Goal: Information Seeking & Learning: Find specific page/section

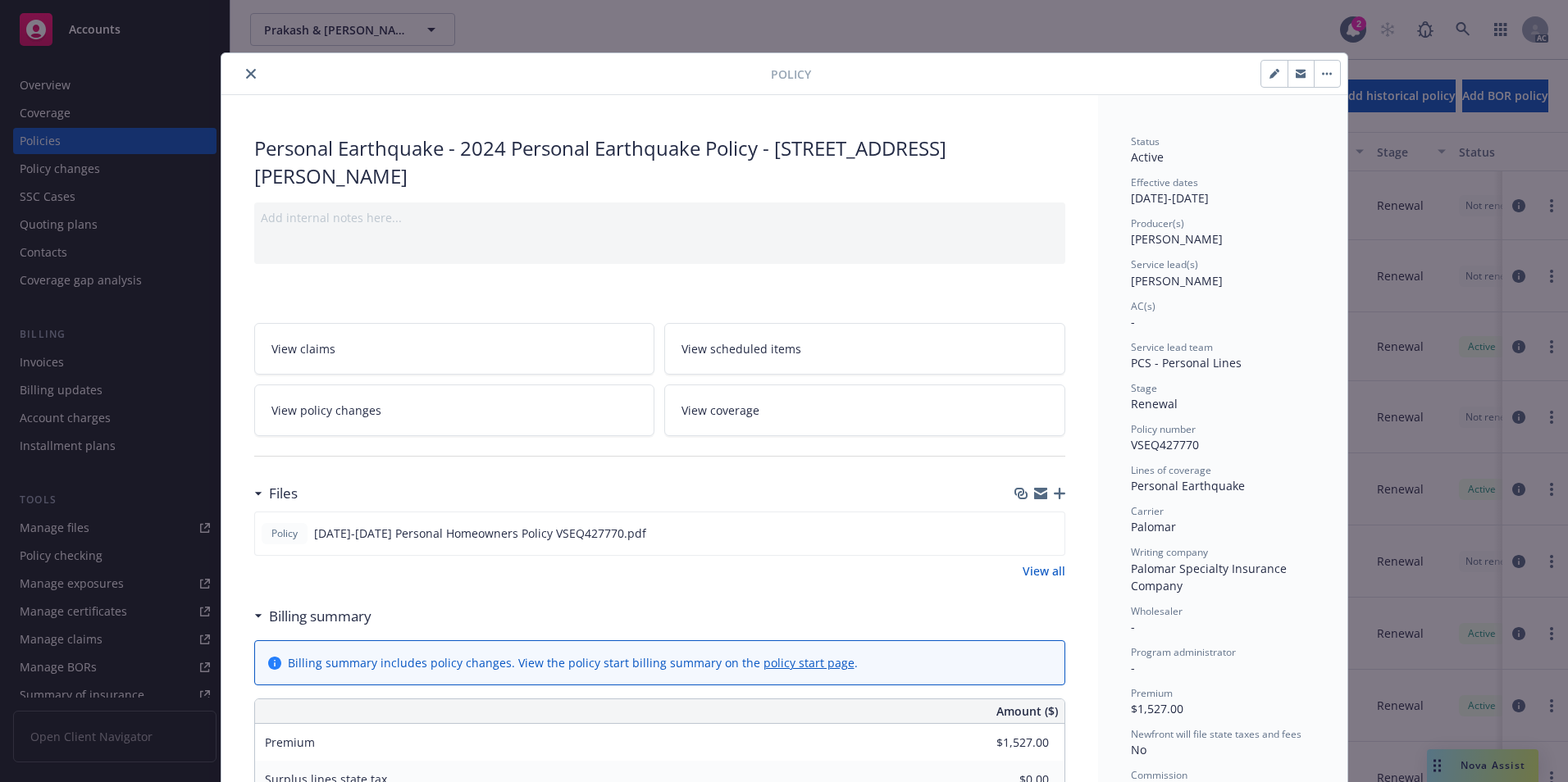
drag, startPoint x: 248, startPoint y: 74, endPoint x: 268, endPoint y: 76, distance: 20.1
click at [248, 74] on icon "close" at bounding box center [250, 73] width 10 height 10
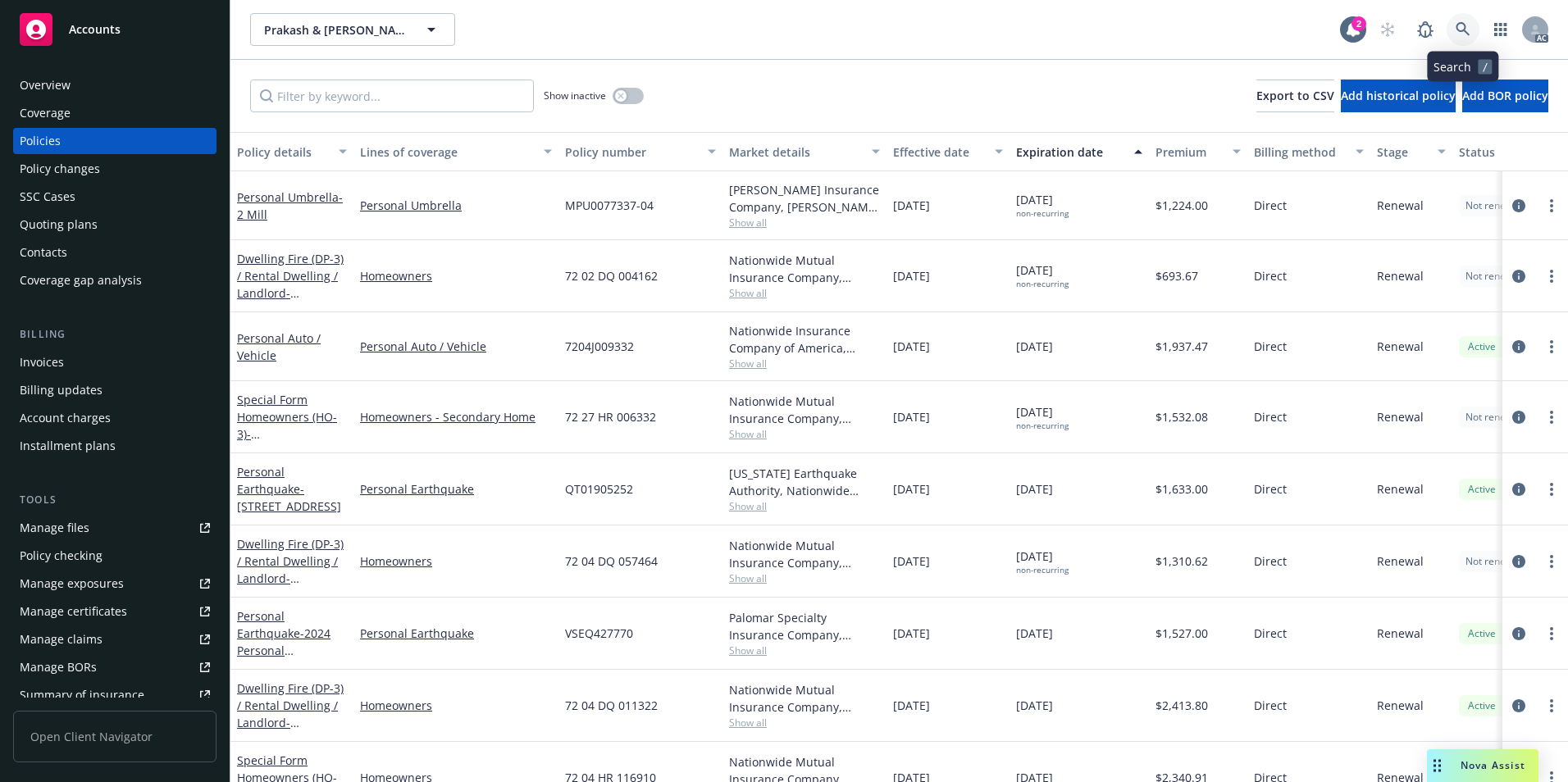
click at [1465, 27] on icon at bounding box center [1461, 28] width 14 height 14
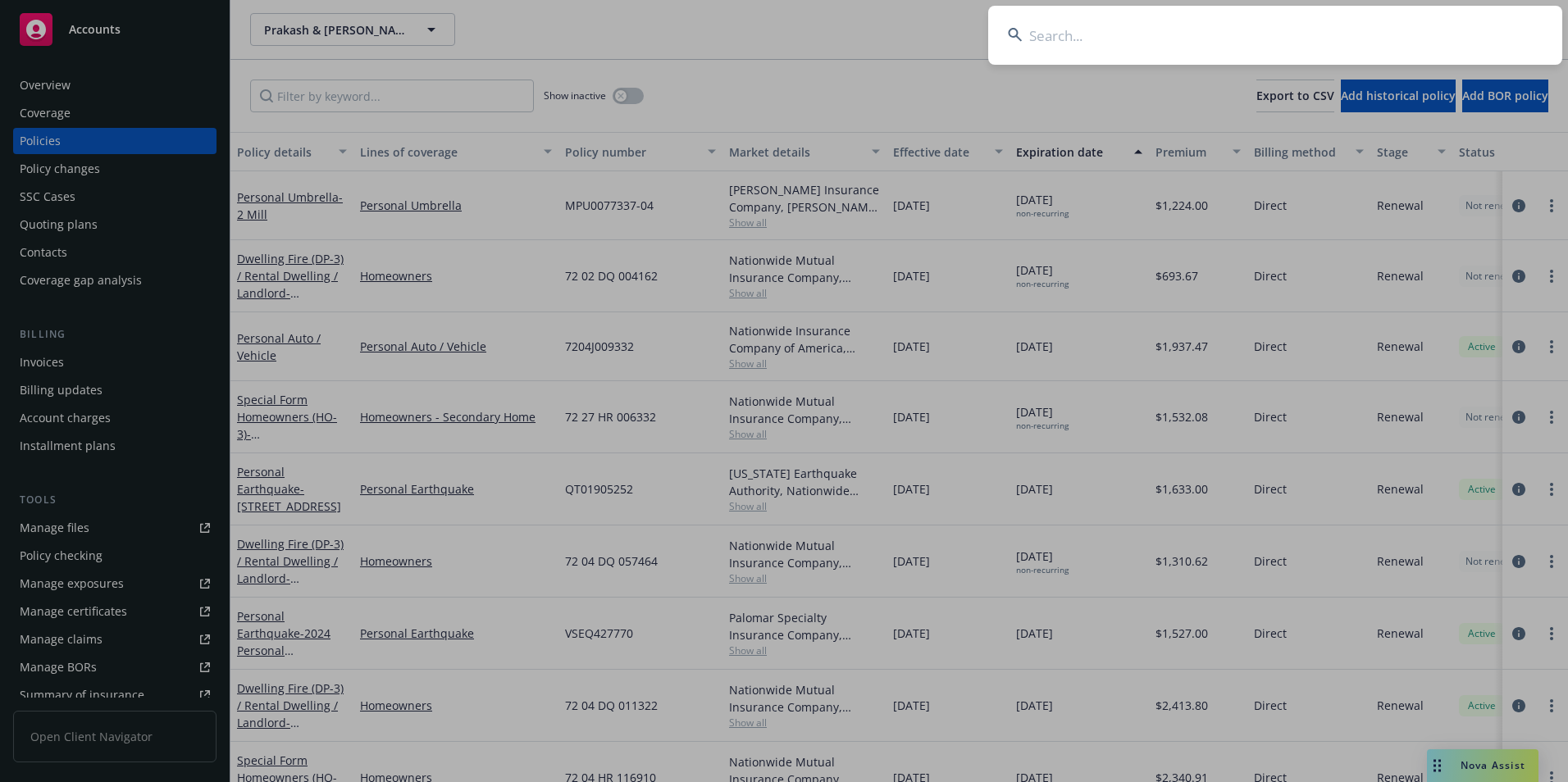
click at [1437, 36] on input at bounding box center [1274, 35] width 574 height 59
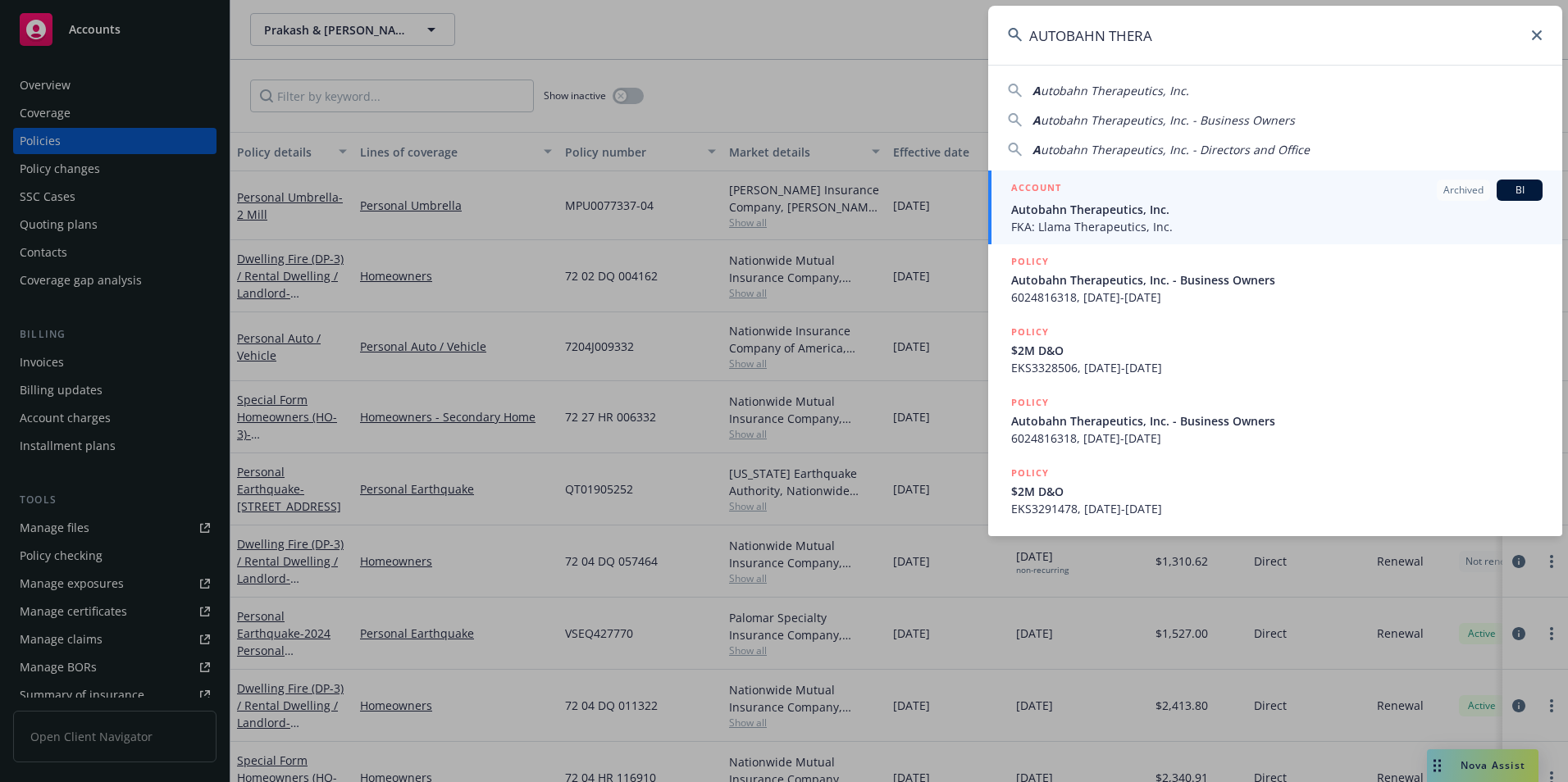
type input "AUTOBAHN THERA"
click at [1212, 214] on span "Autobahn Therapeutics, Inc." at bounding box center [1277, 209] width 531 height 17
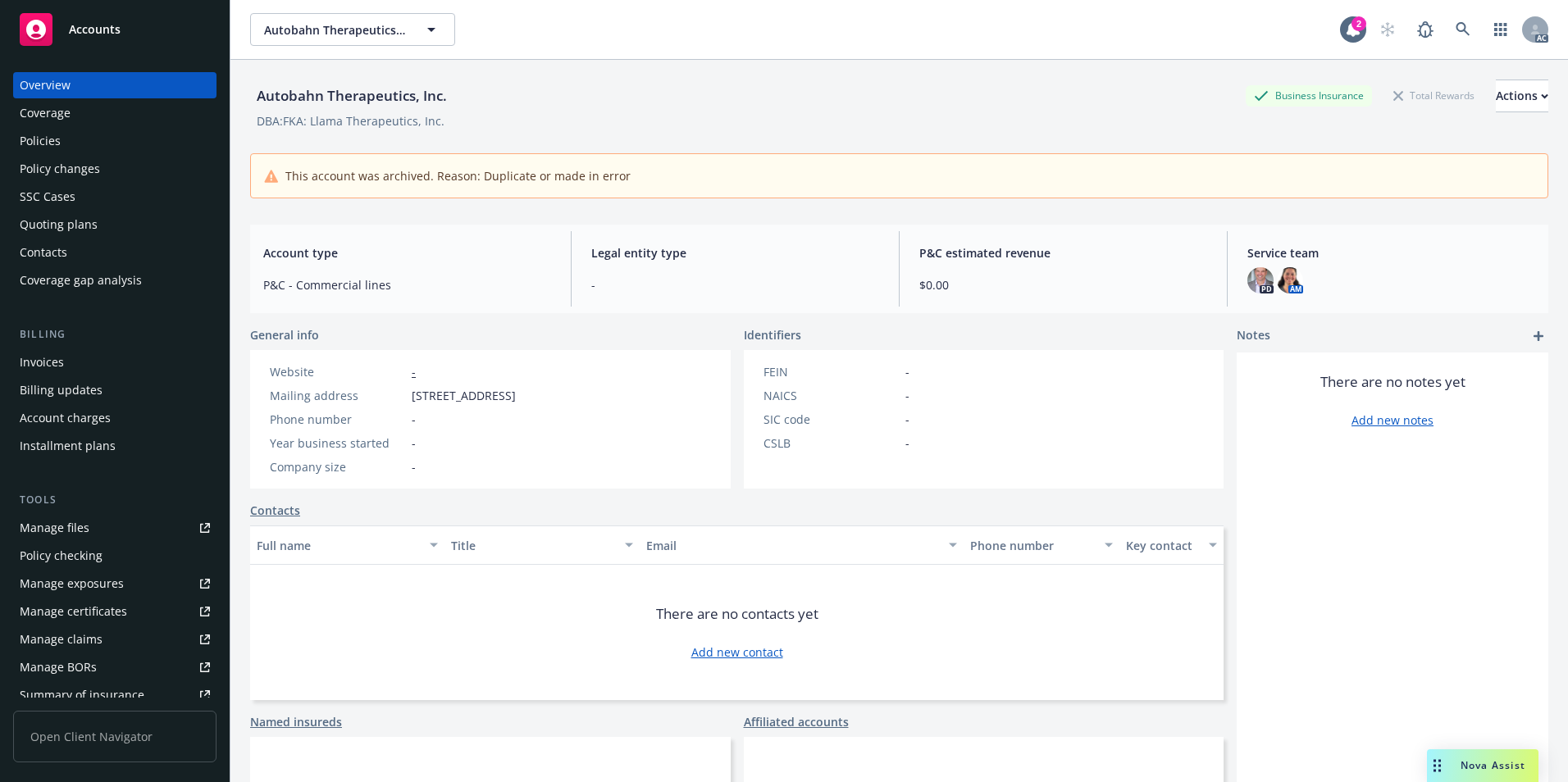
click at [125, 141] on div "Policies" at bounding box center [115, 141] width 190 height 26
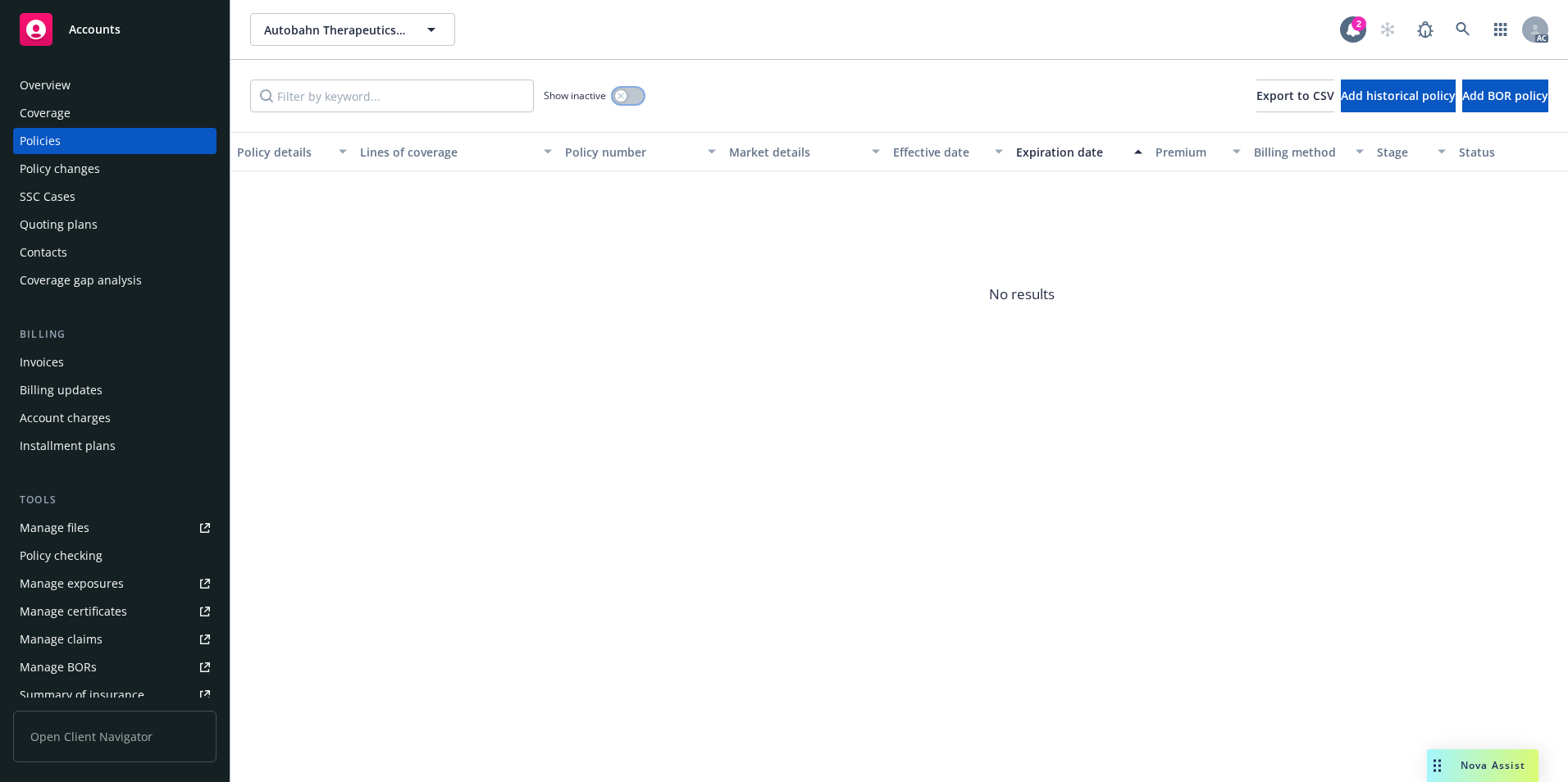
click at [634, 97] on button "button" at bounding box center [628, 96] width 31 height 16
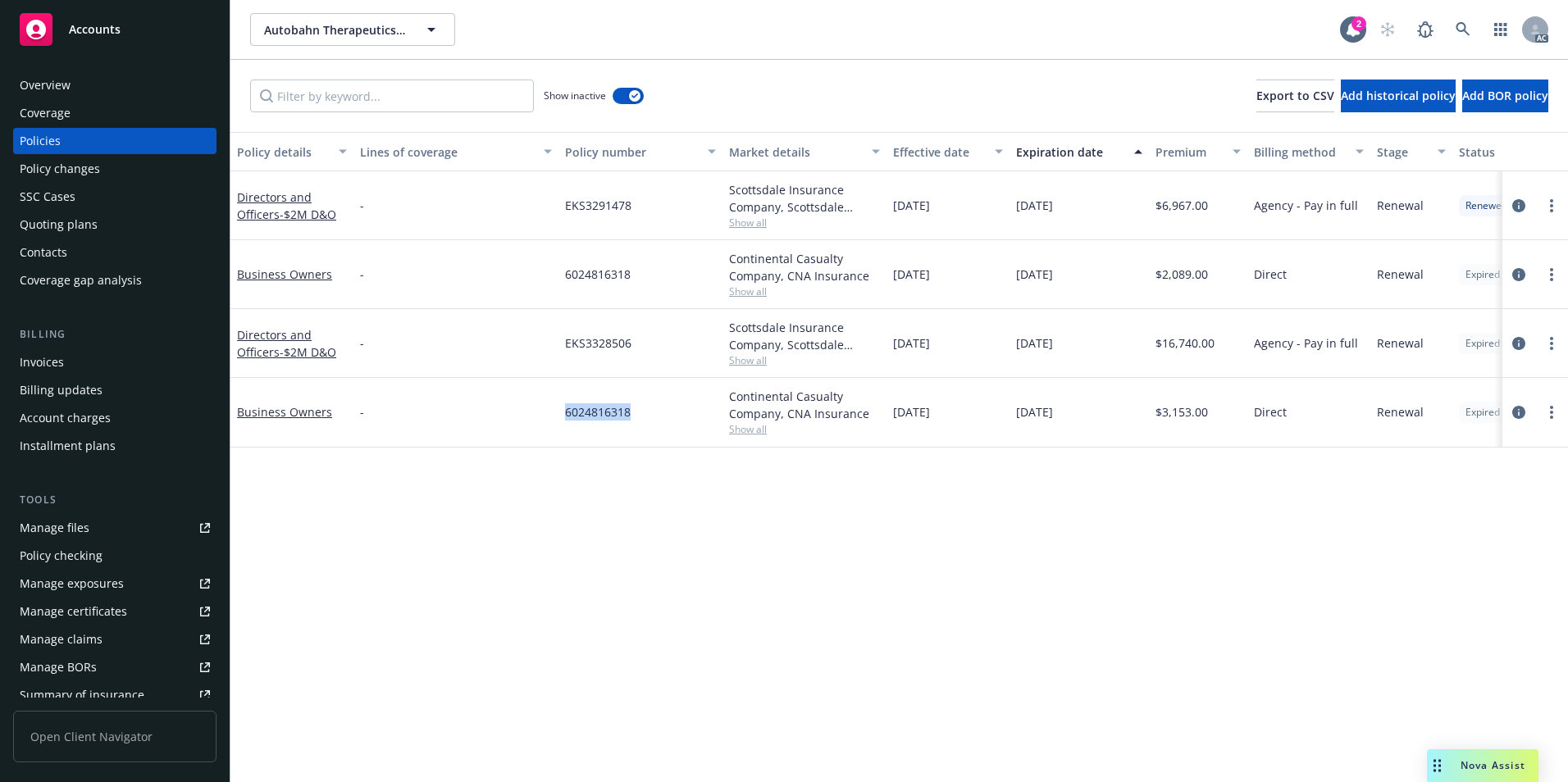
drag, startPoint x: 569, startPoint y: 420, endPoint x: 634, endPoint y: 428, distance: 65.5
click at [634, 428] on div "6024816318" at bounding box center [641, 412] width 164 height 68
copy span "6024816318"
drag, startPoint x: 254, startPoint y: 409, endPoint x: 322, endPoint y: 431, distance: 71.5
click at [254, 409] on link "Business Owners" at bounding box center [285, 412] width 95 height 16
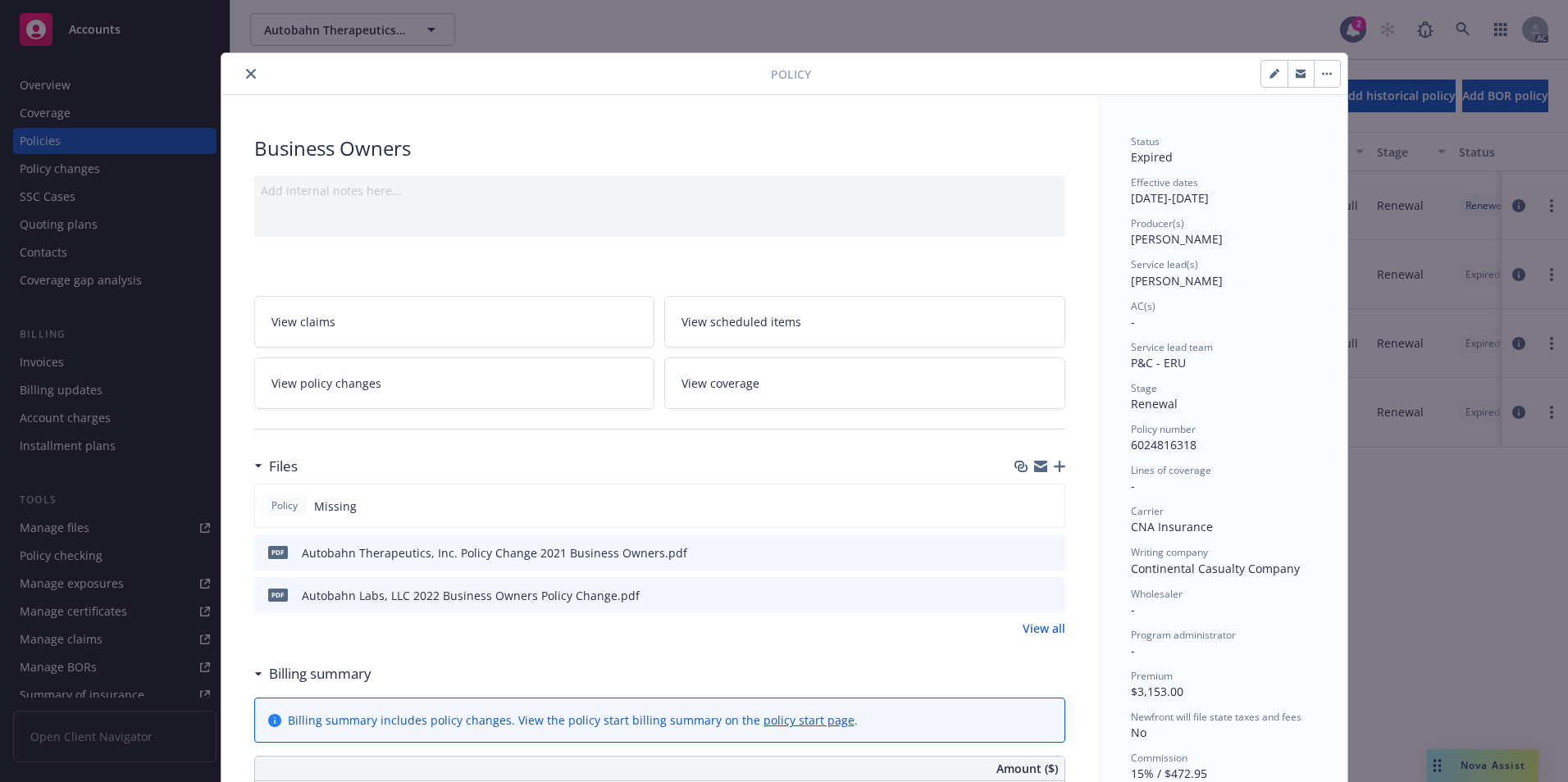
click at [245, 80] on button "close" at bounding box center [251, 74] width 20 height 20
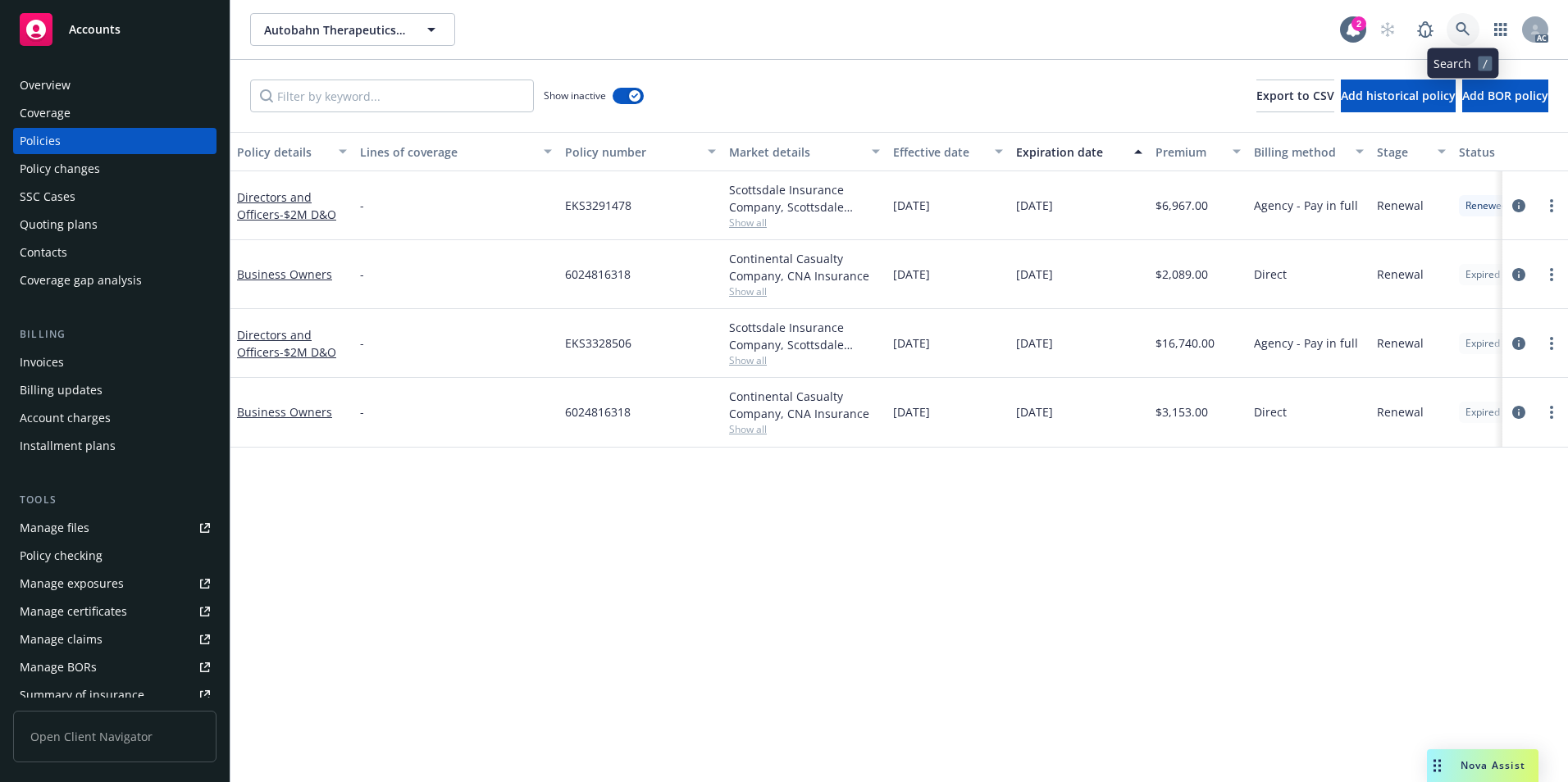
click at [1469, 21] on link at bounding box center [1463, 29] width 33 height 33
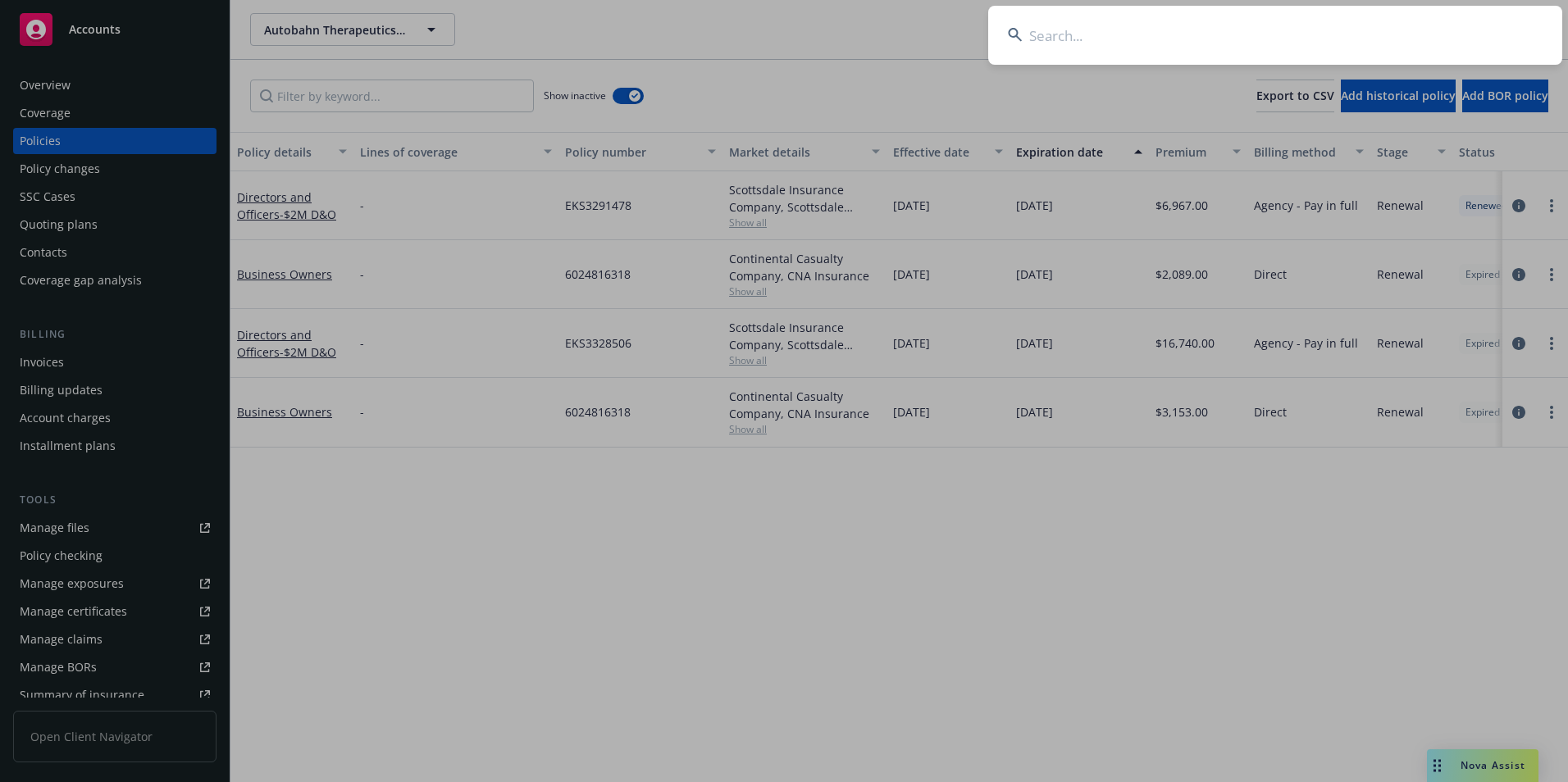
click at [1325, 35] on input at bounding box center [1274, 35] width 574 height 59
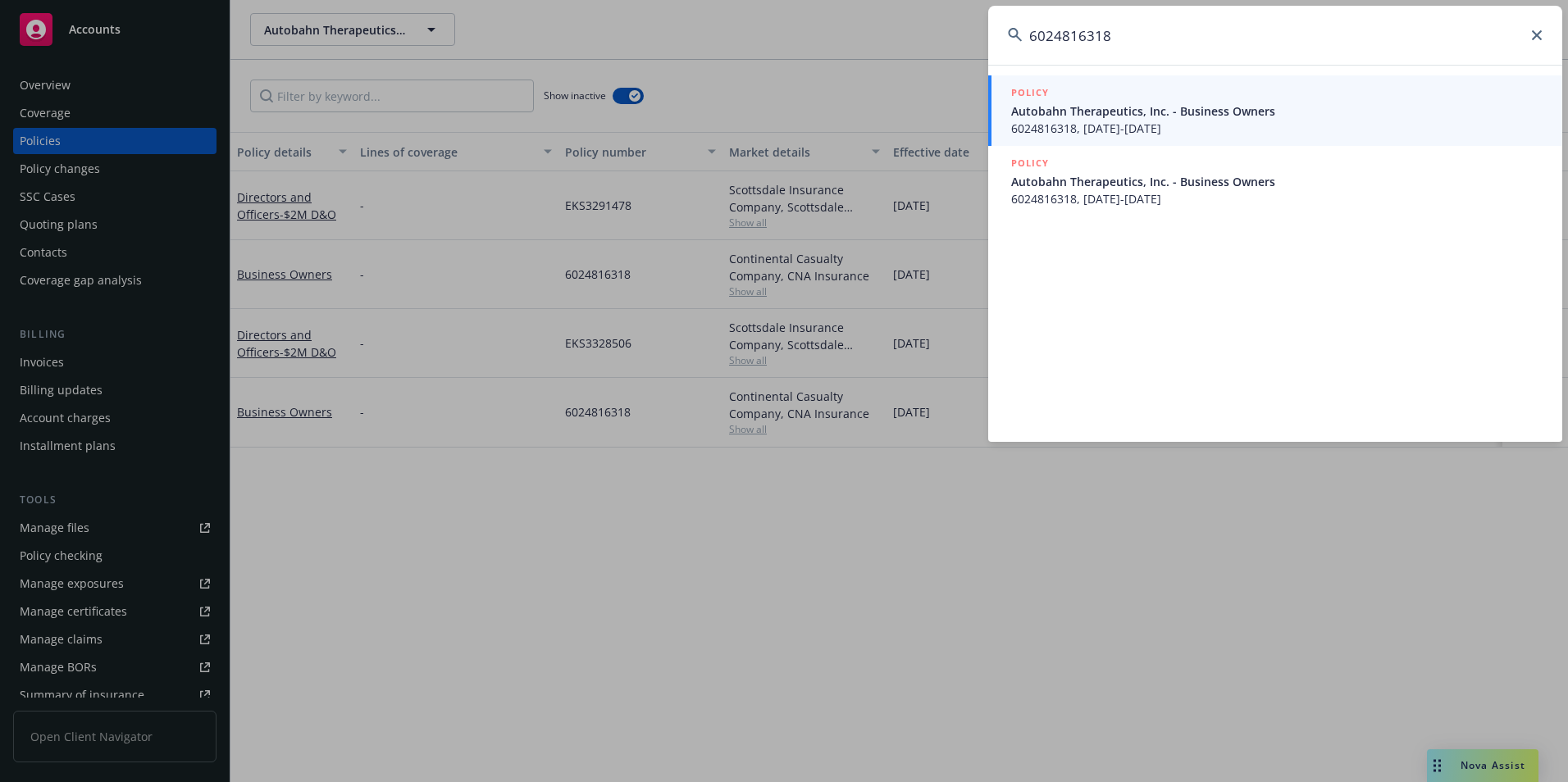
drag, startPoint x: 1301, startPoint y: 35, endPoint x: 834, endPoint y: 38, distance: 467.0
click at [834, 38] on div "6024816318 POLICY Autobahn Therapeutics, Inc. - Business Owners 6024816318, [DA…" at bounding box center [784, 391] width 1568 height 782
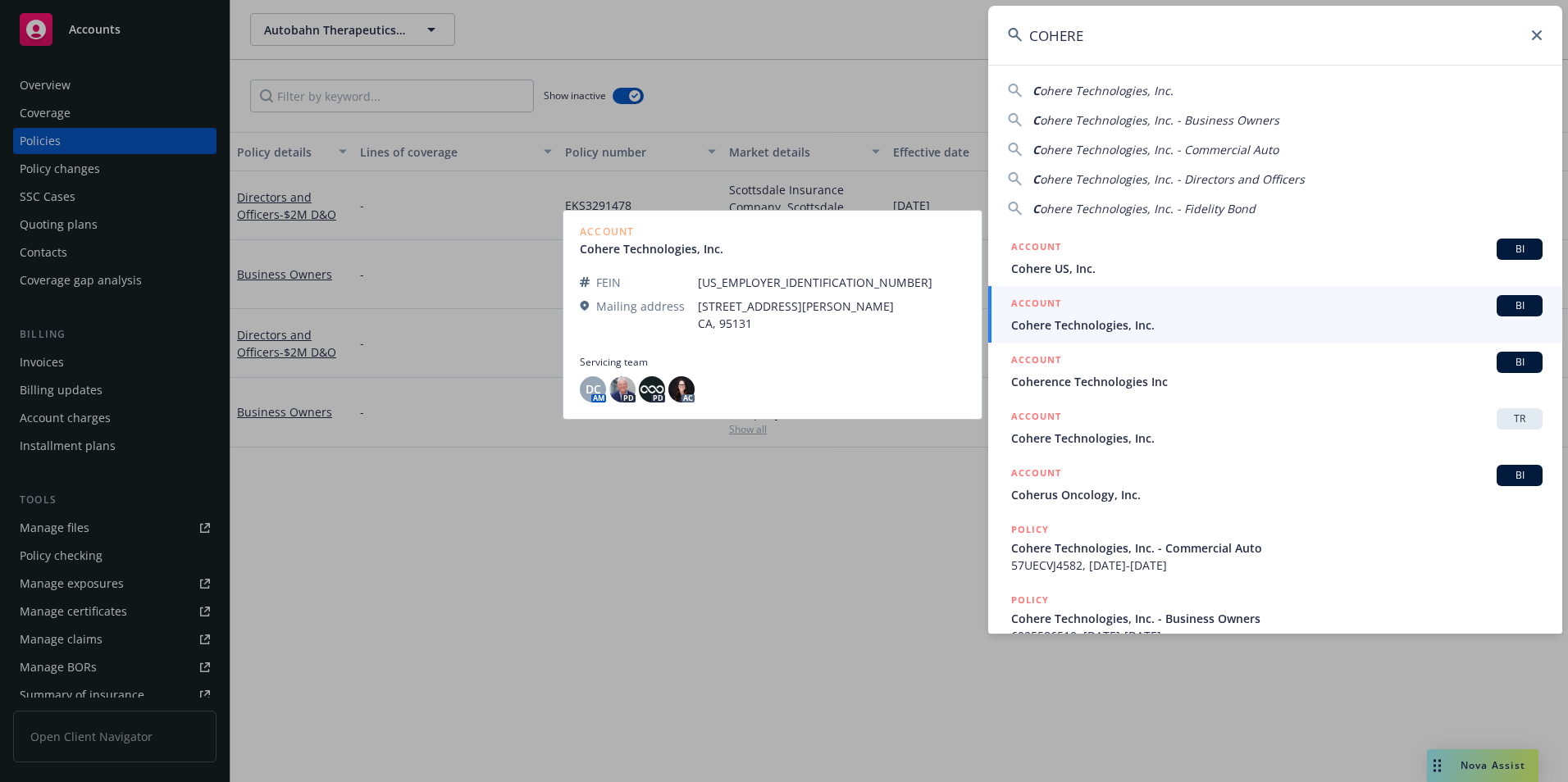
type input "COHERE"
click at [1040, 317] on span "Cohere Technologies, Inc." at bounding box center [1277, 325] width 531 height 17
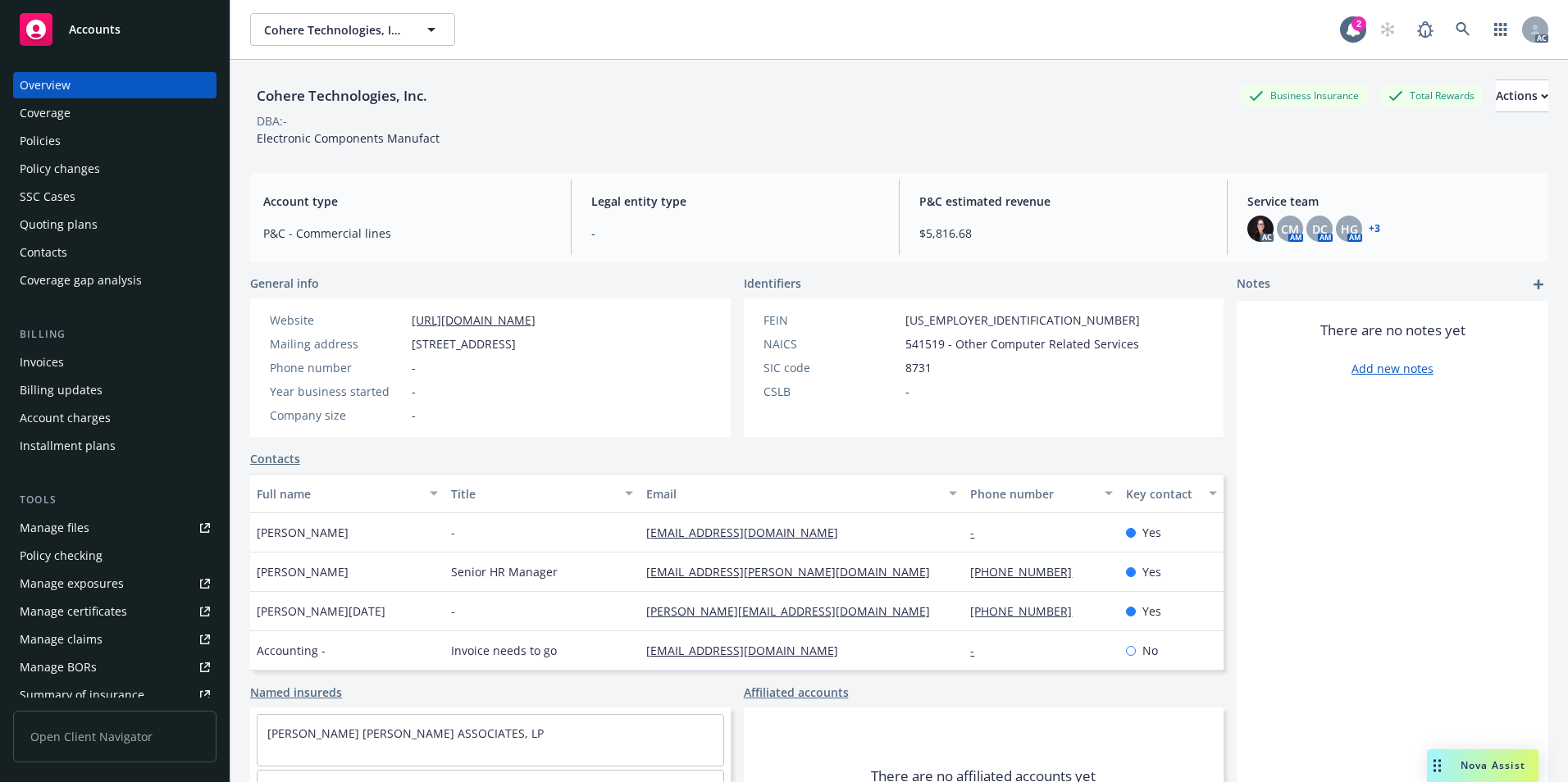
click at [90, 151] on div "Policies" at bounding box center [115, 141] width 190 height 26
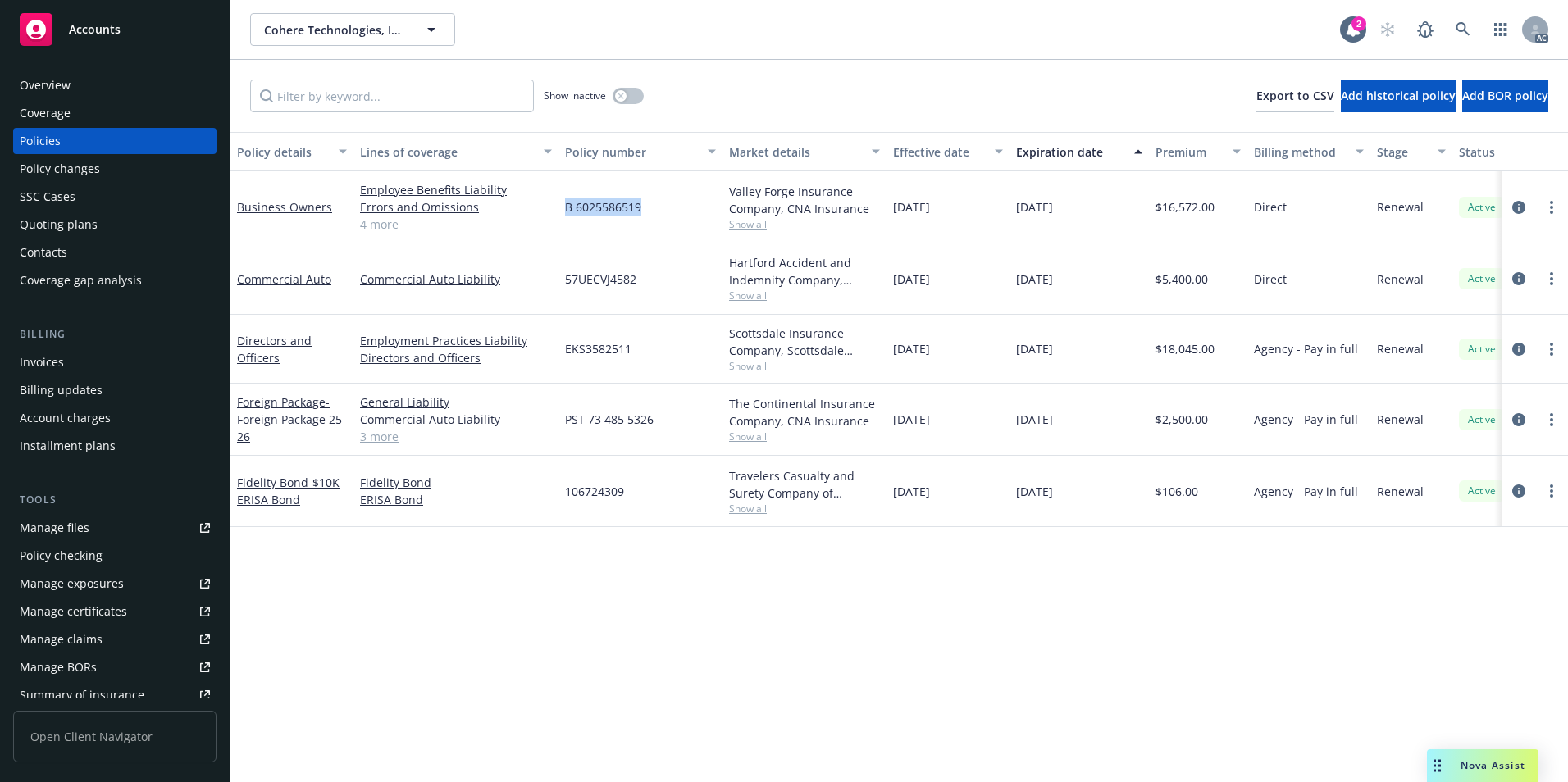
drag, startPoint x: 650, startPoint y: 212, endPoint x: 561, endPoint y: 208, distance: 89.1
click at [561, 208] on div "B 6025586519" at bounding box center [641, 207] width 164 height 72
copy span "B 6025586519"
click at [1459, 32] on icon at bounding box center [1462, 29] width 15 height 15
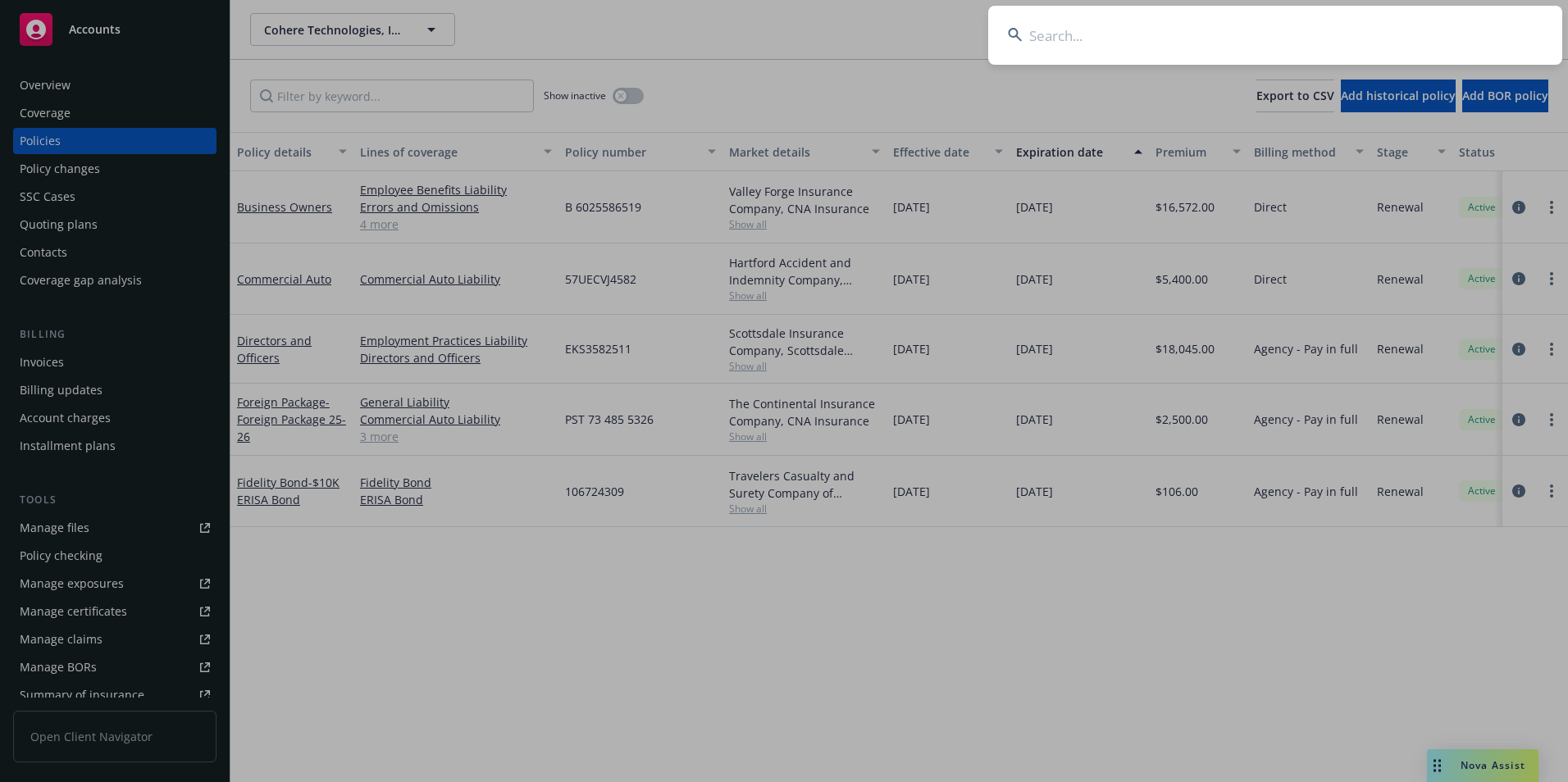
click at [1360, 42] on input at bounding box center [1274, 35] width 574 height 59
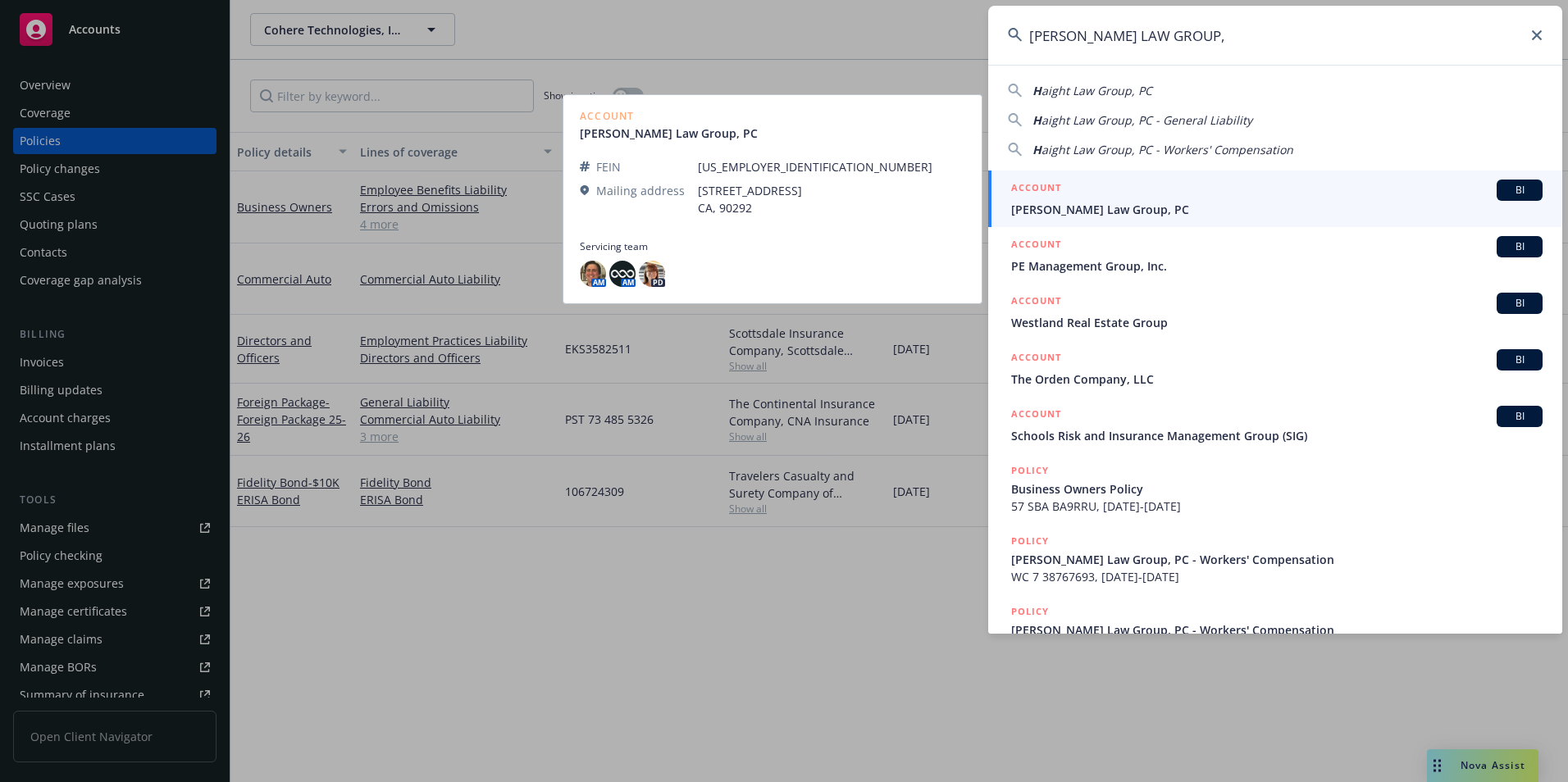
type input "[PERSON_NAME] LAW GROUP,"
click at [1070, 205] on span "[PERSON_NAME] Law Group, PC" at bounding box center [1277, 209] width 531 height 17
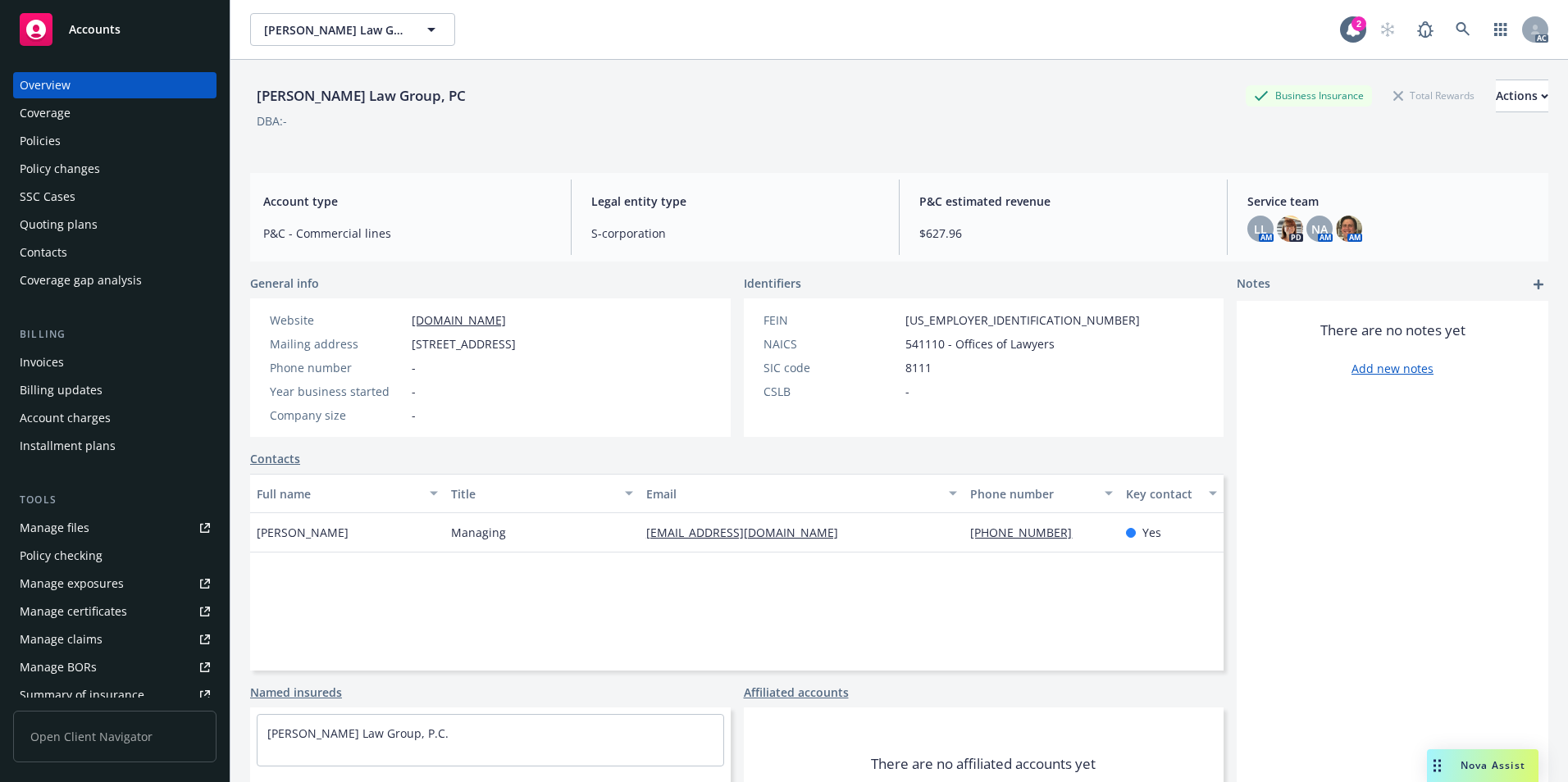
click at [99, 146] on div "Policies" at bounding box center [115, 141] width 190 height 26
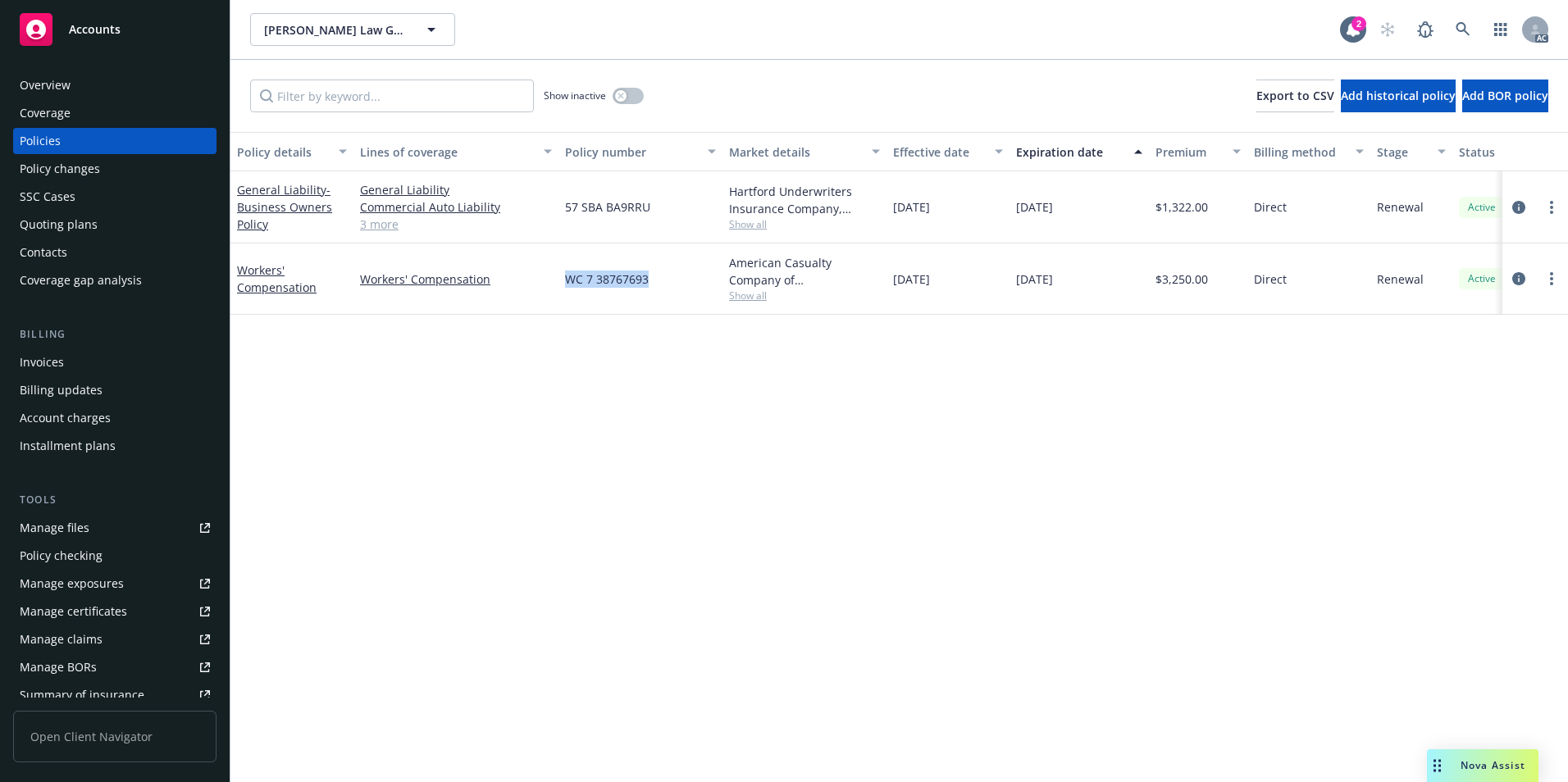
drag, startPoint x: 559, startPoint y: 284, endPoint x: 649, endPoint y: 294, distance: 90.6
click at [649, 294] on div "Workers' Compensation Workers' Compensation WC 7 38767693 American Casualty Com…" at bounding box center [1021, 279] width 1583 height 71
click at [1459, 22] on icon at bounding box center [1462, 29] width 15 height 15
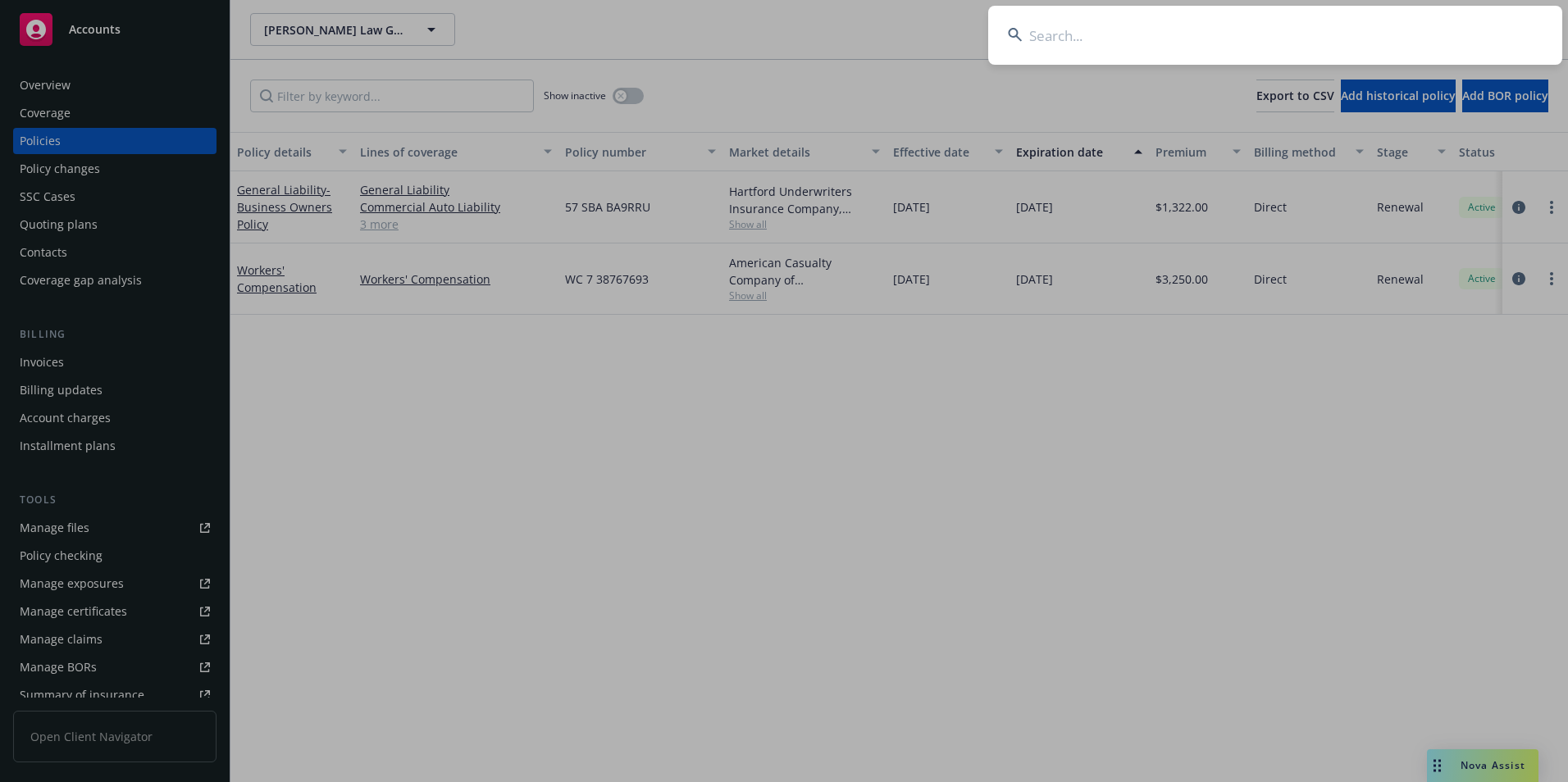
click at [1359, 36] on input at bounding box center [1274, 35] width 574 height 59
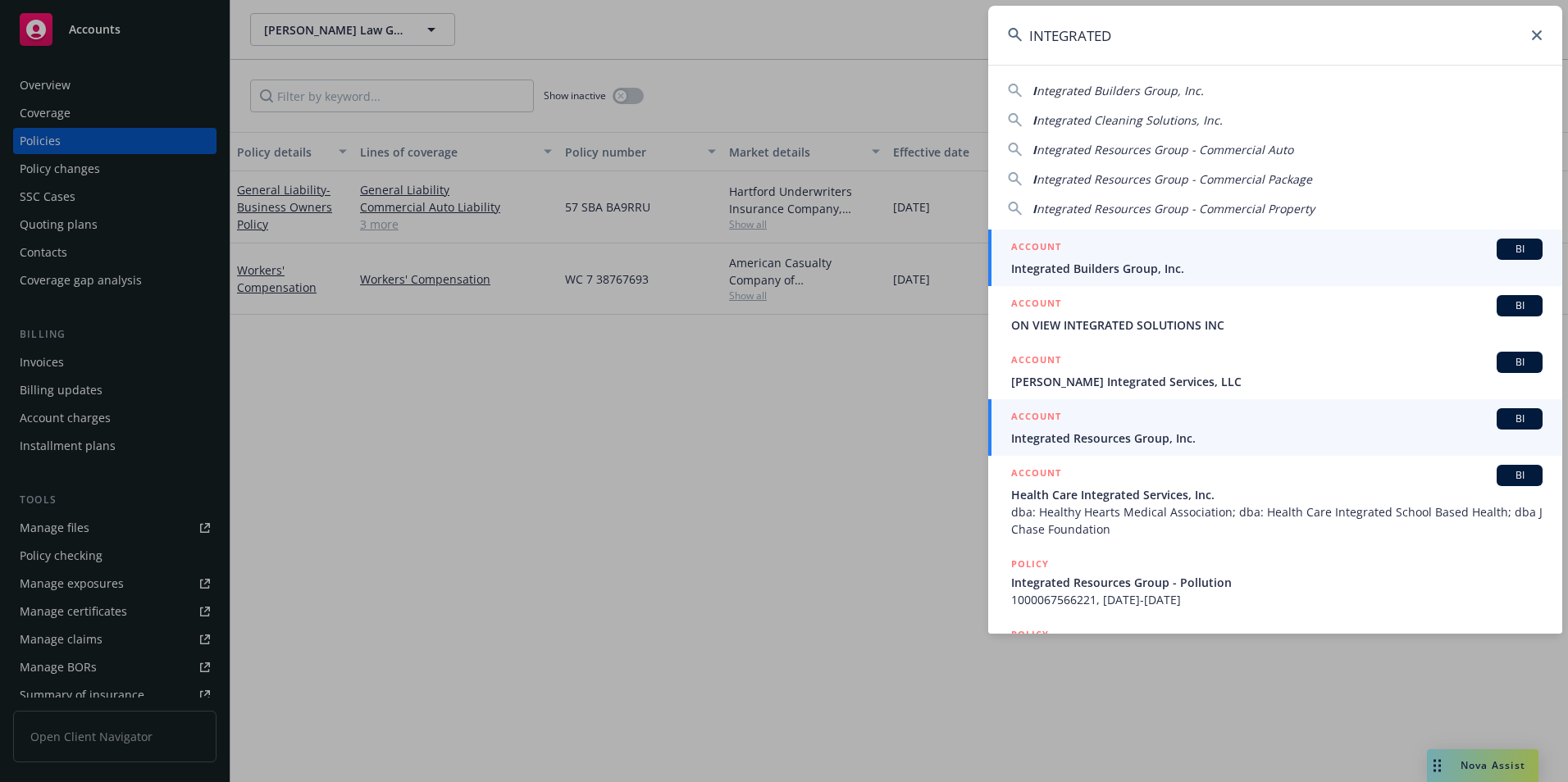
type input "INTEGRATED"
click at [1071, 437] on span "Integrated Resources Group, Inc." at bounding box center [1277, 438] width 531 height 17
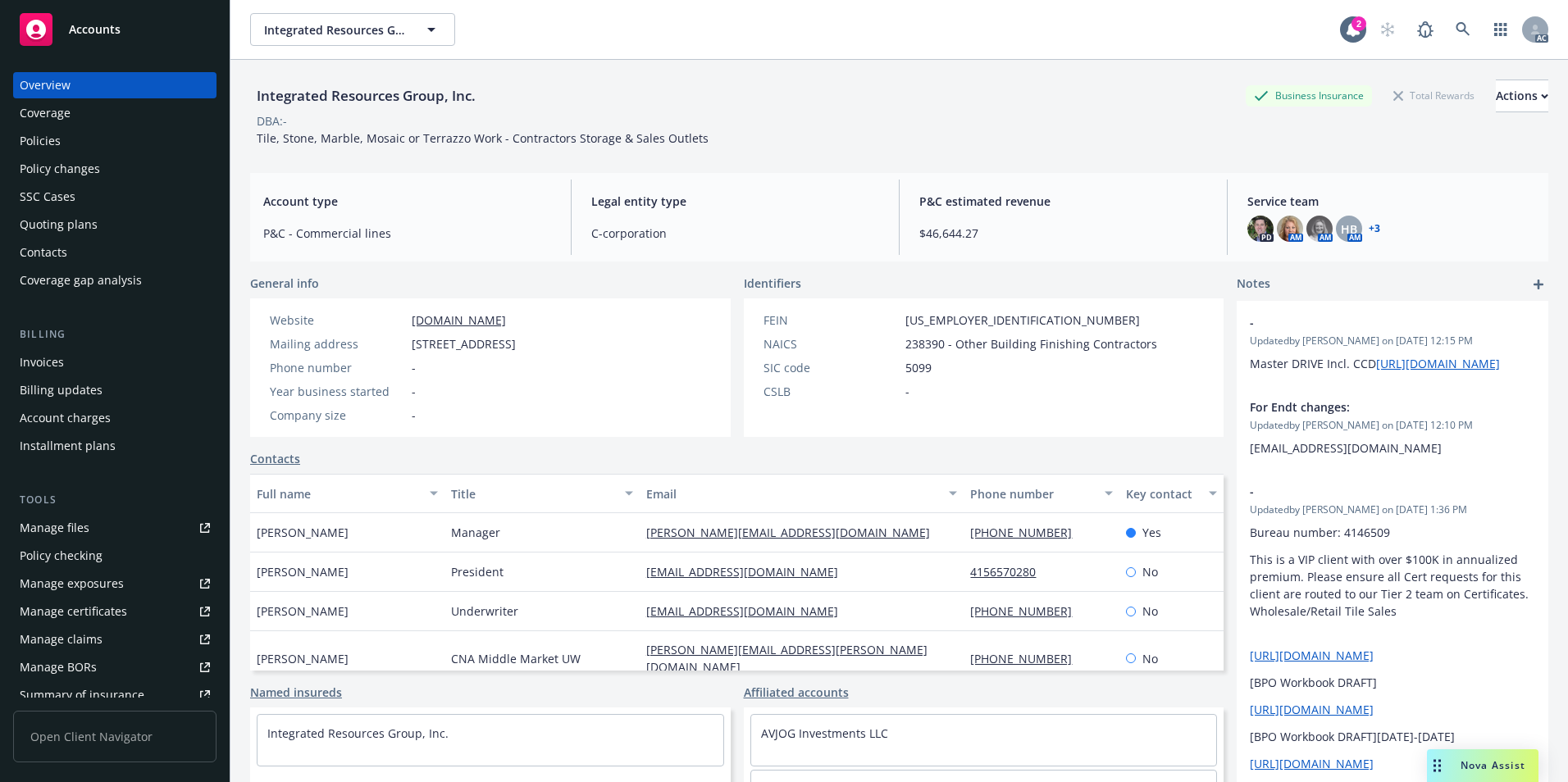
click at [85, 150] on div "Policies" at bounding box center [115, 141] width 190 height 26
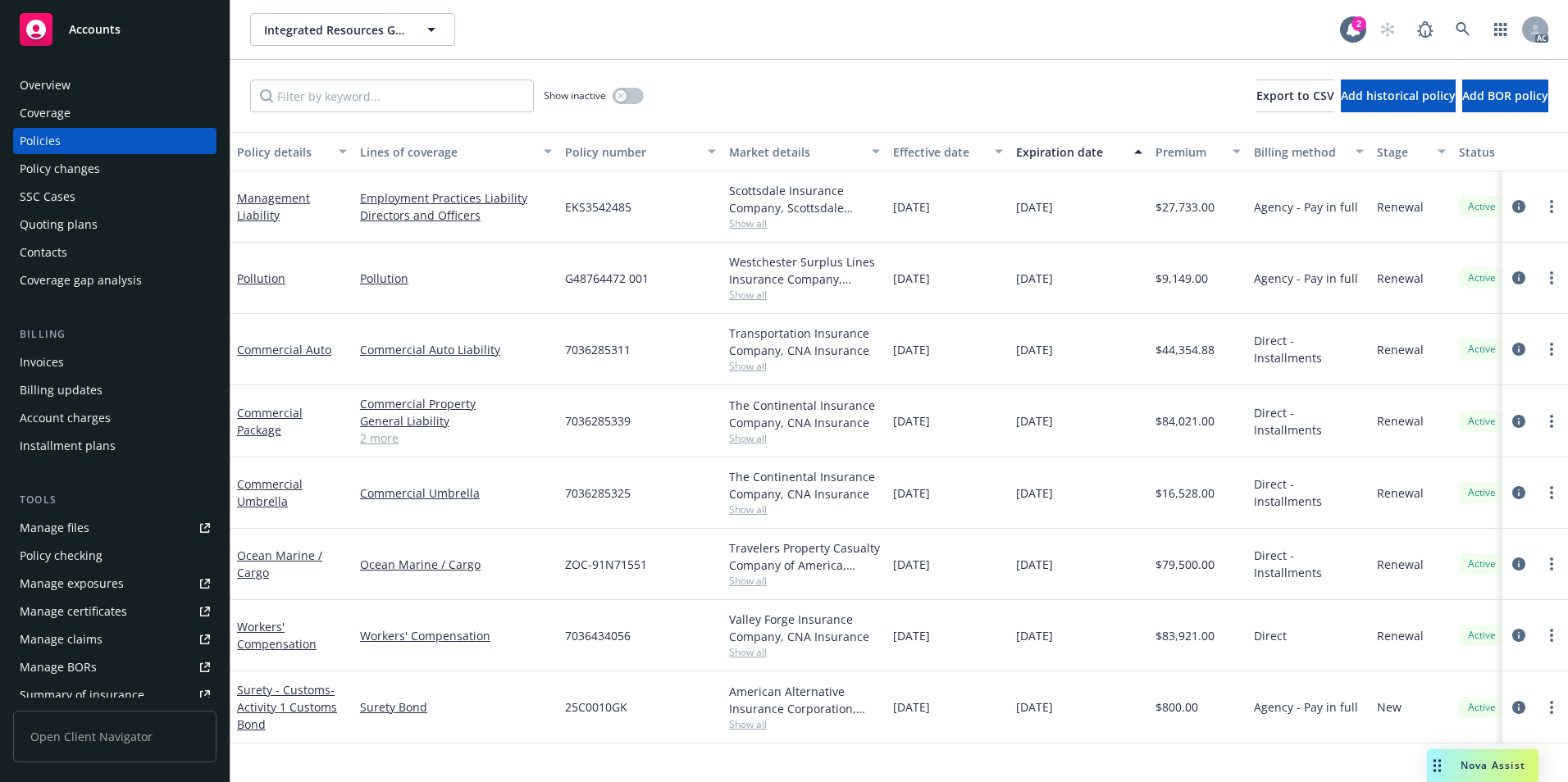
click at [956, 151] on div "Effective date" at bounding box center [938, 151] width 92 height 17
click at [634, 99] on button "button" at bounding box center [628, 96] width 31 height 16
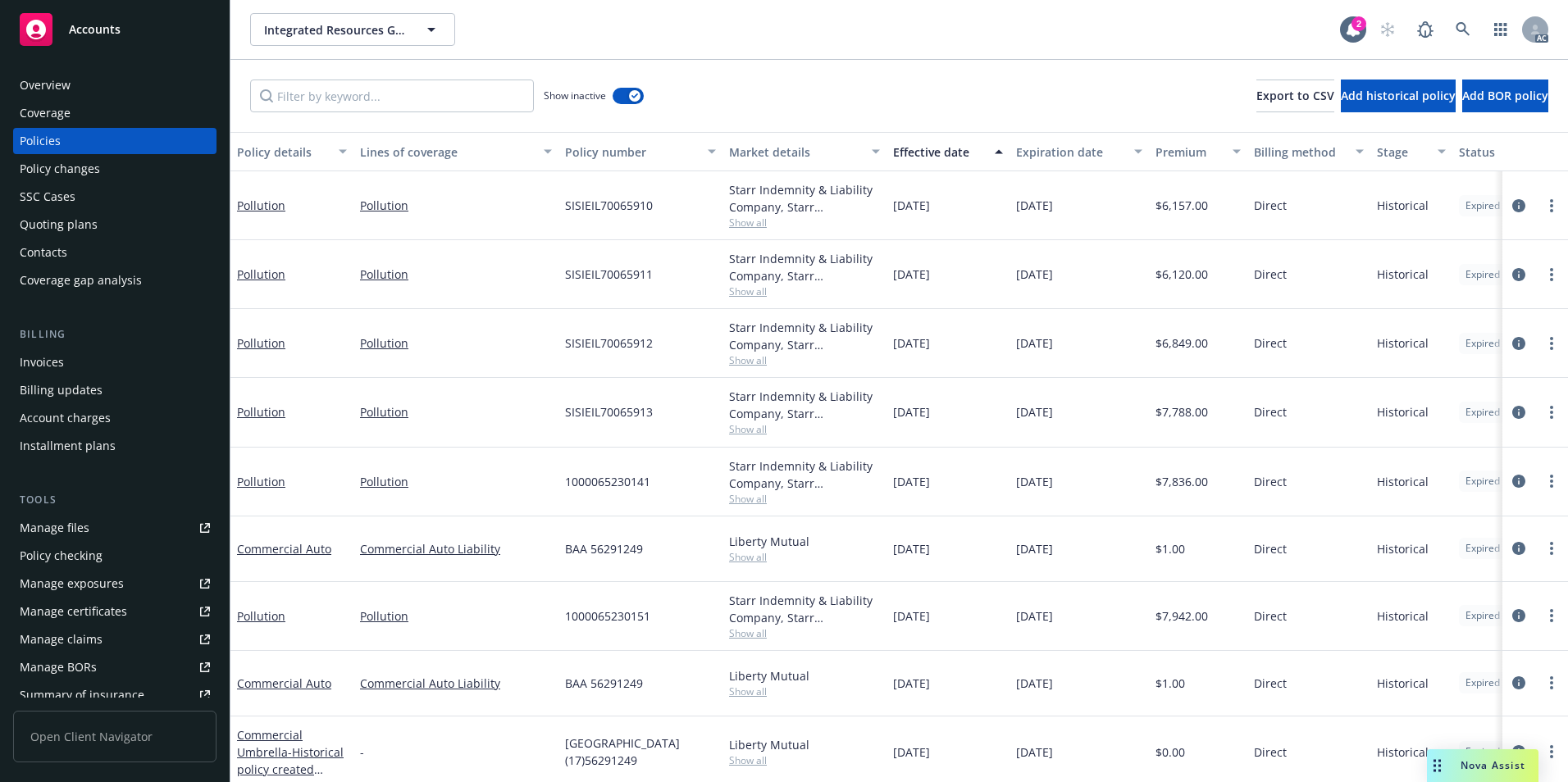
click at [947, 150] on div "Effective date" at bounding box center [938, 151] width 92 height 17
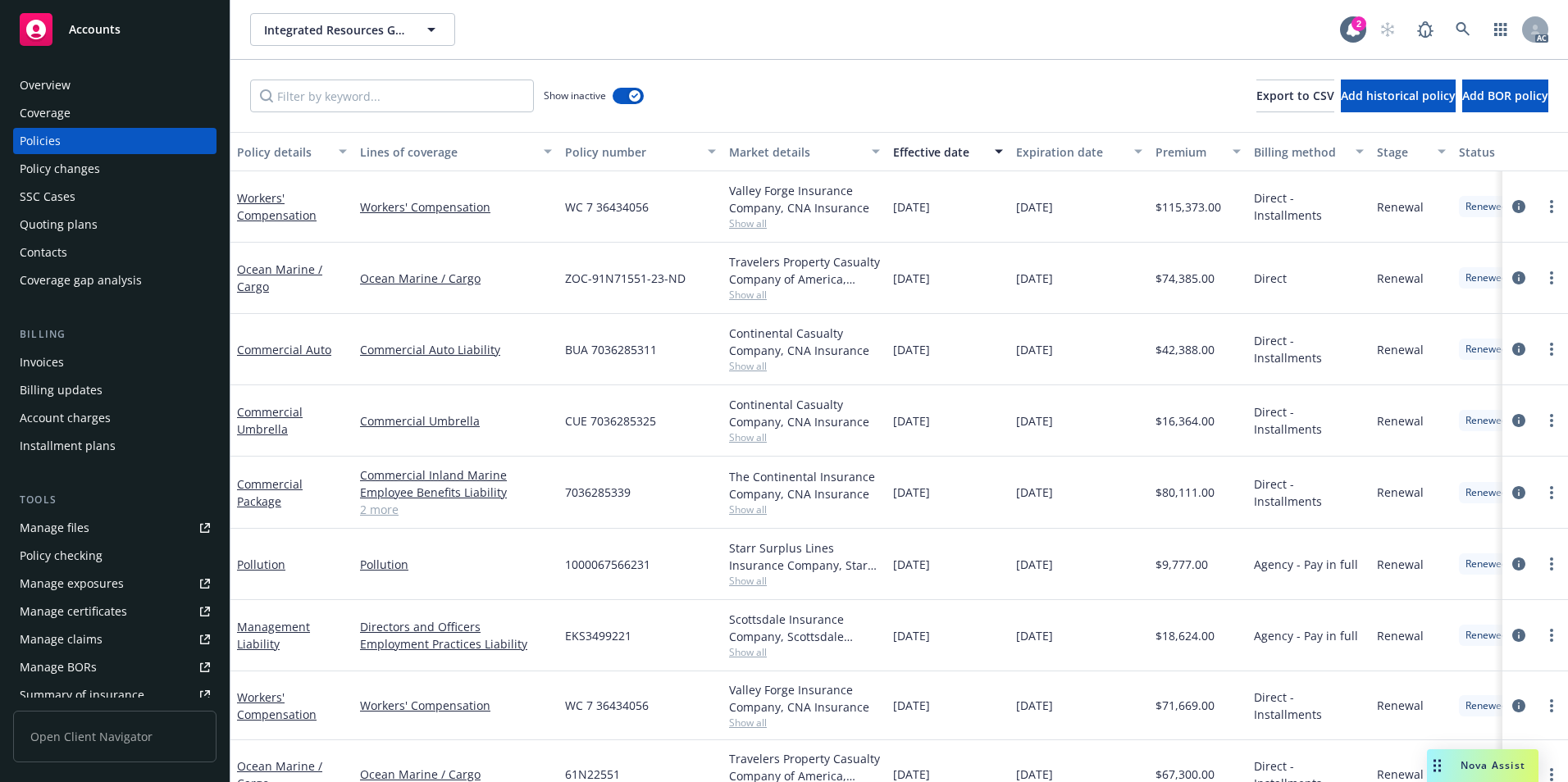
scroll to position [737, 0]
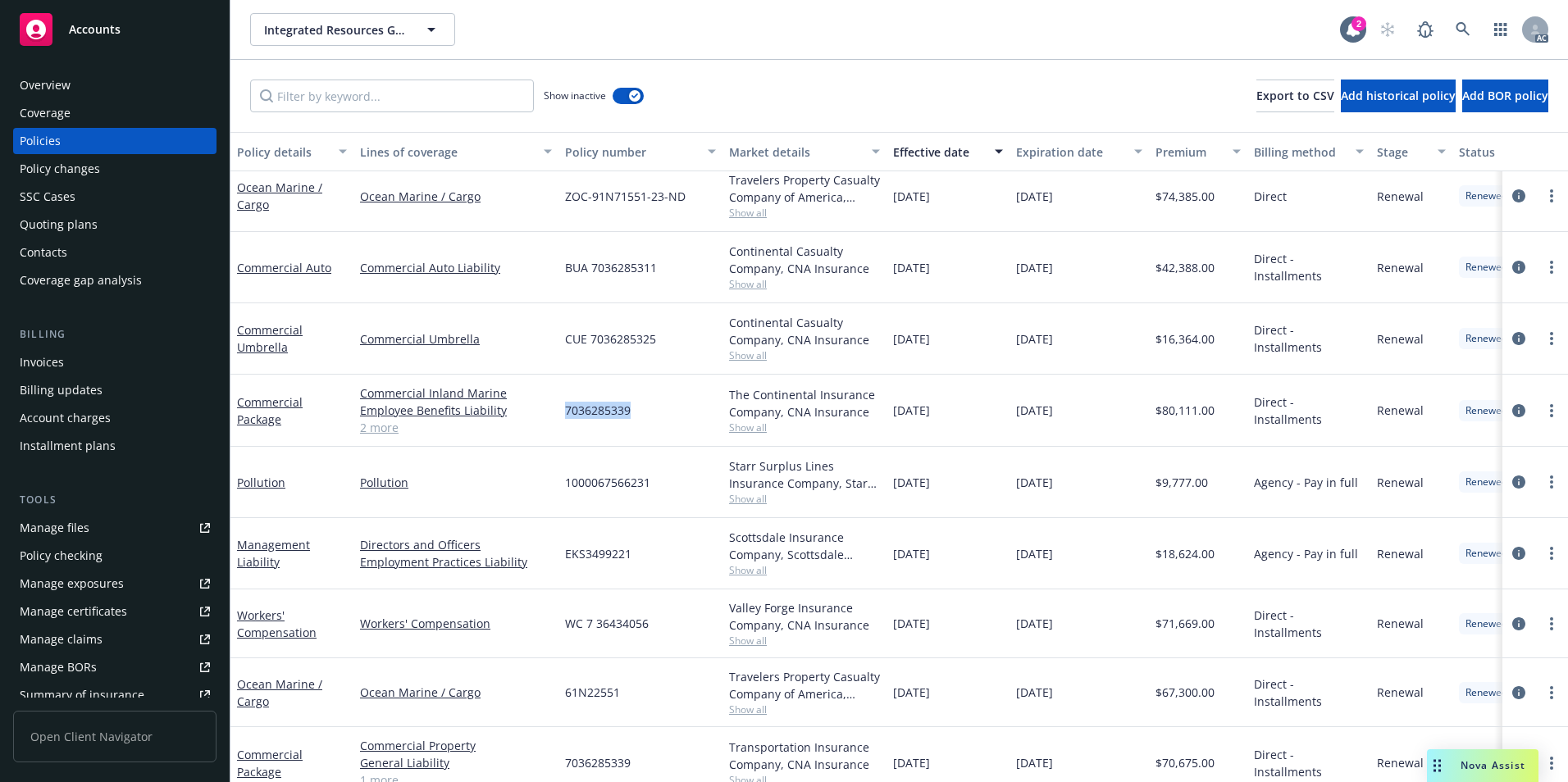
drag, startPoint x: 567, startPoint y: 418, endPoint x: 630, endPoint y: 425, distance: 63.4
click at [630, 425] on div "7036285339" at bounding box center [641, 411] width 164 height 72
copy span "7036285339"
click at [279, 407] on link "Commercial Package" at bounding box center [270, 411] width 66 height 33
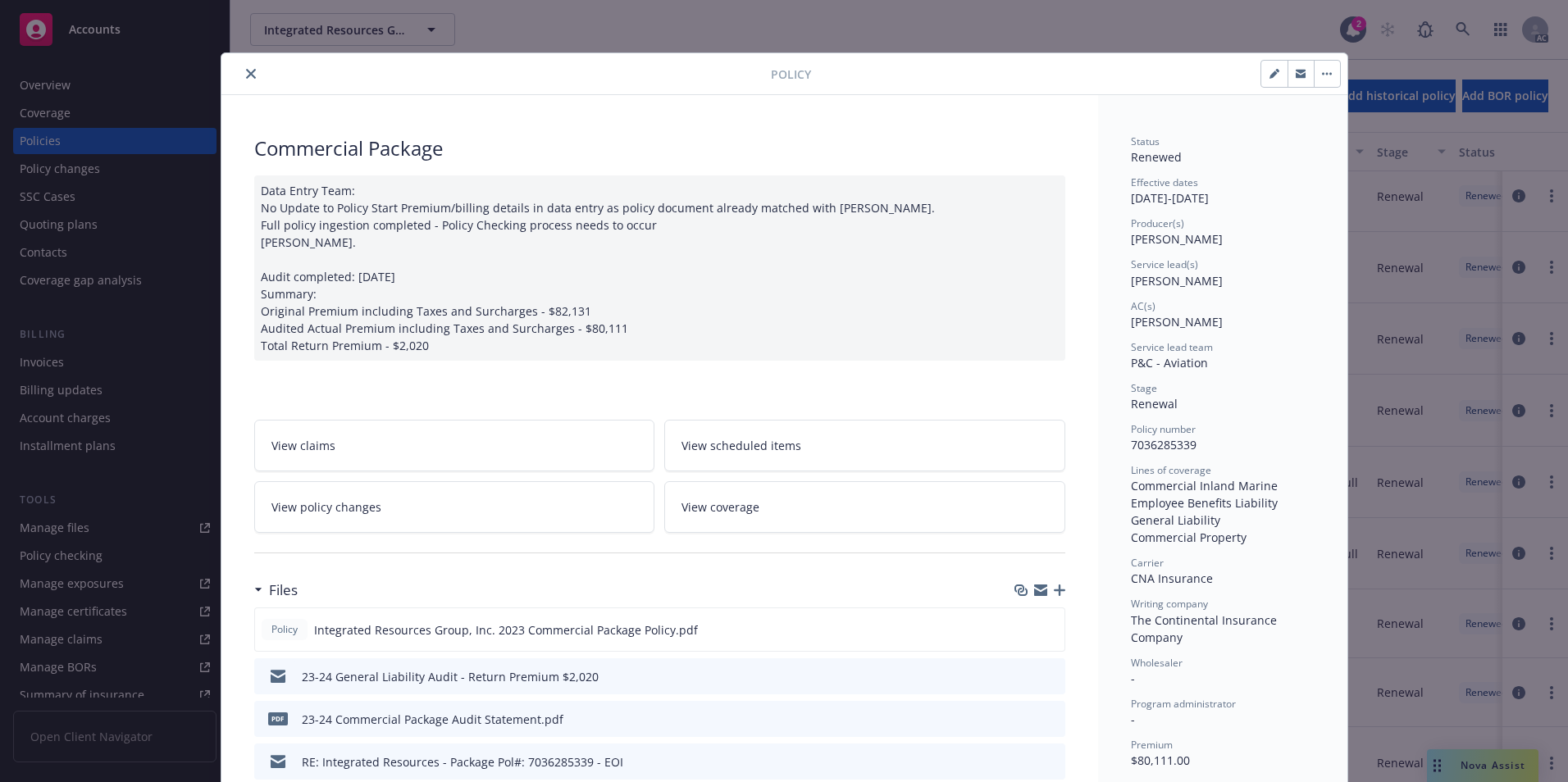
click at [246, 73] on icon "close" at bounding box center [250, 73] width 10 height 10
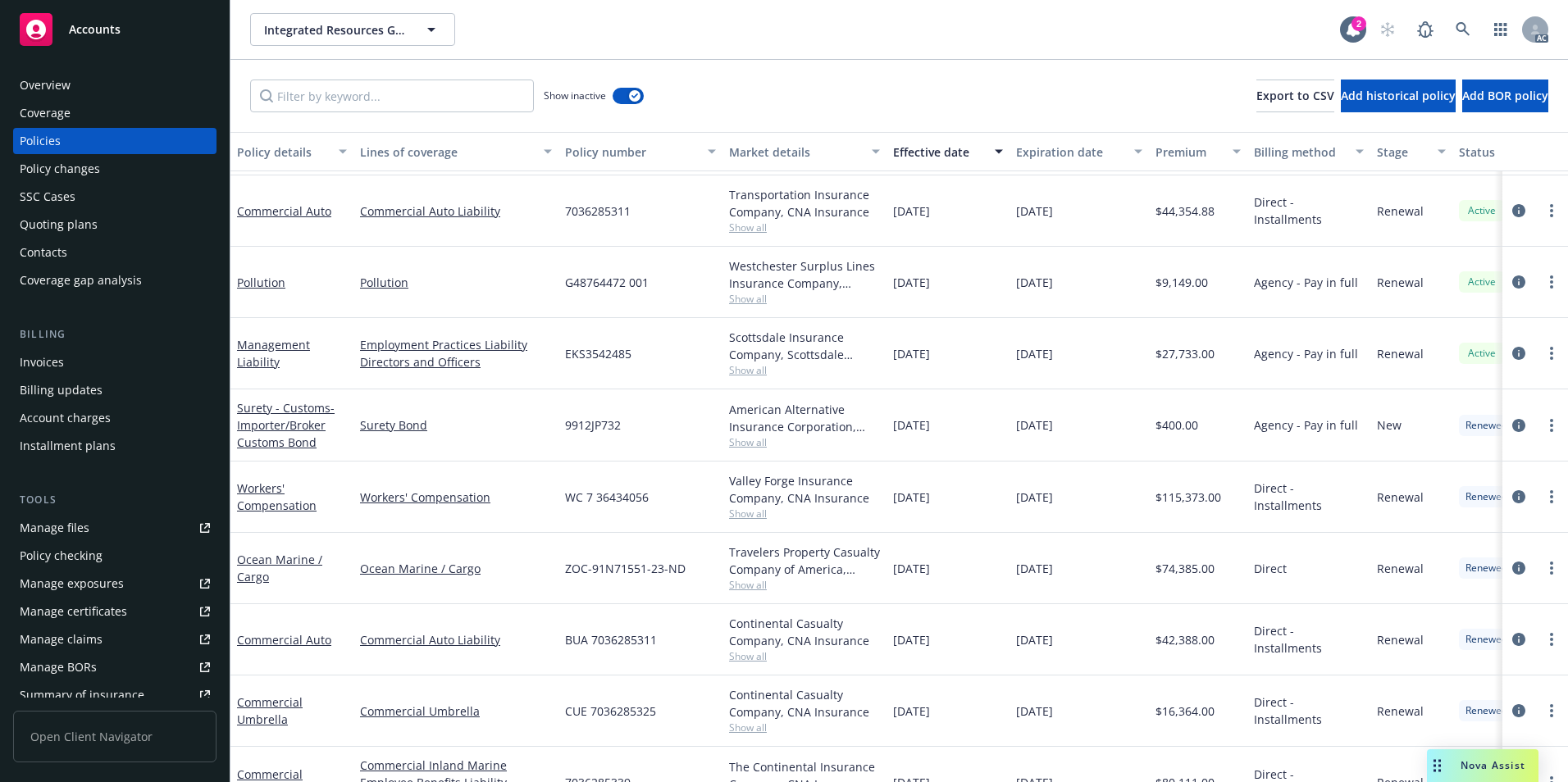
scroll to position [328, 0]
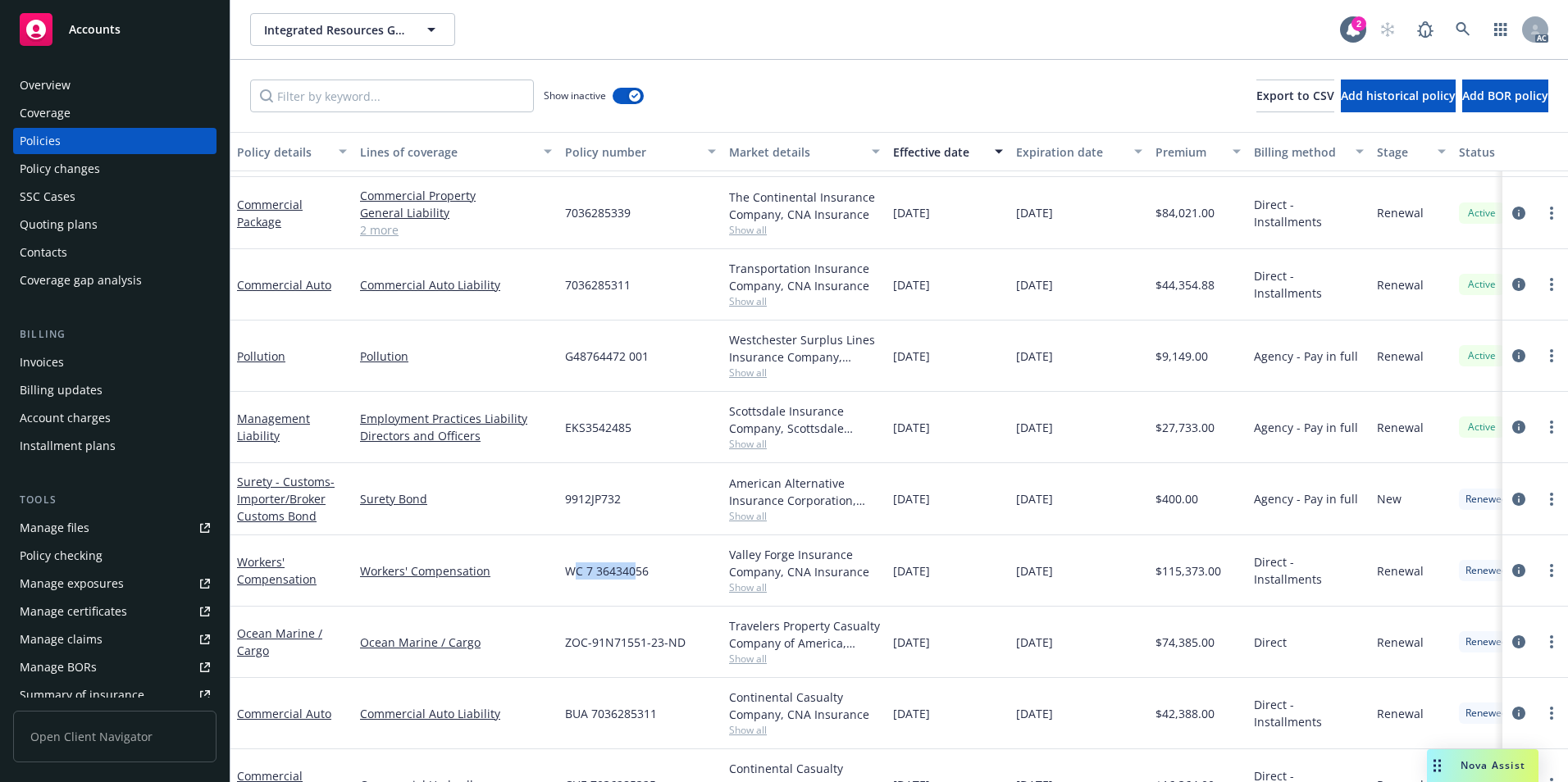
drag, startPoint x: 572, startPoint y: 577, endPoint x: 630, endPoint y: 576, distance: 58.0
click at [631, 576] on span "WC 7 36434056" at bounding box center [607, 570] width 84 height 17
drag, startPoint x: 630, startPoint y: 576, endPoint x: 645, endPoint y: 579, distance: 15.3
click at [645, 579] on div "WC 7 36434056" at bounding box center [641, 571] width 164 height 71
copy span "WC 7 36434056"
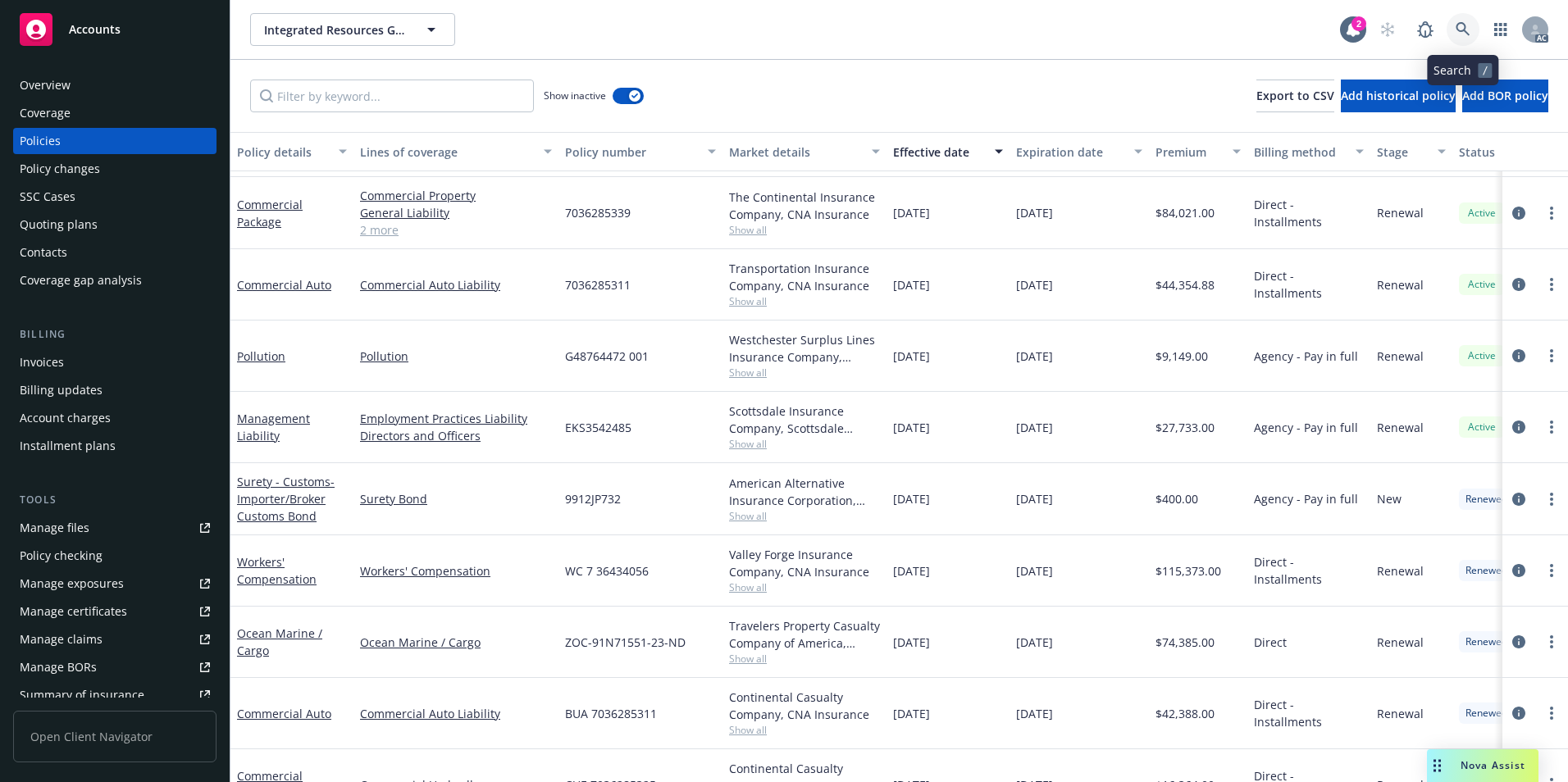
click at [1457, 26] on link at bounding box center [1463, 29] width 33 height 33
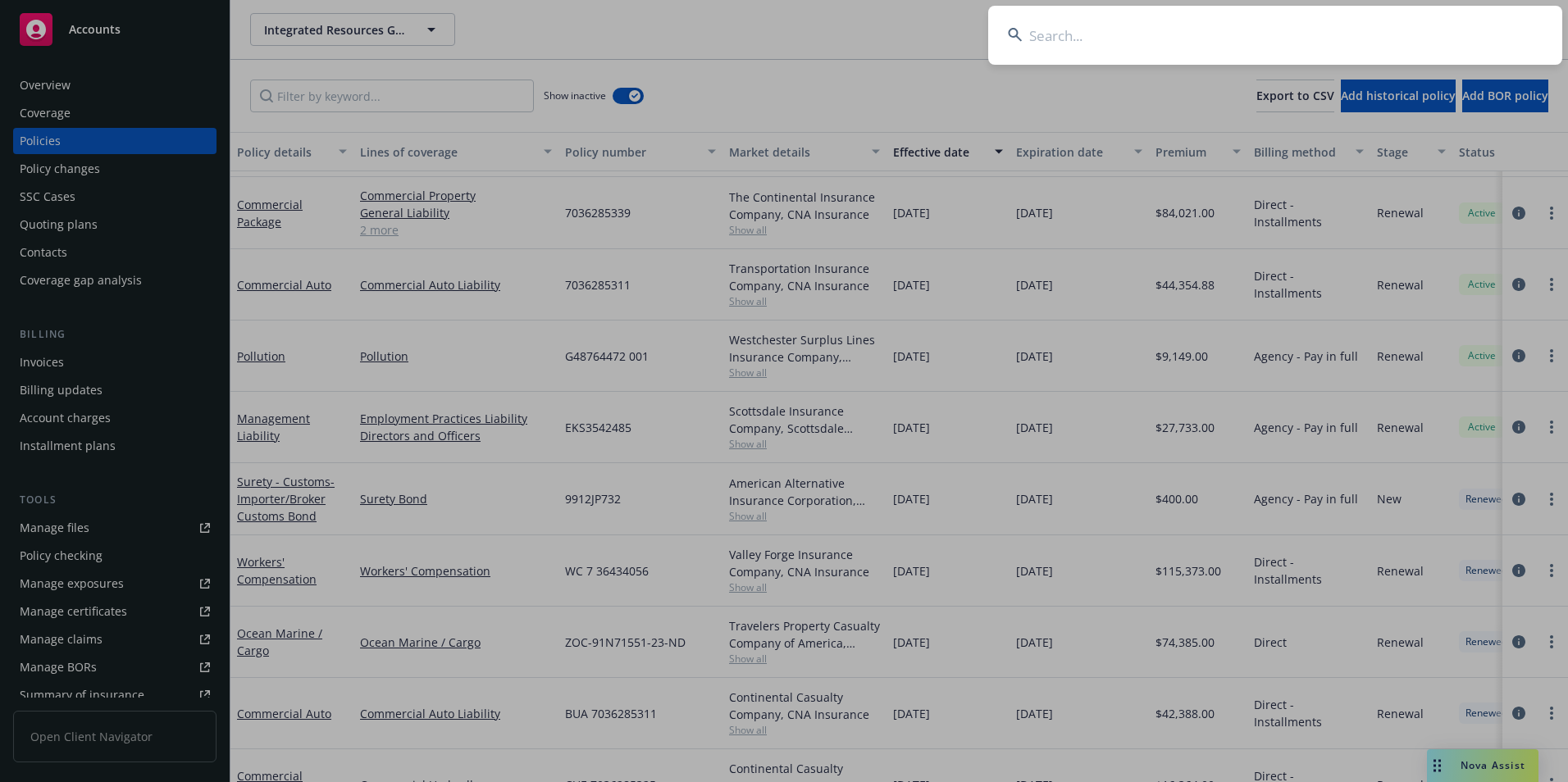
click at [1384, 31] on input at bounding box center [1274, 35] width 574 height 59
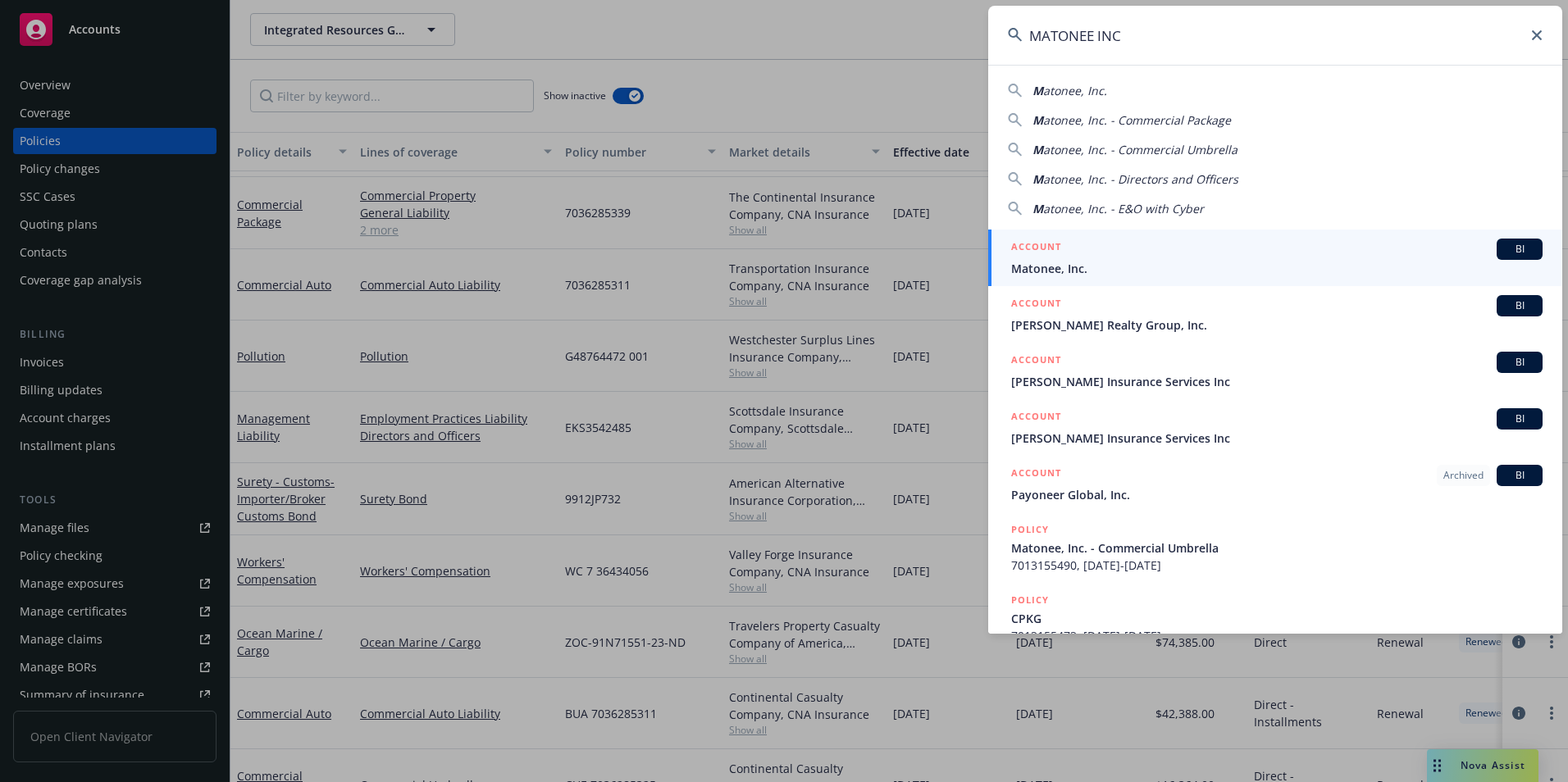
type input "MATONEE INC"
click at [1169, 266] on span "Matonee, Inc." at bounding box center [1277, 268] width 531 height 17
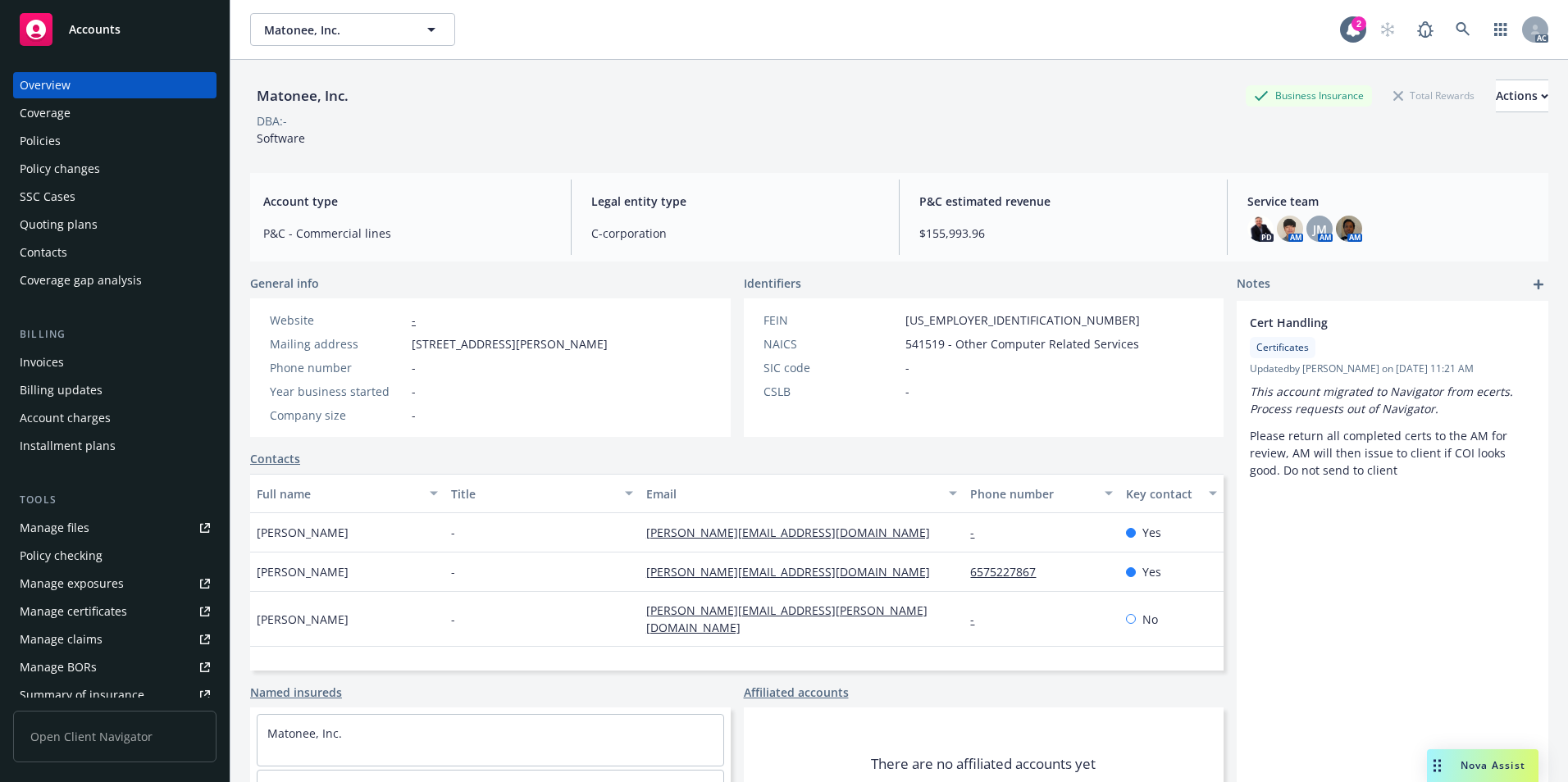
click at [121, 150] on div "Policies" at bounding box center [115, 141] width 190 height 26
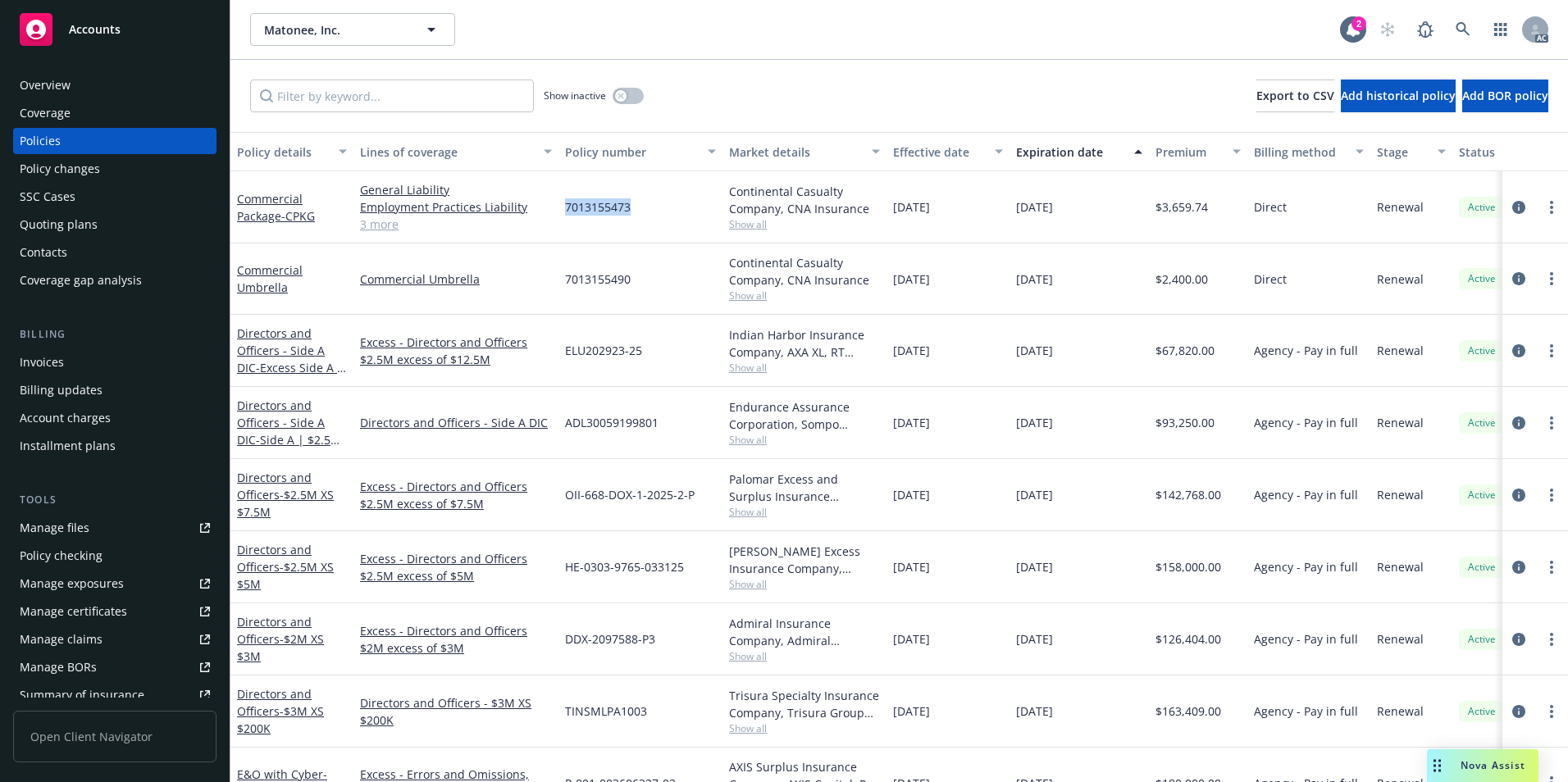
drag, startPoint x: 567, startPoint y: 209, endPoint x: 629, endPoint y: 219, distance: 62.8
click at [629, 219] on div "7013155473" at bounding box center [641, 207] width 164 height 72
copy span "7013155473"
drag, startPoint x: 569, startPoint y: 287, endPoint x: 634, endPoint y: 287, distance: 65.0
click at [634, 287] on div "7013155490" at bounding box center [641, 279] width 164 height 71
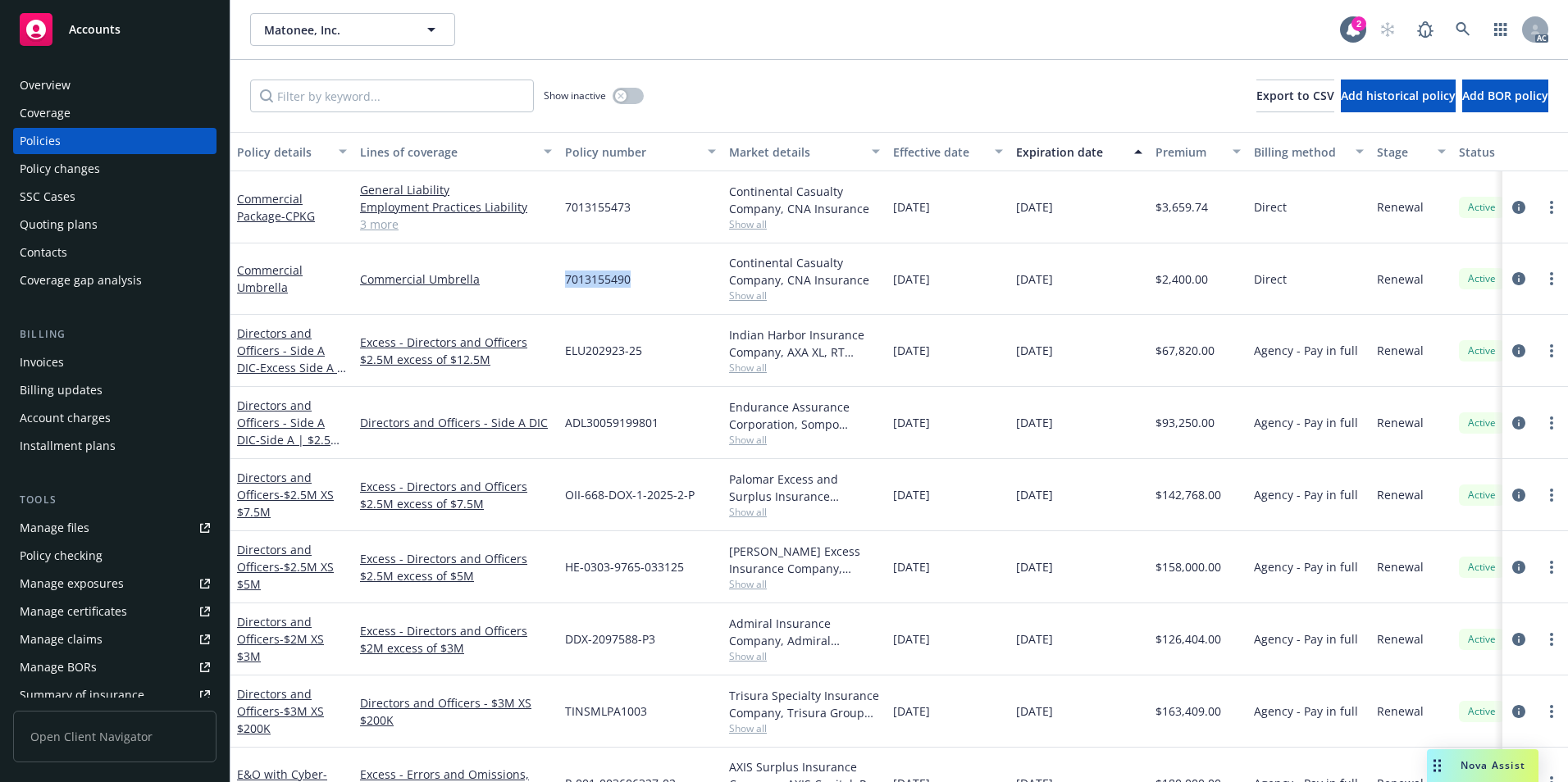
copy span "7013155490"
click at [1463, 21] on link at bounding box center [1463, 29] width 33 height 33
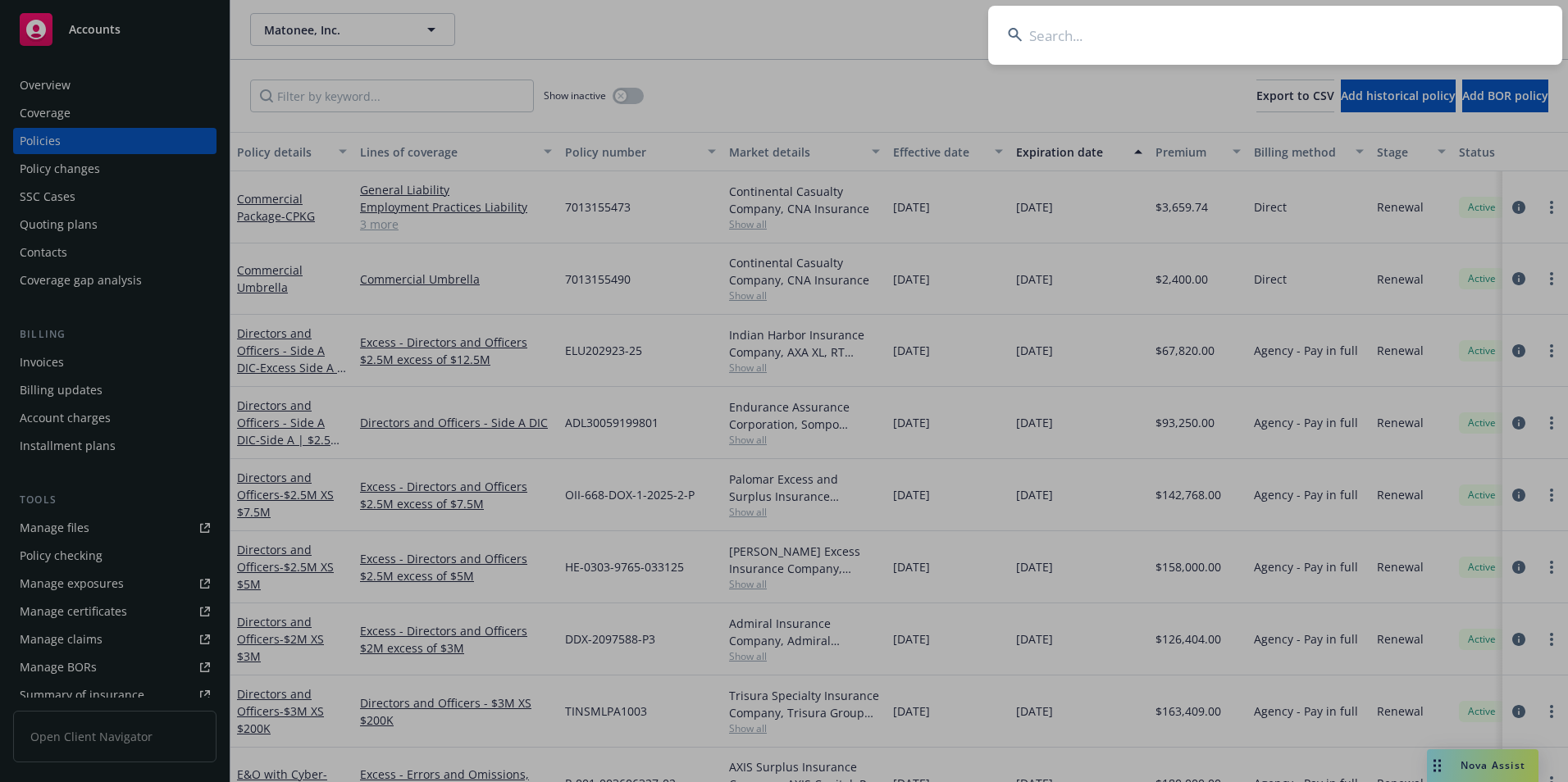
click at [1354, 32] on input at bounding box center [1274, 35] width 574 height 59
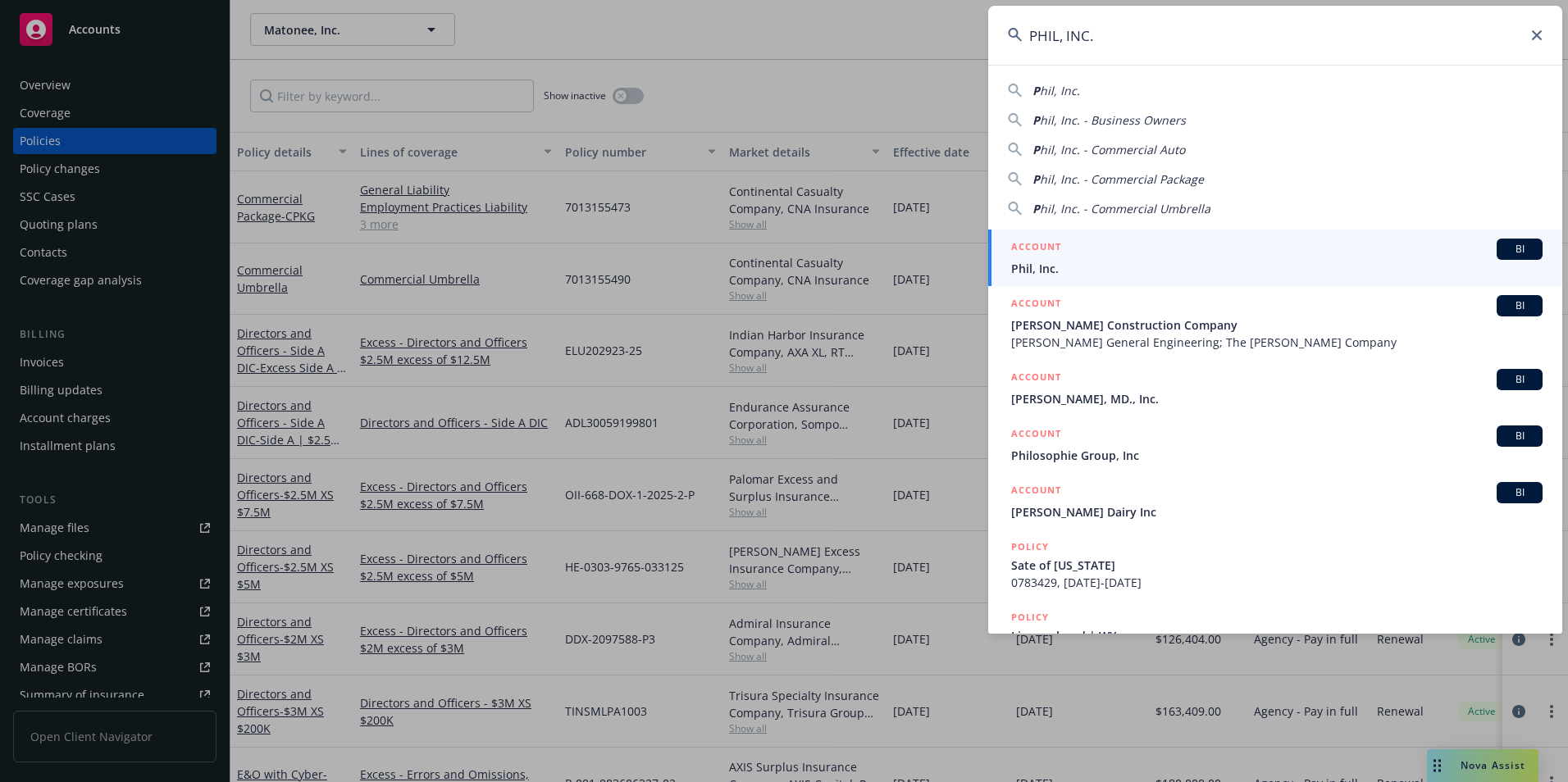
type input "PHIL, INC."
click at [1107, 268] on span "Phil, Inc." at bounding box center [1277, 268] width 531 height 17
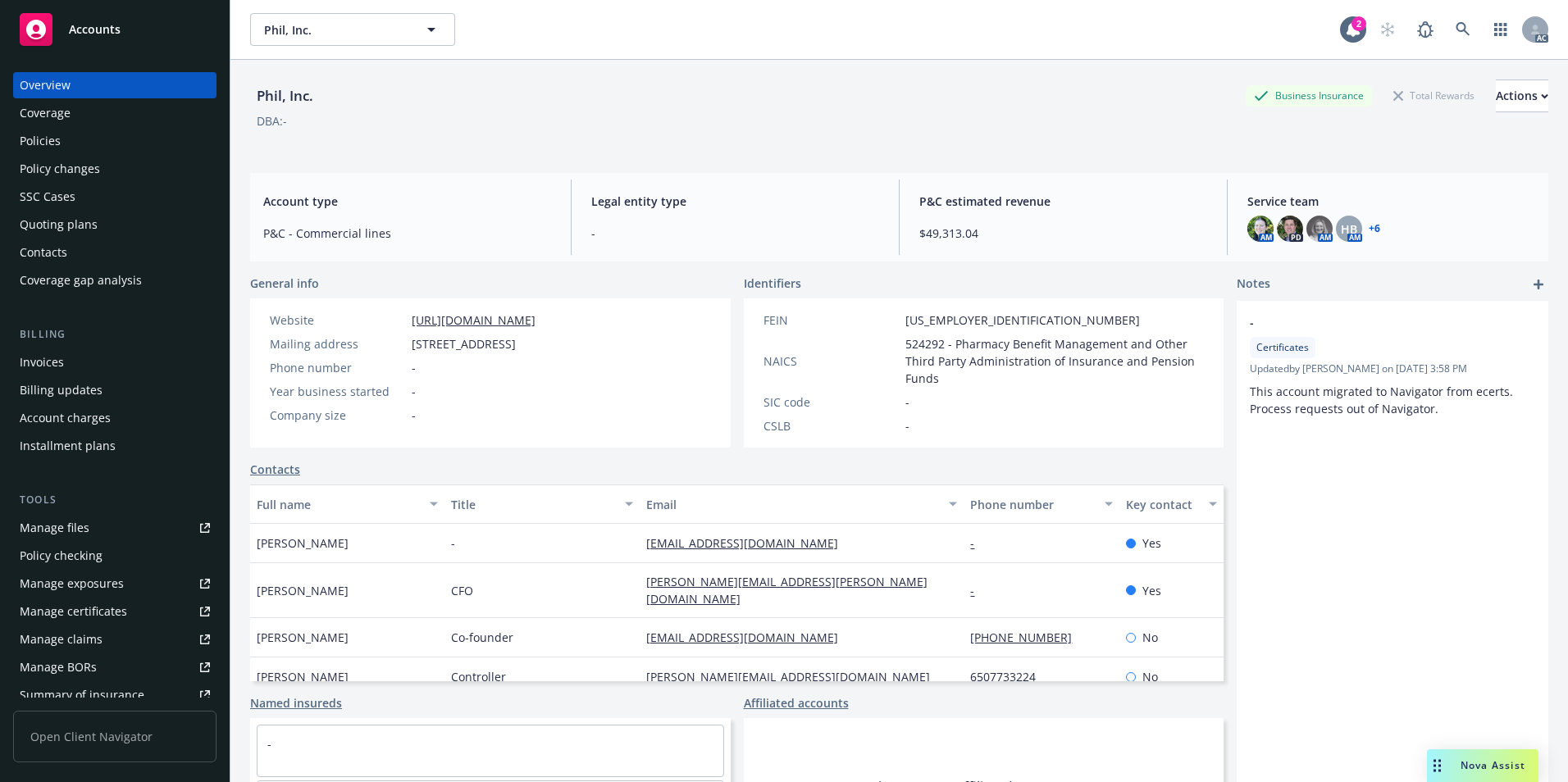
click at [45, 147] on div "Policies" at bounding box center [40, 141] width 41 height 26
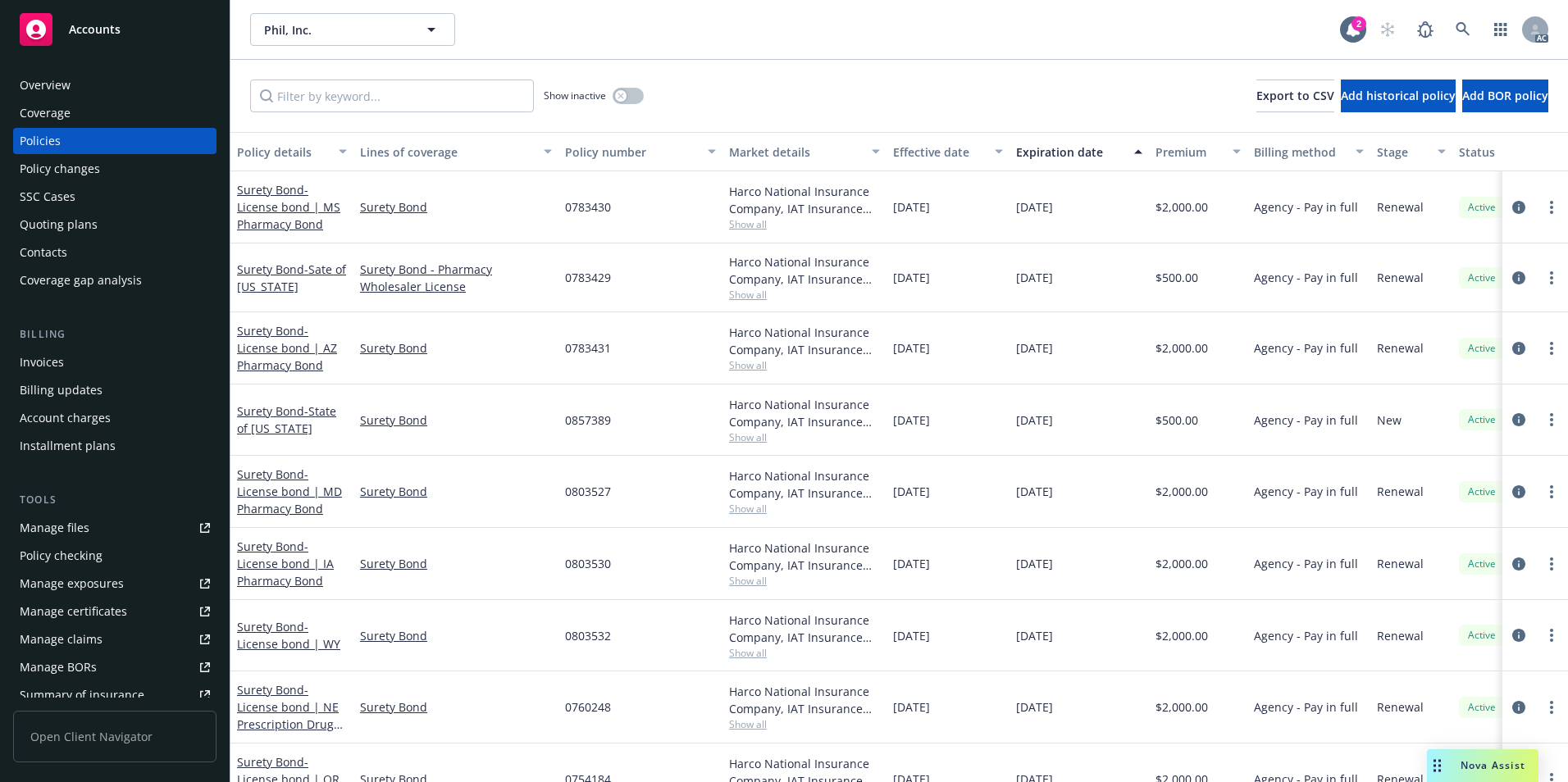
click at [956, 150] on div "Effective date" at bounding box center [938, 151] width 92 height 17
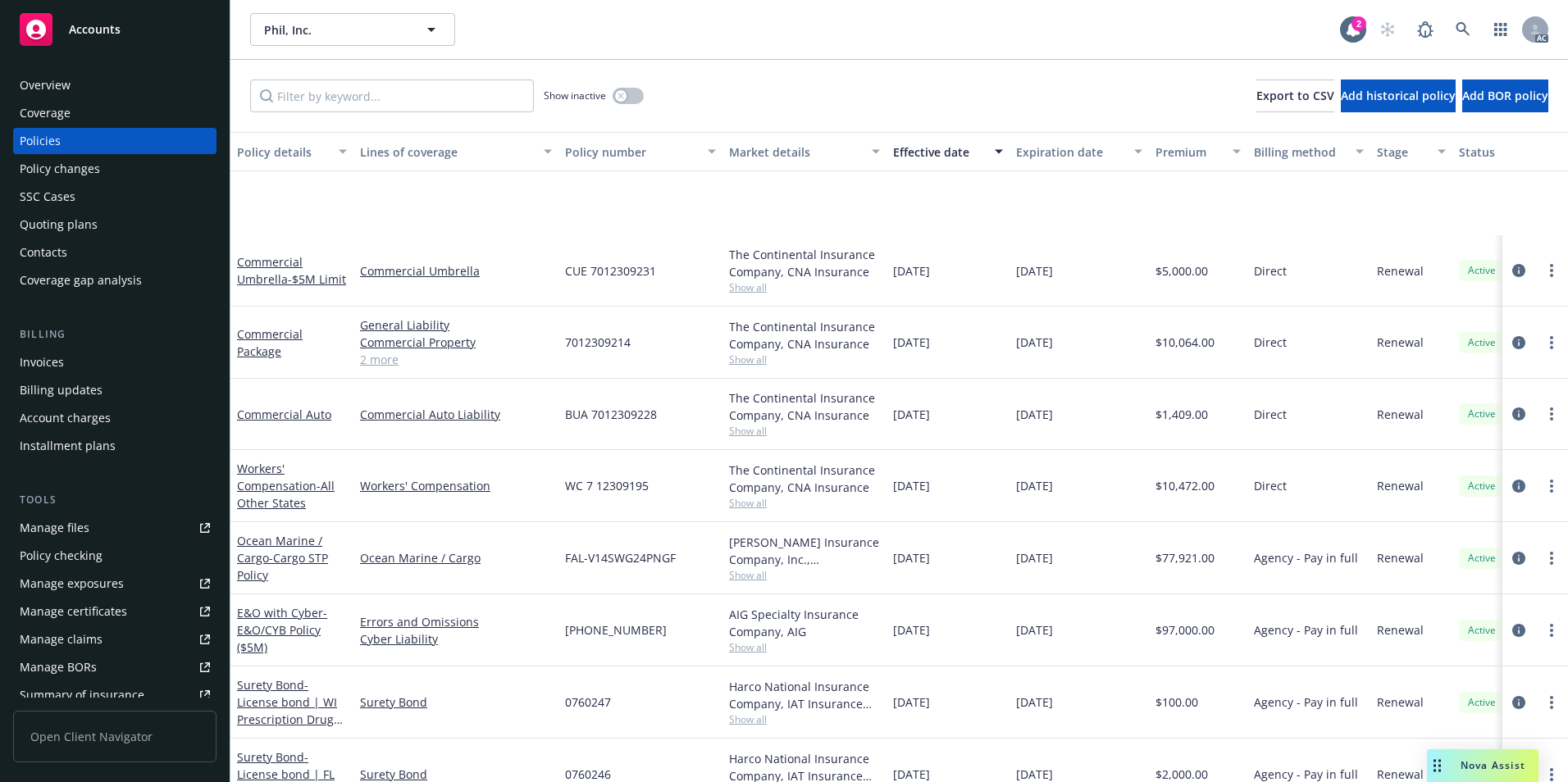
scroll to position [737, 0]
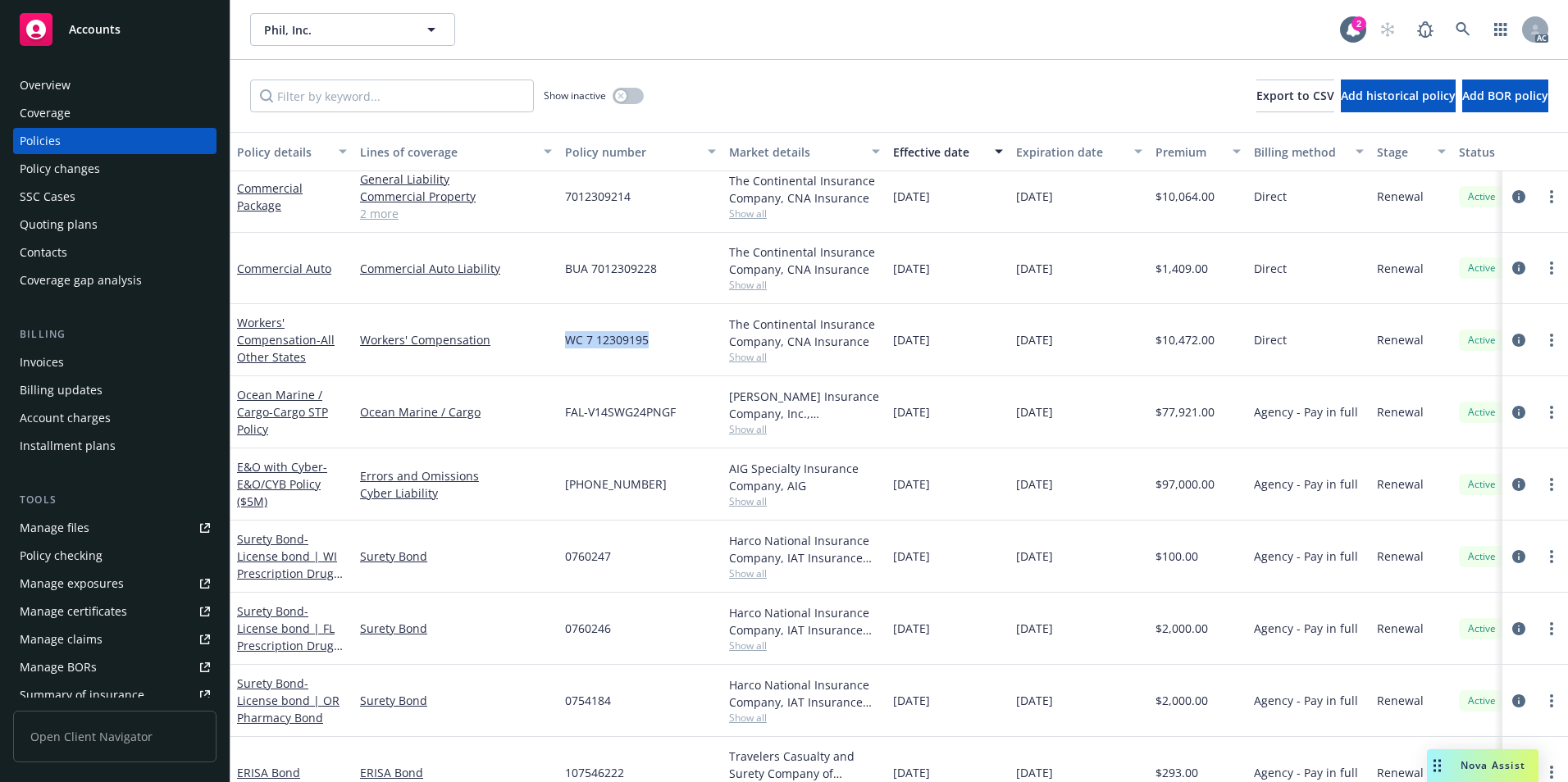
drag, startPoint x: 580, startPoint y: 351, endPoint x: 660, endPoint y: 361, distance: 80.6
click at [660, 361] on div "WC 7 12309195" at bounding box center [641, 339] width 164 height 72
copy span "WC 7 12309195"
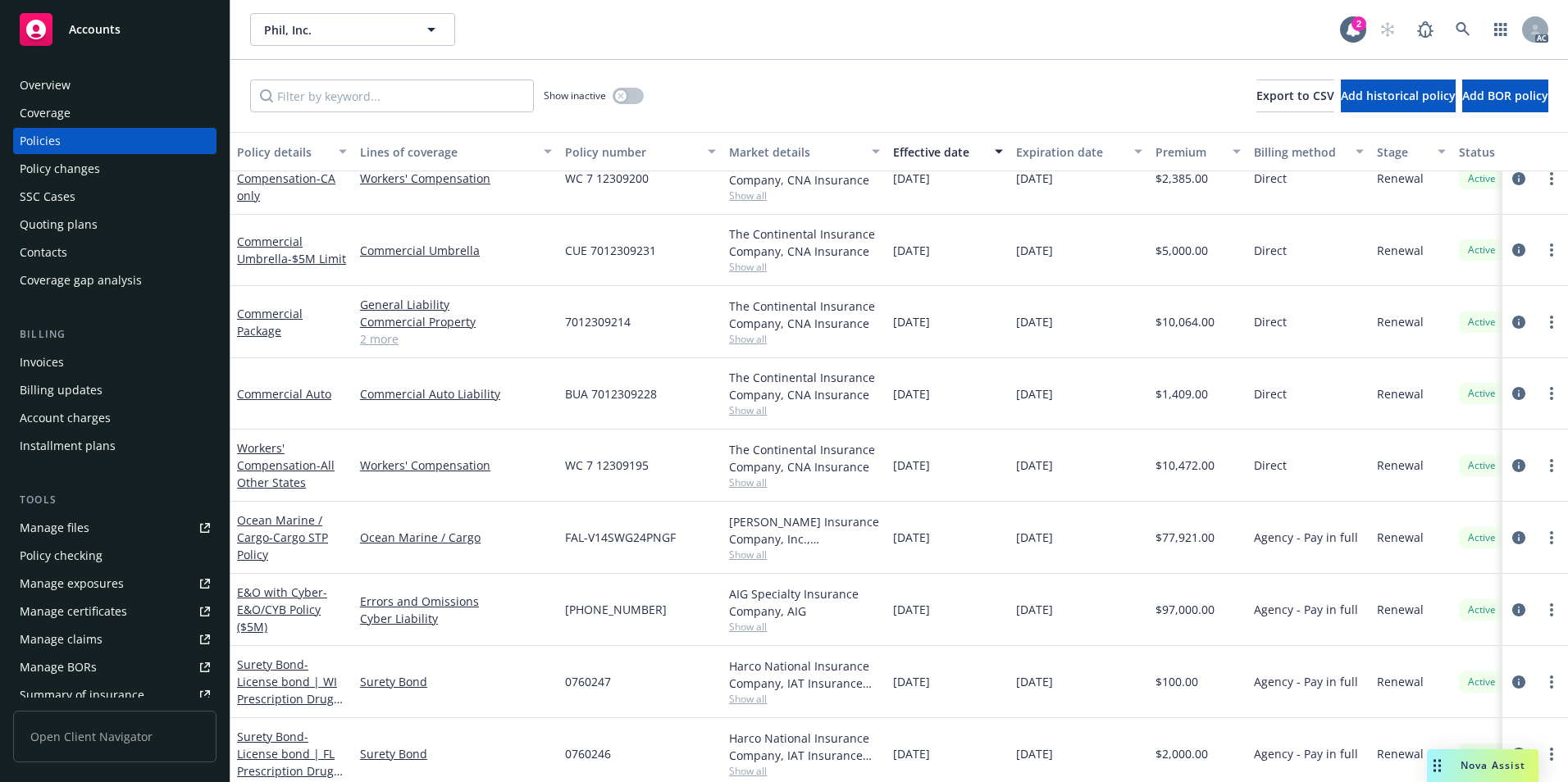
scroll to position [492, 0]
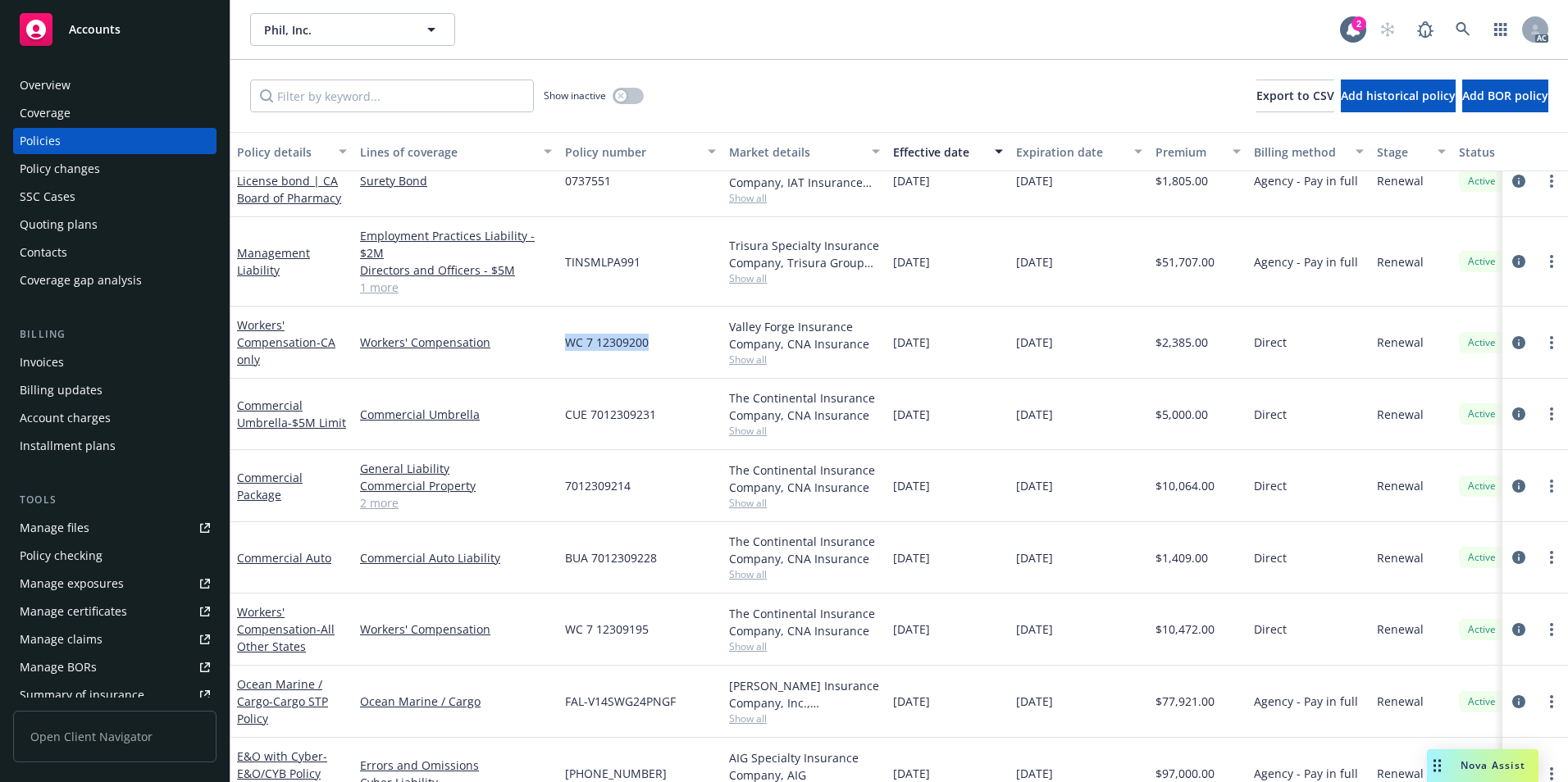
drag, startPoint x: 568, startPoint y: 347, endPoint x: 645, endPoint y: 353, distance: 77.2
click at [645, 353] on div "WC 7 12309200" at bounding box center [641, 342] width 164 height 72
copy span "WC 7 12309200"
drag, startPoint x: 567, startPoint y: 496, endPoint x: 641, endPoint y: 502, distance: 74.2
click at [641, 502] on div "7012309214" at bounding box center [641, 485] width 164 height 72
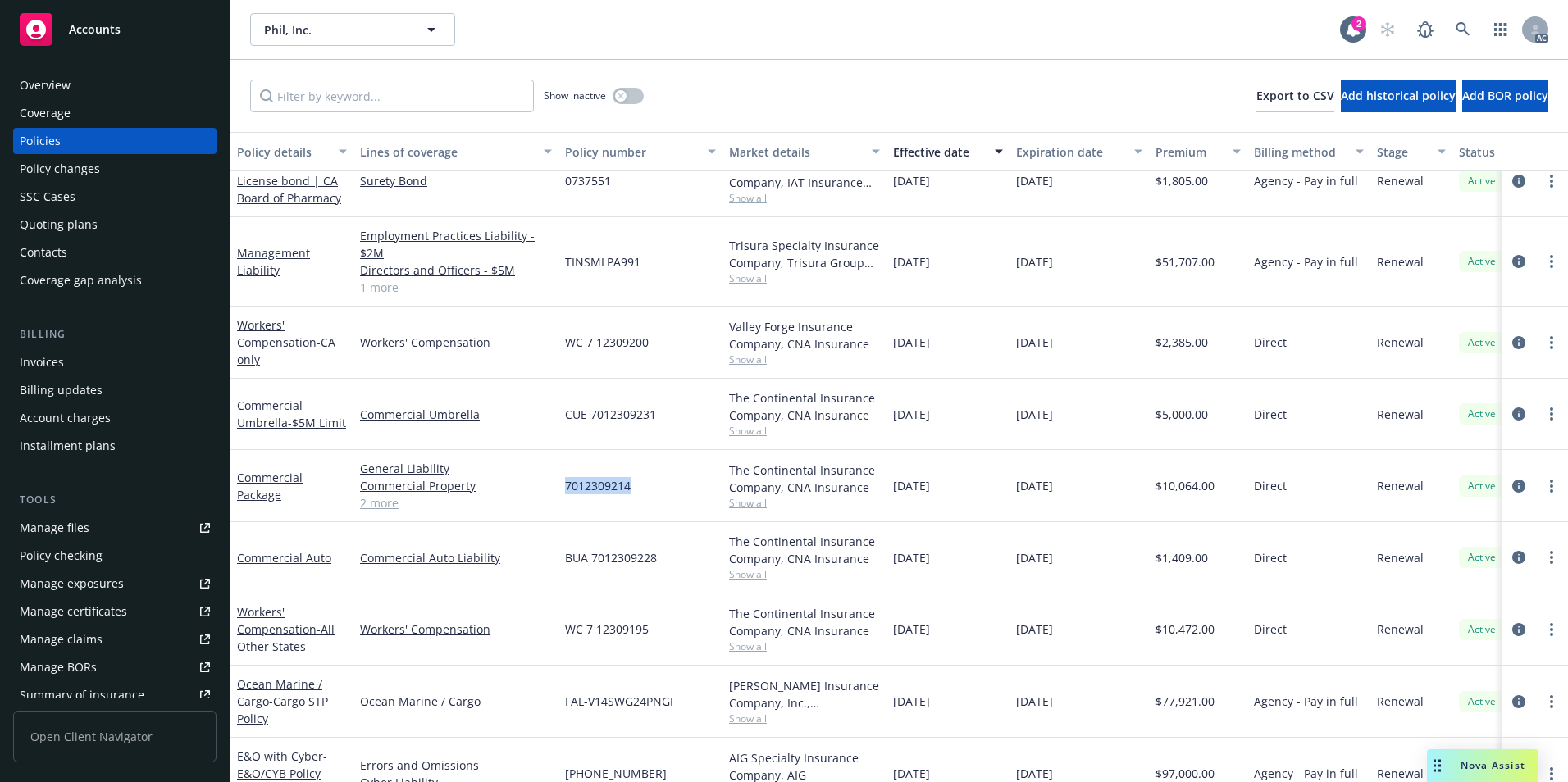
copy span "7012309214"
drag, startPoint x: 548, startPoint y: 570, endPoint x: 654, endPoint y: 573, distance: 106.0
click at [654, 573] on div "Commercial Auto Commercial Auto Liability BUA 7012309228 The Continental Insura…" at bounding box center [1021, 558] width 1583 height 71
copy div "BUA 7012309228"
drag, startPoint x: 569, startPoint y: 423, endPoint x: 653, endPoint y: 430, distance: 84.3
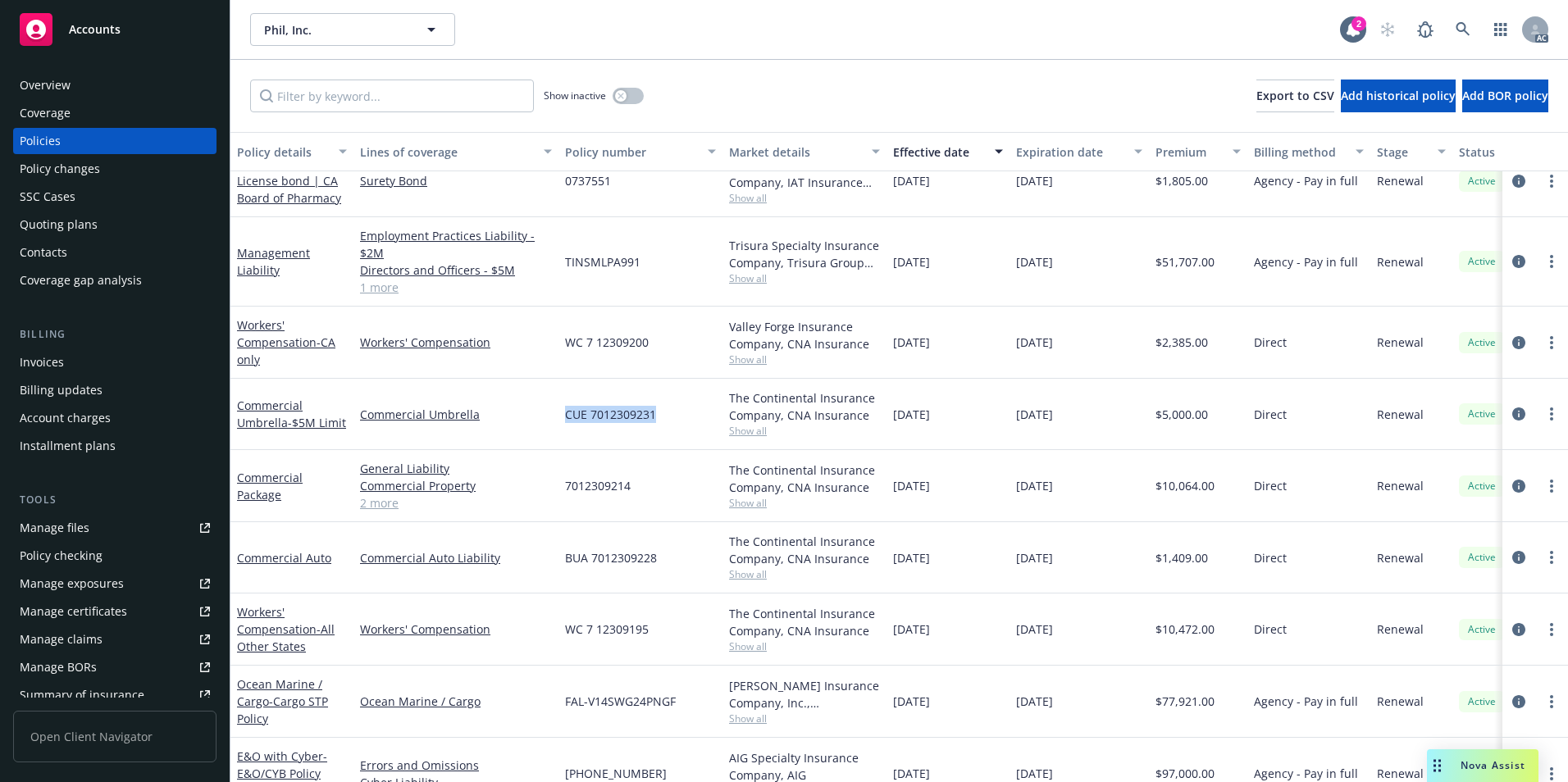
click at [653, 430] on div "CUE 7012309231" at bounding box center [641, 414] width 164 height 71
click at [1464, 35] on icon at bounding box center [1462, 29] width 15 height 15
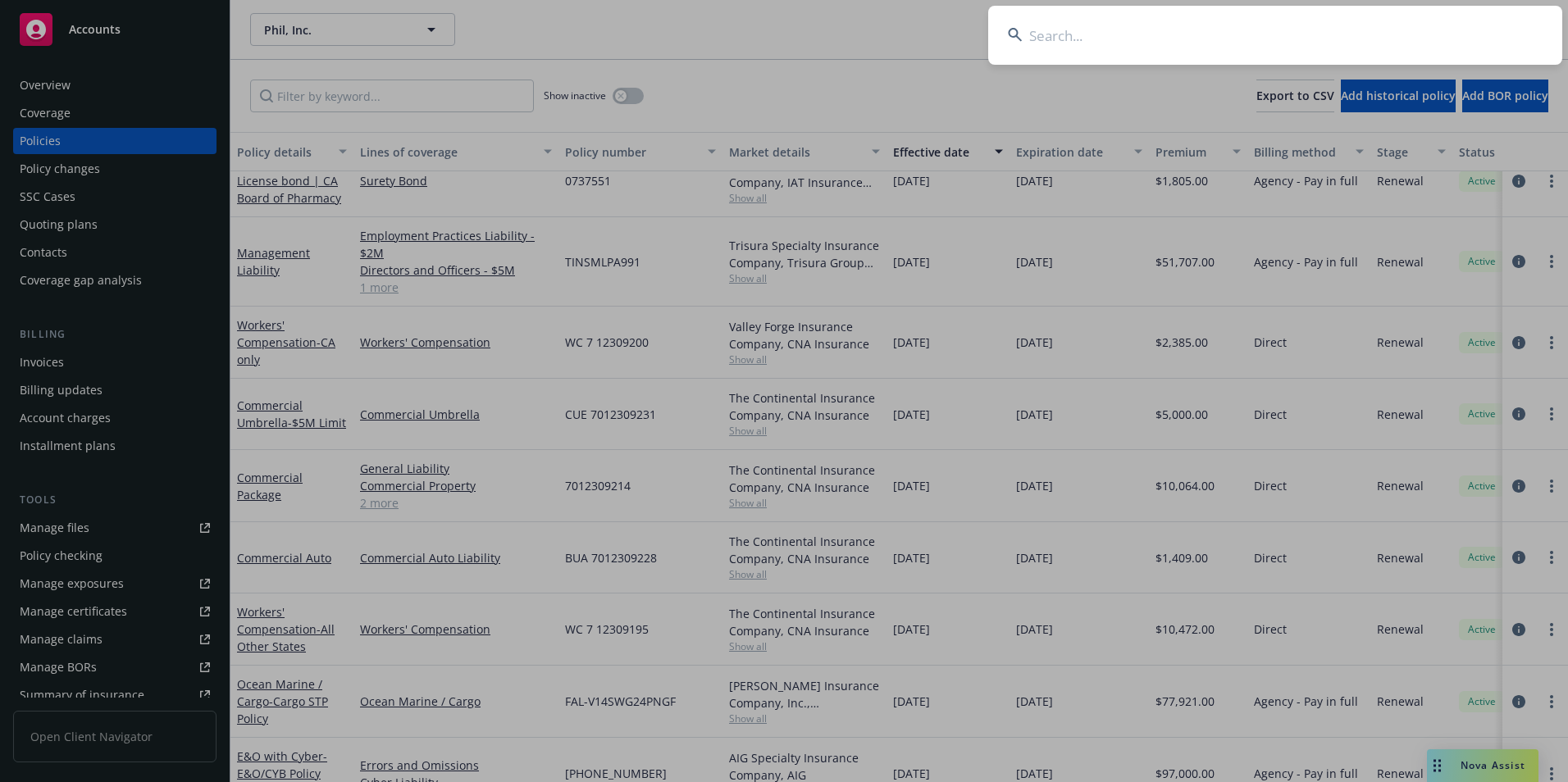
click at [1255, 24] on input at bounding box center [1274, 35] width 574 height 59
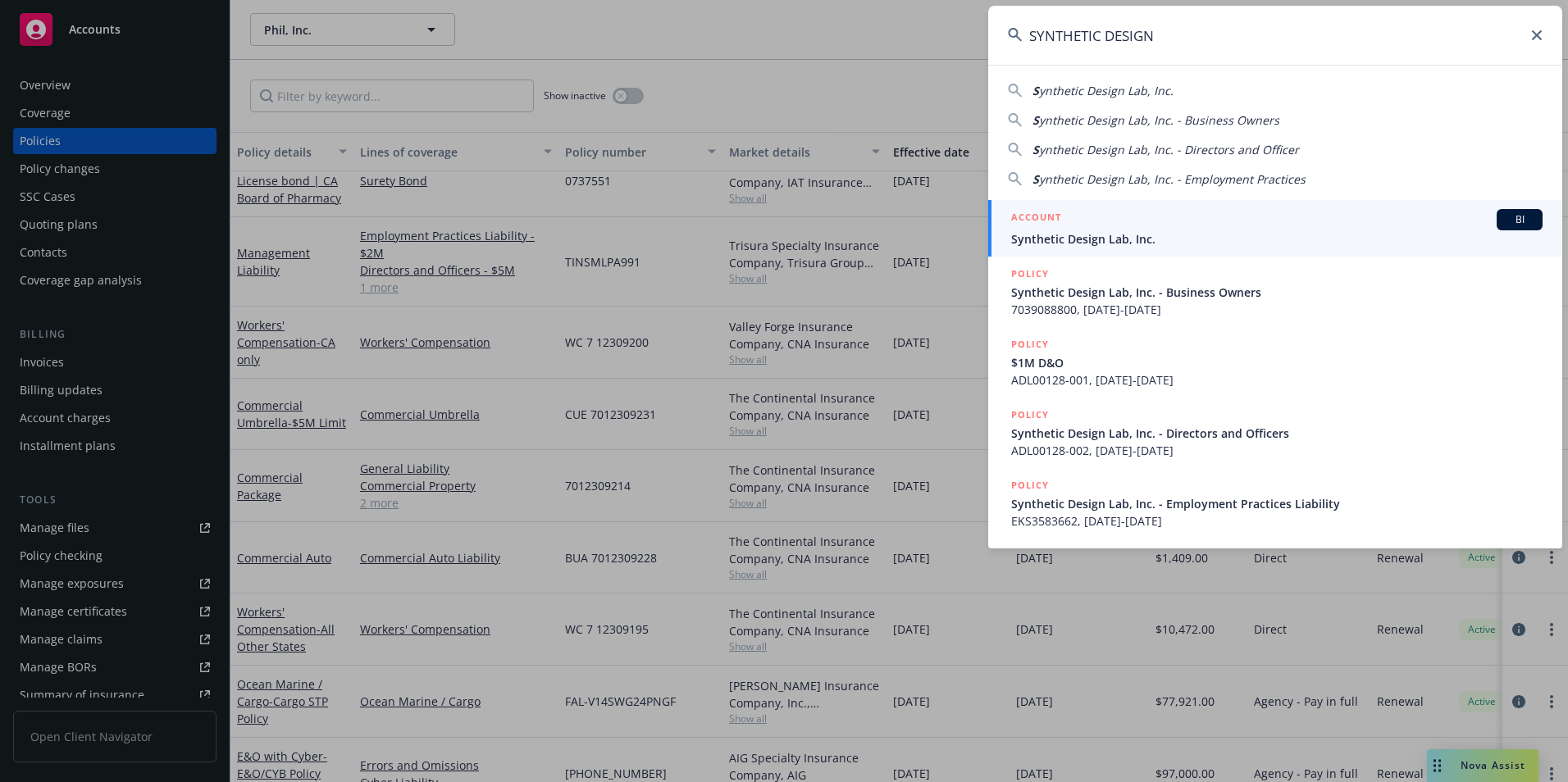
type input "SYNTHETIC DESIGN"
click at [1081, 230] on div "ACCOUNT BI" at bounding box center [1277, 219] width 531 height 21
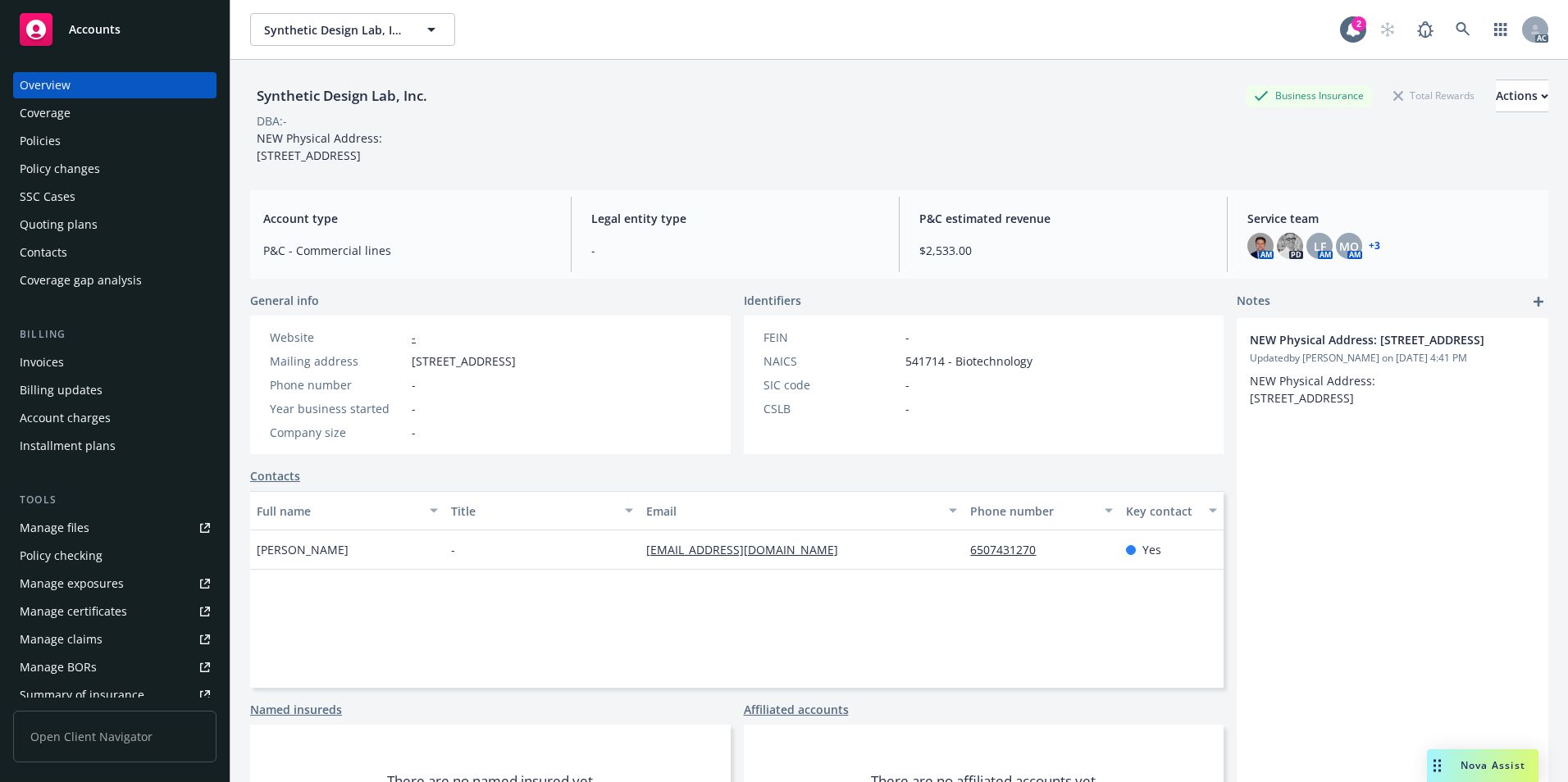
click at [79, 143] on div "Policies" at bounding box center [115, 141] width 190 height 26
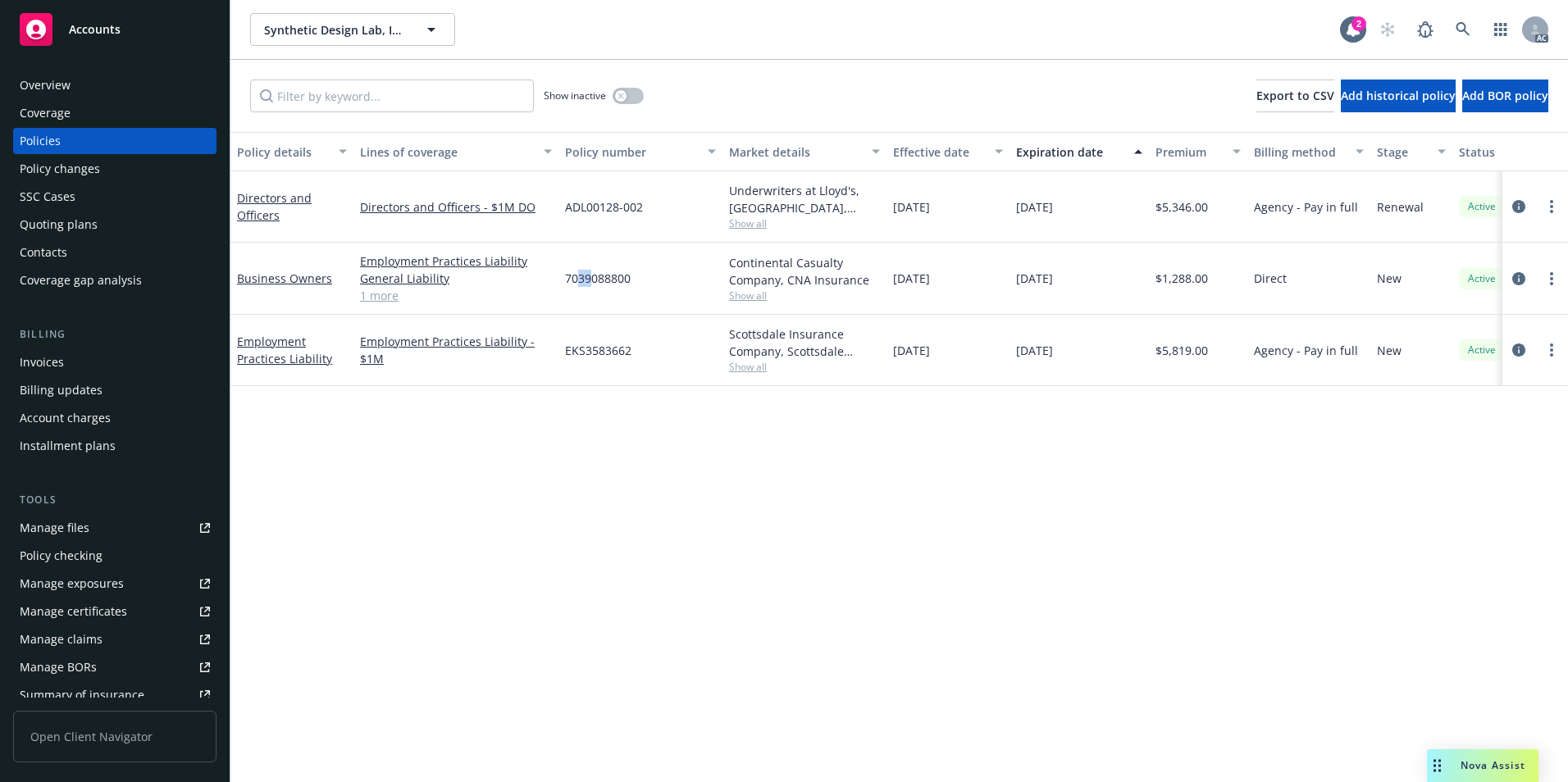
drag, startPoint x: 577, startPoint y: 287, endPoint x: 592, endPoint y: 287, distance: 15.0
click at [592, 287] on div "7039088800" at bounding box center [641, 278] width 164 height 72
drag, startPoint x: 592, startPoint y: 287, endPoint x: 633, endPoint y: 290, distance: 41.1
click at [633, 290] on div "Business Owners Employment Practices Liability General Liability Commercial Pro…" at bounding box center [1021, 278] width 1583 height 72
click at [1470, 20] on link at bounding box center [1463, 29] width 33 height 33
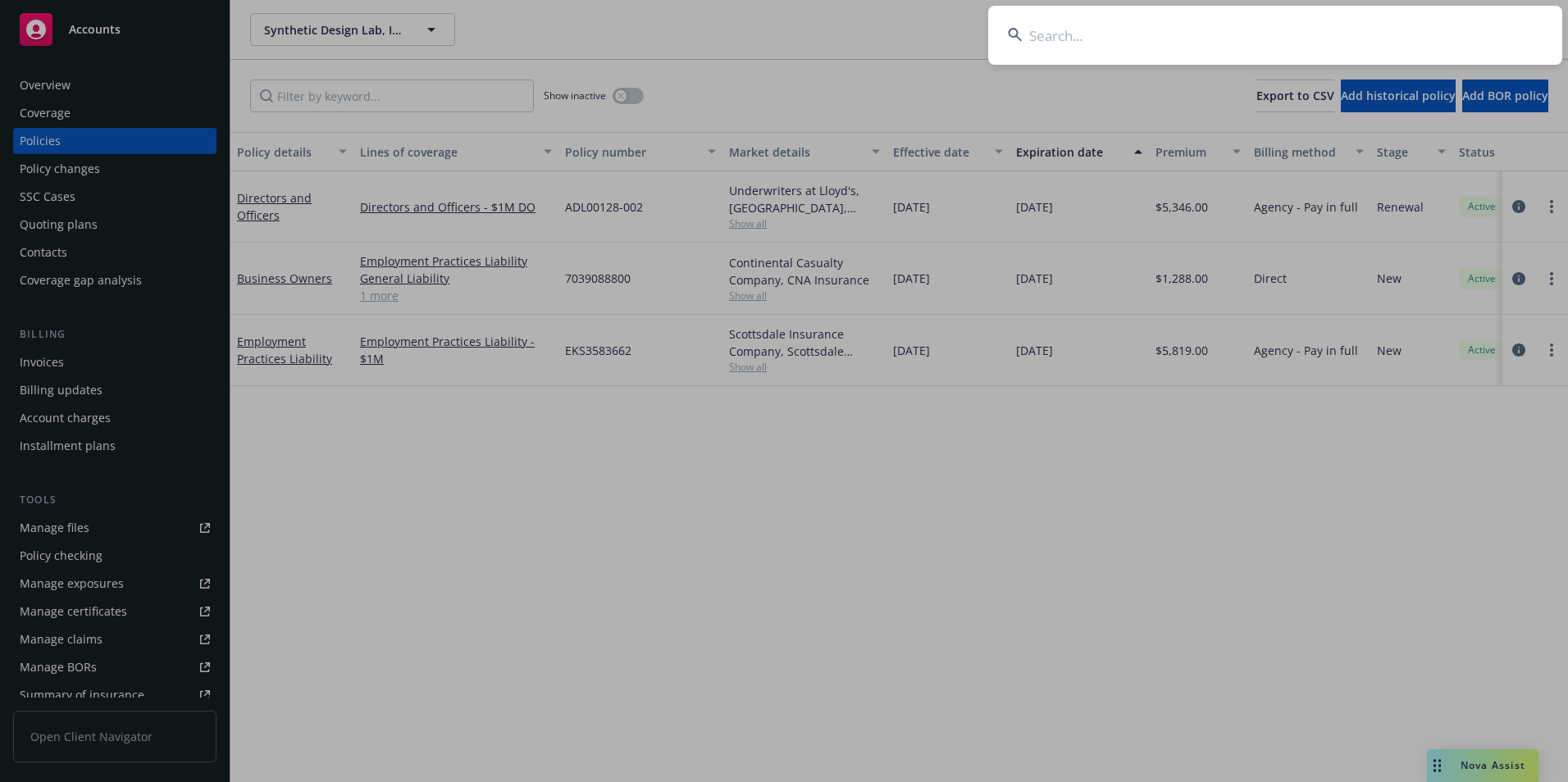
click at [1372, 36] on input at bounding box center [1274, 35] width 574 height 59
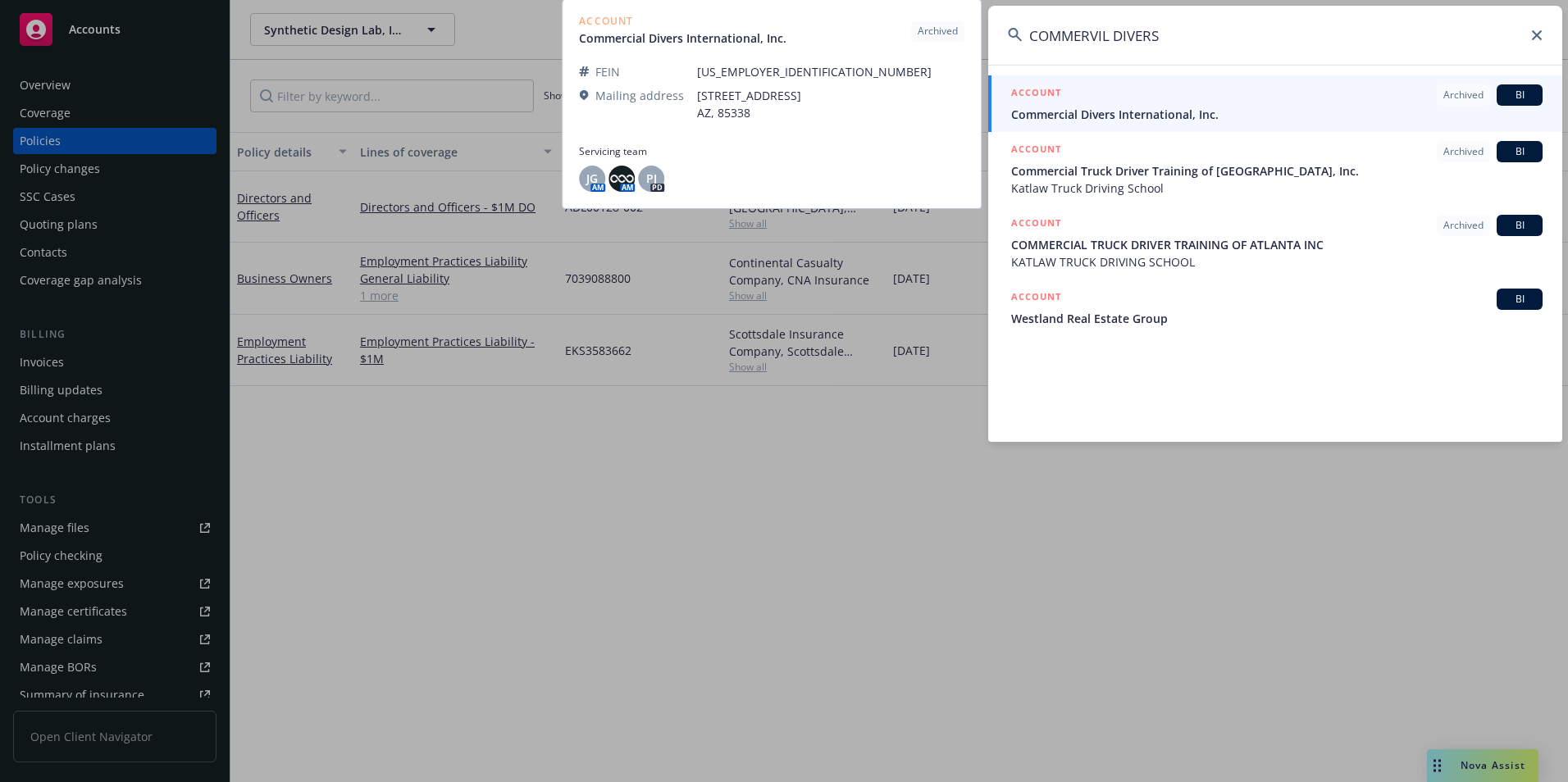
type input "COMMERVIL DIVERS"
click at [1239, 112] on span "Commercial Divers International, Inc." at bounding box center [1277, 114] width 531 height 17
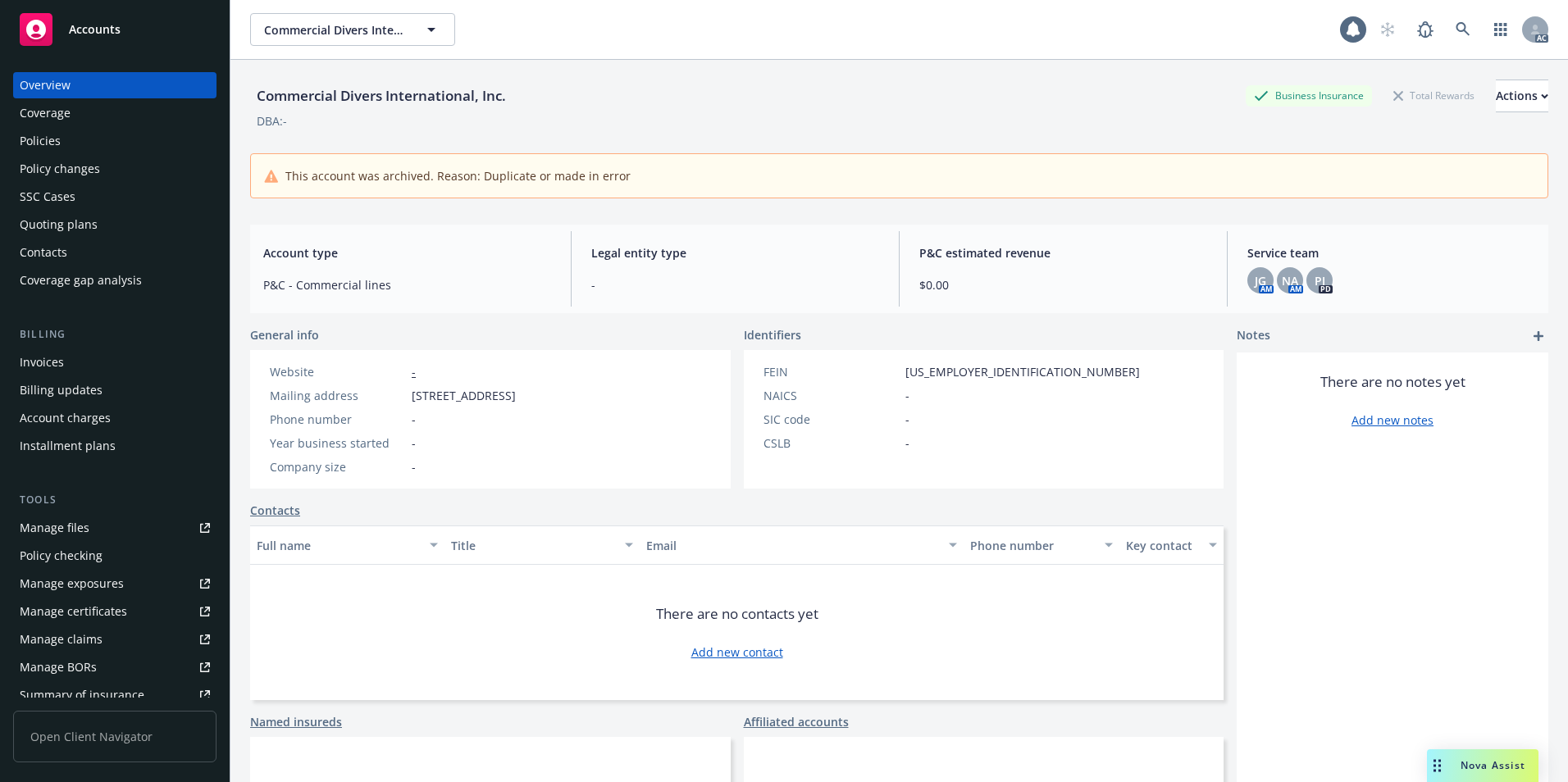
click at [62, 141] on div "Policies" at bounding box center [115, 141] width 190 height 26
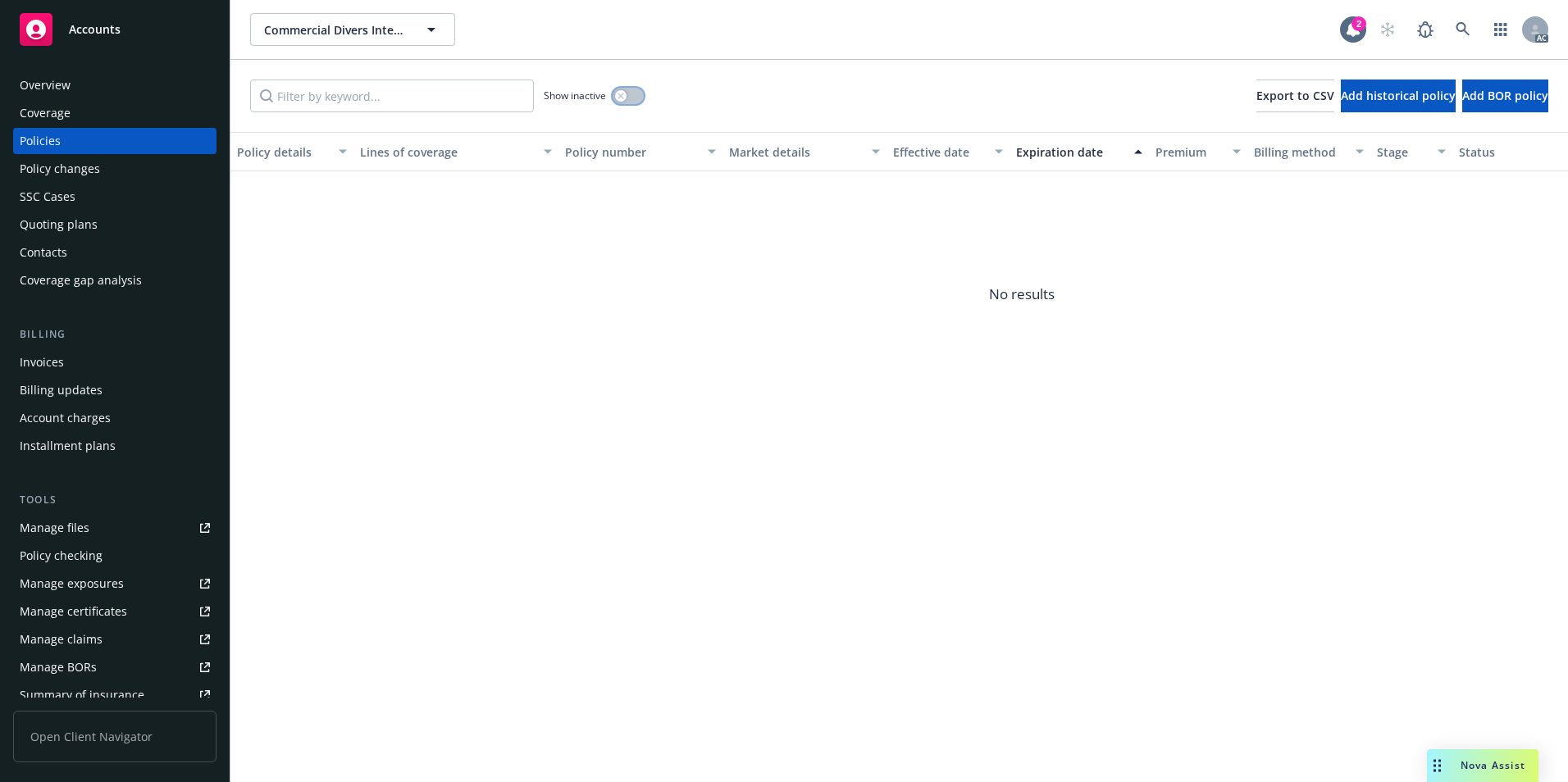
click at [629, 96] on button "button" at bounding box center [628, 96] width 31 height 16
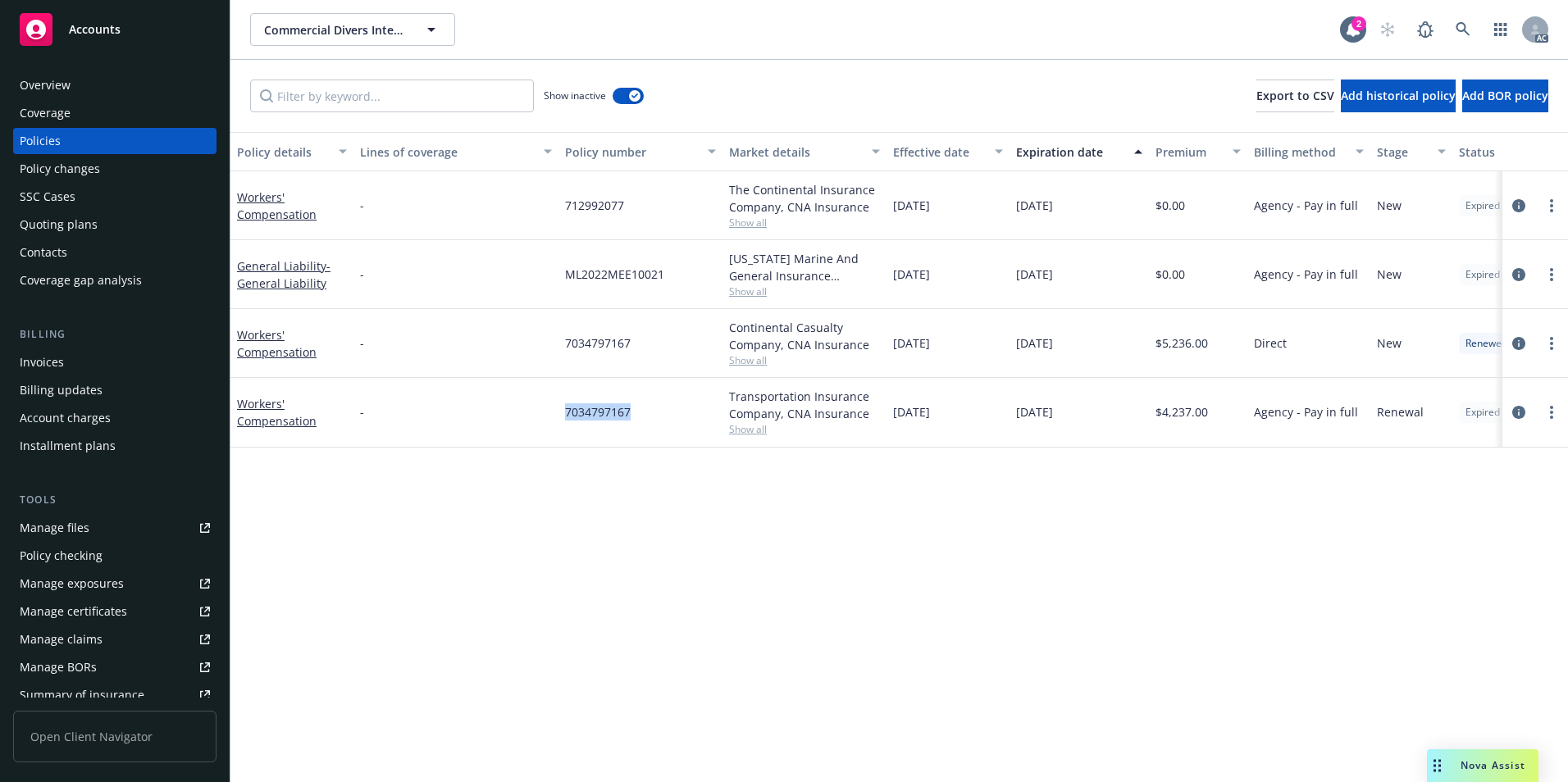
drag, startPoint x: 565, startPoint y: 418, endPoint x: 629, endPoint y: 420, distance: 64.0
click at [629, 420] on span "7034797167" at bounding box center [598, 412] width 66 height 17
click at [250, 422] on link "Workers' Compensation" at bounding box center [277, 412] width 79 height 33
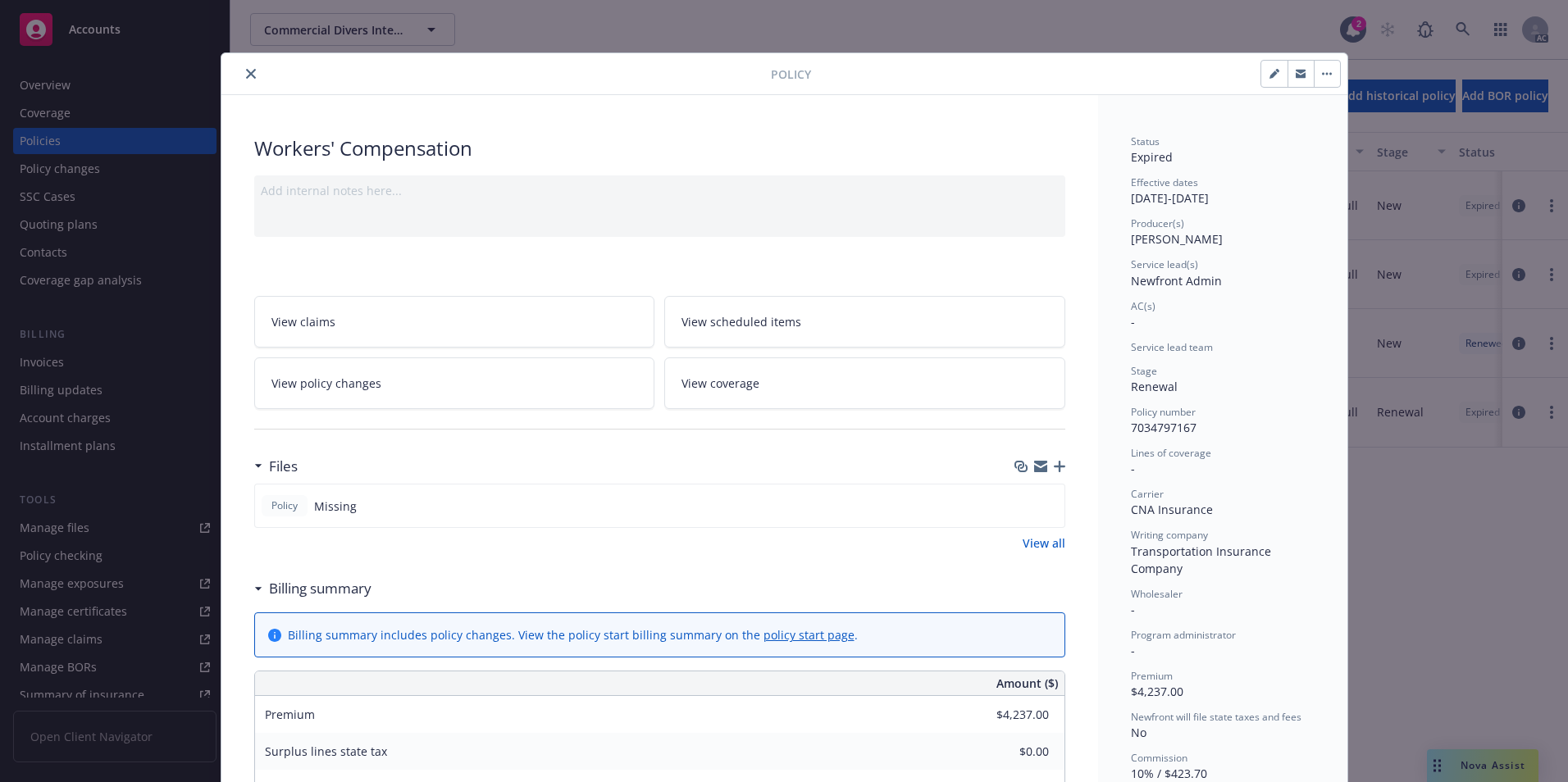
click at [246, 75] on icon "close" at bounding box center [250, 73] width 10 height 10
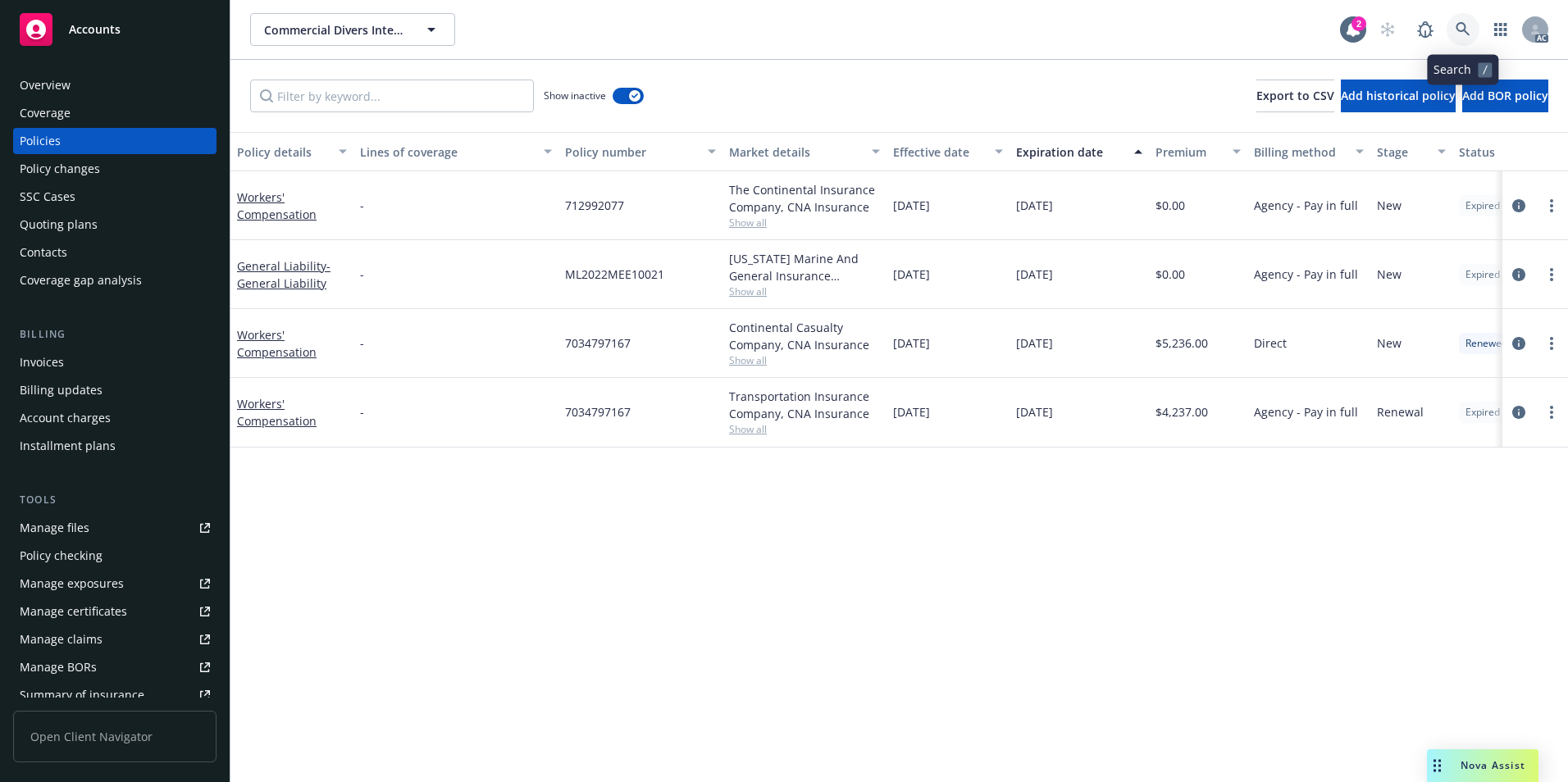
click at [1465, 28] on icon at bounding box center [1462, 29] width 15 height 15
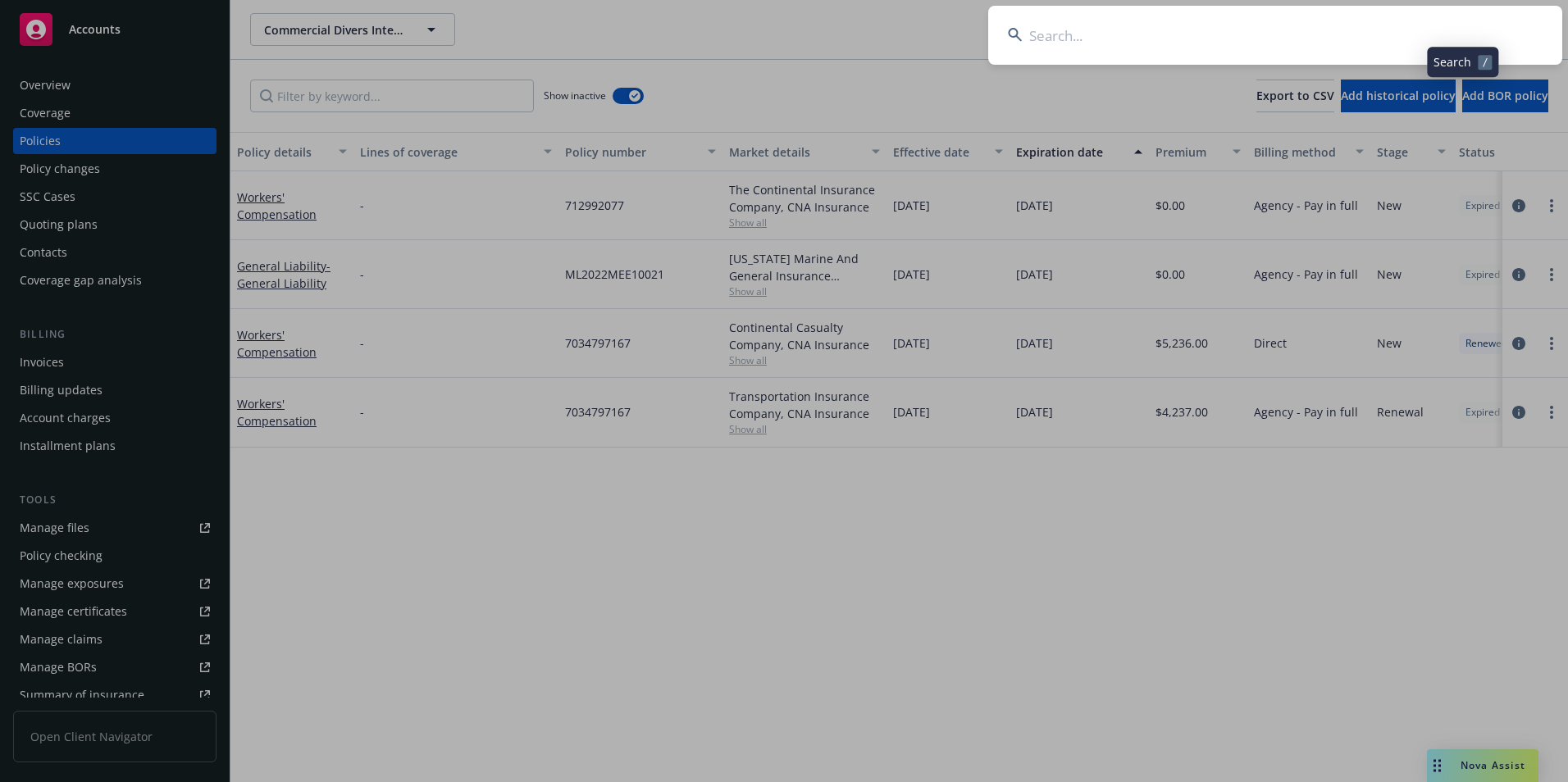
click at [1277, 44] on input at bounding box center [1274, 35] width 574 height 59
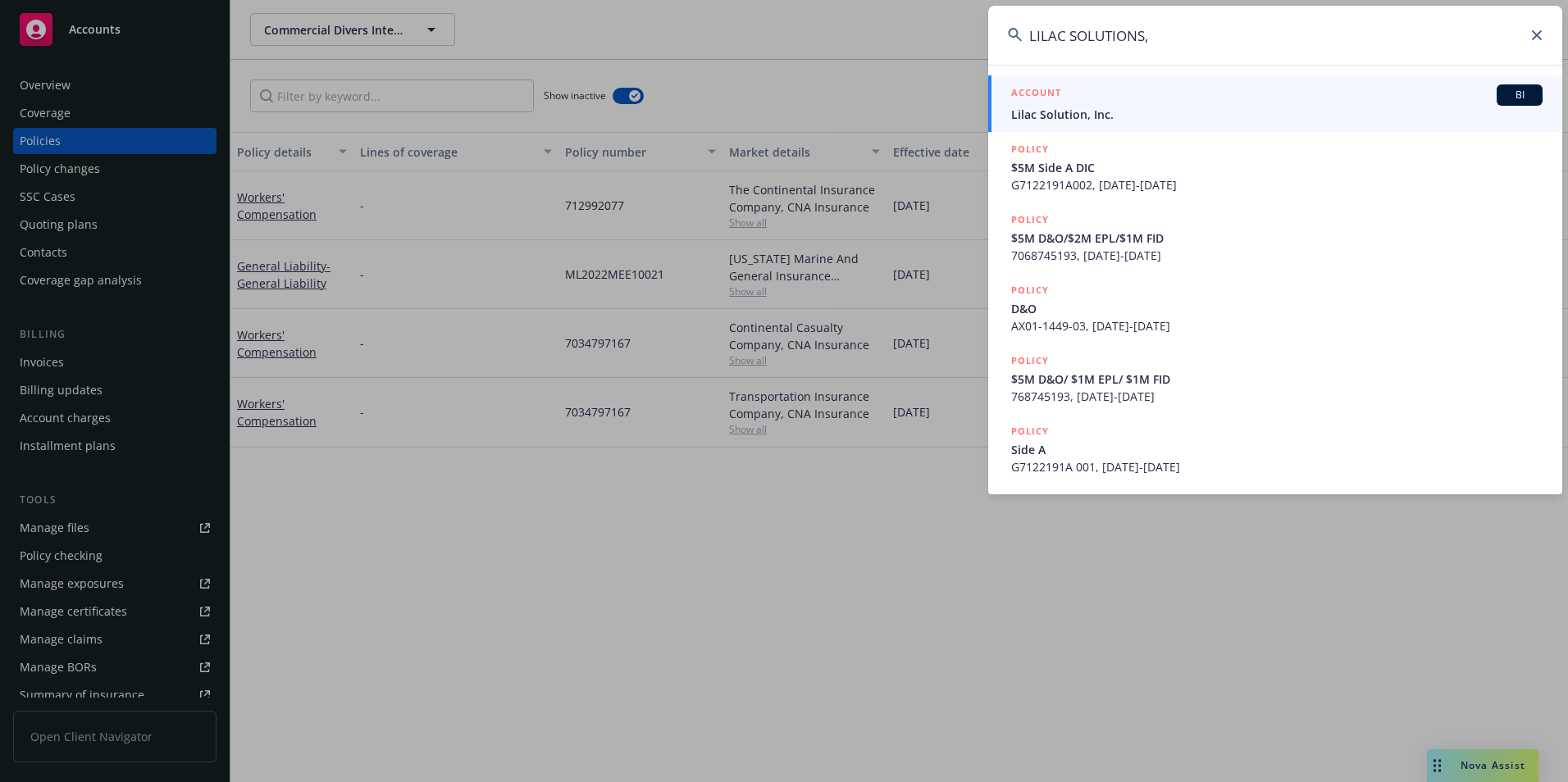
type input "LILAC SOLUTIONS,"
click at [1119, 109] on span "Lilac Solution, Inc." at bounding box center [1277, 114] width 531 height 17
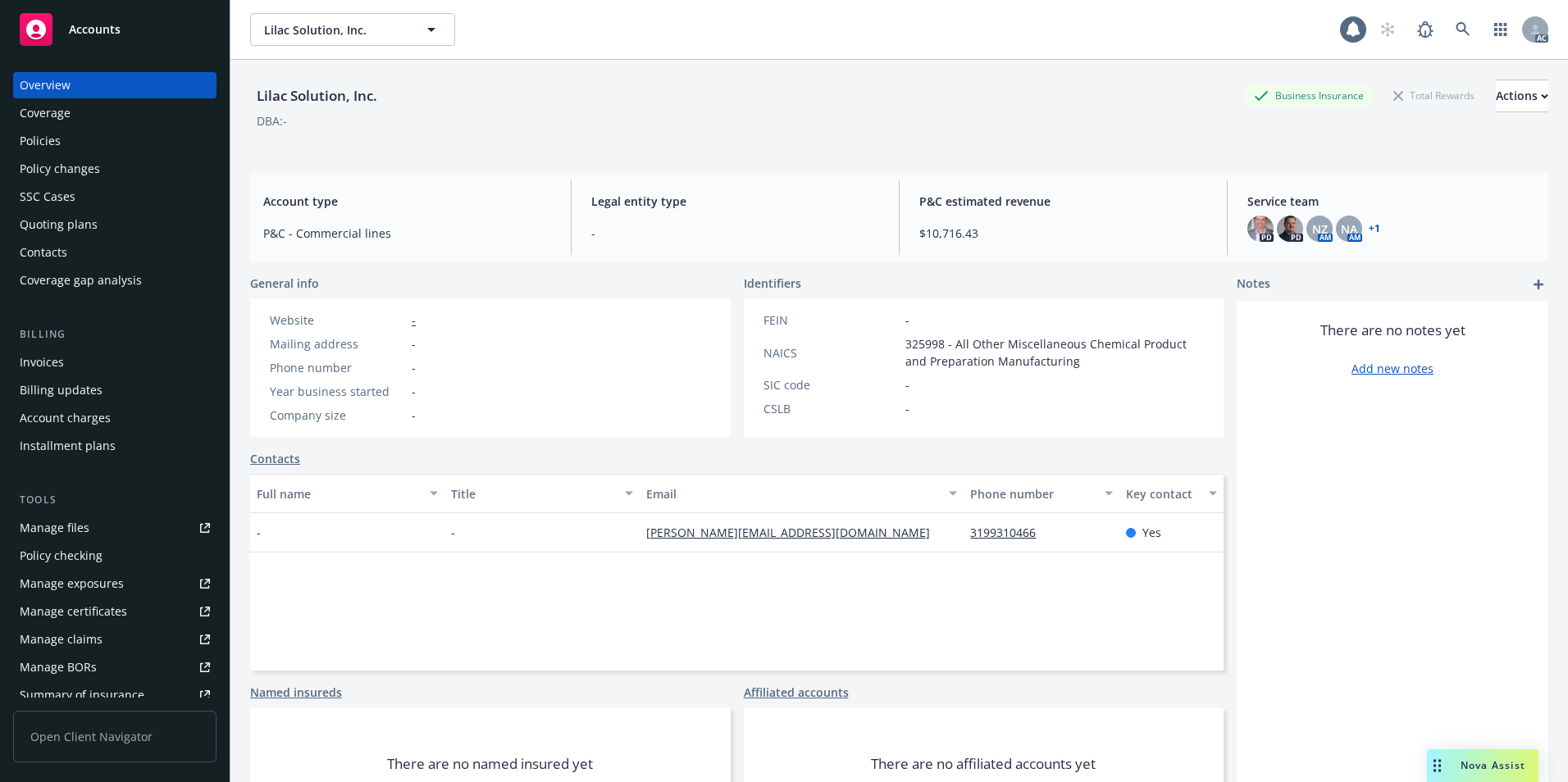
click at [96, 140] on div "Policies" at bounding box center [115, 141] width 190 height 26
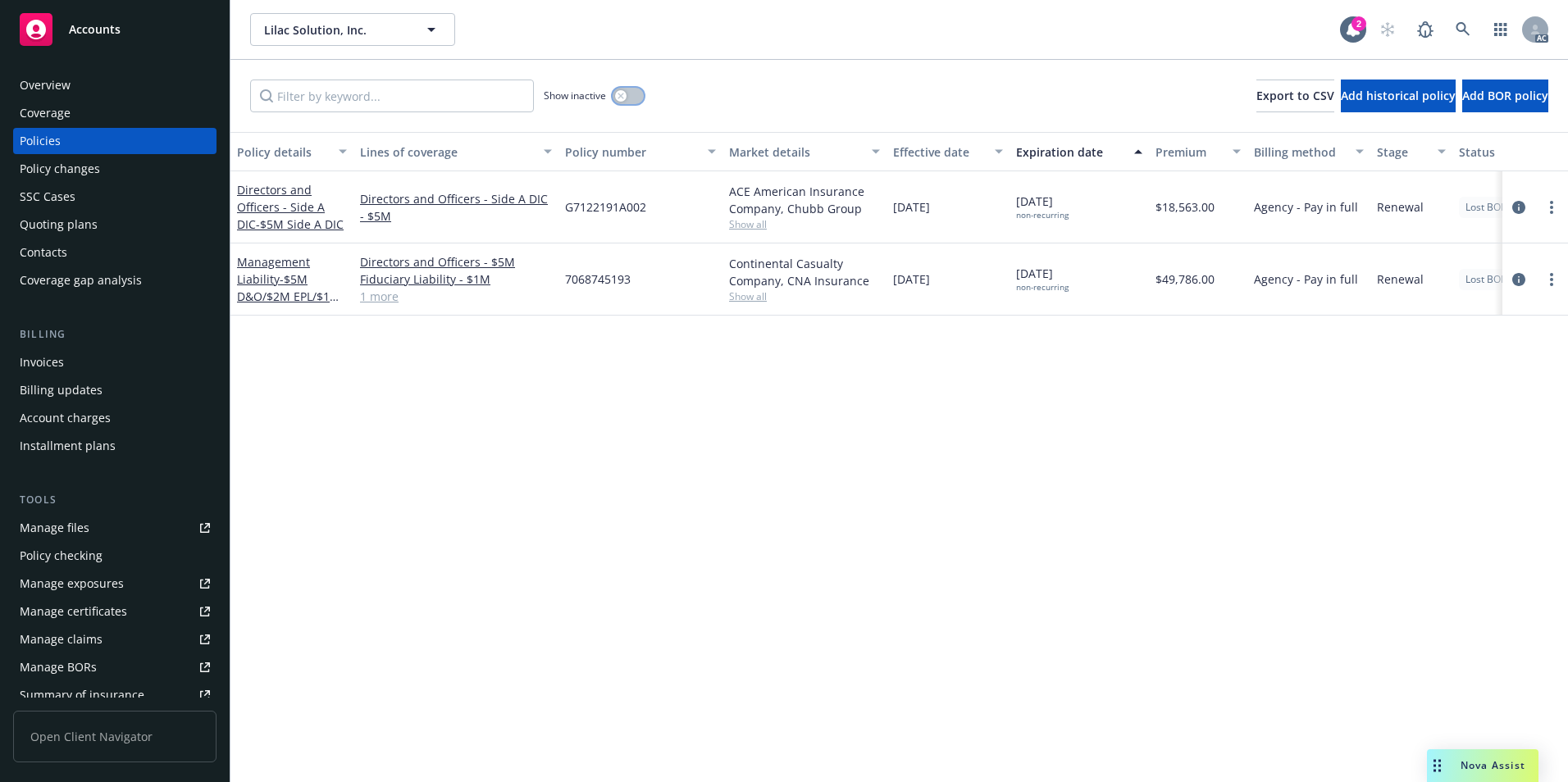
click at [632, 100] on button "button" at bounding box center [628, 96] width 31 height 16
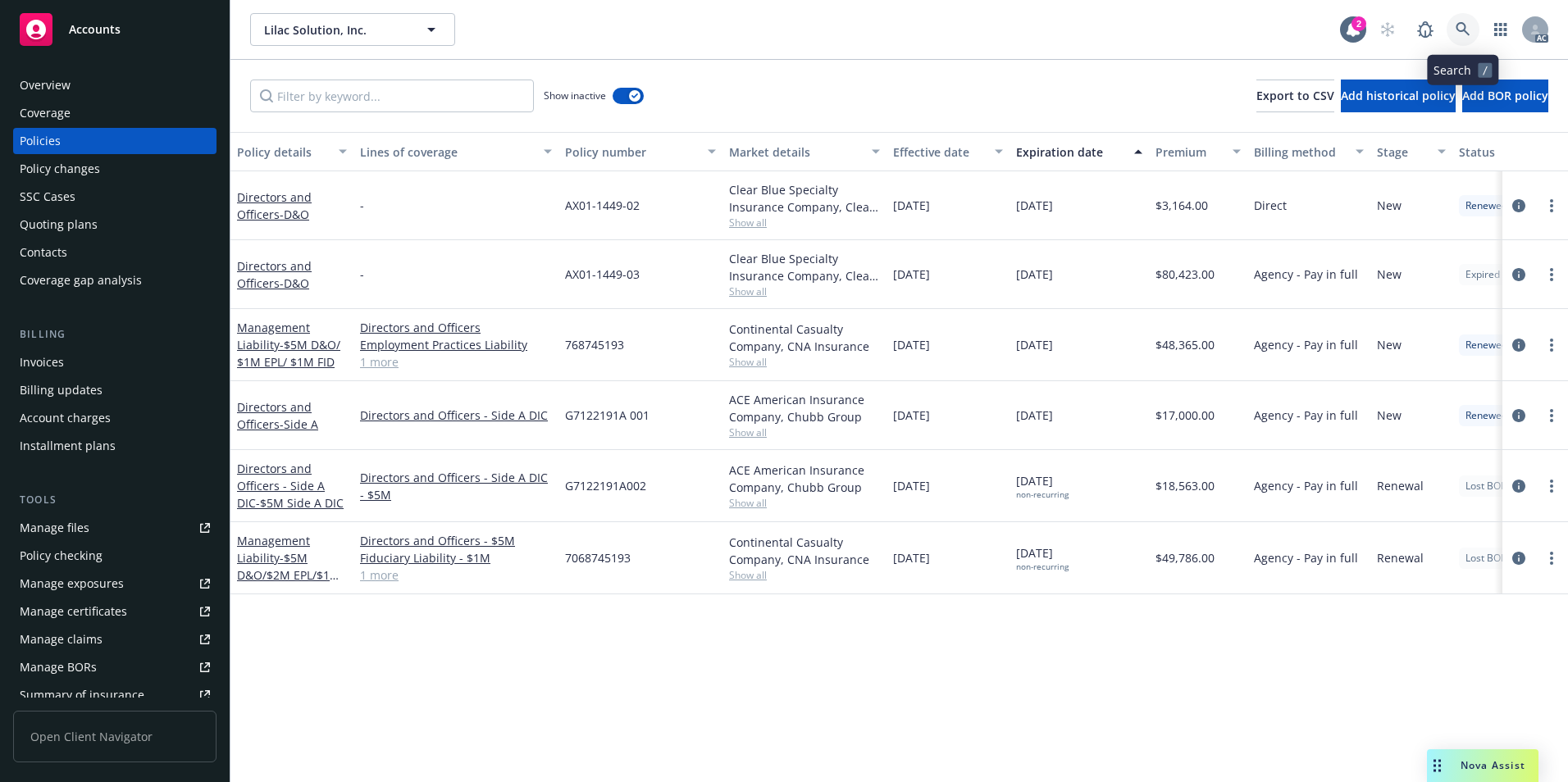
click at [1467, 33] on link at bounding box center [1463, 29] width 33 height 33
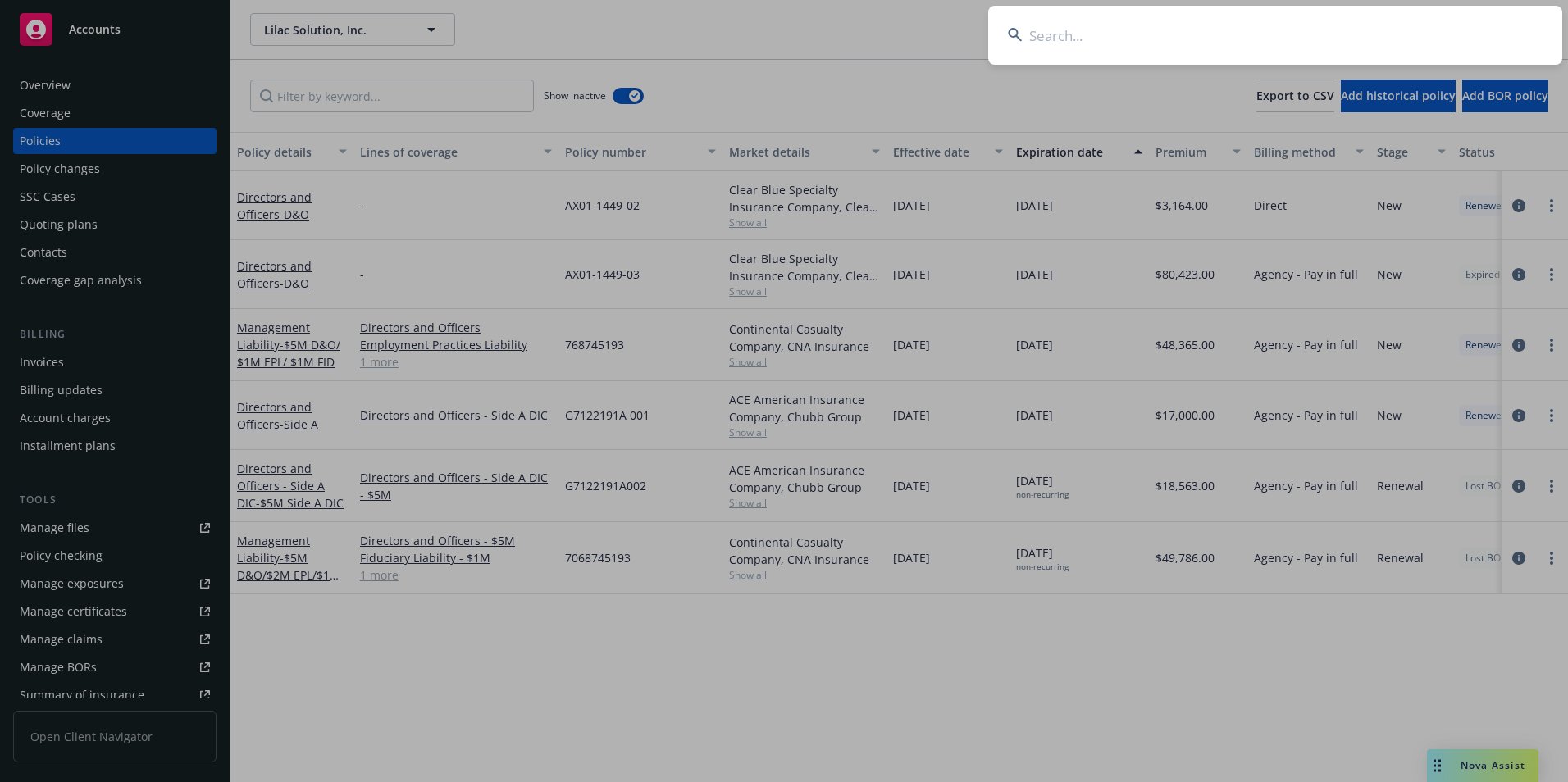
click at [1438, 26] on input at bounding box center [1274, 35] width 574 height 59
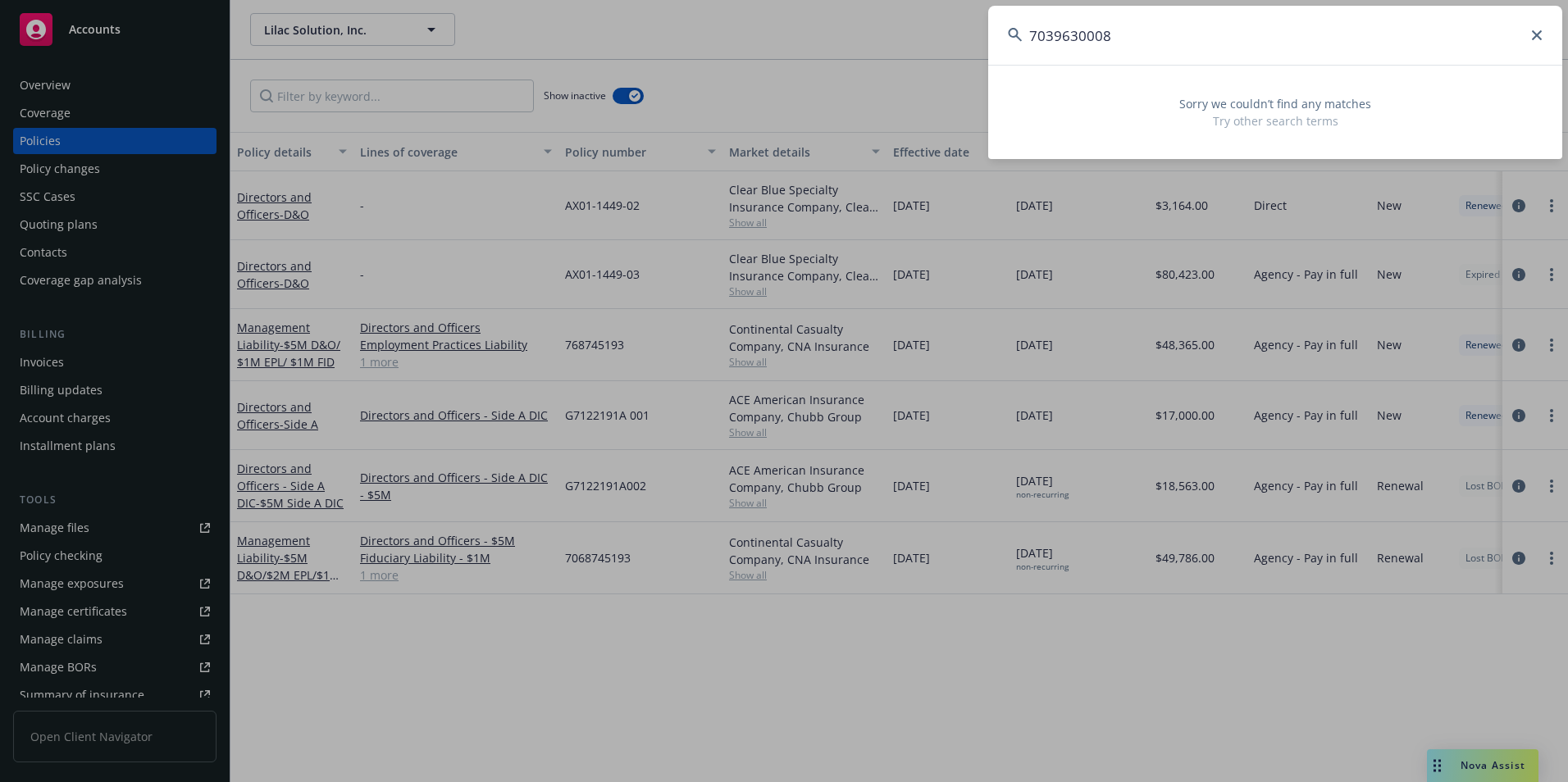
type input "7039630008"
click at [1535, 35] on icon at bounding box center [1536, 35] width 10 height 10
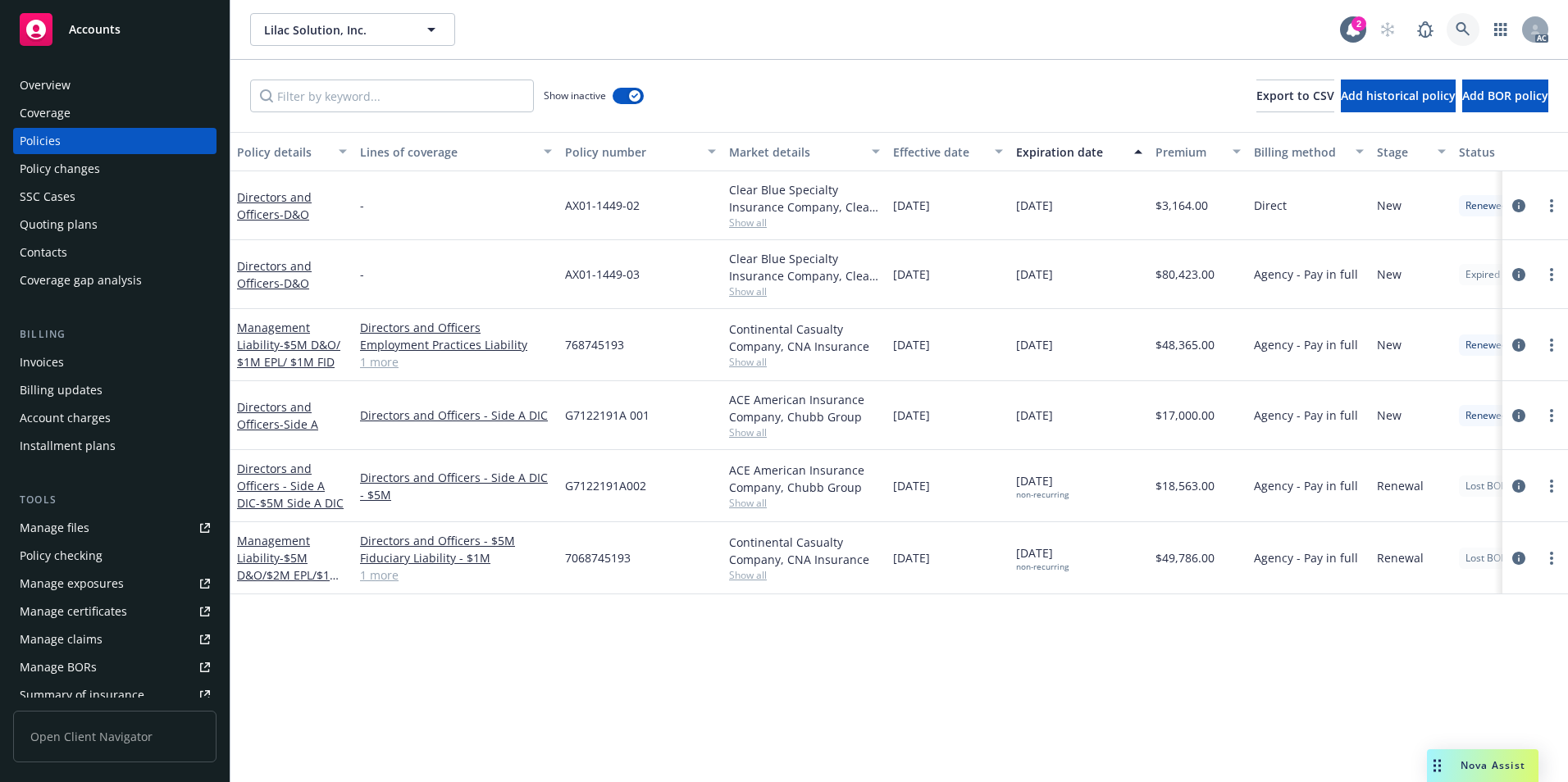
click at [1456, 21] on link at bounding box center [1463, 29] width 33 height 33
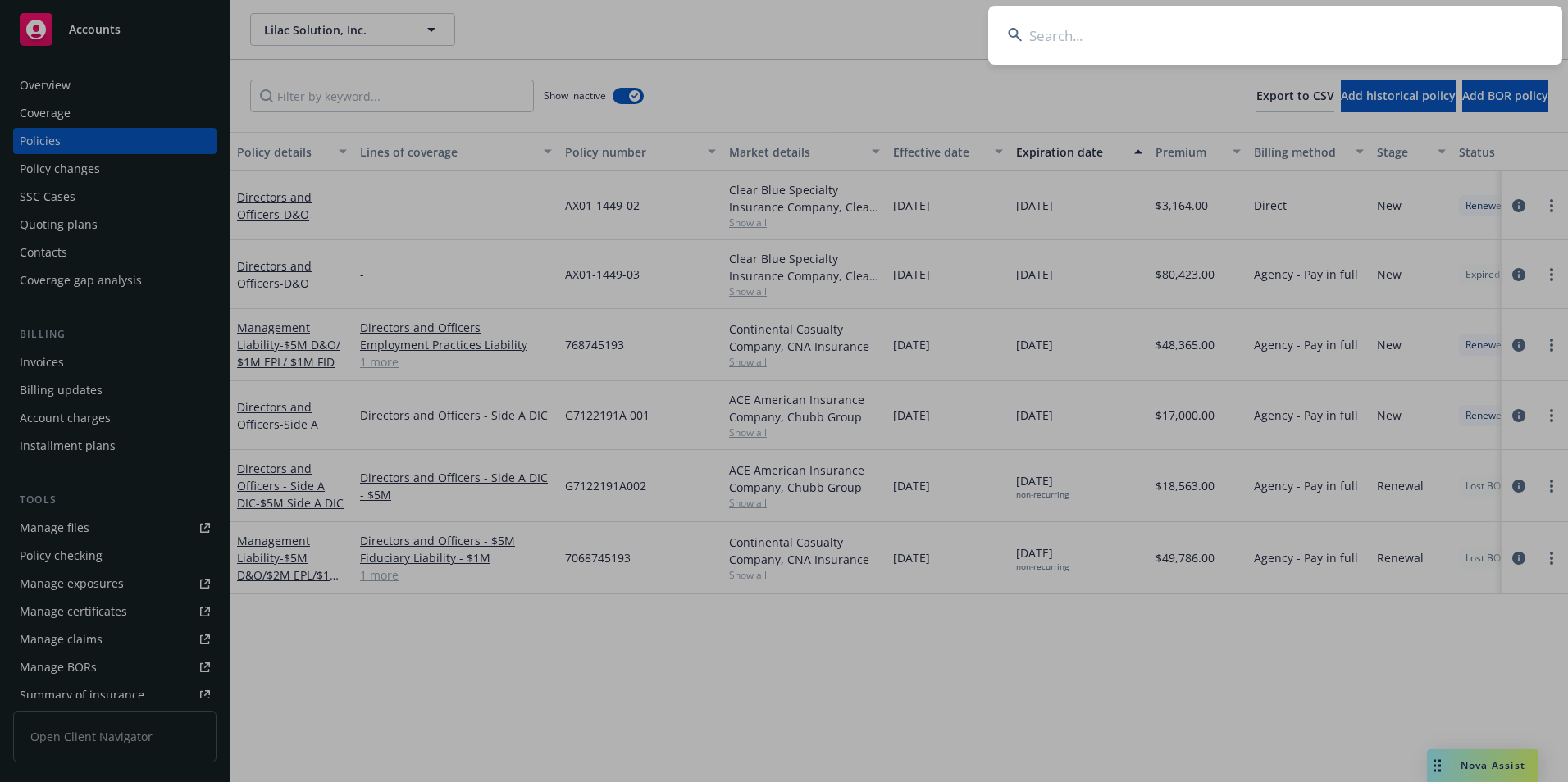
click at [1342, 22] on input at bounding box center [1274, 35] width 574 height 59
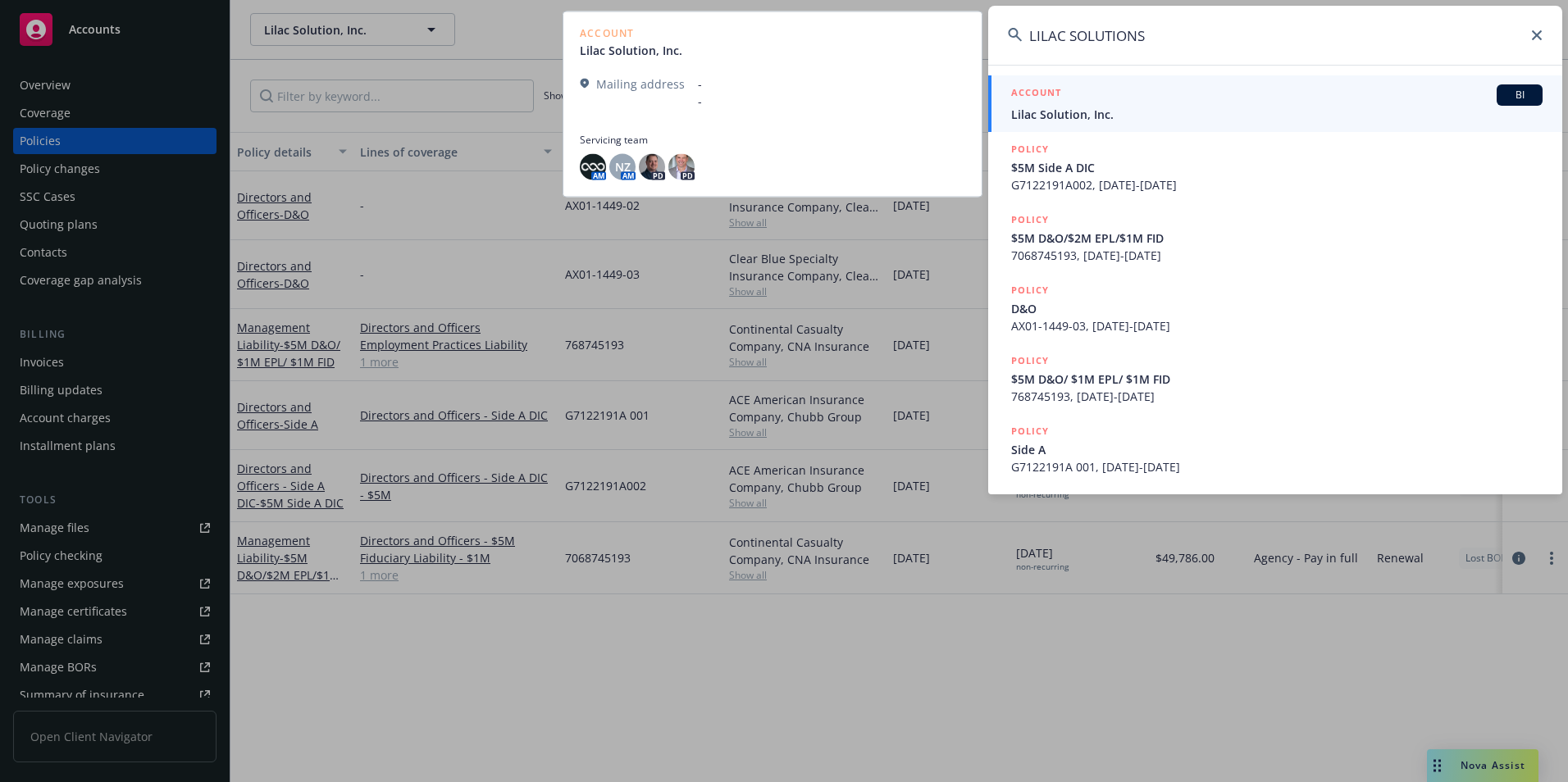
type input "LILAC SOLUTIONS"
click at [1151, 105] on div "ACCOUNT BI" at bounding box center [1277, 95] width 531 height 21
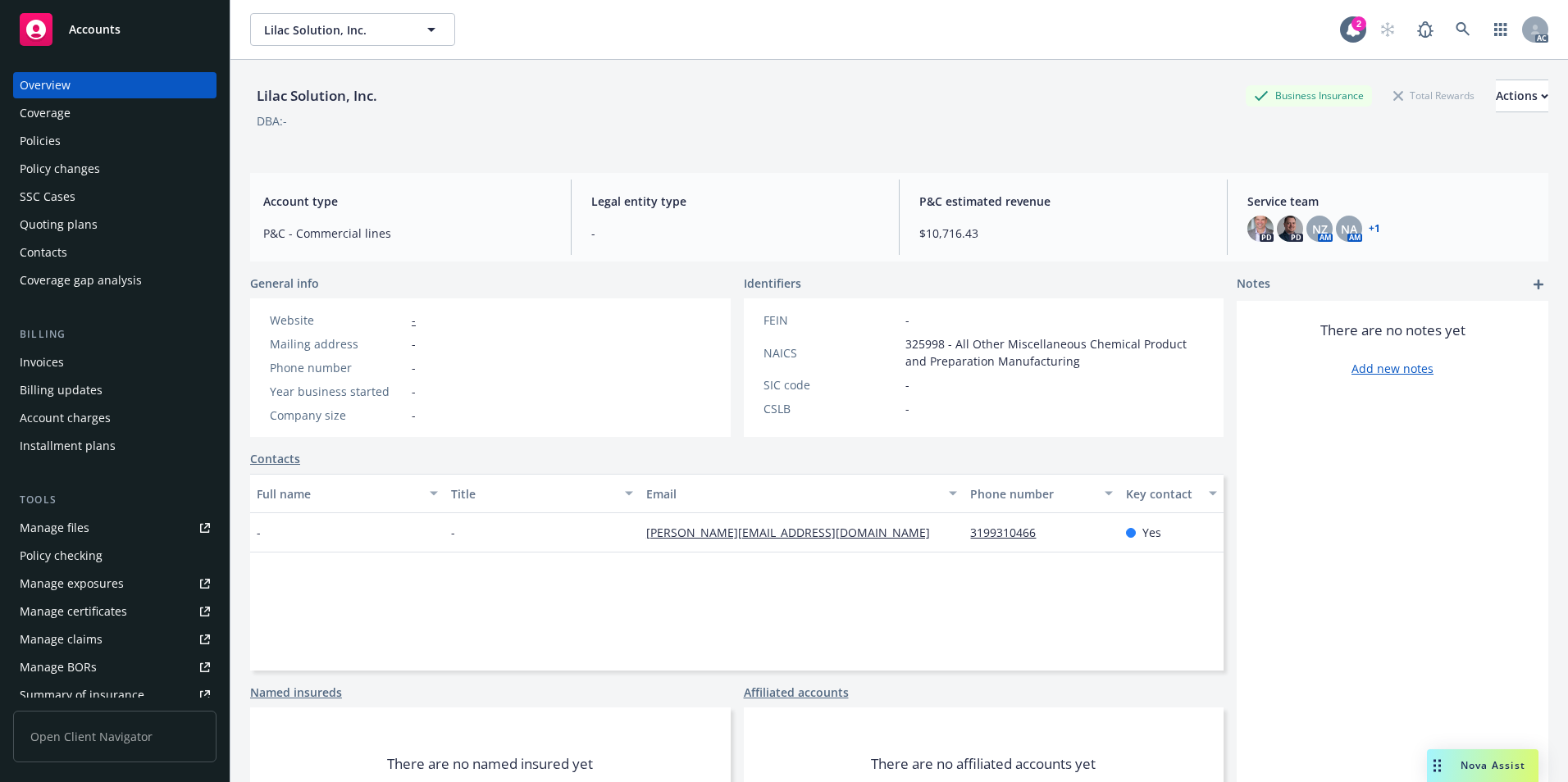
click at [133, 135] on div "Policies" at bounding box center [115, 141] width 190 height 26
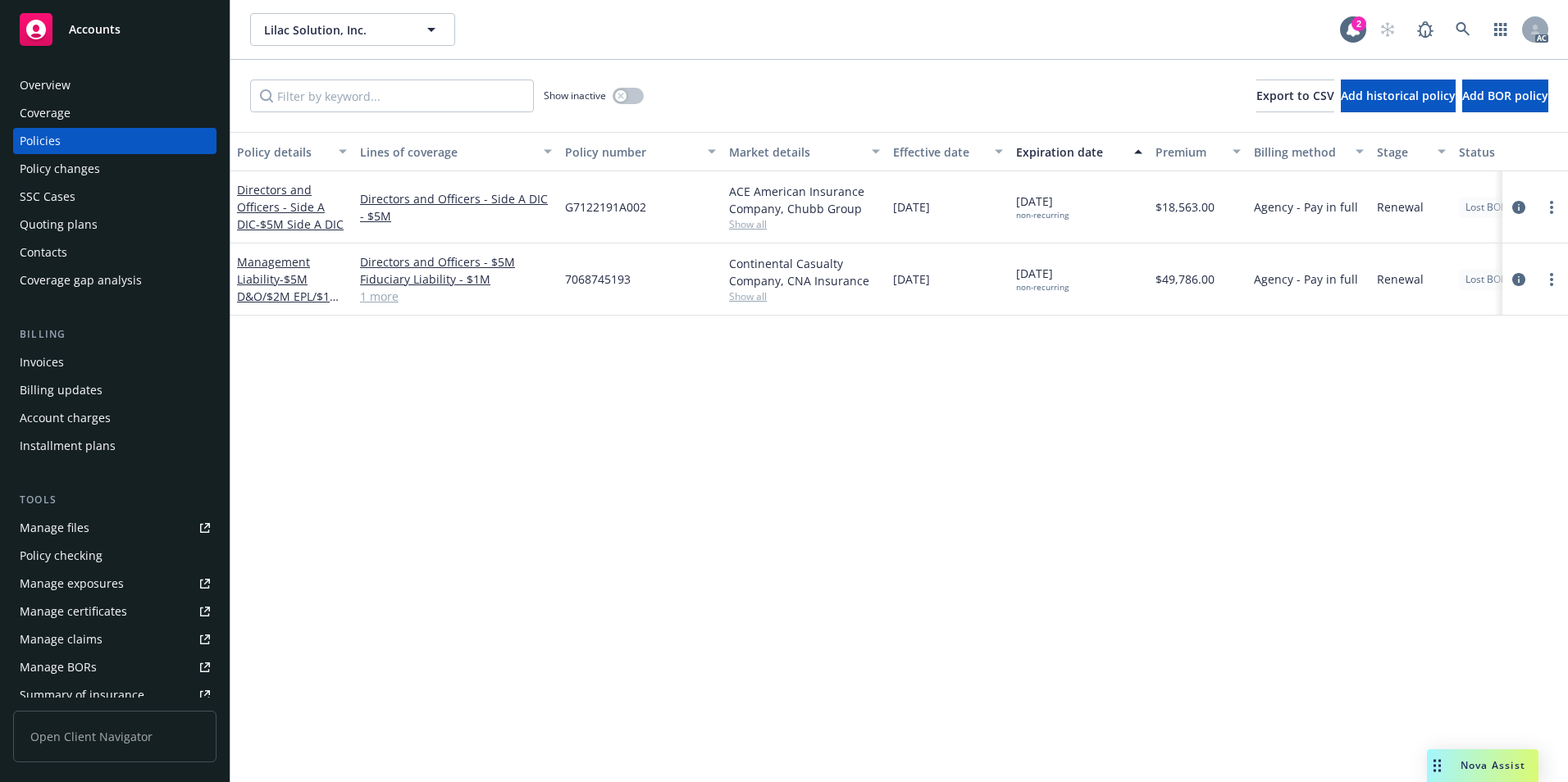
click at [631, 104] on div "Show inactive" at bounding box center [594, 96] width 100 height 33
click at [631, 99] on button "button" at bounding box center [628, 96] width 31 height 16
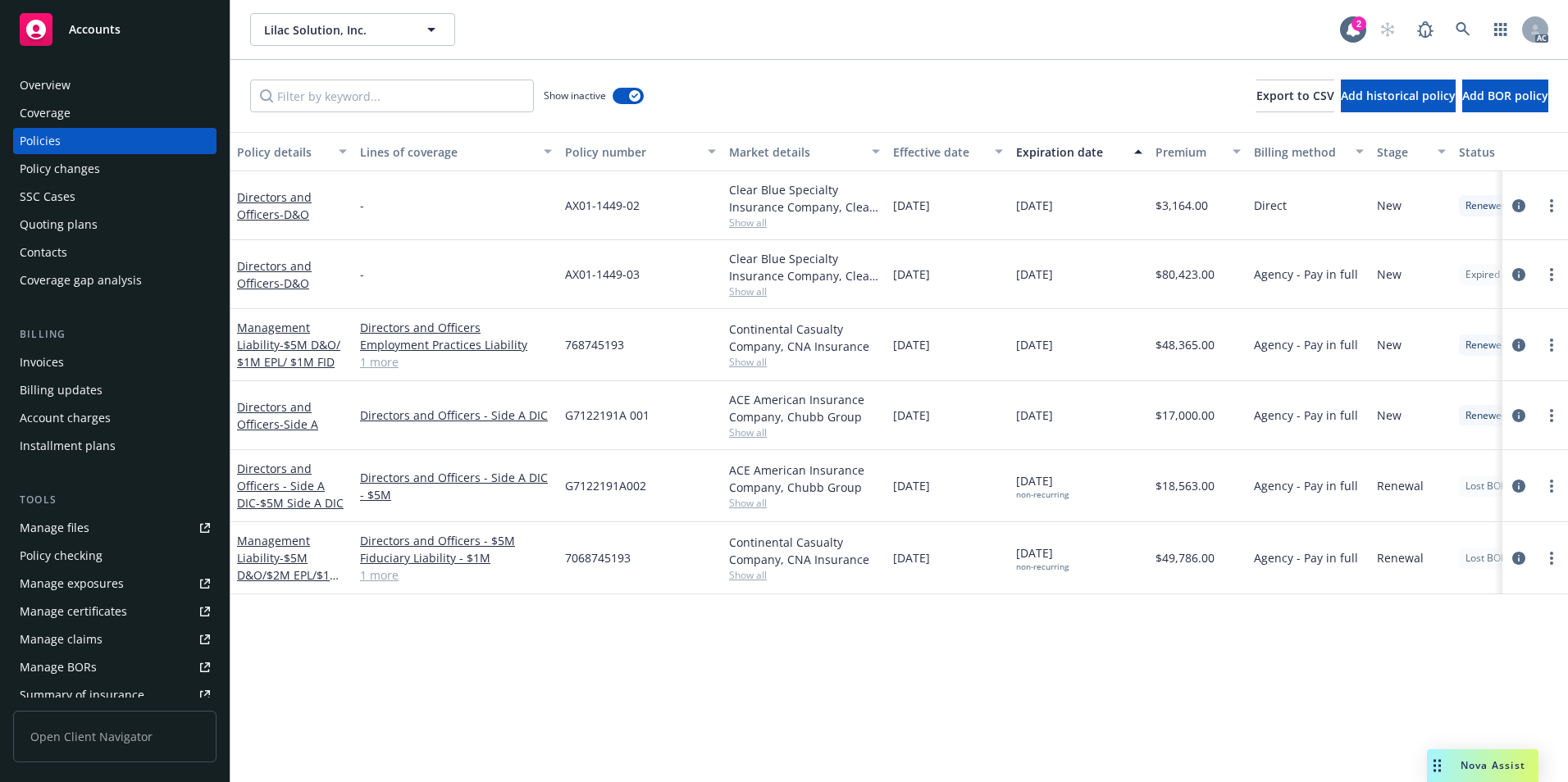
click at [785, 73] on div "Show inactive Export to CSV Add historical policy Add BOR policy" at bounding box center [898, 96] width 1337 height 72
click at [1455, 28] on icon at bounding box center [1462, 29] width 15 height 15
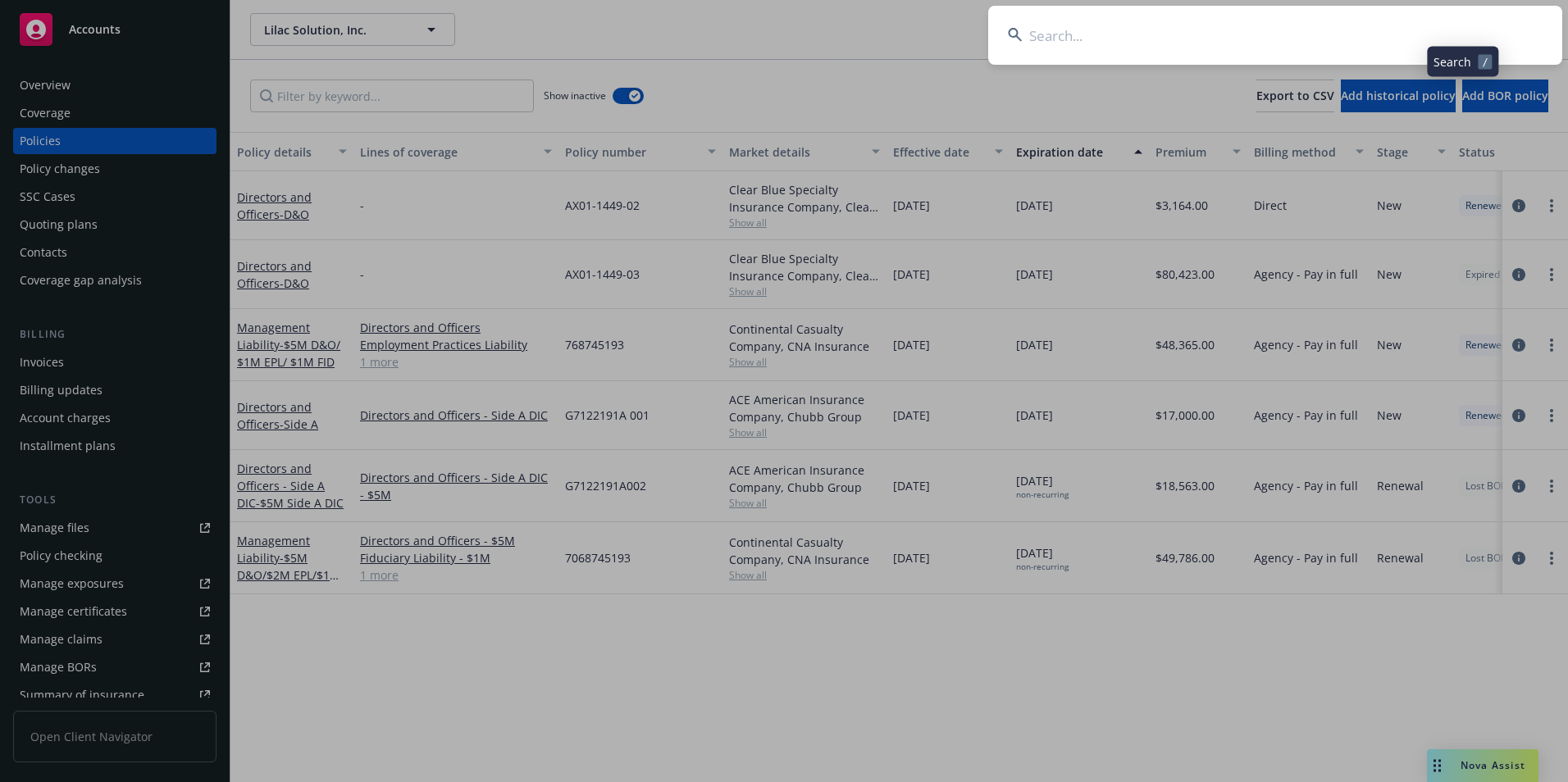
click at [1267, 31] on input at bounding box center [1274, 35] width 574 height 59
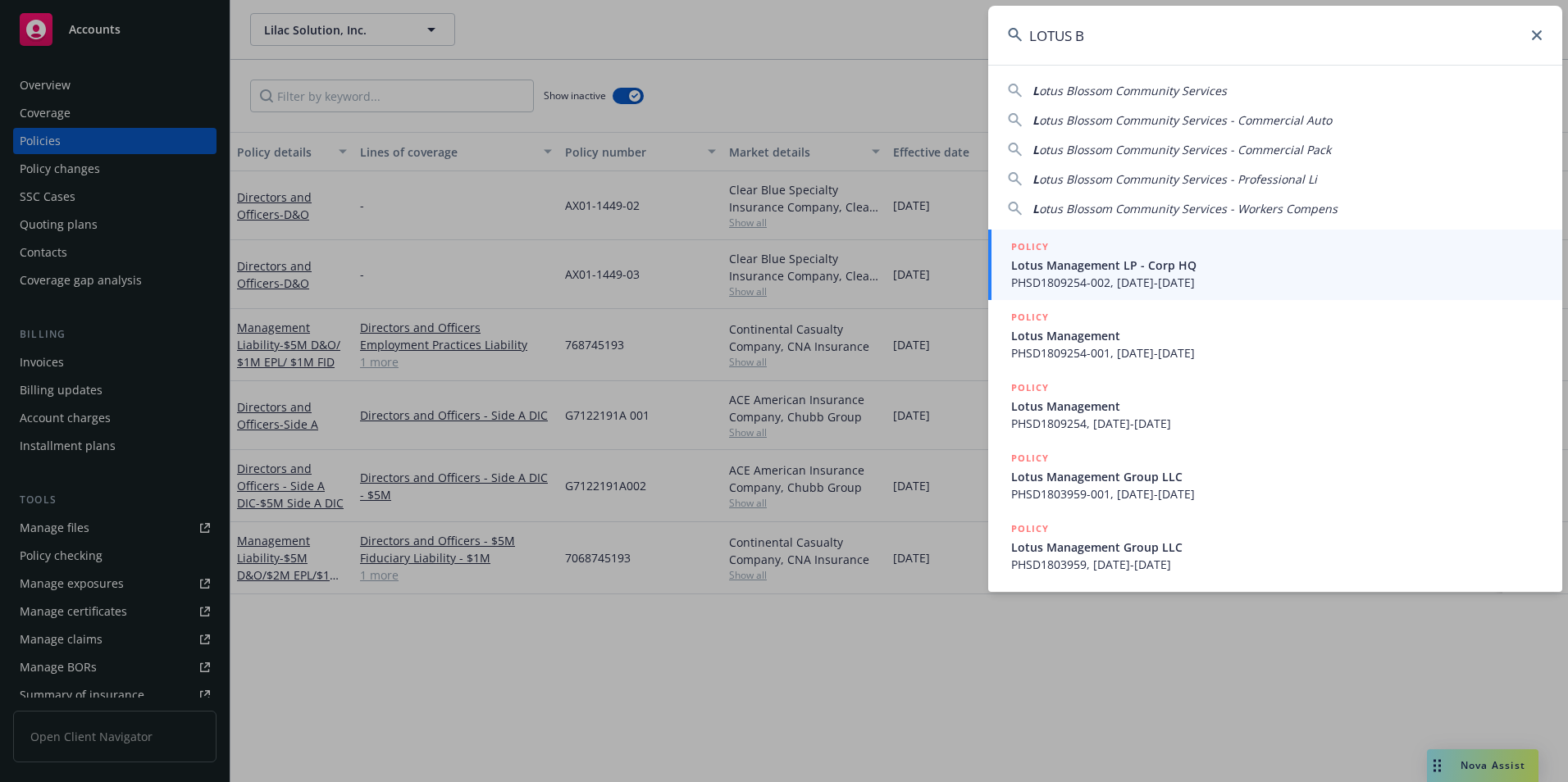
click at [1224, 87] on div "L otus Blossom Community Services" at bounding box center [1275, 90] width 535 height 17
type input "Lotus Blossom Community Services"
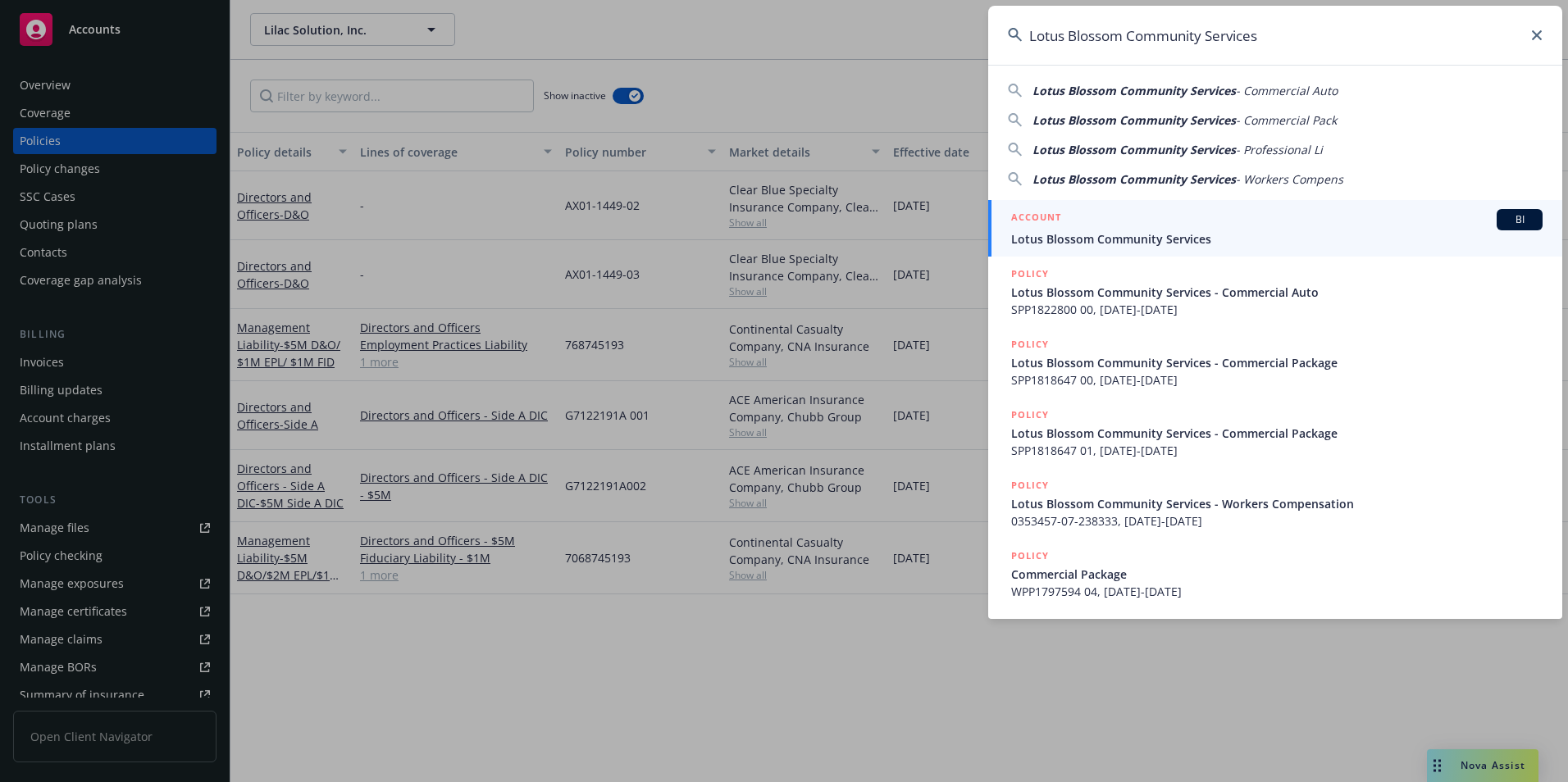
click at [1176, 232] on span "Lotus Blossom Community Services" at bounding box center [1277, 238] width 531 height 17
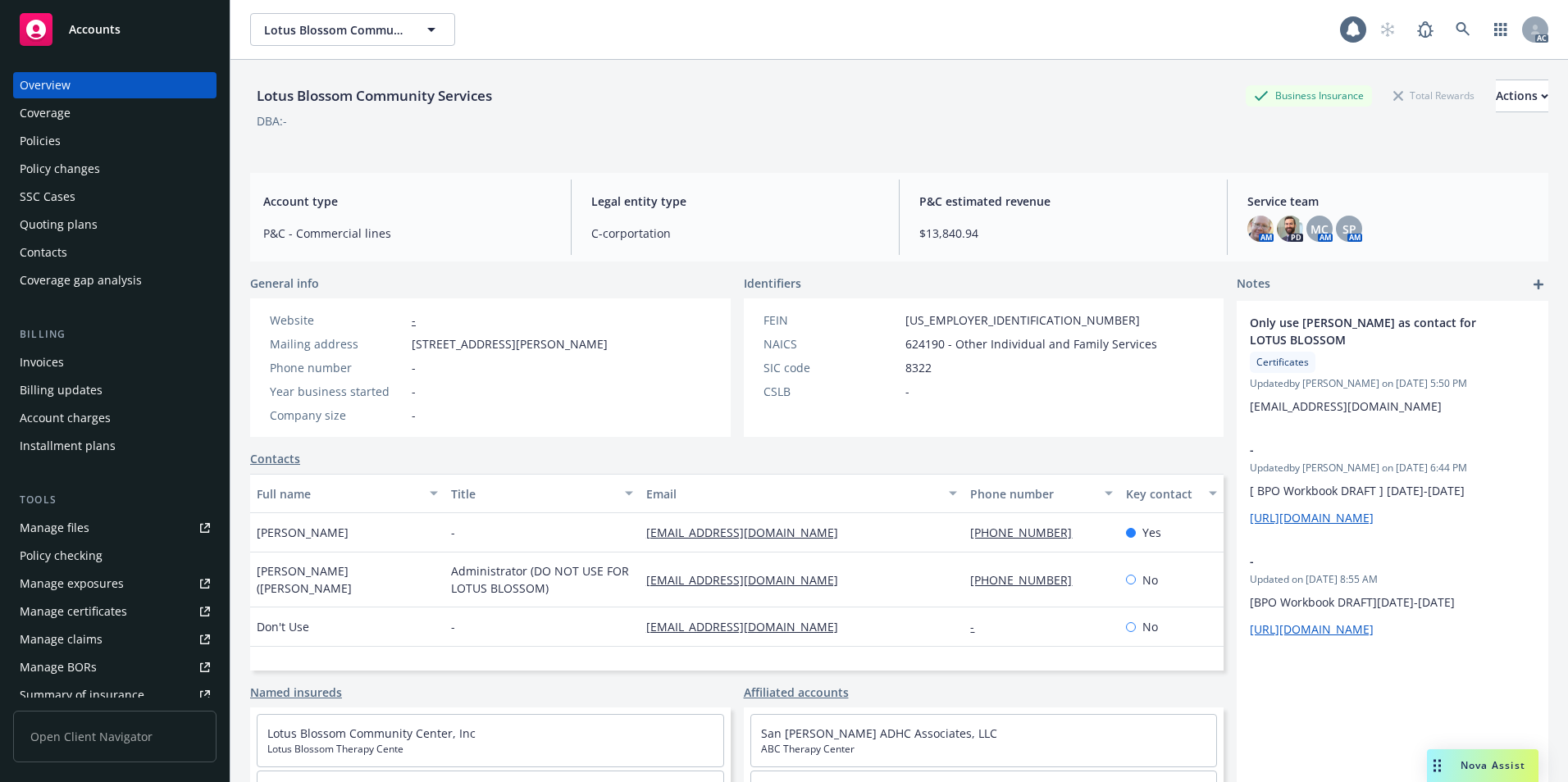
click at [91, 132] on div "Policies" at bounding box center [115, 141] width 190 height 26
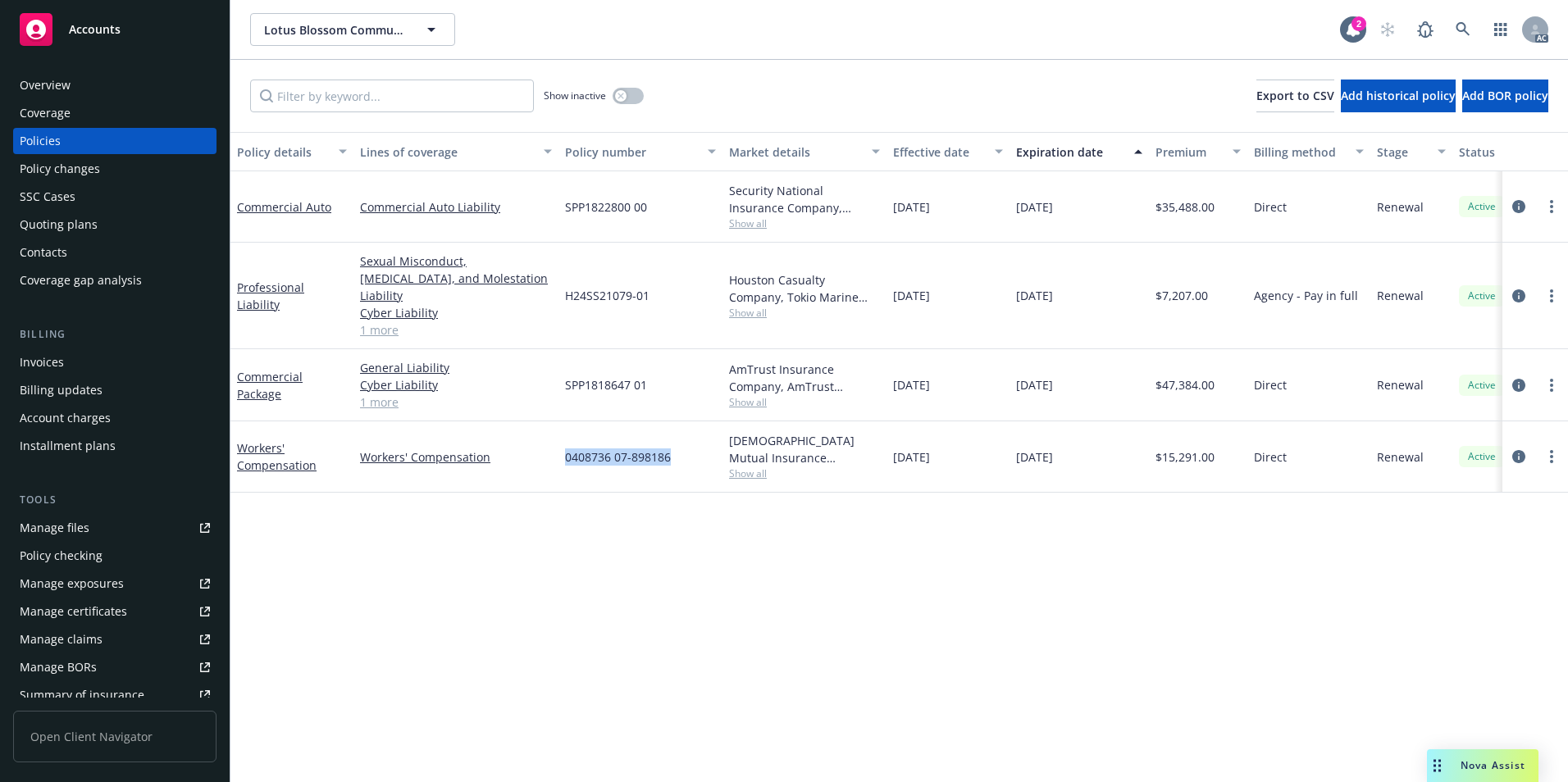
drag, startPoint x: 562, startPoint y: 441, endPoint x: 669, endPoint y: 454, distance: 107.8
click at [669, 454] on div "0408736 07-898186" at bounding box center [641, 457] width 164 height 71
drag, startPoint x: 555, startPoint y: 617, endPoint x: 569, endPoint y: 530, distance: 88.1
click at [565, 579] on div "Policy details Lines of coverage Policy number Market details Effective date Ex…" at bounding box center [898, 457] width 1337 height 650
drag, startPoint x: 635, startPoint y: 464, endPoint x: 574, endPoint y: 464, distance: 61.0
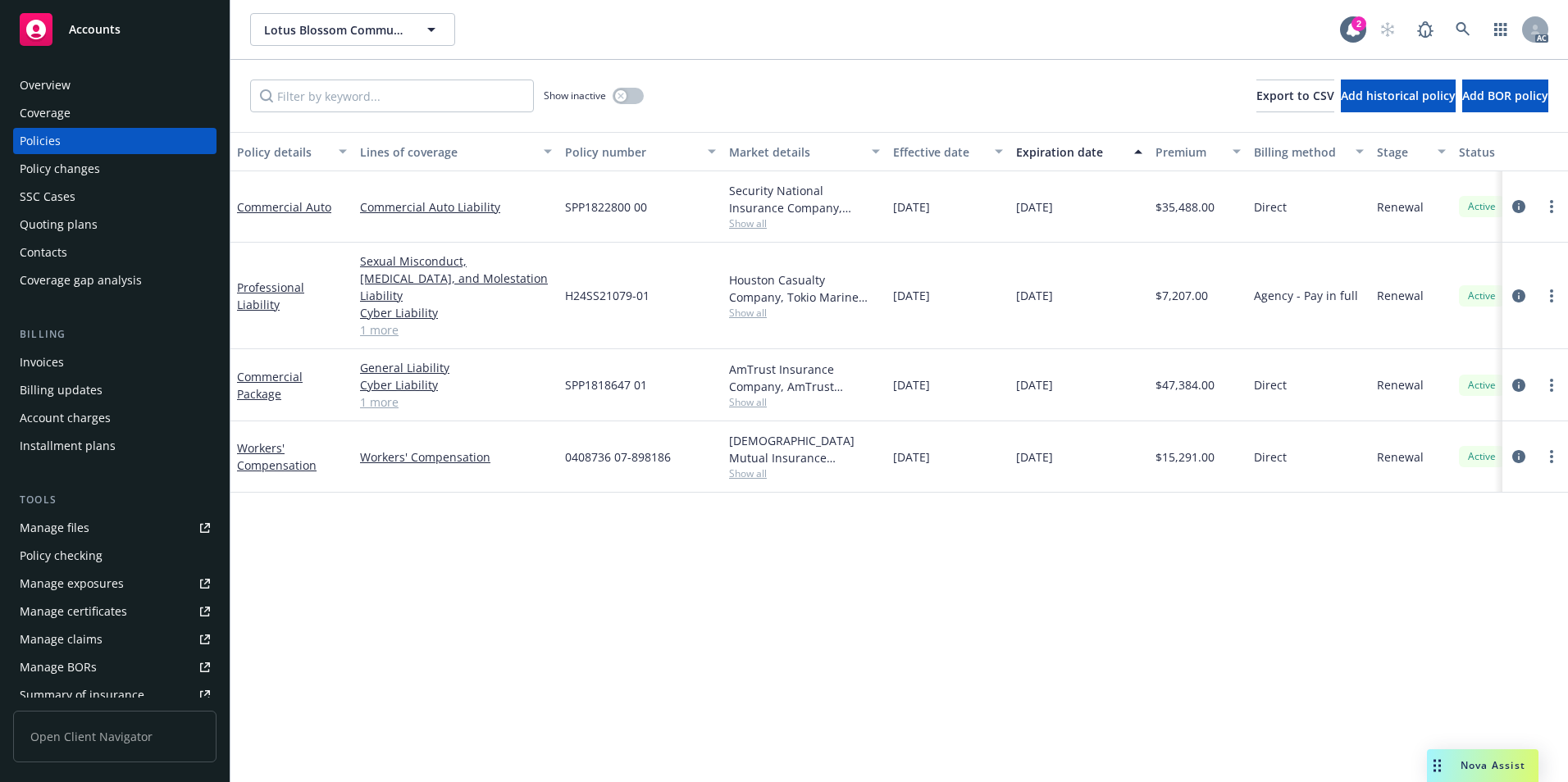
click at [634, 464] on div "0408736 07-898186" at bounding box center [641, 457] width 164 height 71
drag, startPoint x: 559, startPoint y: 447, endPoint x: 668, endPoint y: 453, distance: 109.2
click at [668, 453] on div "0408736 07-898186" at bounding box center [641, 457] width 164 height 71
click at [277, 450] on link "Workers' Compensation" at bounding box center [277, 456] width 79 height 33
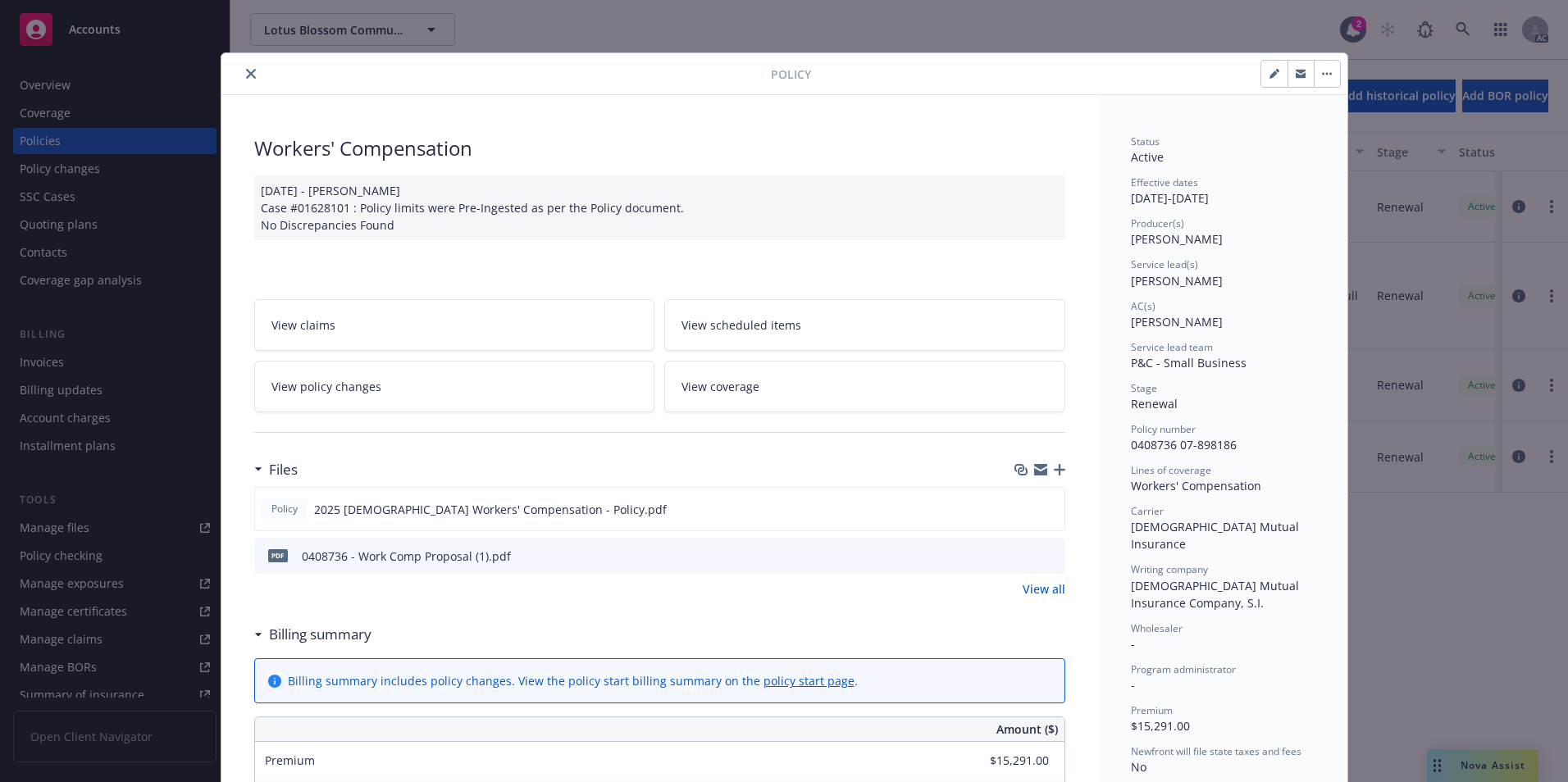
click at [246, 75] on icon "close" at bounding box center [250, 73] width 10 height 10
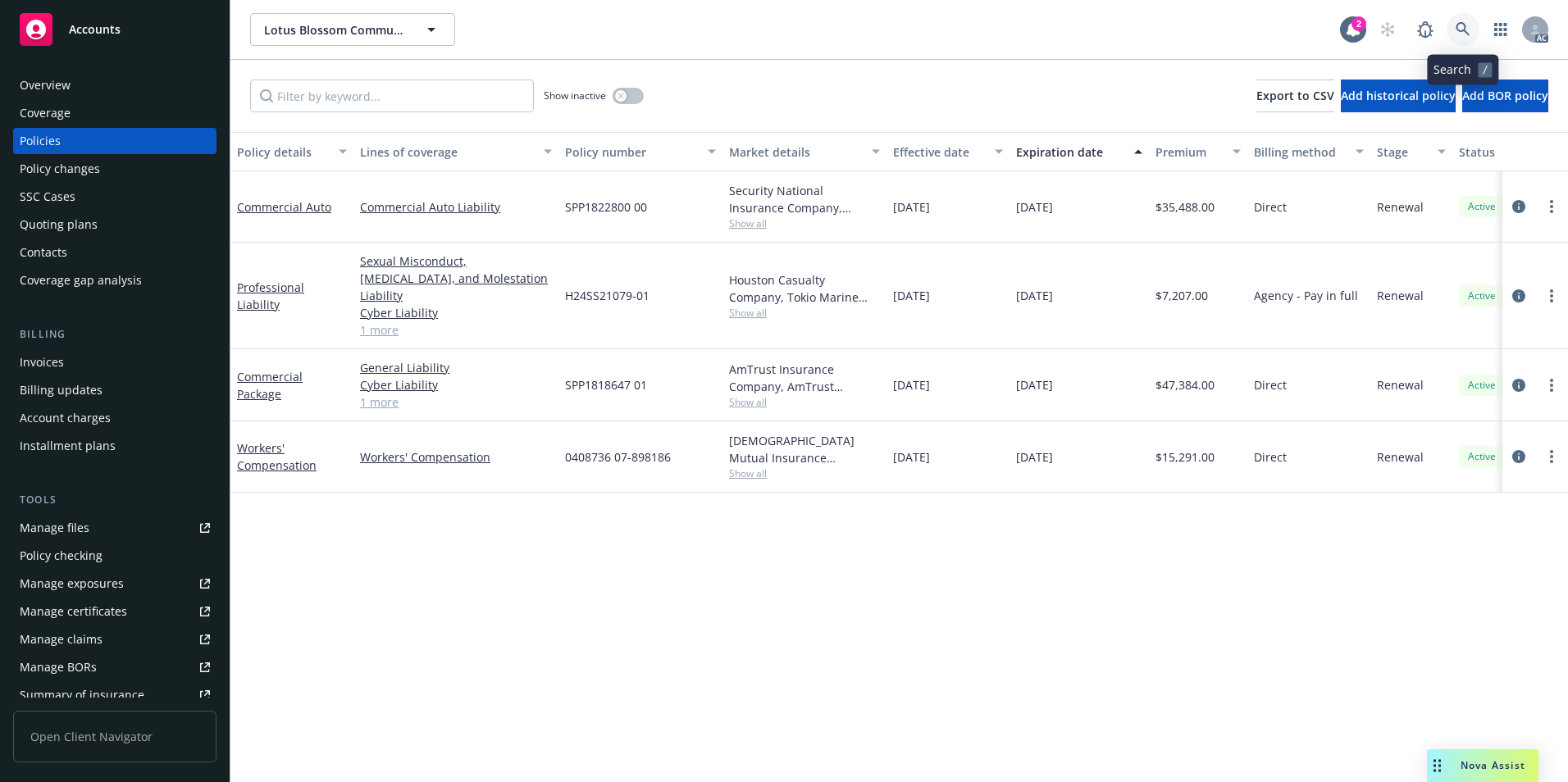
click at [1463, 31] on icon at bounding box center [1461, 28] width 14 height 14
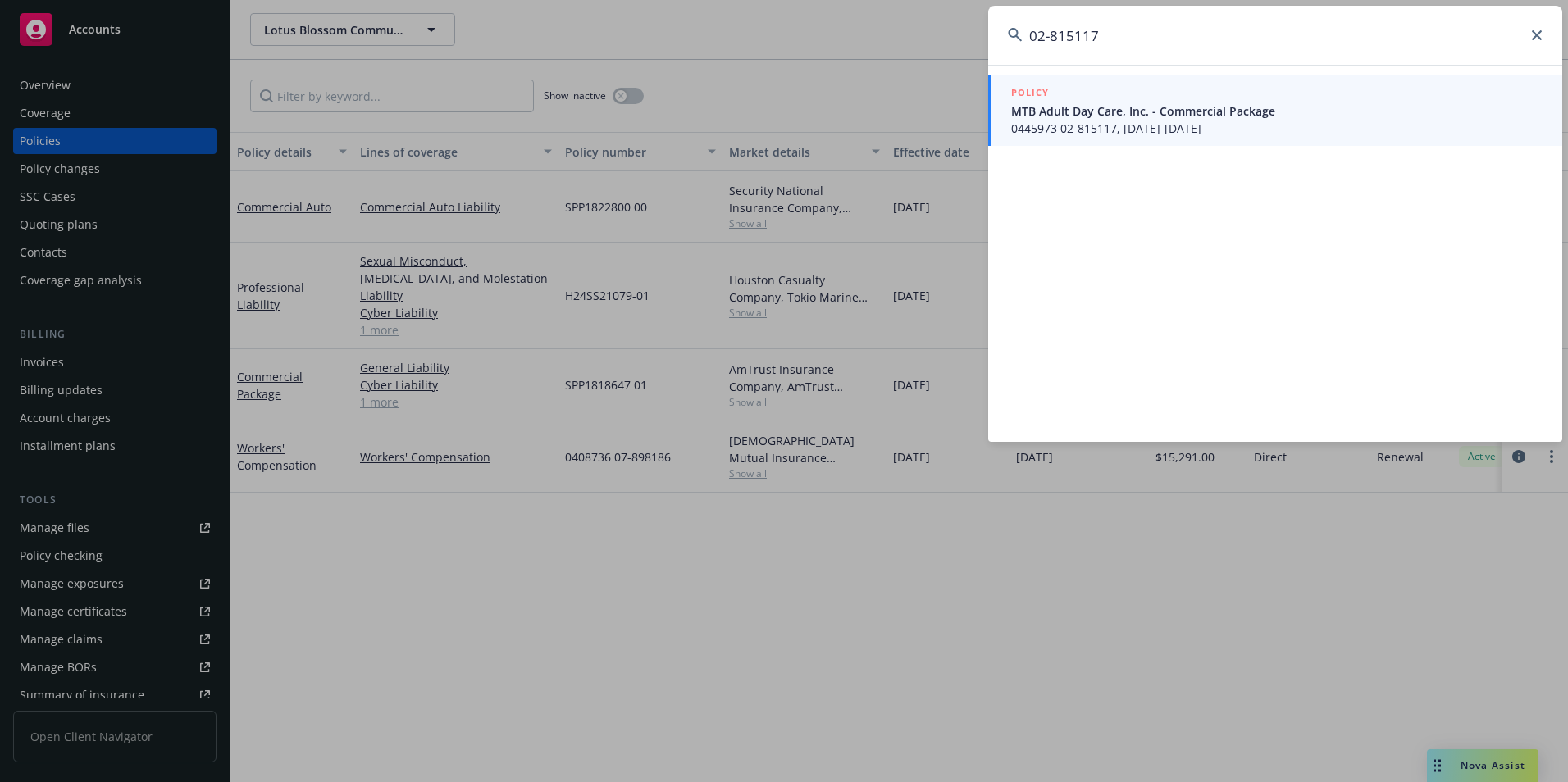
type input "02-815117"
click at [1213, 116] on span "MTB Adult Day Care, Inc. - Commercial Package" at bounding box center [1277, 110] width 531 height 17
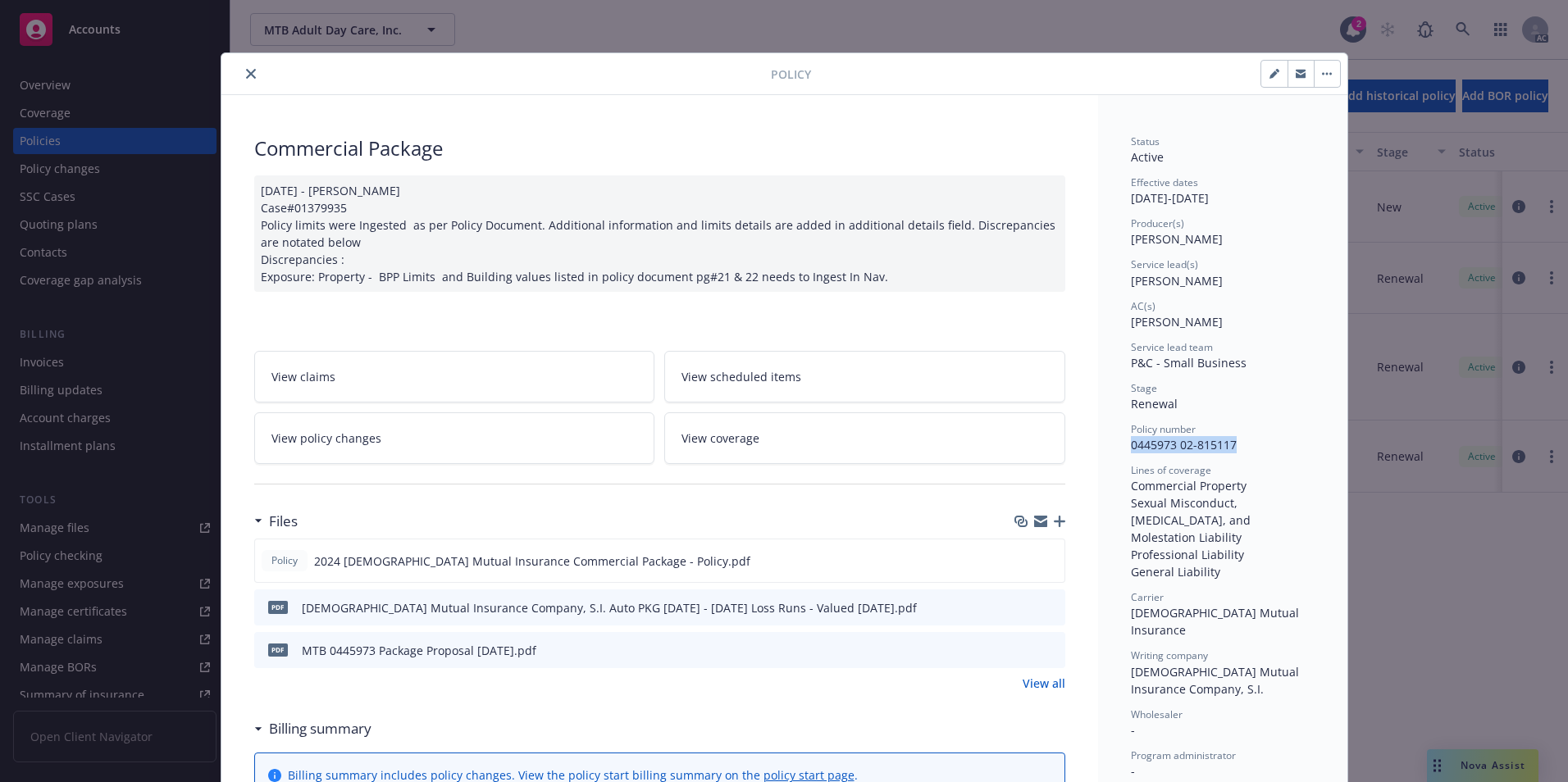
drag, startPoint x: 1233, startPoint y: 452, endPoint x: 1121, endPoint y: 448, distance: 112.1
drag, startPoint x: 239, startPoint y: 71, endPoint x: 307, endPoint y: 80, distance: 68.6
click at [246, 71] on icon "close" at bounding box center [250, 73] width 10 height 10
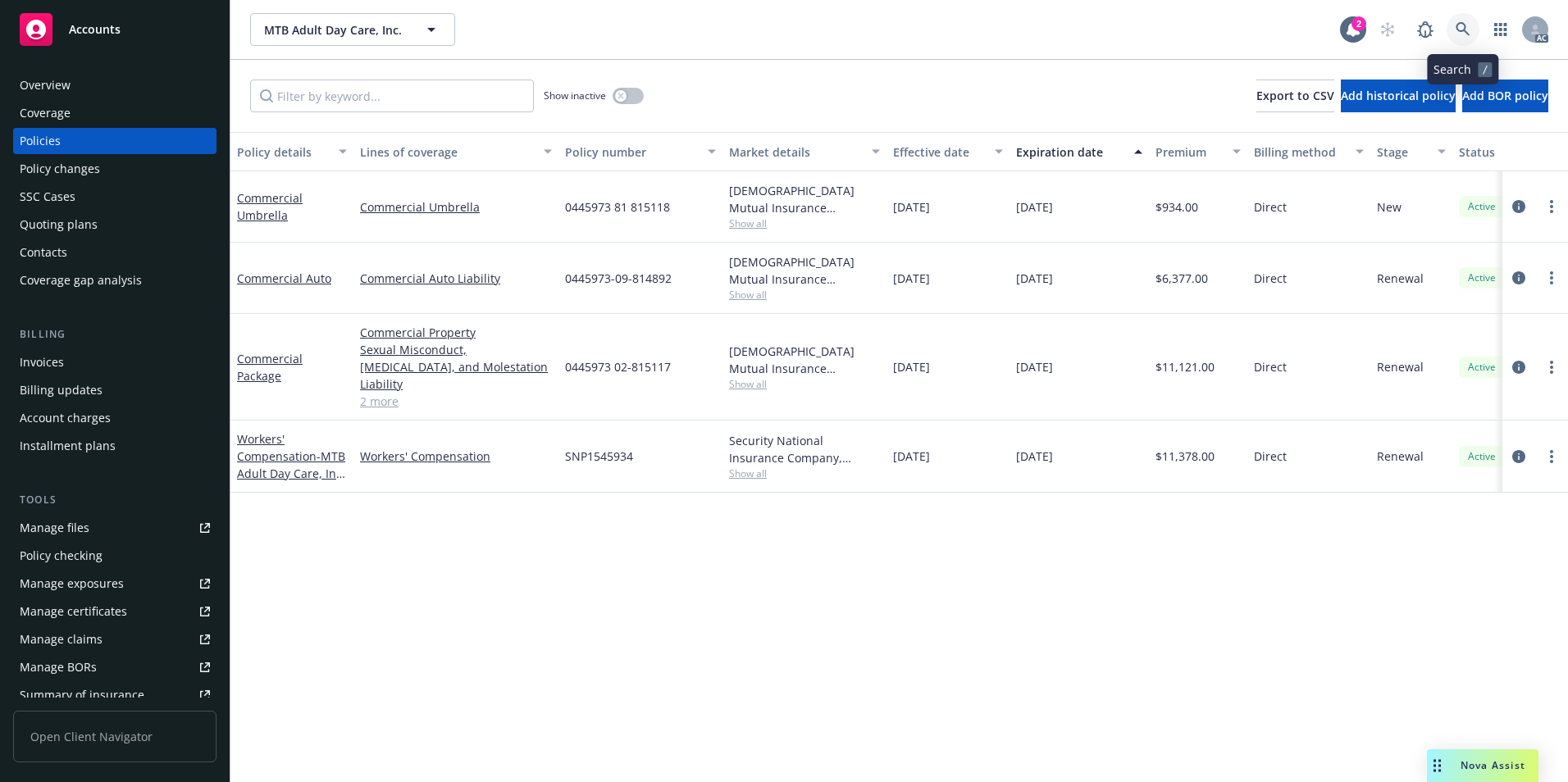
click at [1453, 24] on link at bounding box center [1463, 29] width 33 height 33
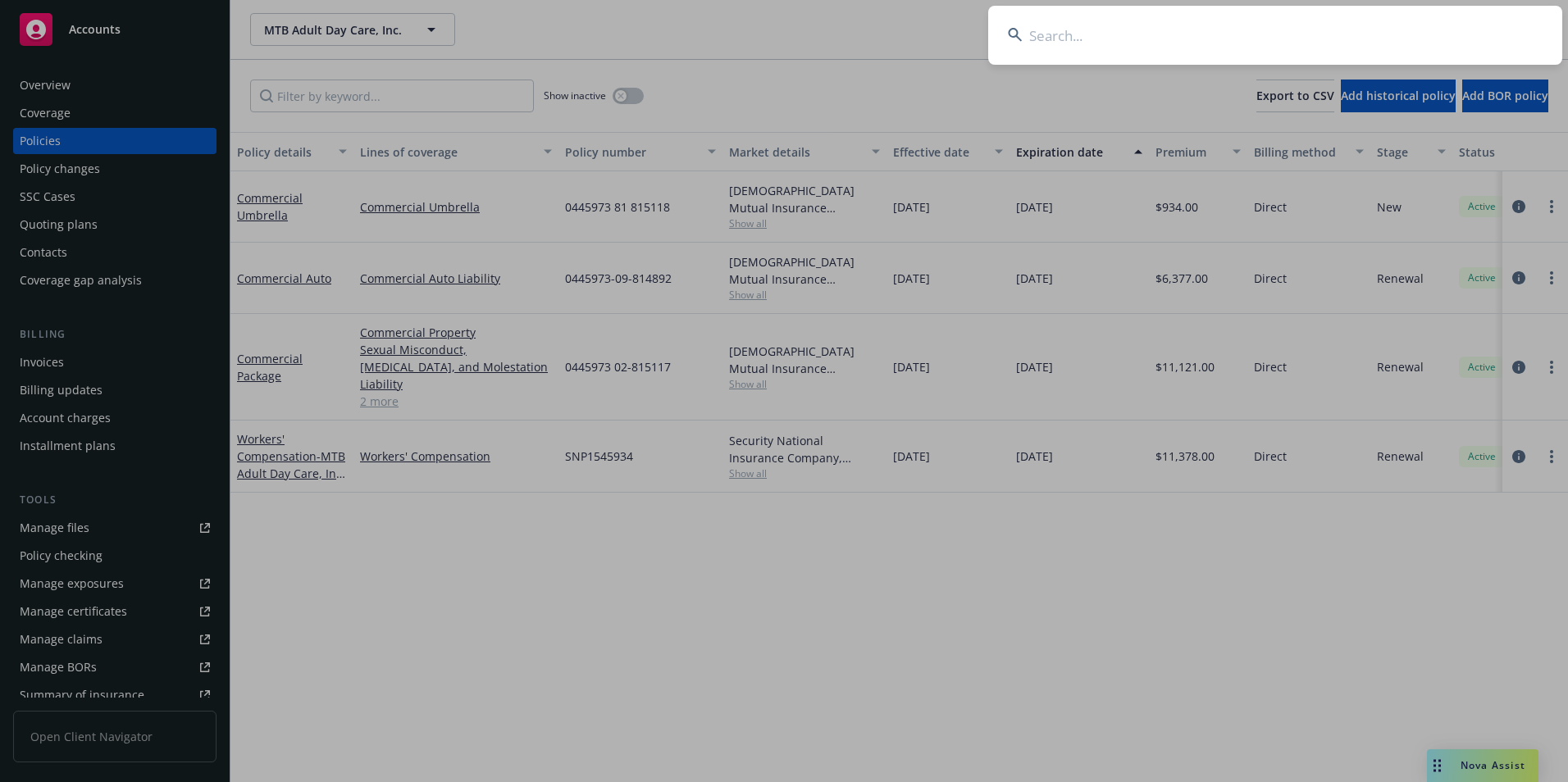
click at [1323, 52] on input at bounding box center [1274, 35] width 574 height 59
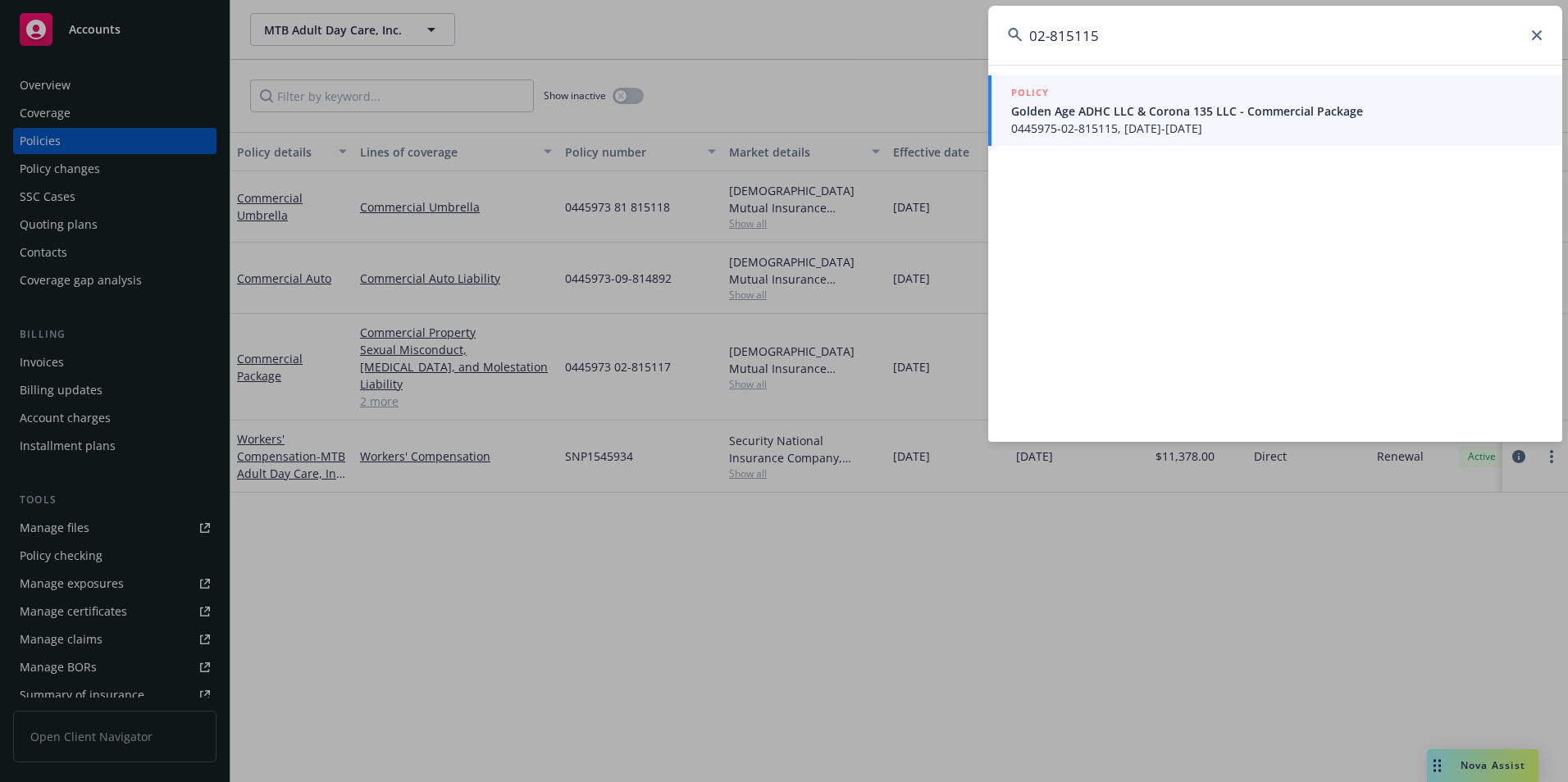
type input "02-815115"
click at [1256, 117] on span "Golden Age ADHC LLC & Corona 135 LLC - Commercial Package" at bounding box center [1277, 110] width 531 height 17
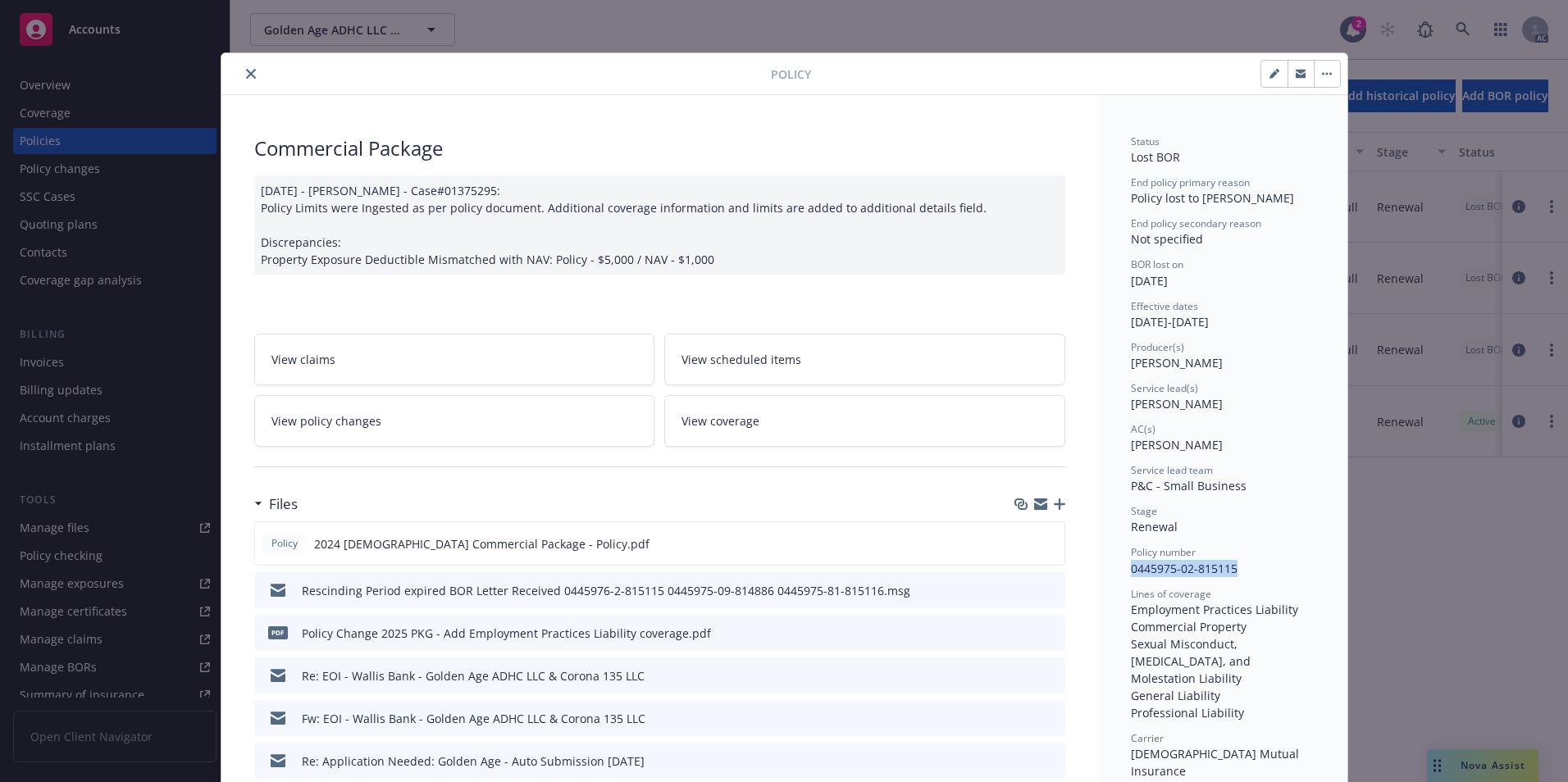
drag, startPoint x: 1217, startPoint y: 574, endPoint x: 1123, endPoint y: 579, distance: 94.1
click at [246, 77] on icon "close" at bounding box center [250, 73] width 10 height 10
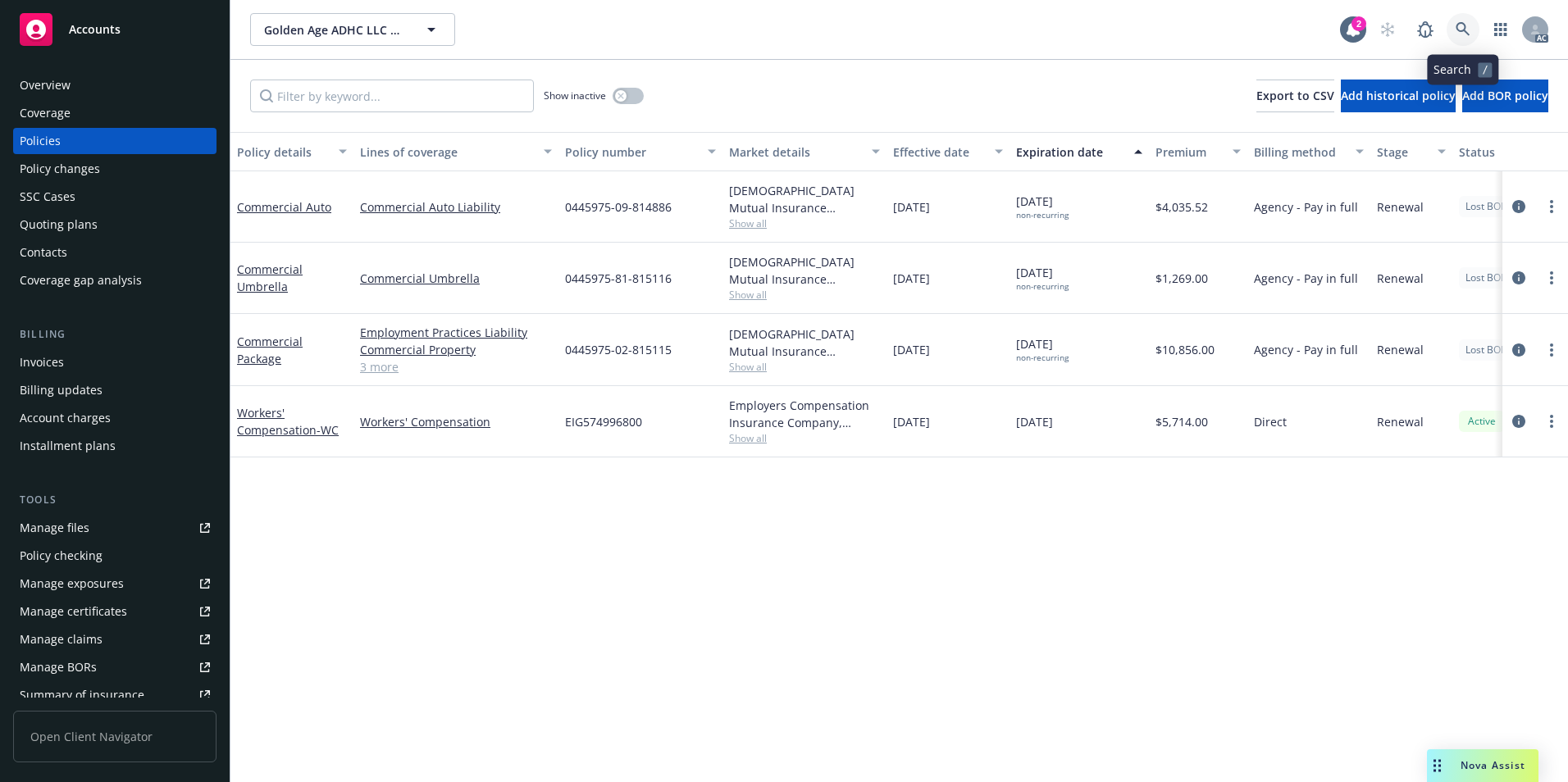
click at [1463, 32] on icon at bounding box center [1462, 29] width 15 height 15
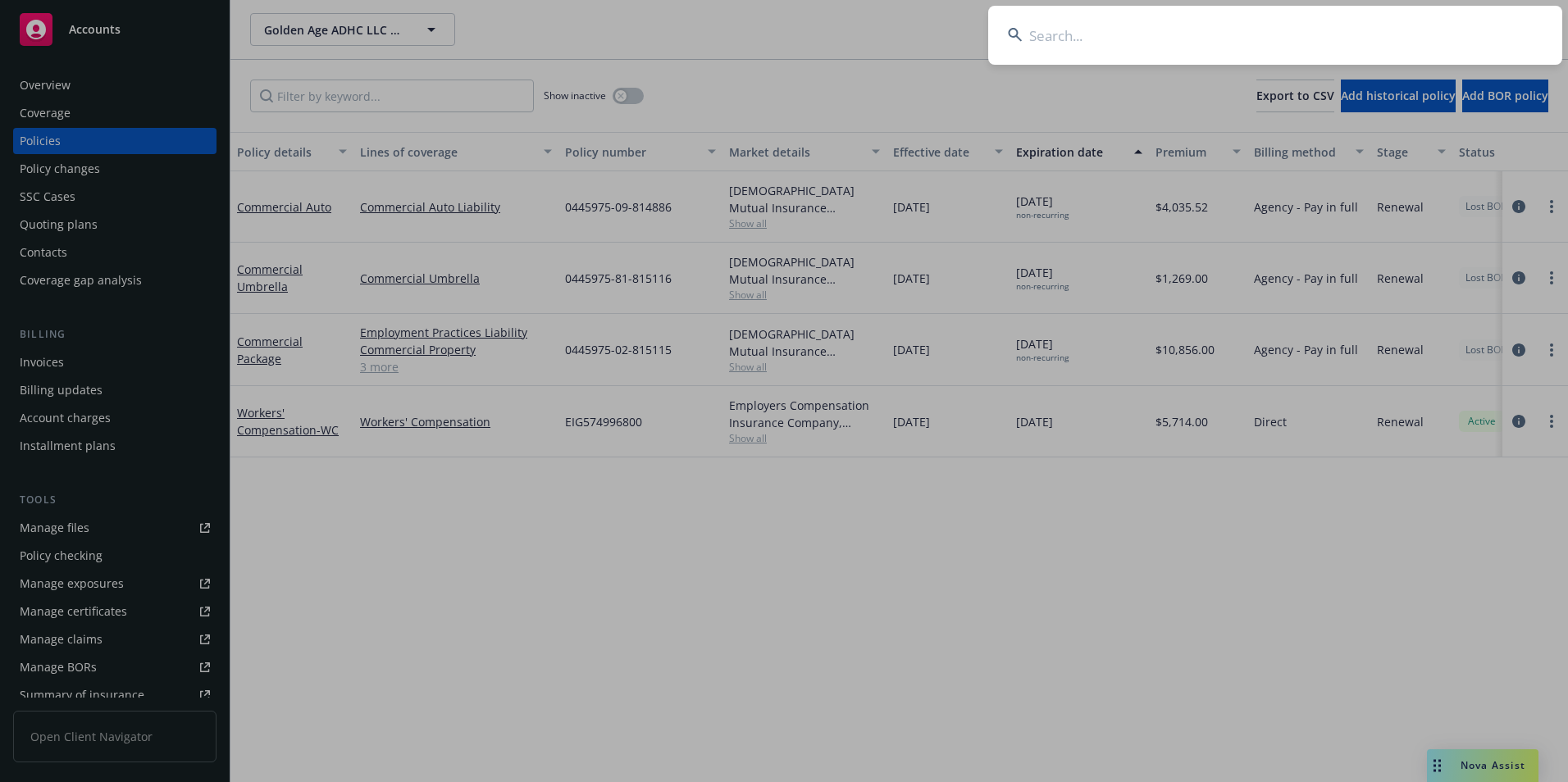
click at [1367, 45] on input at bounding box center [1274, 35] width 574 height 59
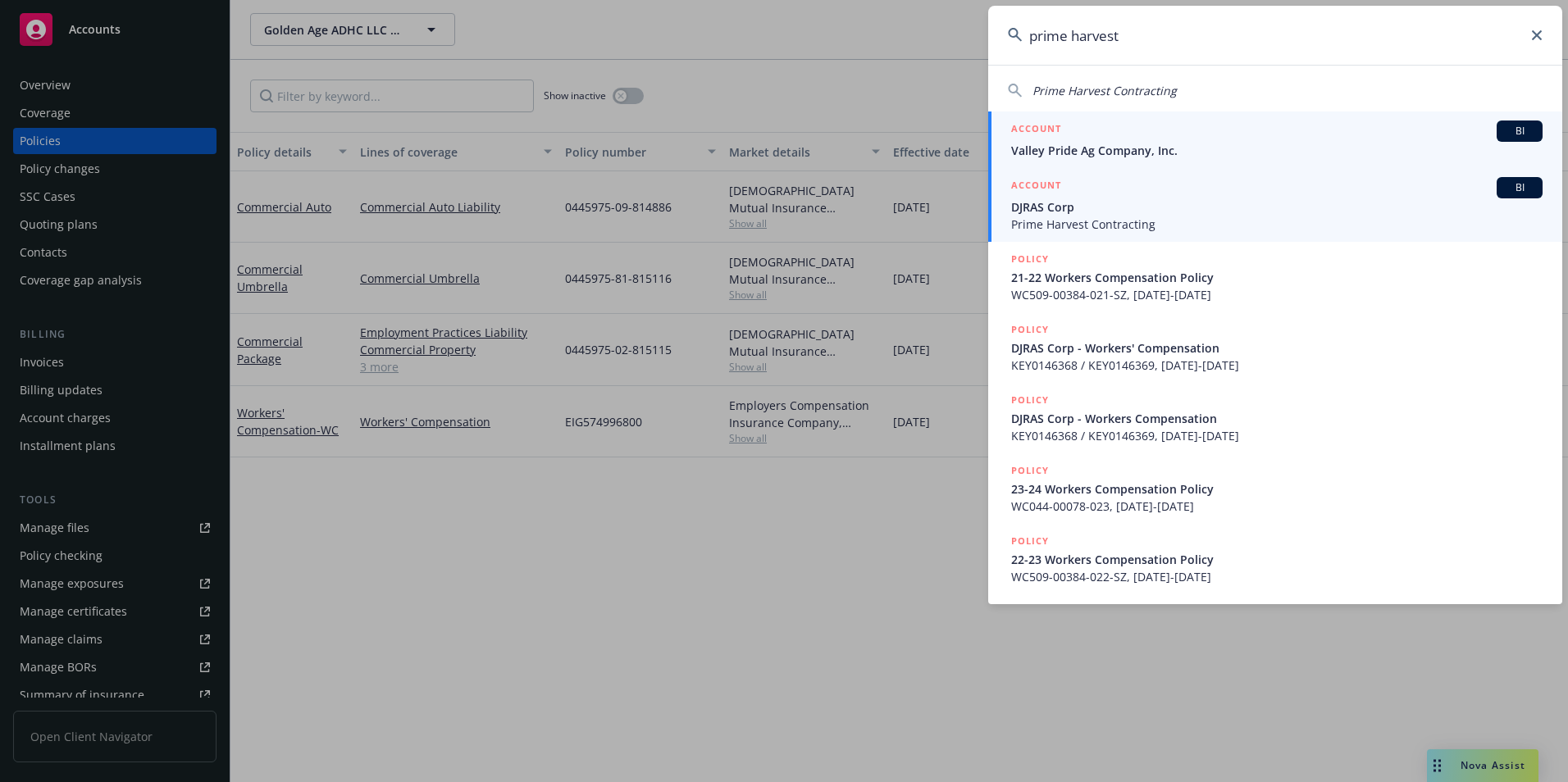
type input "prime harvest"
click at [1097, 210] on span "DJRAS Corp" at bounding box center [1277, 206] width 531 height 17
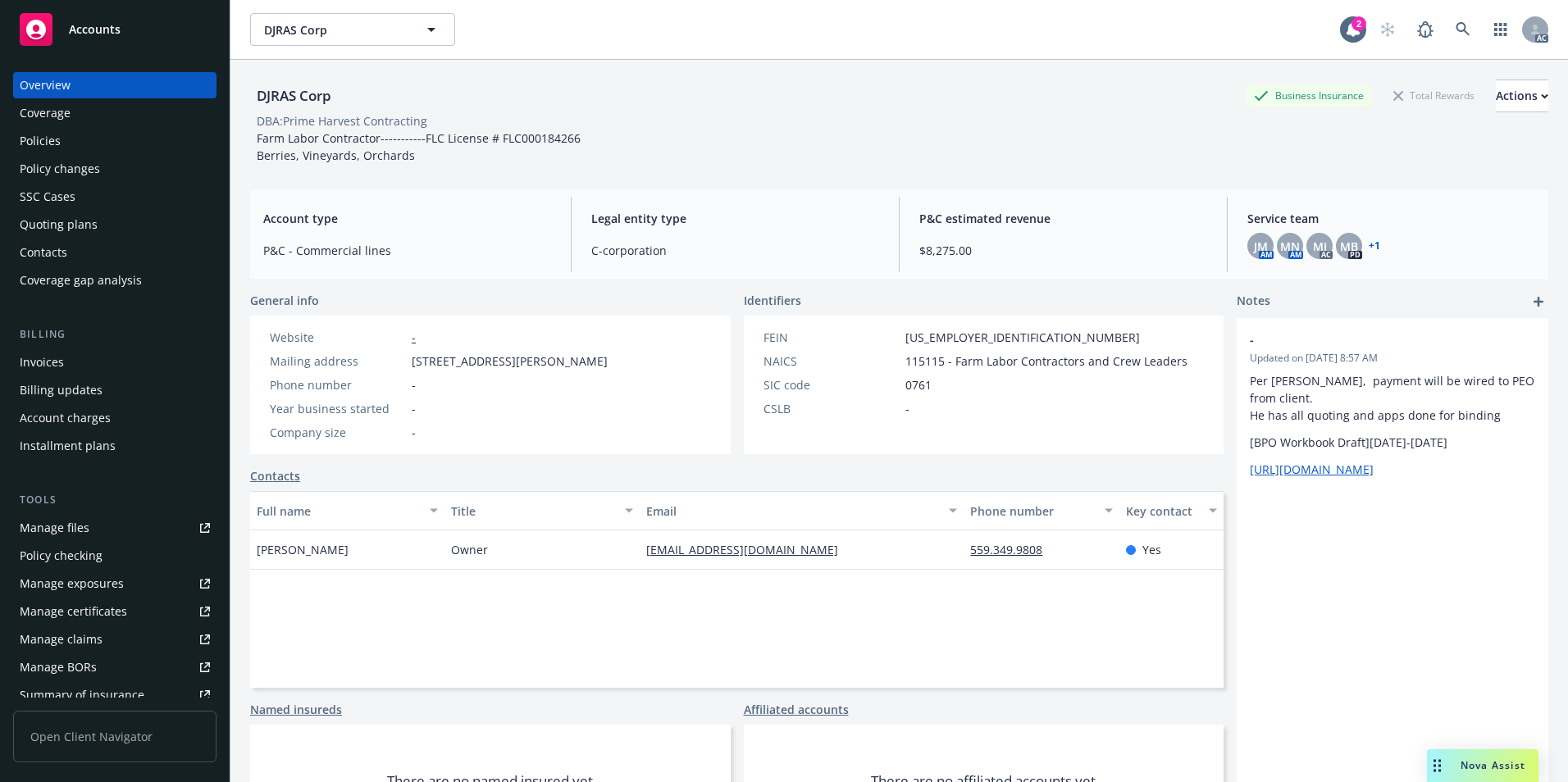
click at [85, 142] on div "Policies" at bounding box center [115, 141] width 190 height 26
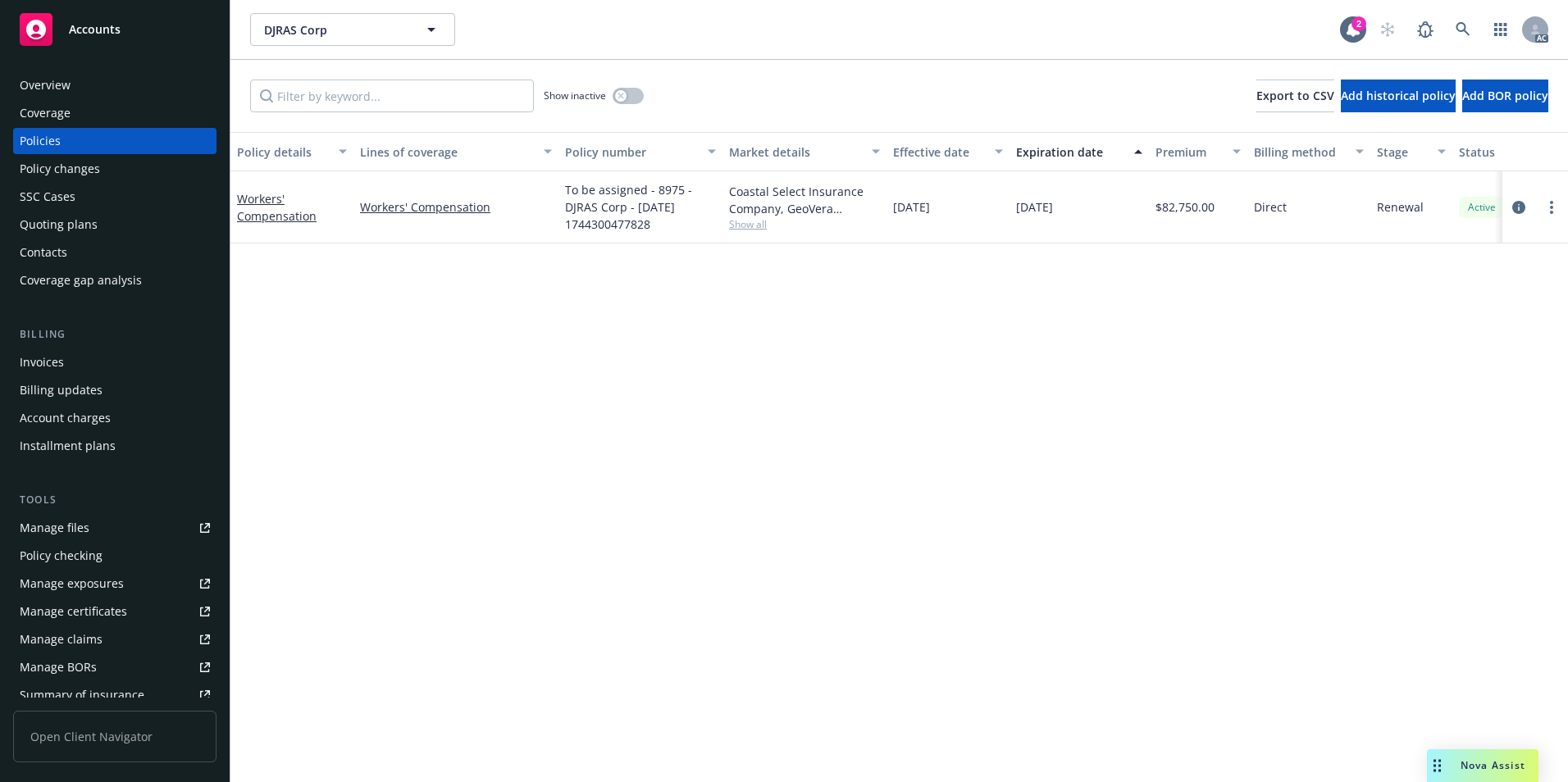
drag, startPoint x: 660, startPoint y: 225, endPoint x: 559, endPoint y: 196, distance: 105.1
click at [559, 196] on div "To be assigned - 8975 - DJRAS Corp - [DATE] 1744300477828" at bounding box center [641, 207] width 164 height 72
click at [1463, 20] on link at bounding box center [1463, 29] width 33 height 33
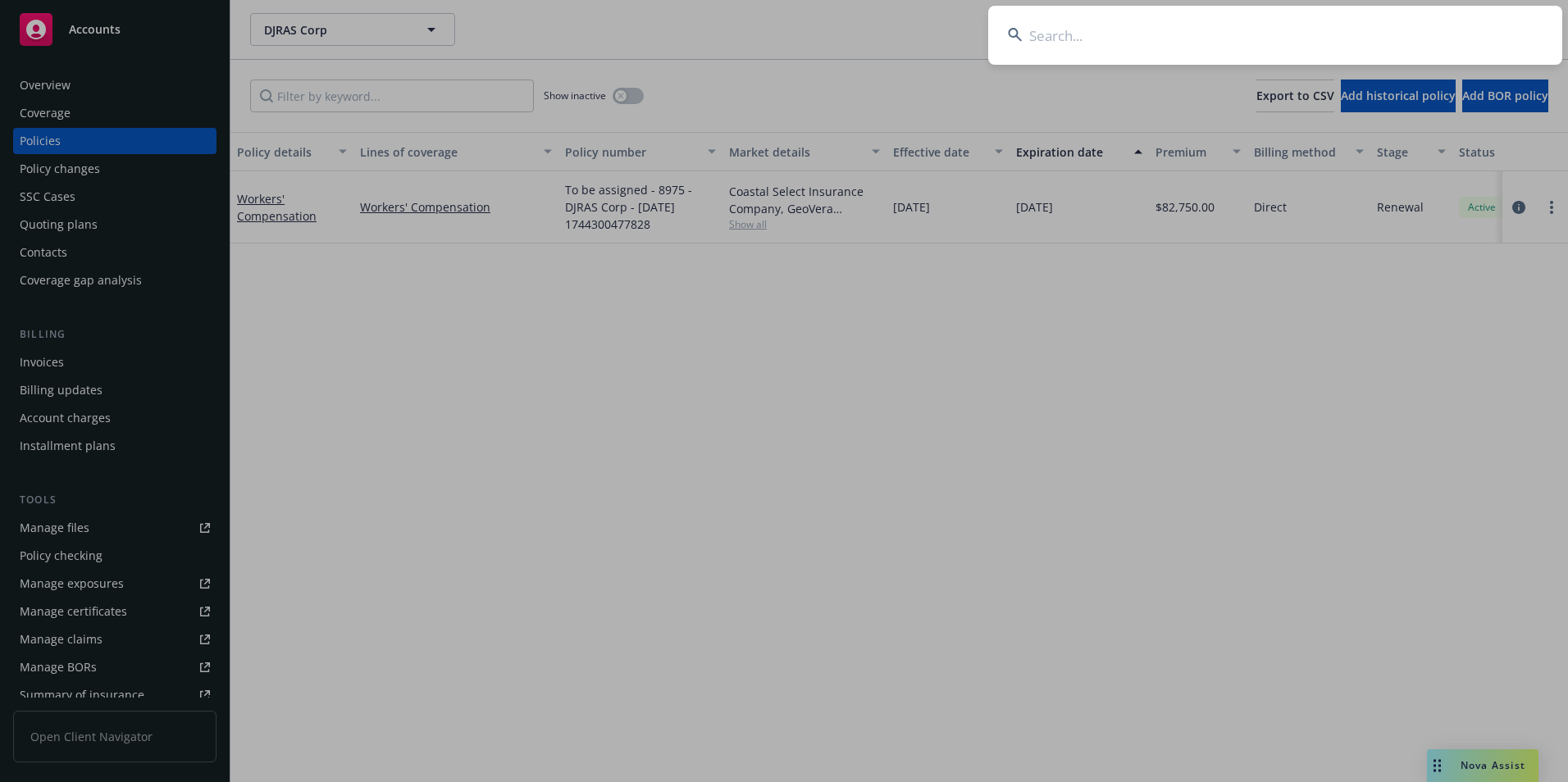
click at [1429, 33] on input at bounding box center [1274, 35] width 574 height 59
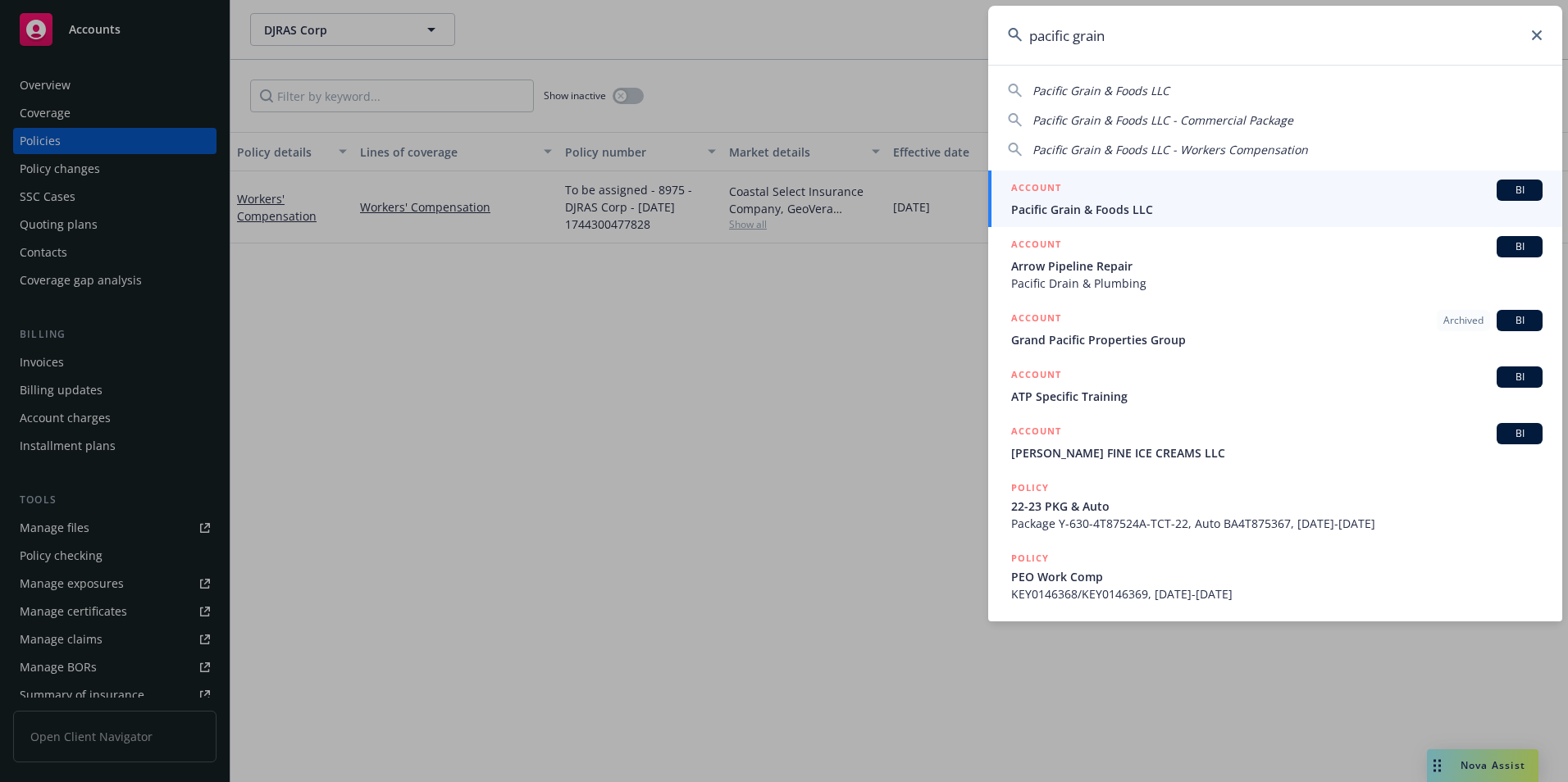
type input "pacific grain"
click at [1202, 196] on div "ACCOUNT BI" at bounding box center [1277, 190] width 531 height 21
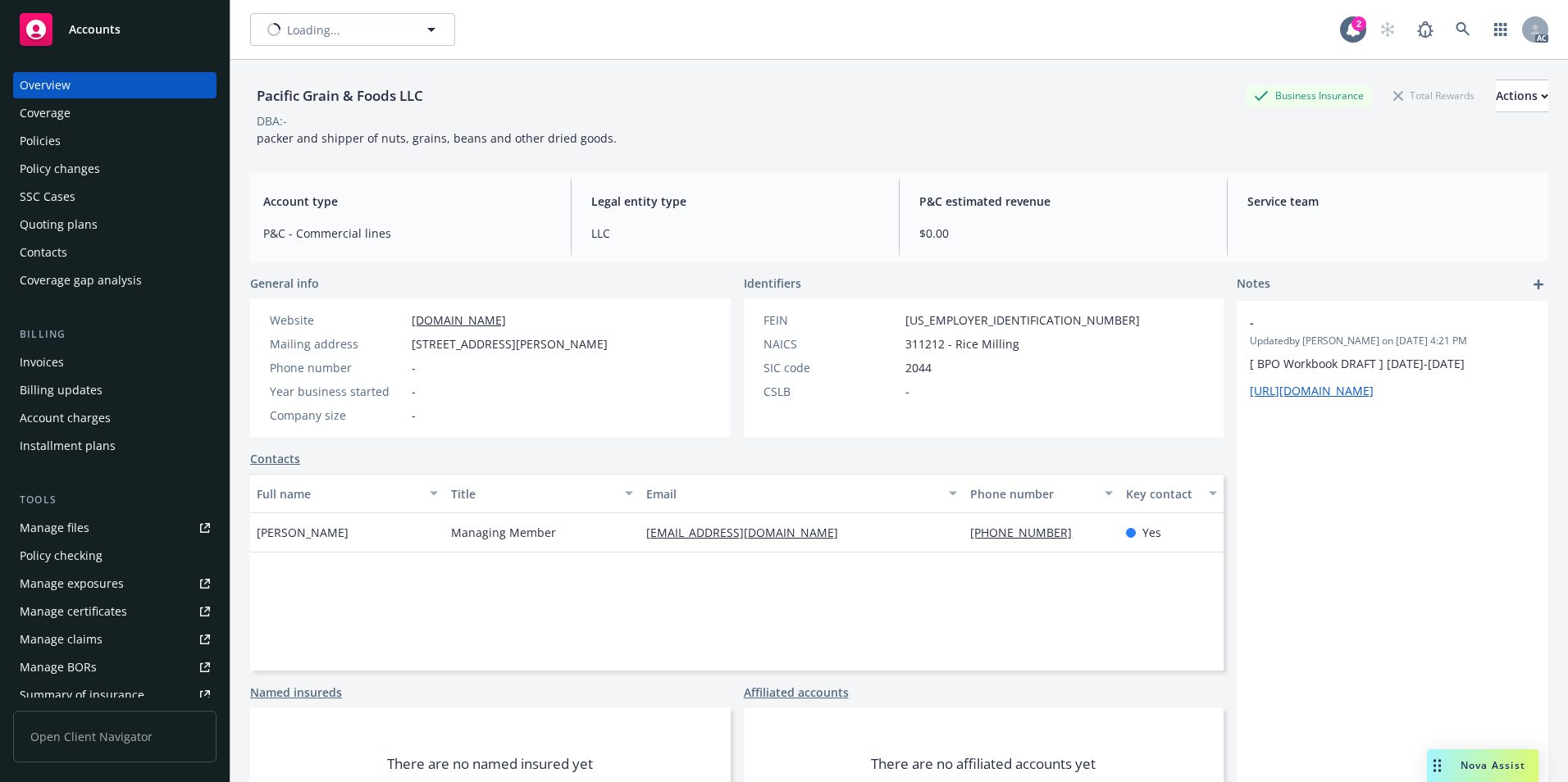
click at [122, 143] on div "Policies" at bounding box center [115, 141] width 190 height 26
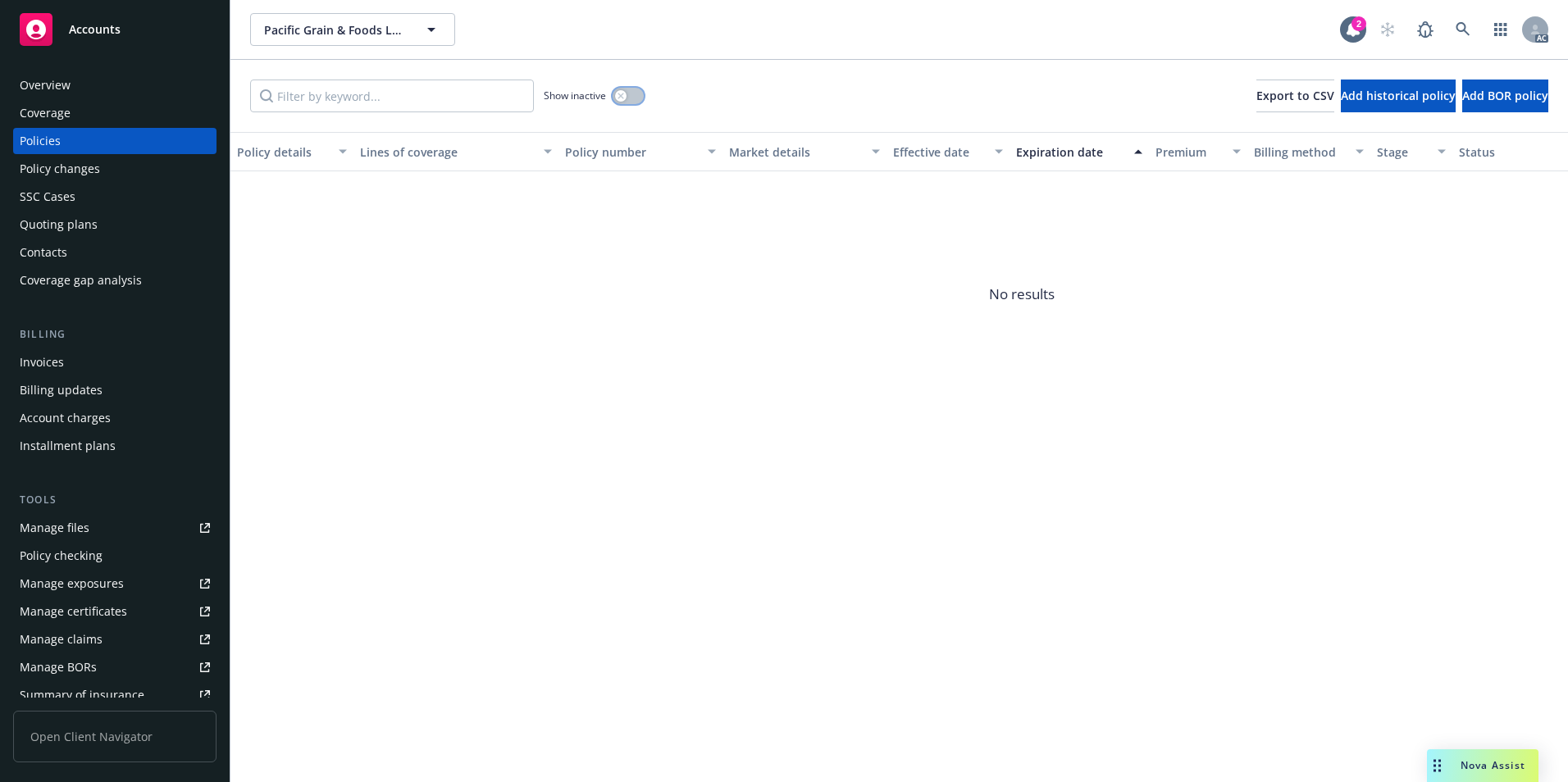
click at [621, 99] on div "button" at bounding box center [621, 96] width 12 height 12
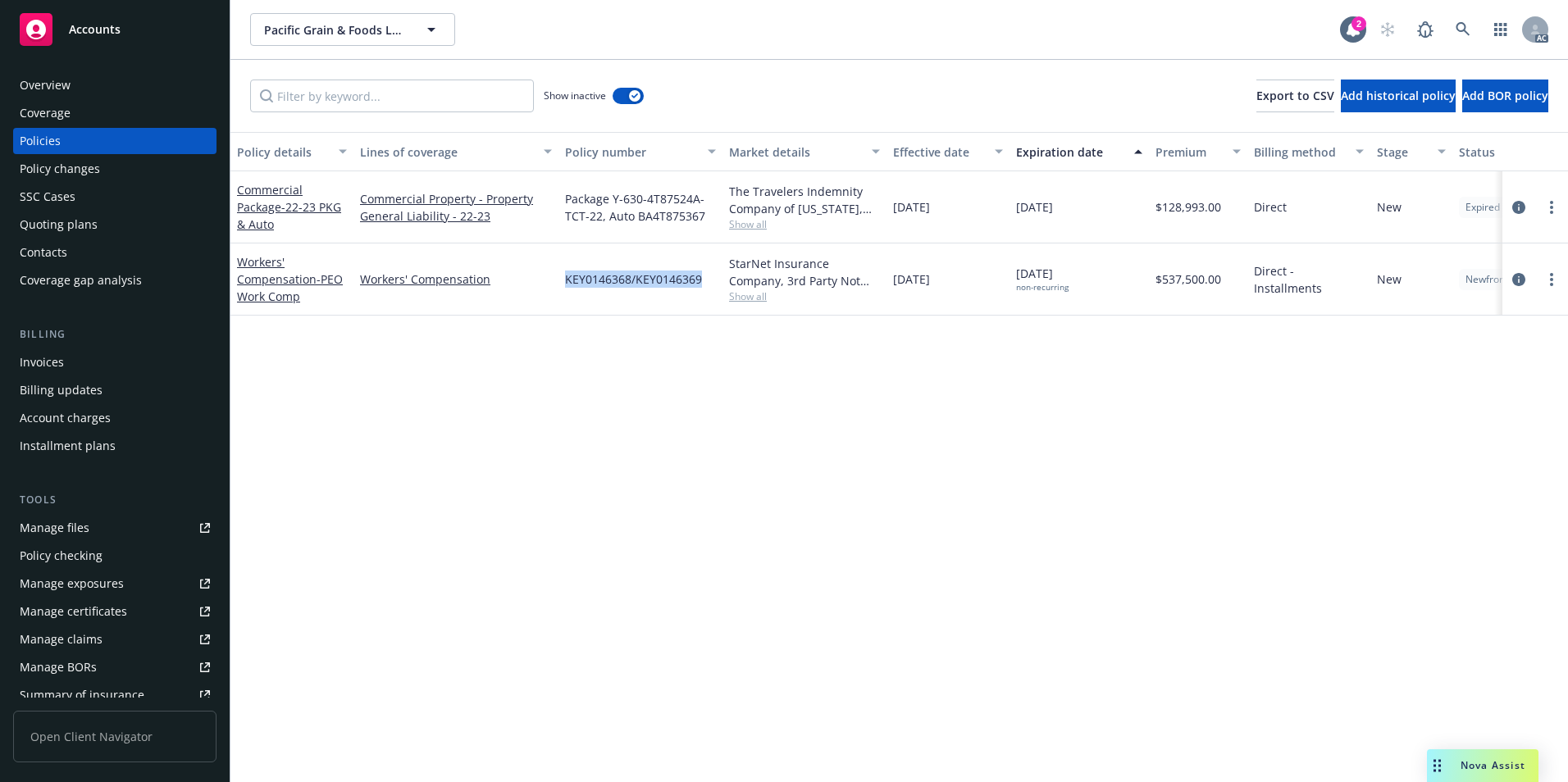
drag, startPoint x: 700, startPoint y: 287, endPoint x: 567, endPoint y: 286, distance: 133.0
click at [567, 286] on span "KEY0146368/KEY0146369" at bounding box center [633, 278] width 137 height 17
click at [1460, 28] on icon at bounding box center [1462, 29] width 15 height 15
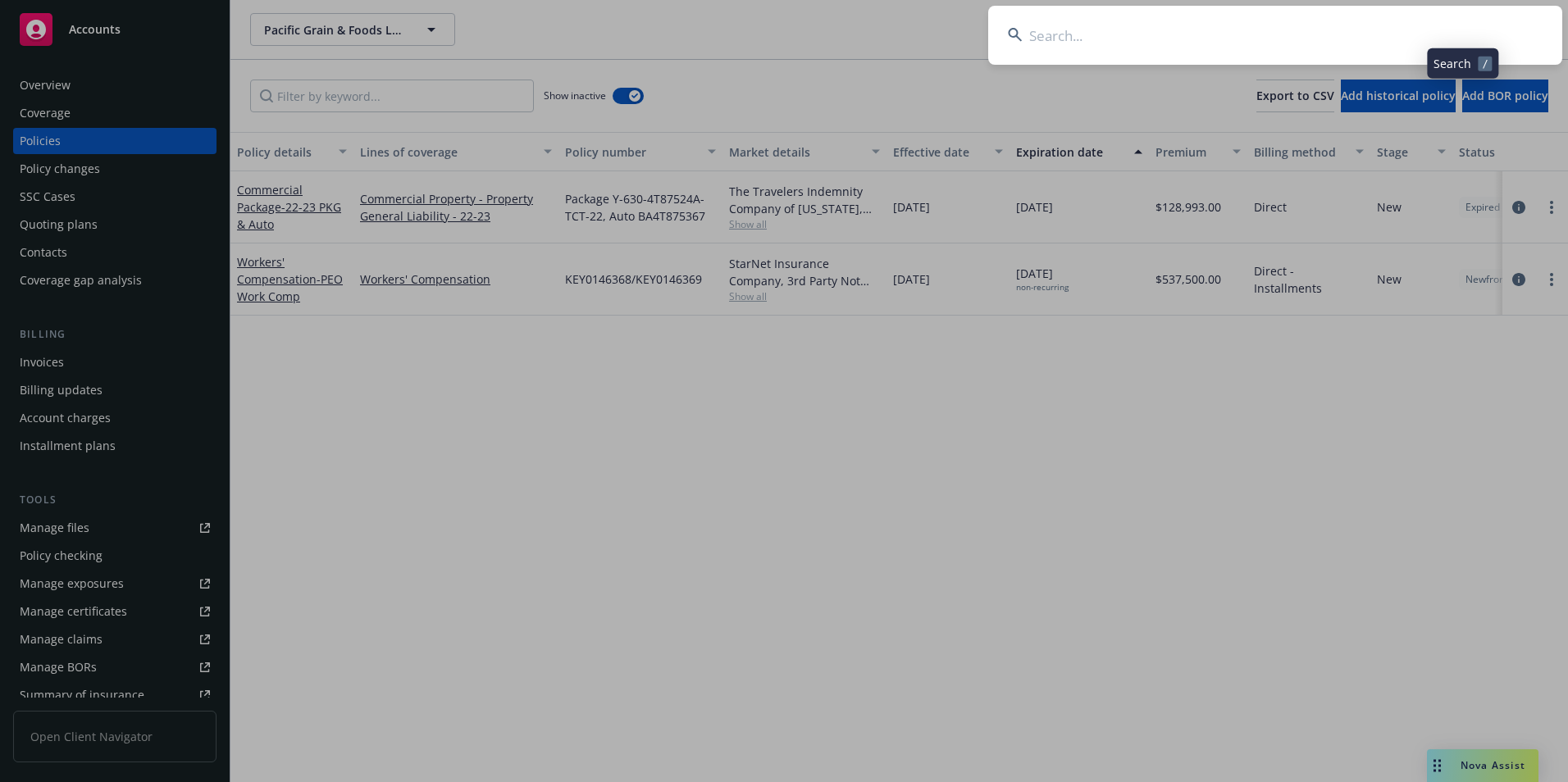
click at [1411, 36] on input at bounding box center [1274, 35] width 574 height 59
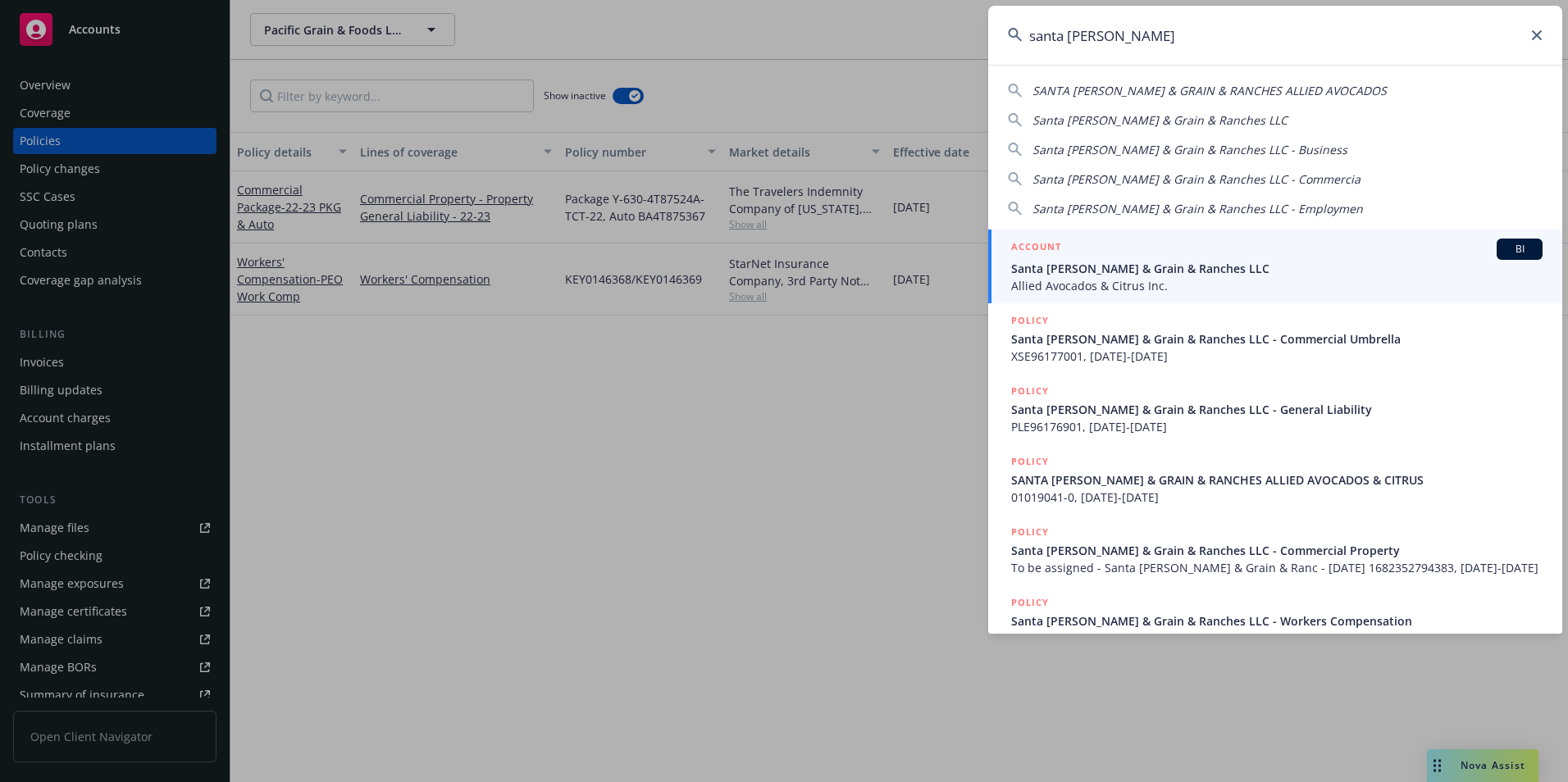
click at [1267, 89] on span "SANTA [PERSON_NAME] & GRAIN & RANCHES ALLIED AVOCADOS" at bounding box center [1209, 90] width 354 height 16
type input "SANTA [PERSON_NAME] & GRAIN & RANCHES ALLIED AVOCADOS"
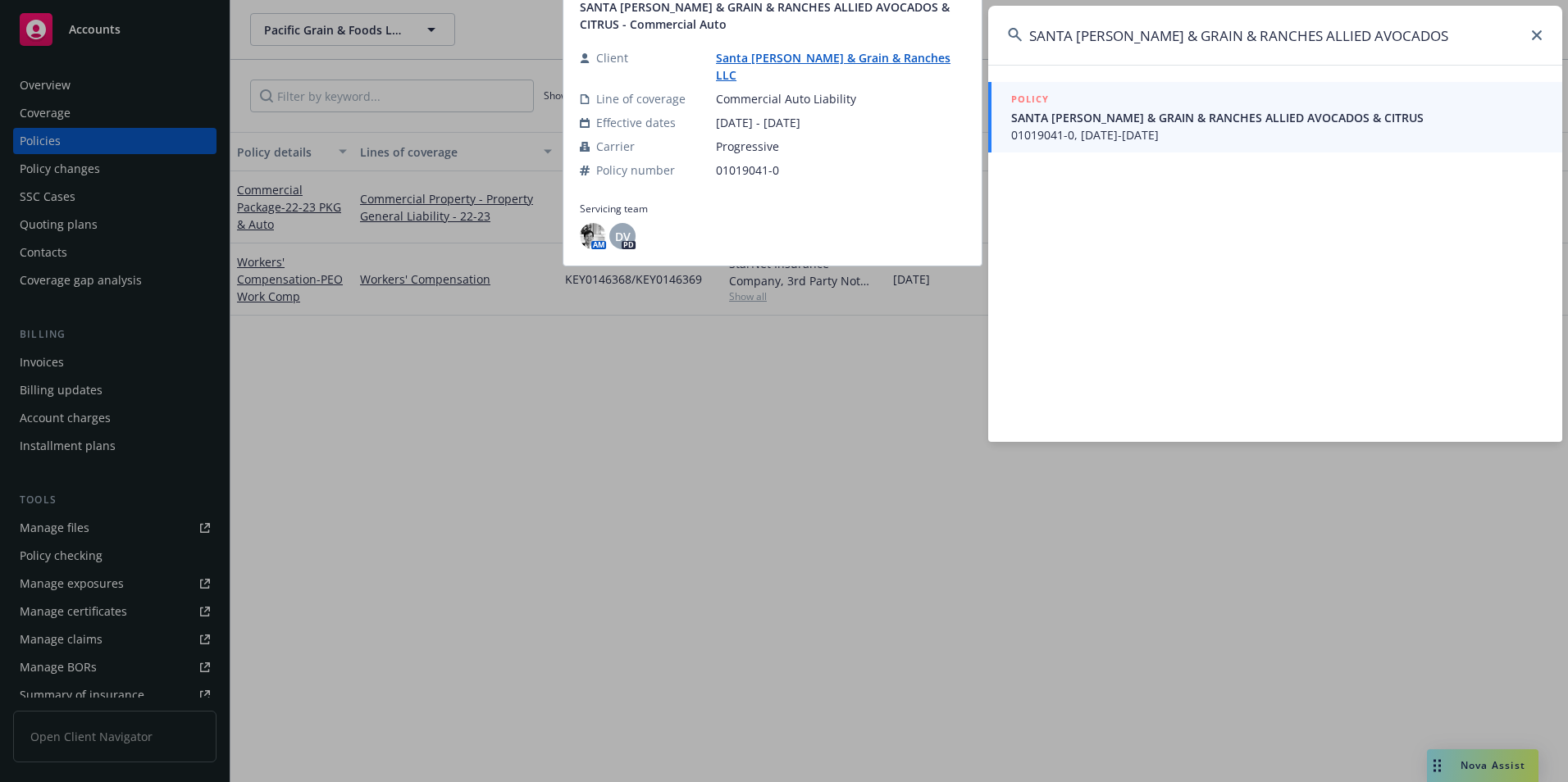
click at [1248, 119] on span "SANTA [PERSON_NAME] & GRAIN & RANCHES ALLIED AVOCADOS & CITRUS" at bounding box center [1277, 117] width 531 height 17
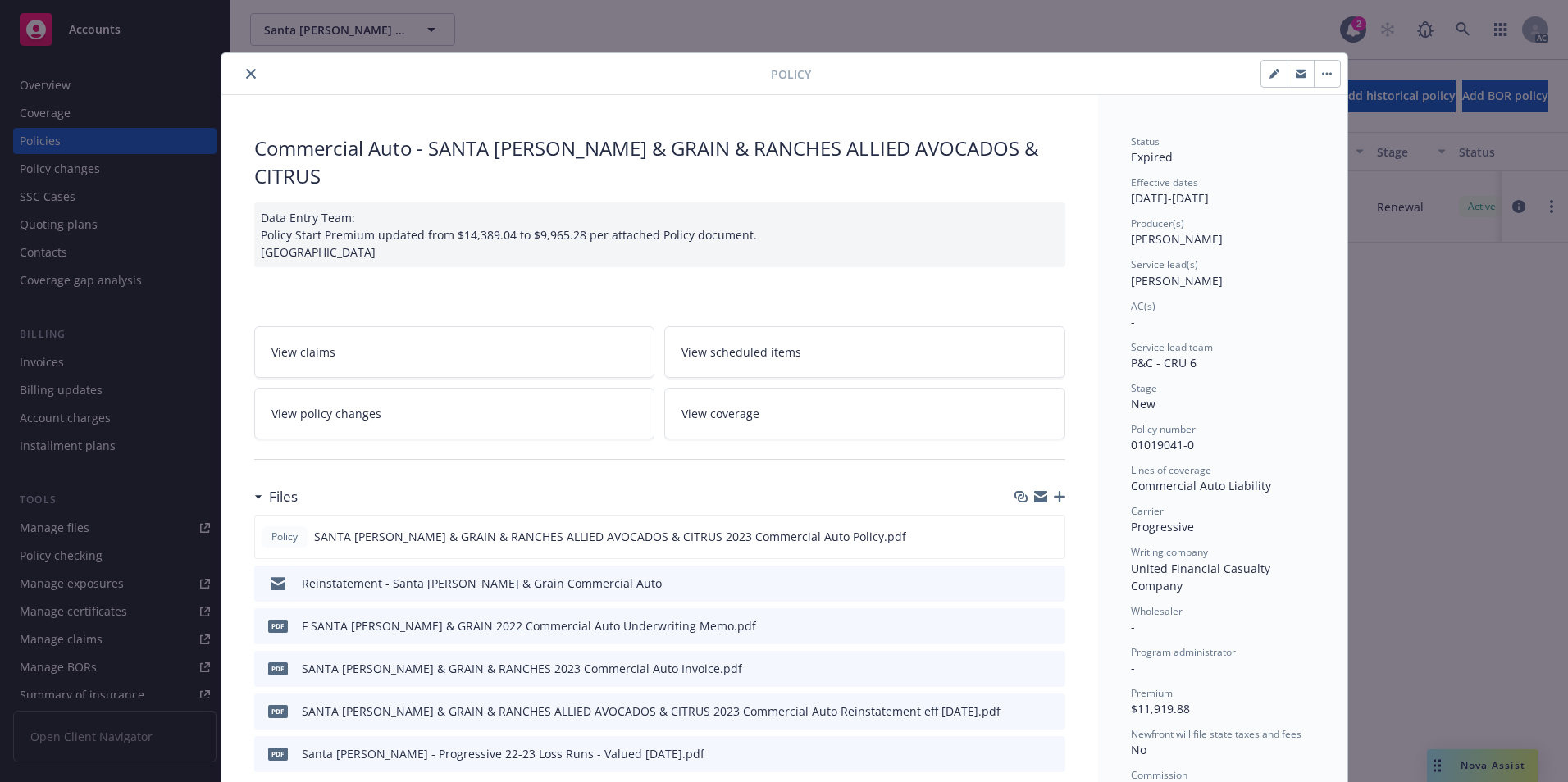
click at [241, 81] on button "close" at bounding box center [251, 74] width 20 height 20
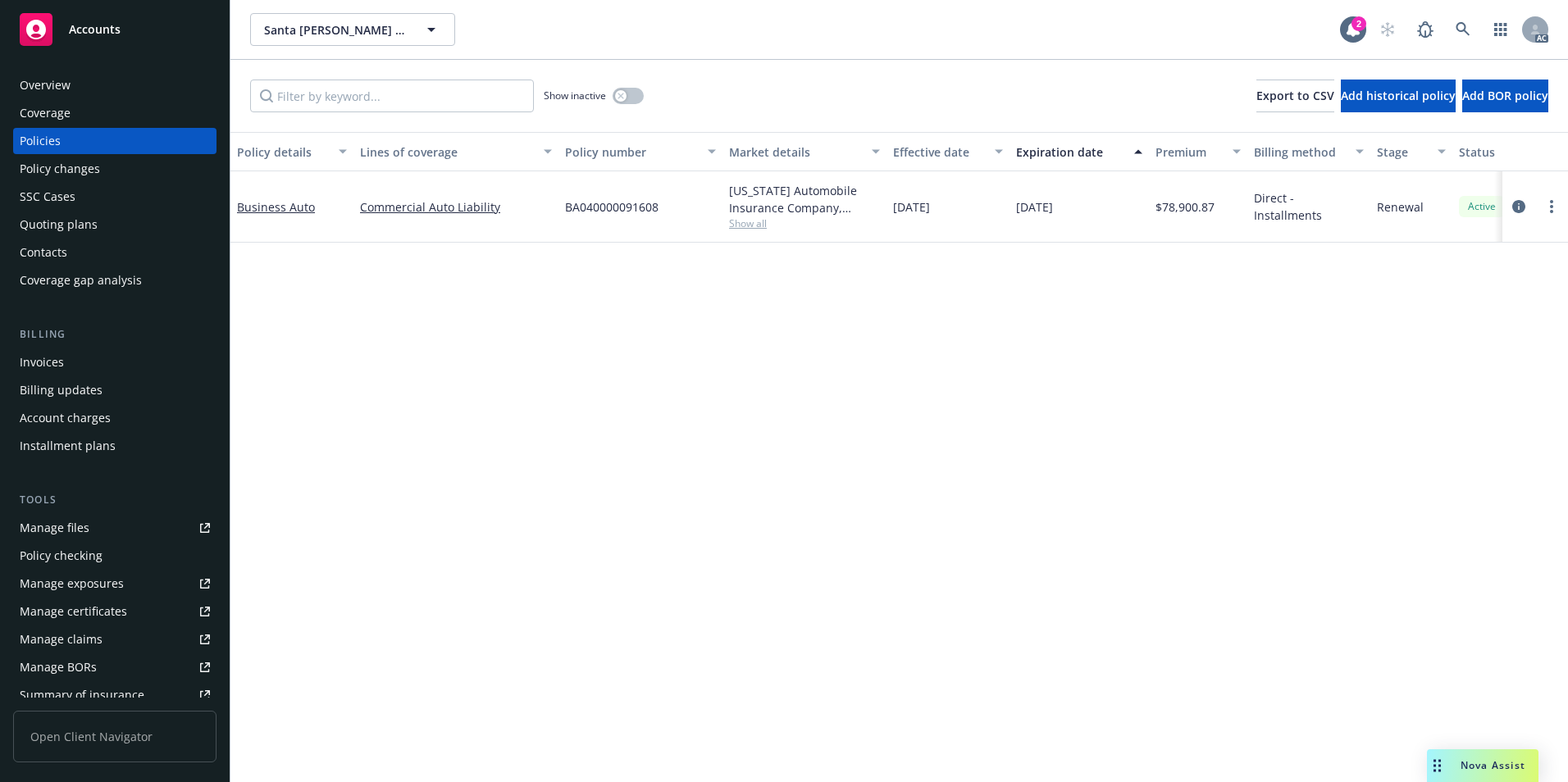
click at [99, 146] on div "Policies" at bounding box center [115, 141] width 190 height 26
click at [628, 96] on button "button" at bounding box center [628, 96] width 31 height 16
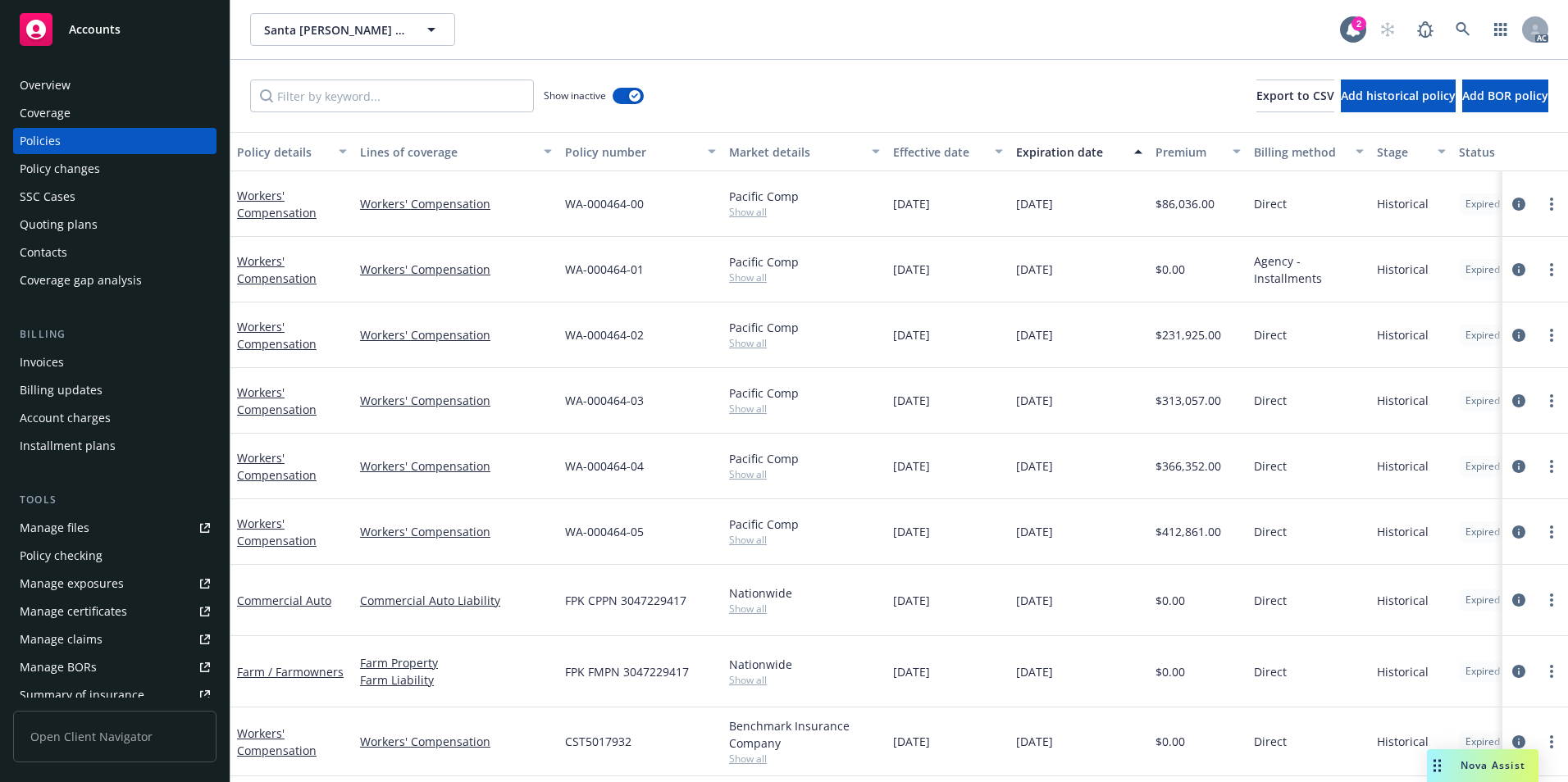
click at [964, 152] on div "Effective date" at bounding box center [938, 151] width 92 height 17
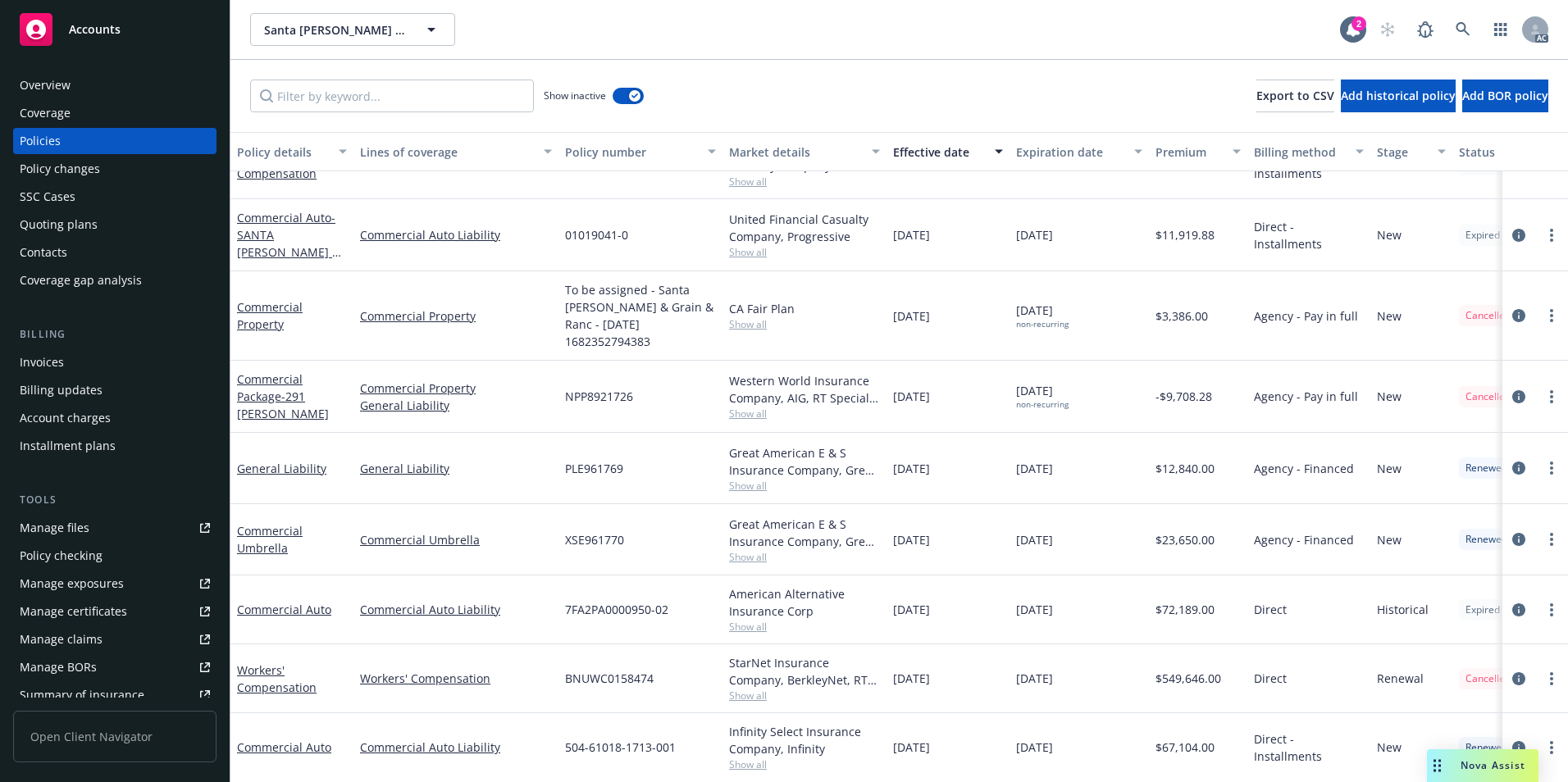
scroll to position [492, 0]
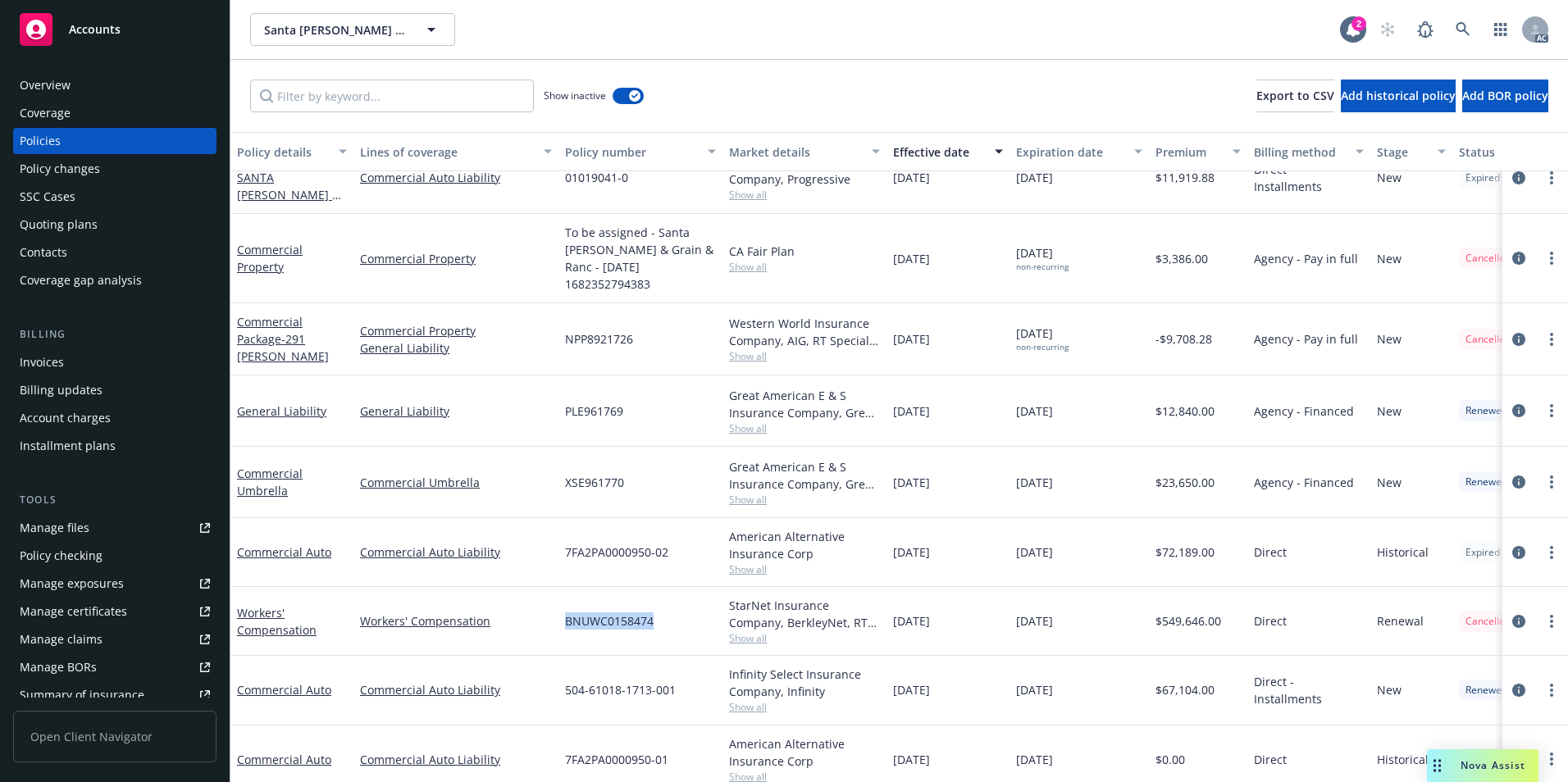
drag, startPoint x: 560, startPoint y: 618, endPoint x: 668, endPoint y: 627, distance: 108.4
click at [668, 627] on div "BNUWC0158474" at bounding box center [641, 620] width 164 height 68
drag, startPoint x: 571, startPoint y: 614, endPoint x: 657, endPoint y: 626, distance: 86.8
click at [657, 626] on div "BNUWC0158474" at bounding box center [641, 620] width 164 height 68
click at [1455, 24] on link at bounding box center [1463, 29] width 33 height 33
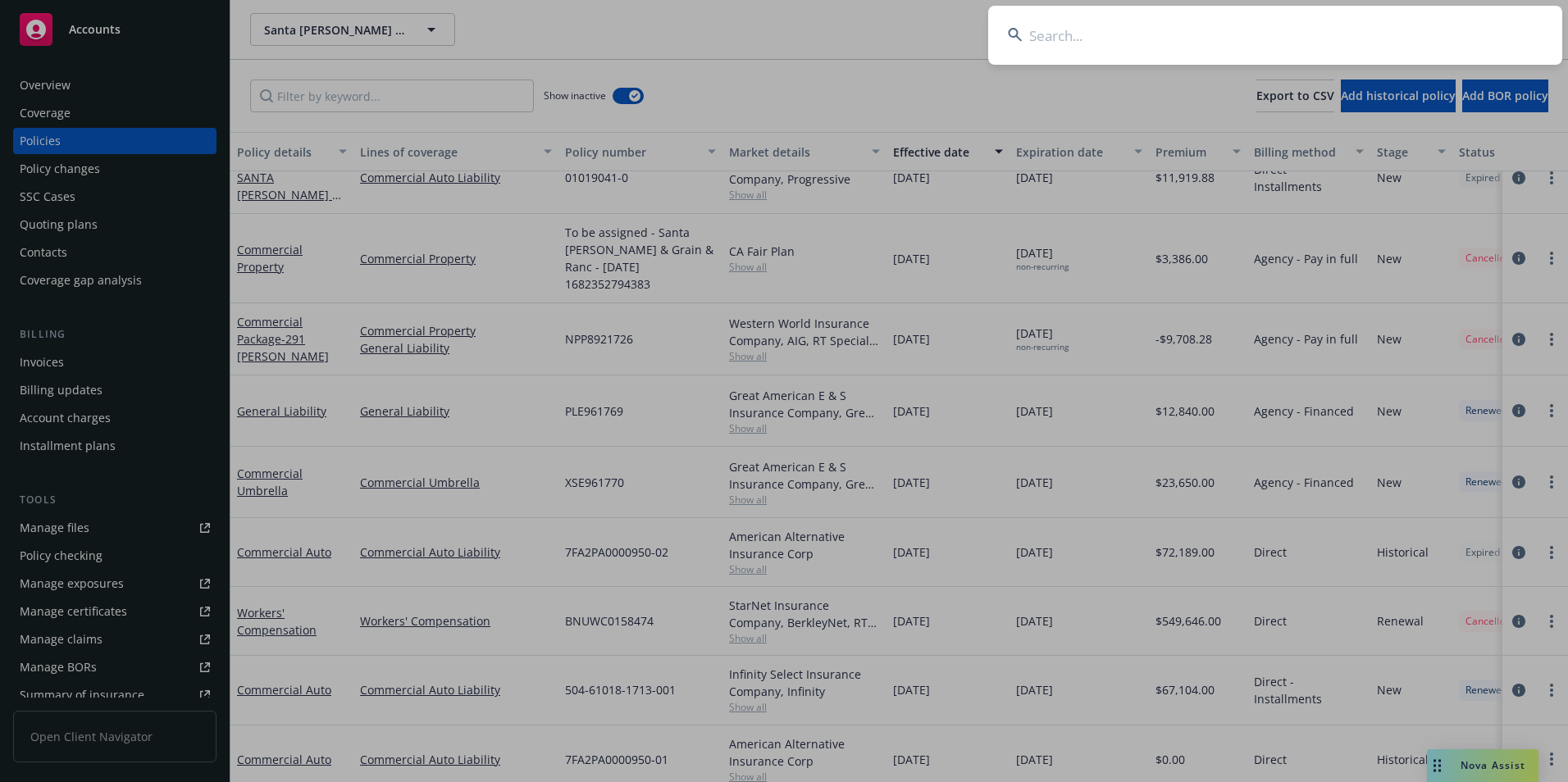
click at [1455, 25] on input at bounding box center [1274, 35] width 574 height 59
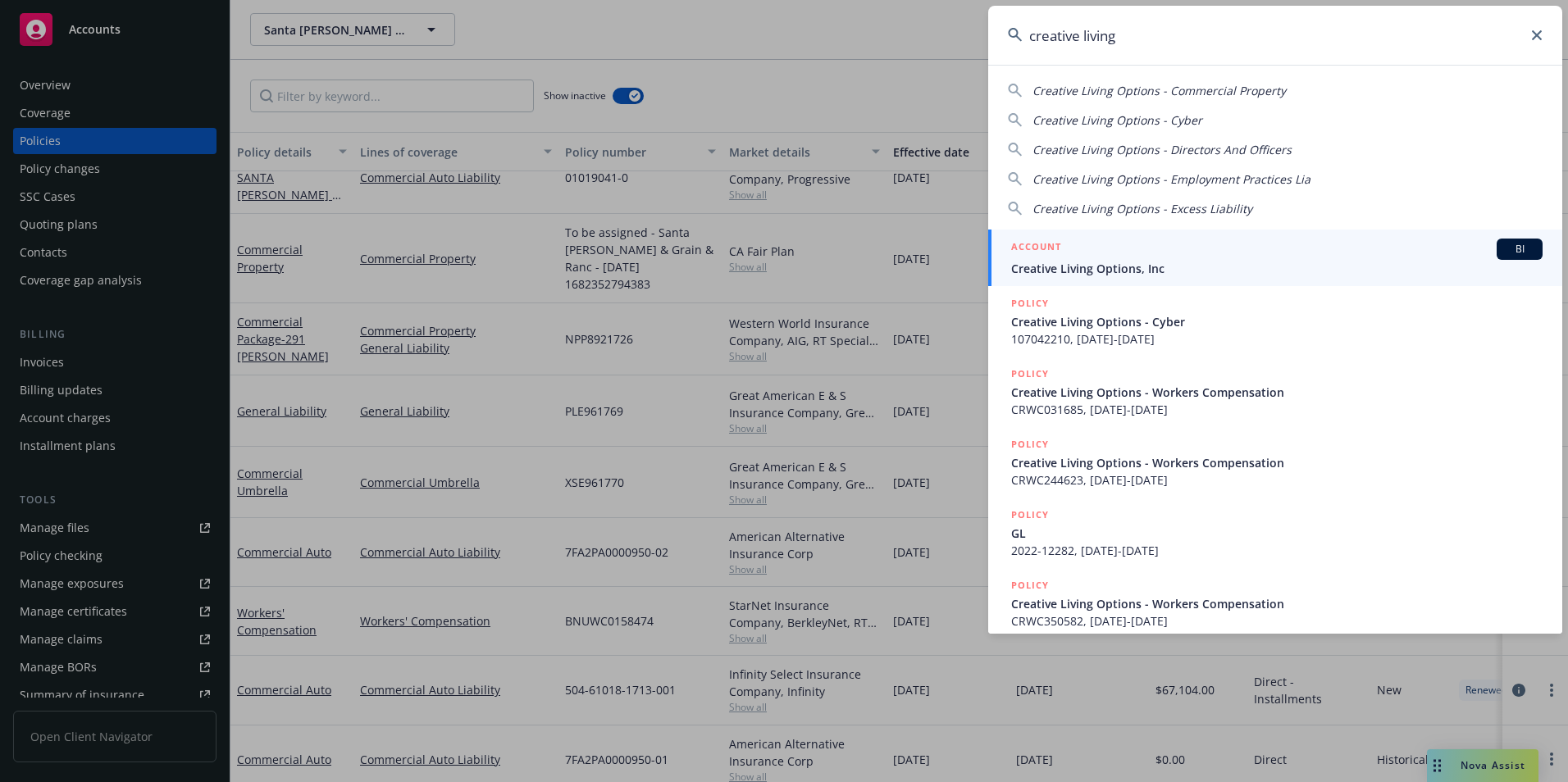
type input "creative living"
click at [1278, 253] on div "ACCOUNT BI" at bounding box center [1277, 248] width 531 height 21
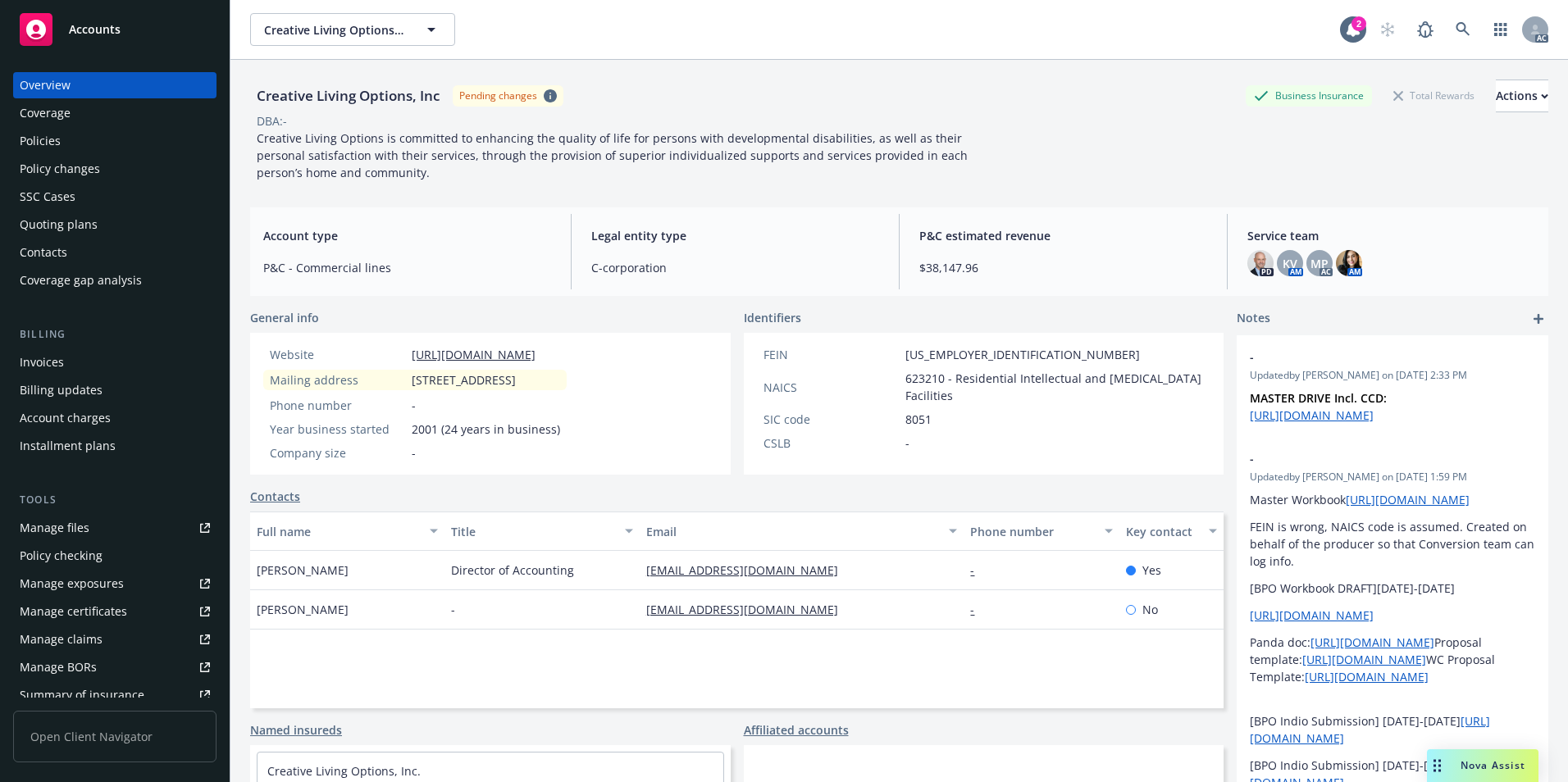
click at [135, 148] on div "Policies" at bounding box center [115, 141] width 190 height 26
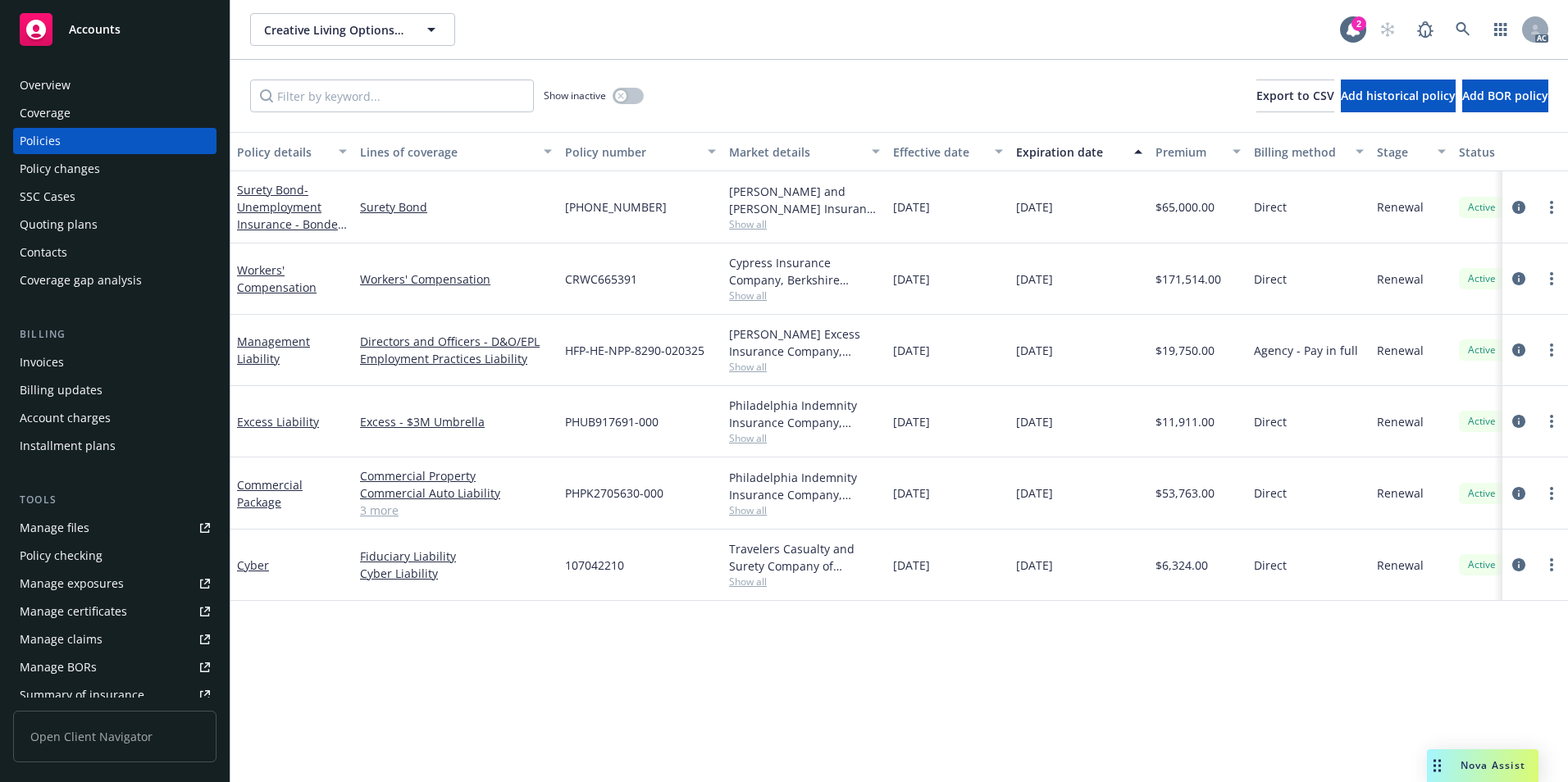
click at [928, 149] on div "Effective date" at bounding box center [938, 151] width 92 height 17
click at [643, 103] on div "Show inactive" at bounding box center [594, 96] width 100 height 33
click at [627, 93] on button "button" at bounding box center [628, 96] width 31 height 16
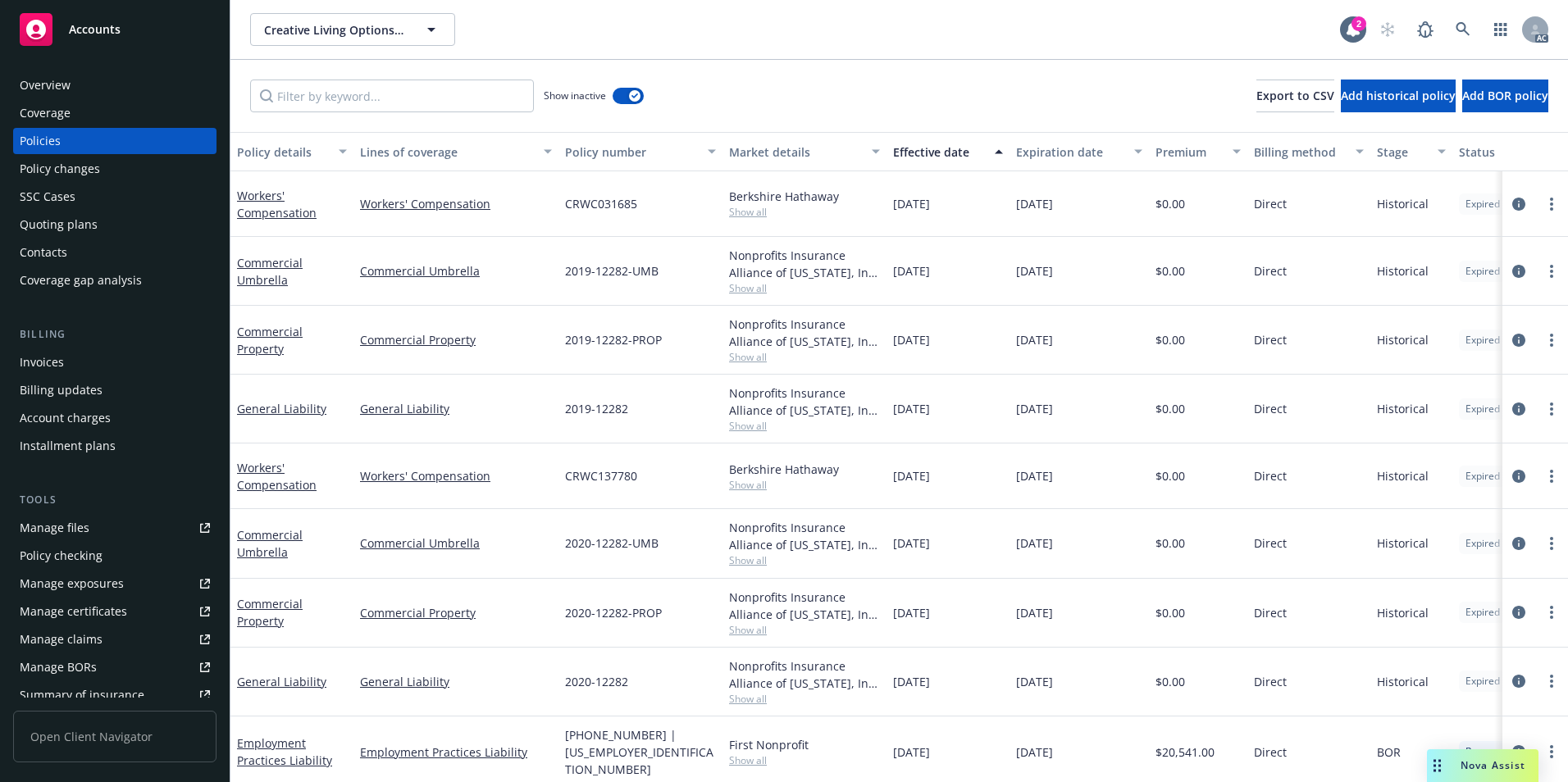
click at [943, 151] on div "Effective date" at bounding box center [938, 151] width 92 height 17
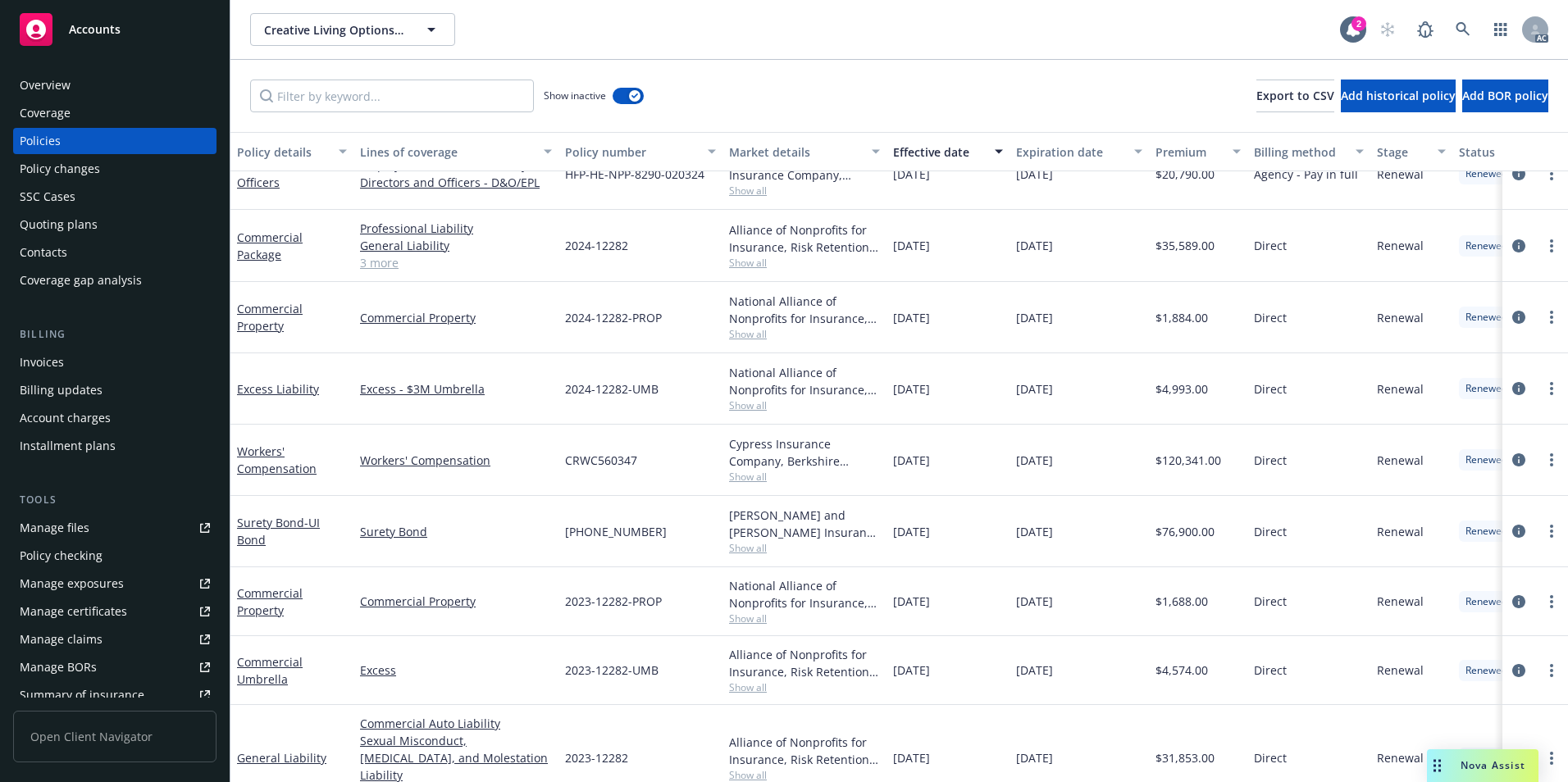
scroll to position [574, 0]
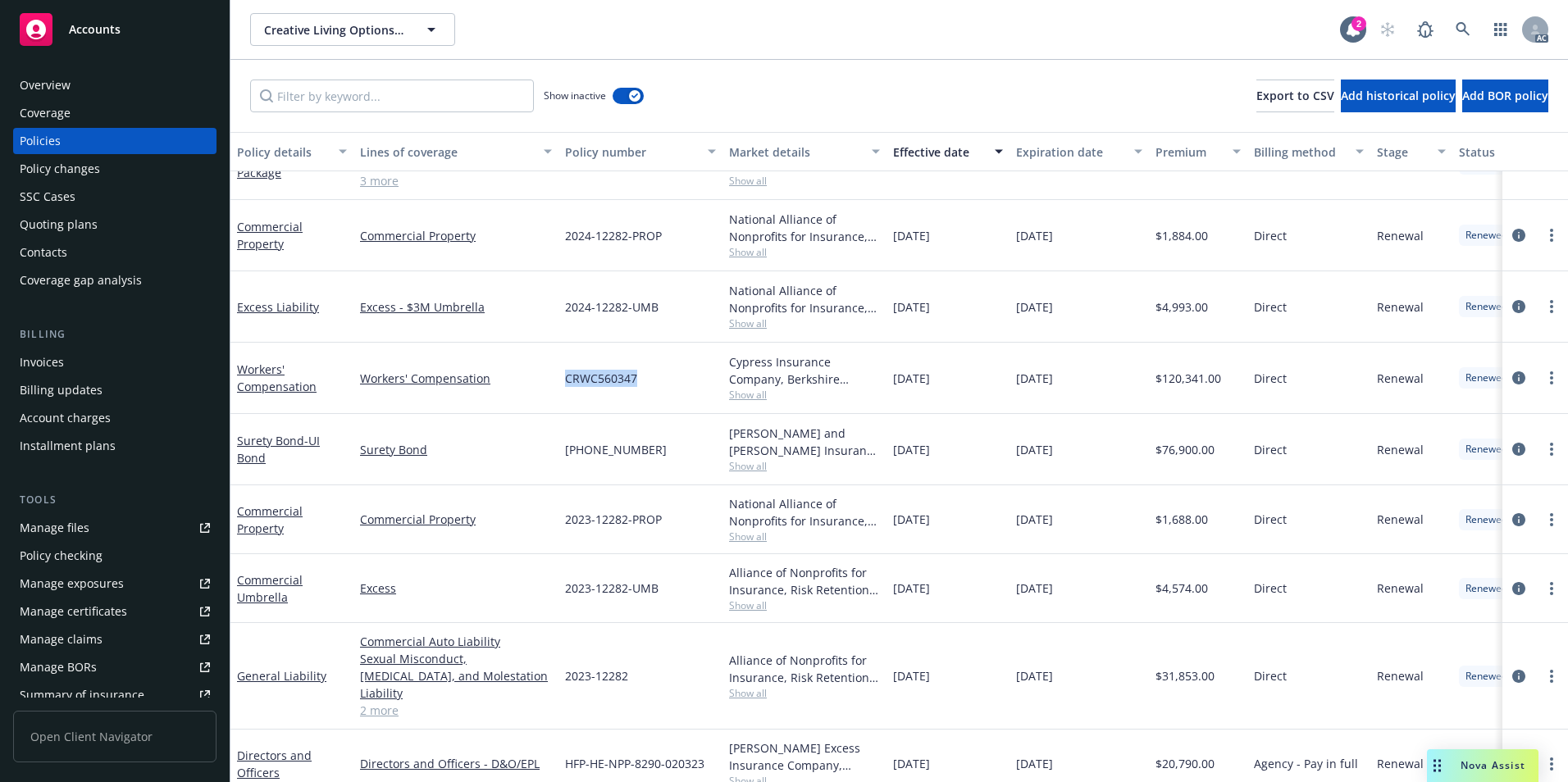
drag, startPoint x: 565, startPoint y: 387, endPoint x: 641, endPoint y: 401, distance: 77.3
click at [641, 401] on div "CRWC560347" at bounding box center [641, 378] width 164 height 71
click at [1453, 26] on link at bounding box center [1463, 29] width 33 height 33
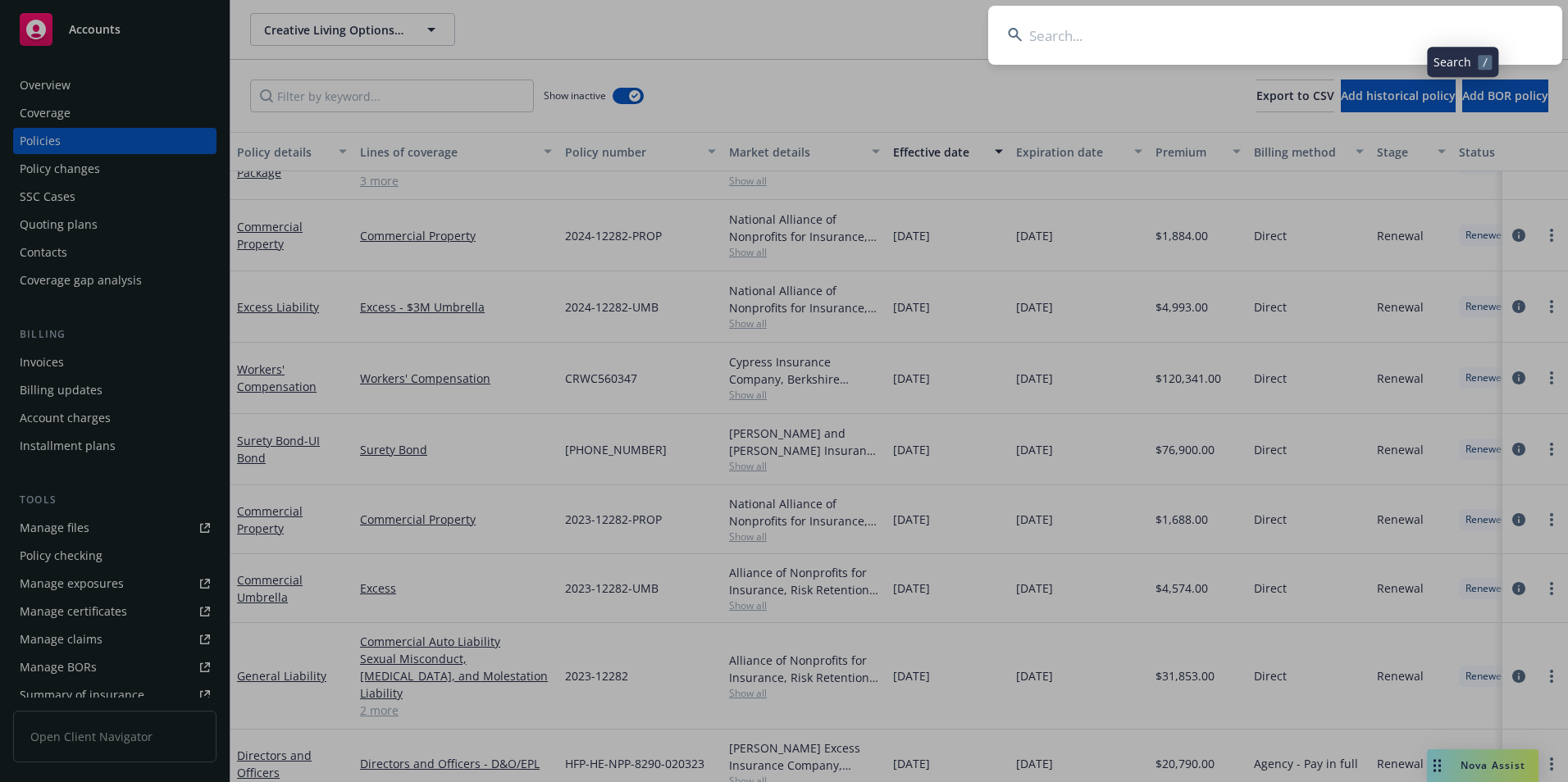
click at [1317, 22] on input at bounding box center [1274, 35] width 574 height 59
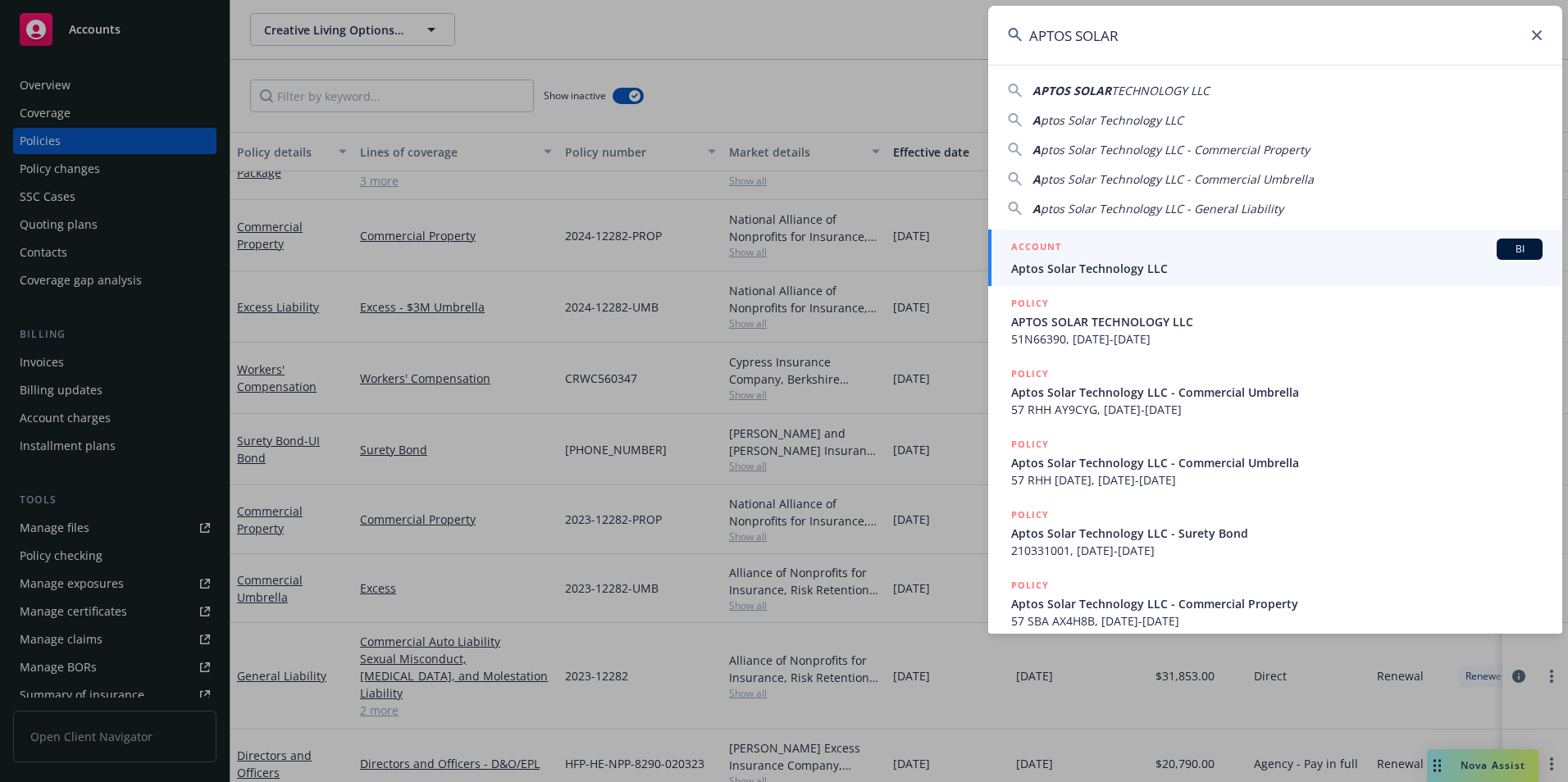
click at [1180, 90] on span "TECHNOLOGY LLC" at bounding box center [1160, 90] width 99 height 16
type input "APTOS SOLAR TECHNOLOGY LLC"
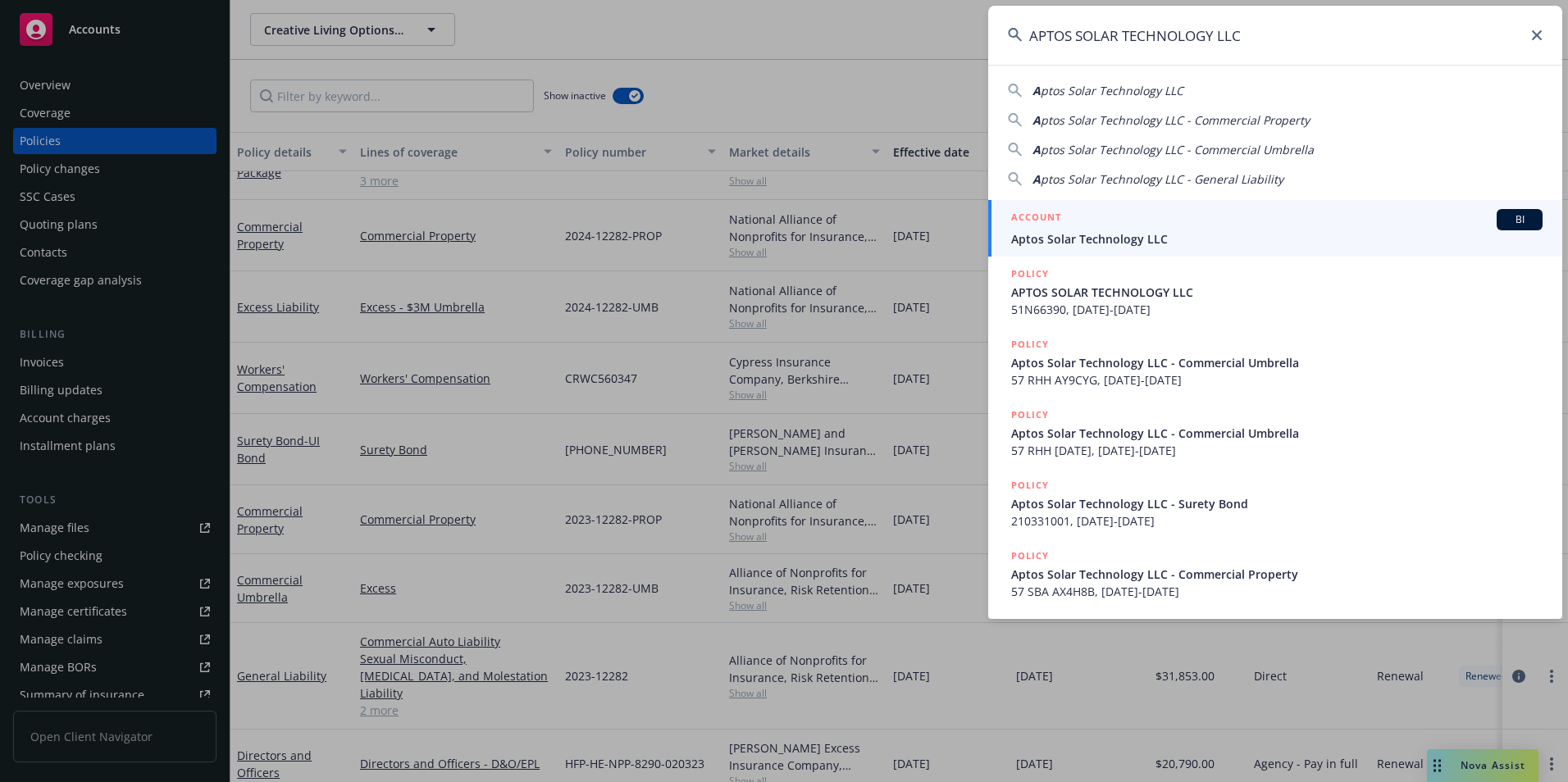
click at [1119, 230] on span "Aptos Solar Technology LLC" at bounding box center [1277, 238] width 531 height 17
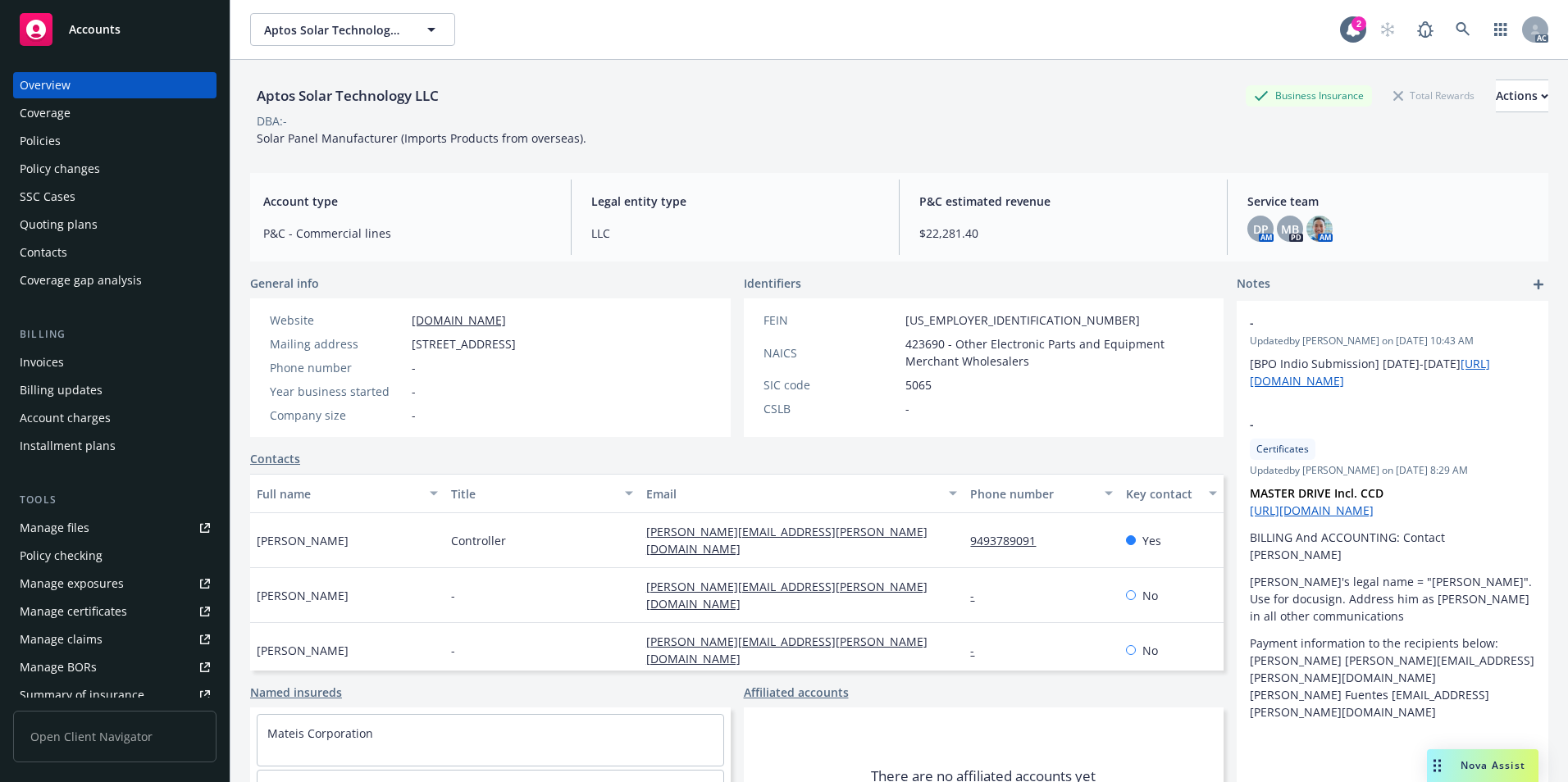
click at [75, 146] on div "Policies" at bounding box center [115, 141] width 190 height 26
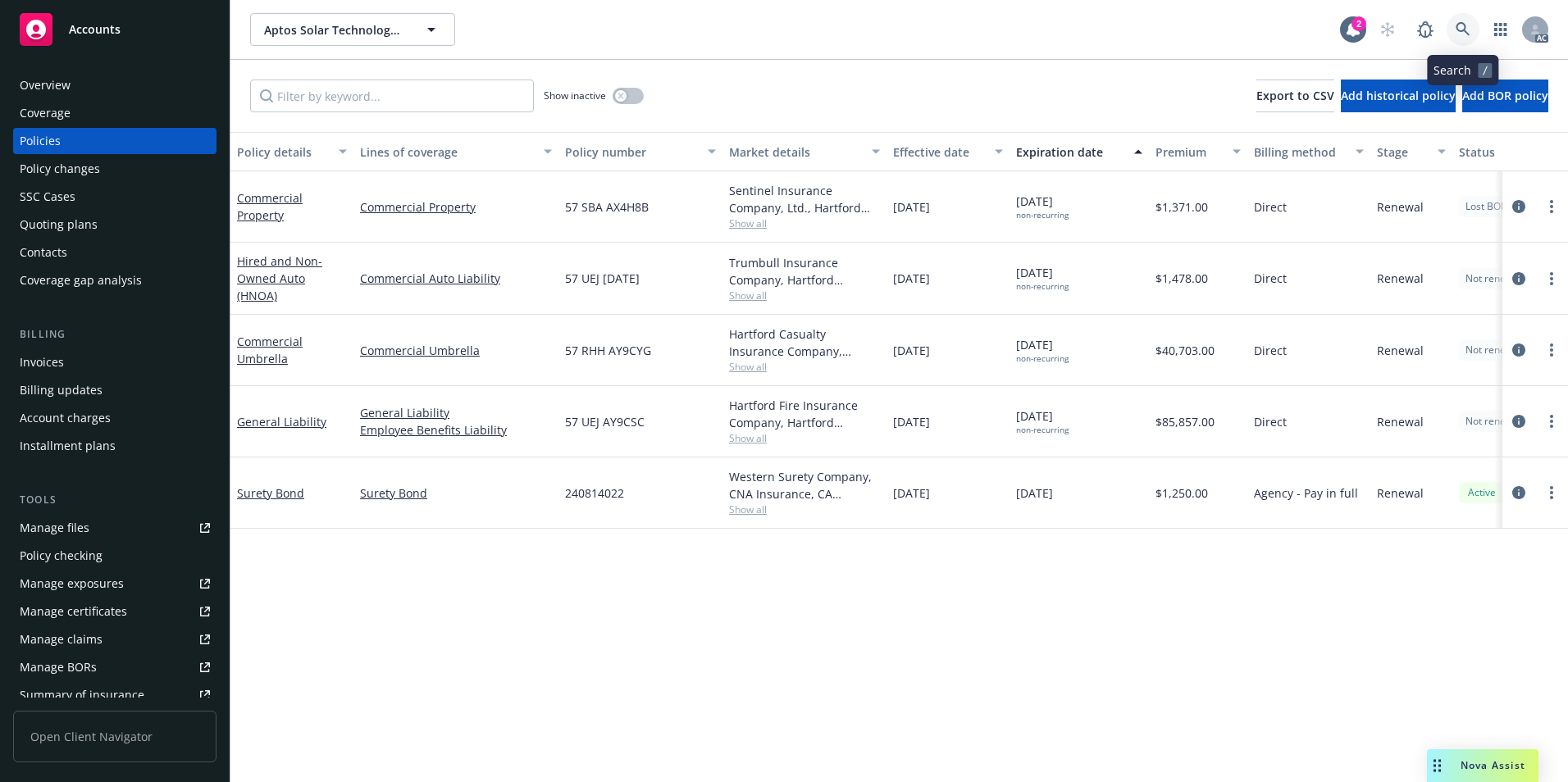
click at [1457, 26] on icon at bounding box center [1461, 28] width 14 height 14
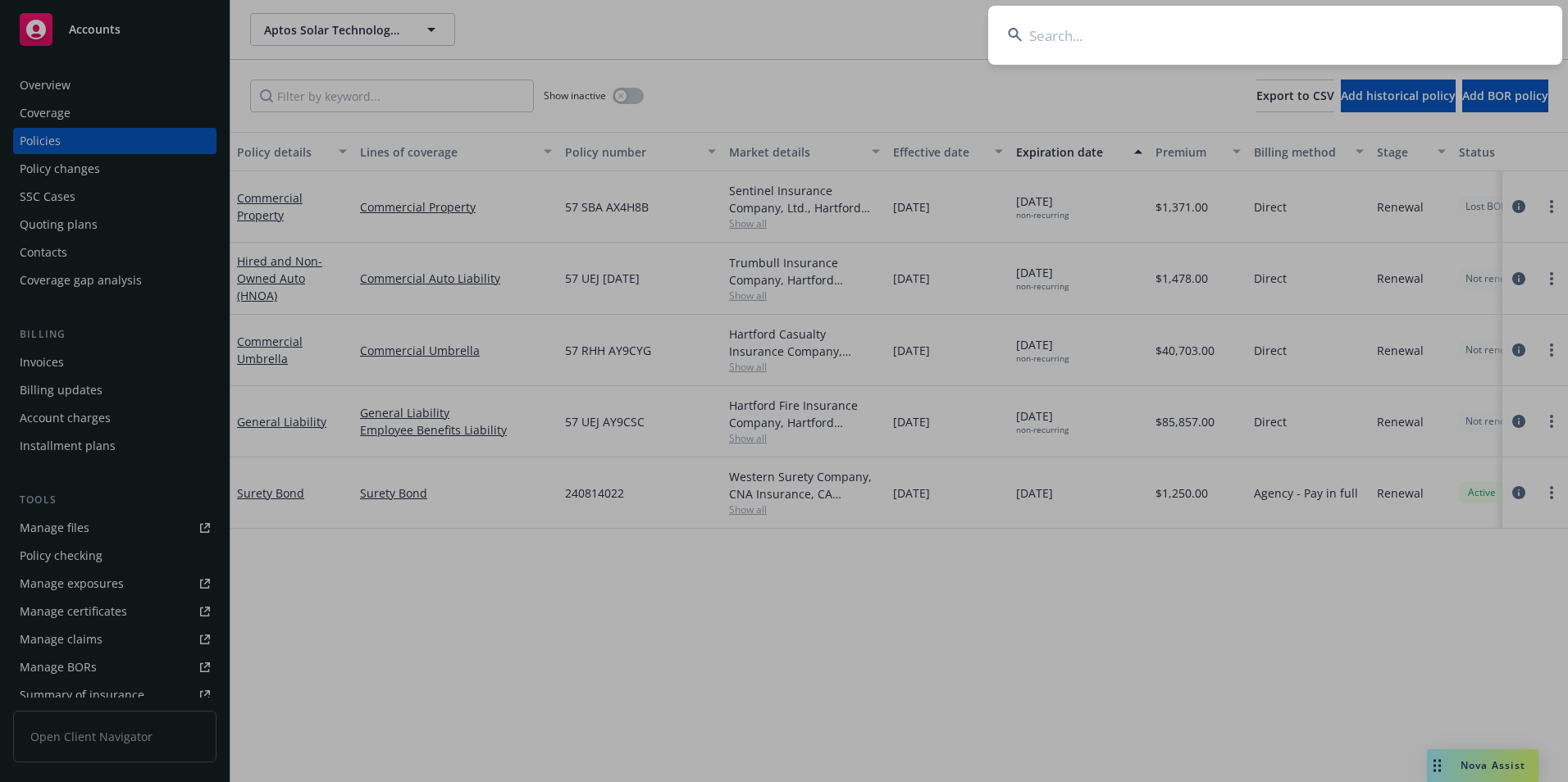
click at [1374, 29] on input at bounding box center [1274, 35] width 574 height 59
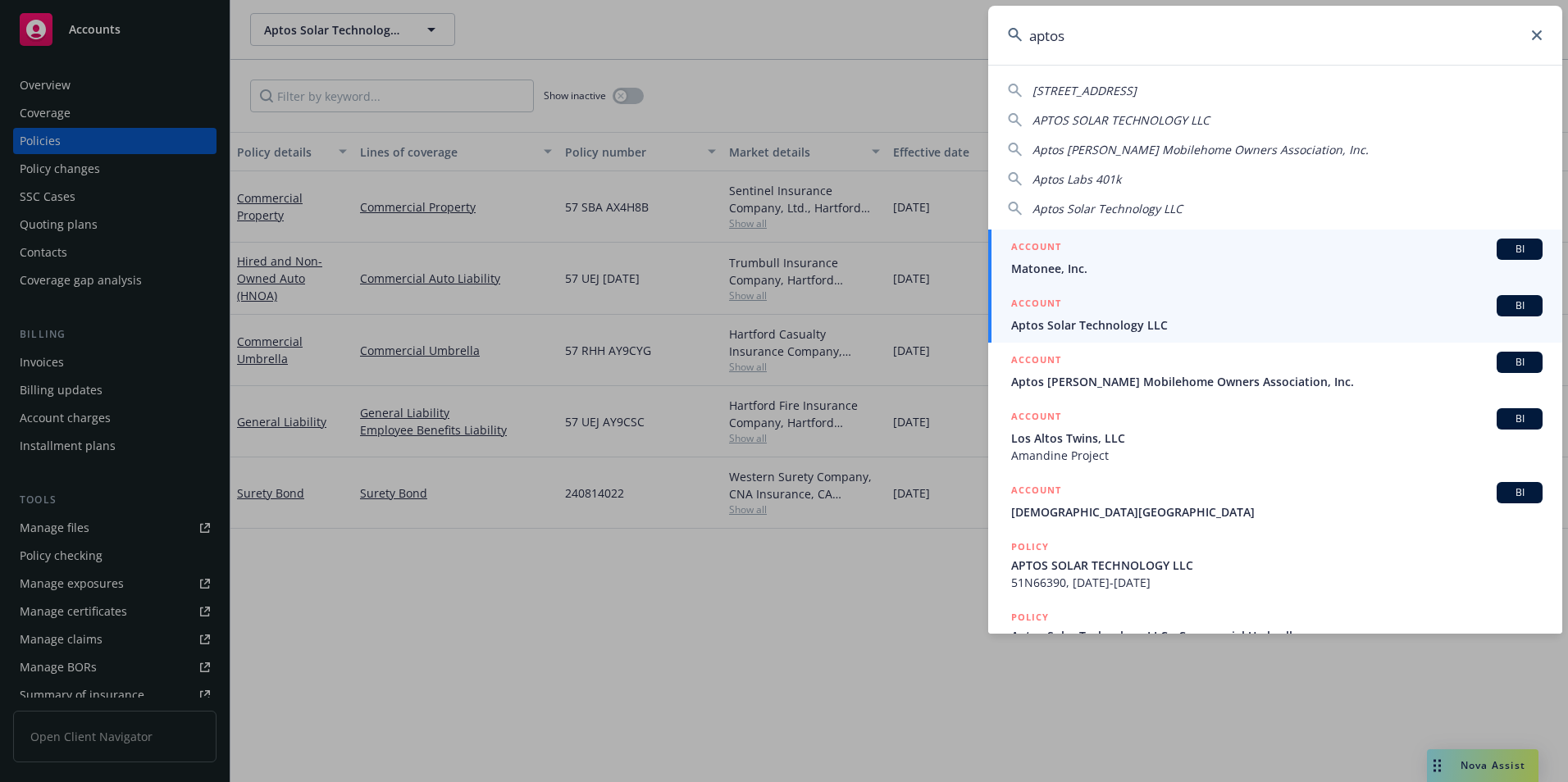
type input "aptos"
click at [1058, 328] on span "Aptos Solar Technology LLC" at bounding box center [1277, 325] width 531 height 17
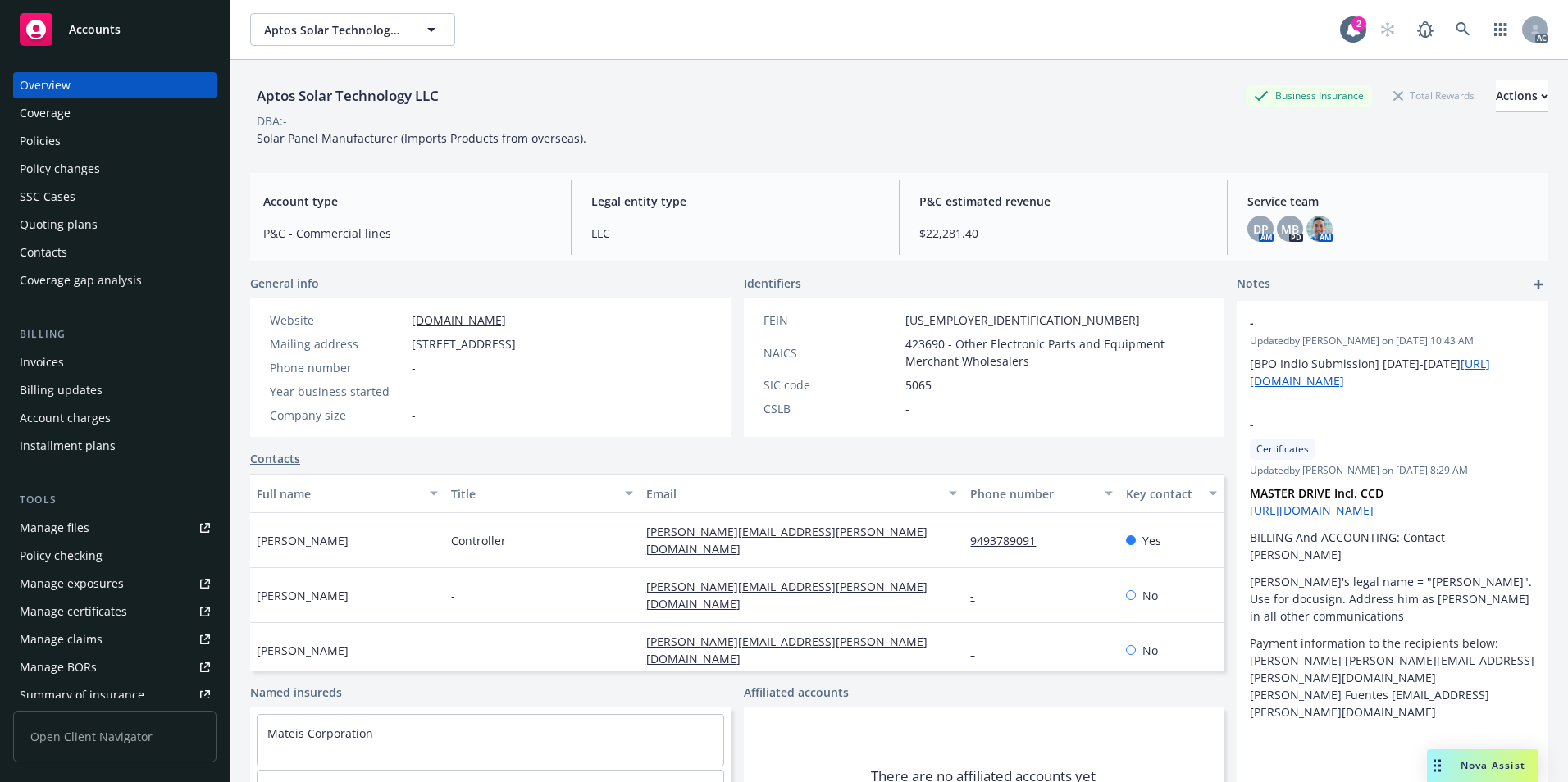
click at [82, 142] on div "Policies" at bounding box center [115, 141] width 190 height 26
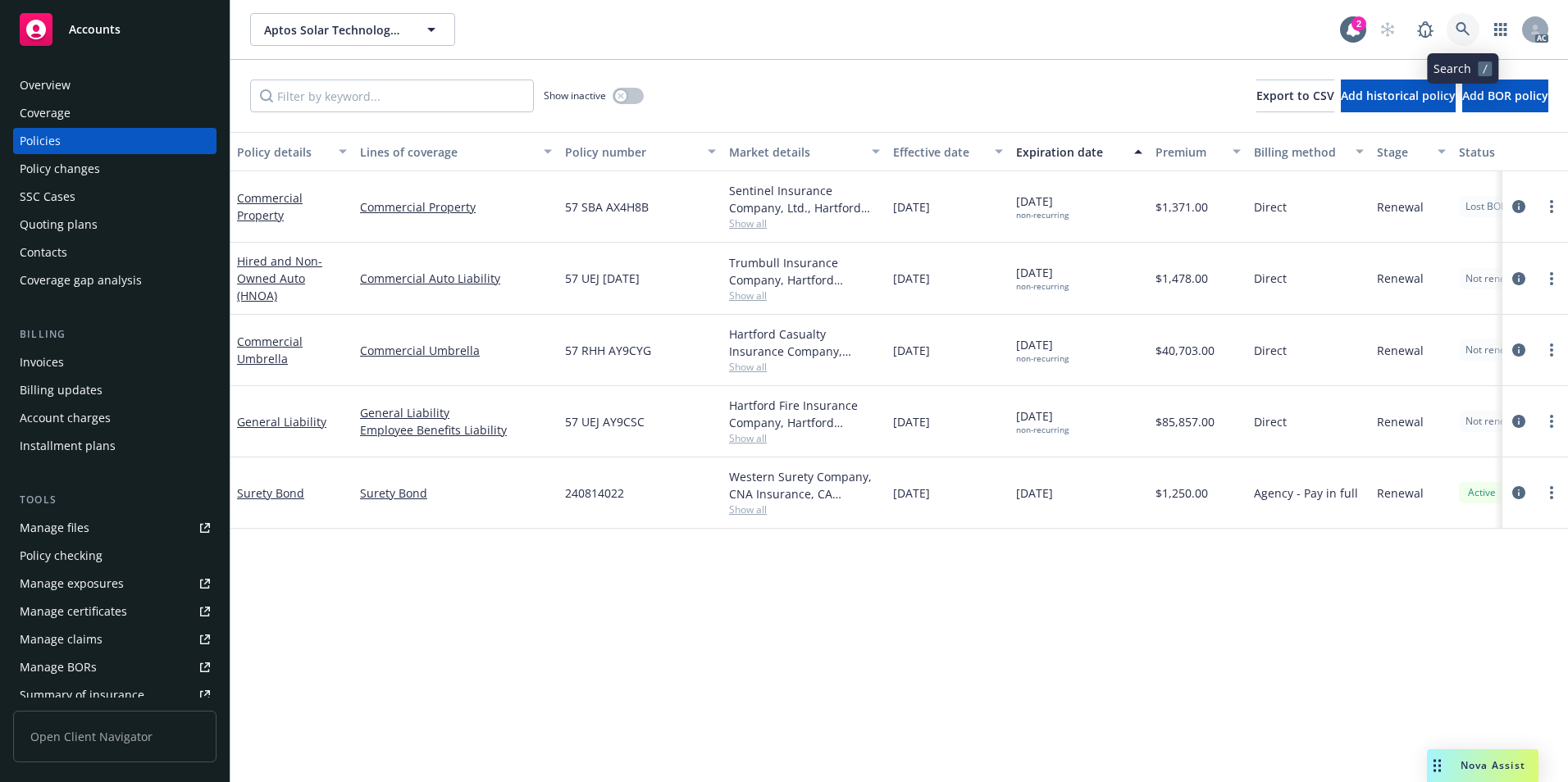
click at [1468, 25] on icon at bounding box center [1462, 29] width 15 height 15
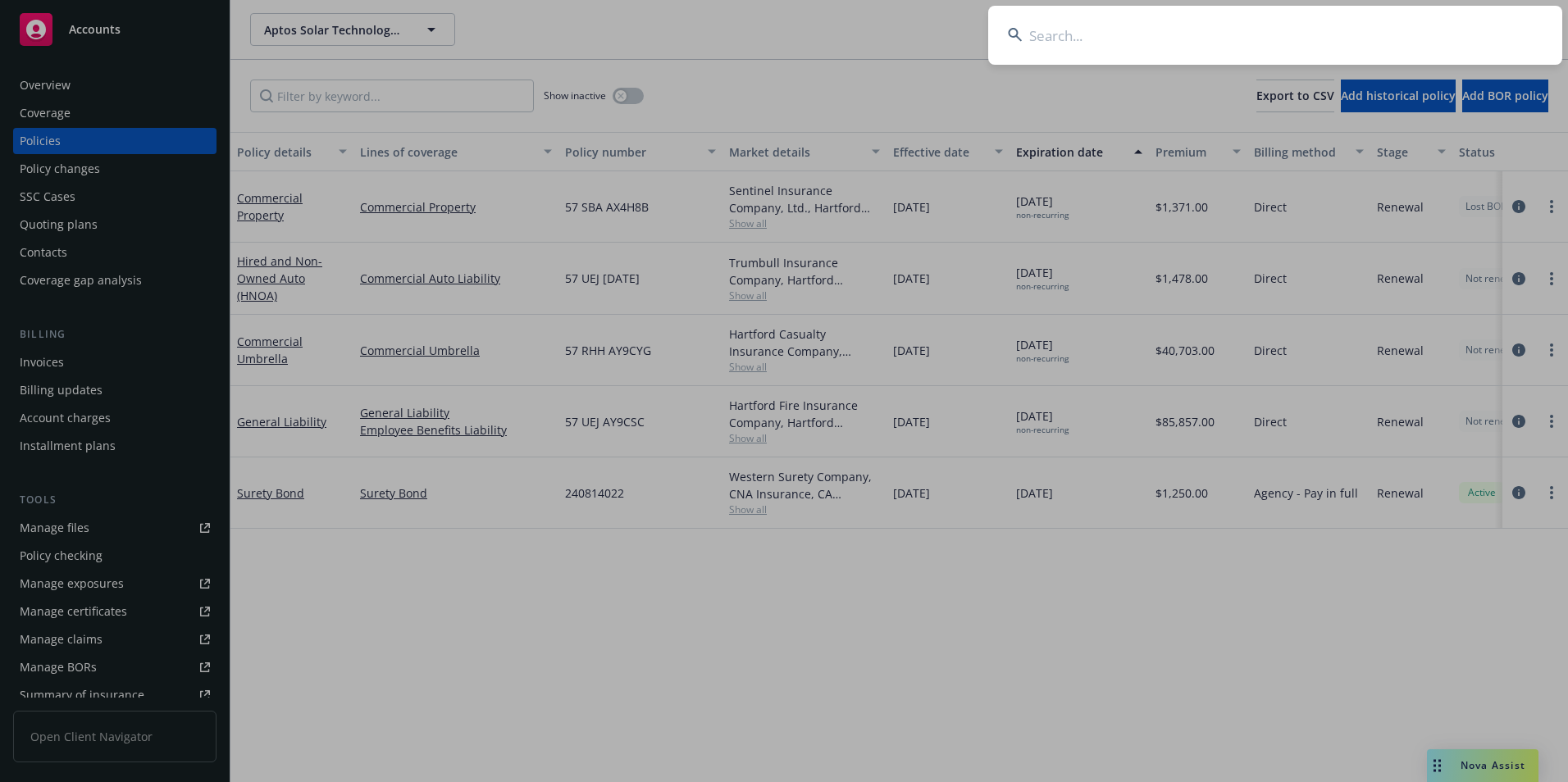
click at [1379, 19] on input at bounding box center [1274, 35] width 574 height 59
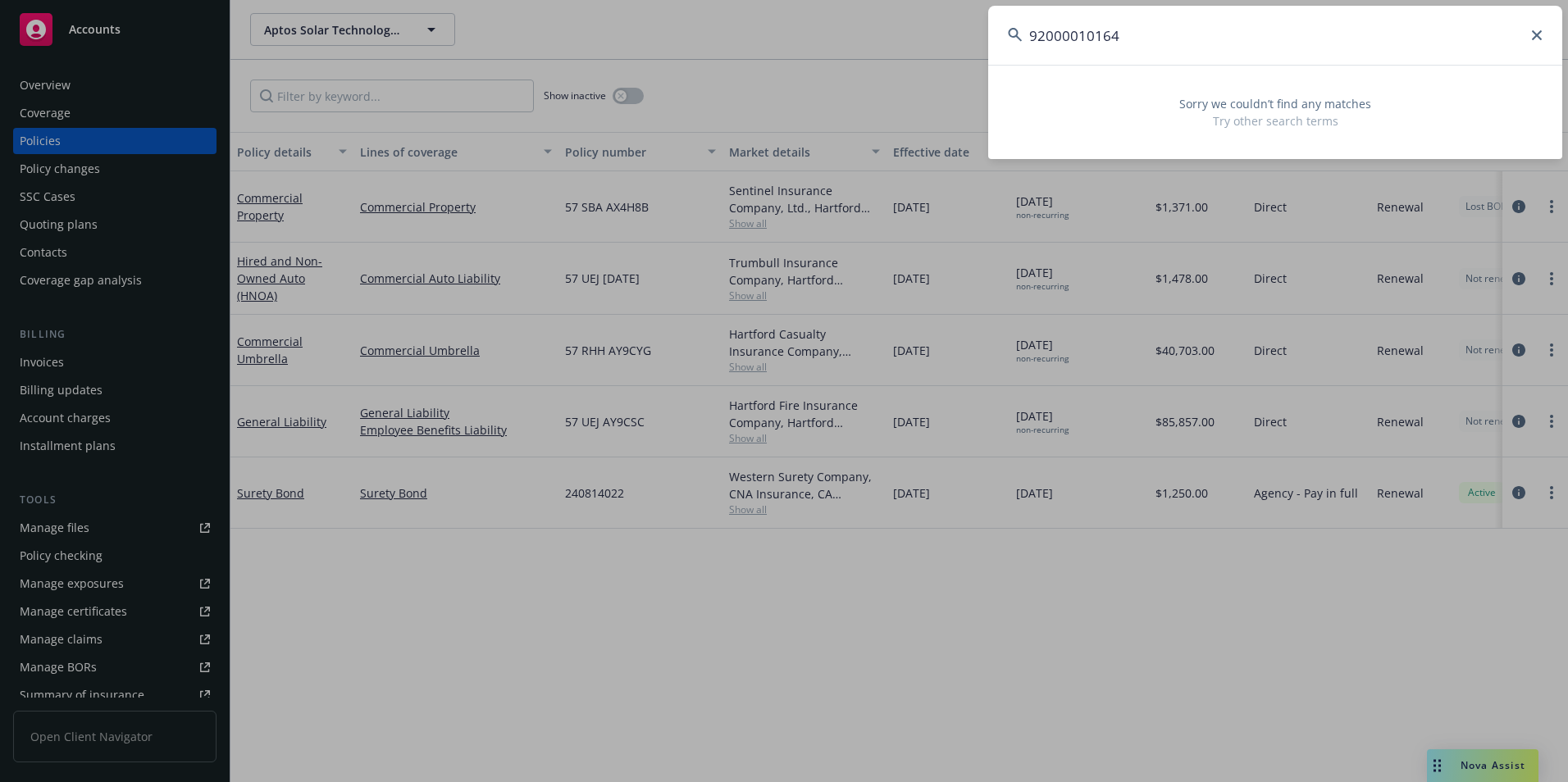
click at [1530, 37] on input "92000010164" at bounding box center [1274, 35] width 574 height 59
type input "92000010164"
click at [1533, 32] on icon at bounding box center [1536, 35] width 10 height 10
